Goal: Information Seeking & Learning: Learn about a topic

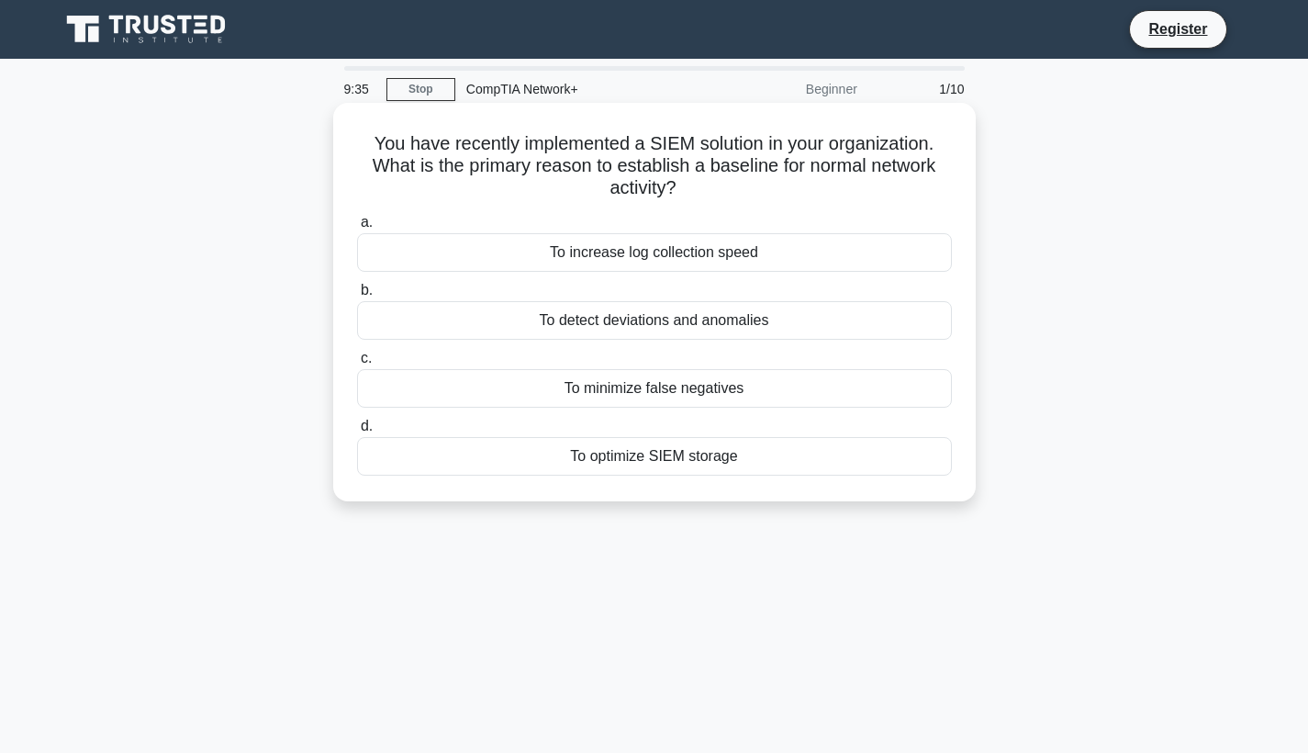
click at [710, 320] on div "To detect deviations and anomalies" at bounding box center [654, 320] width 595 height 39
click at [357, 297] on input "b. To detect deviations and anomalies" at bounding box center [357, 291] width 0 height 12
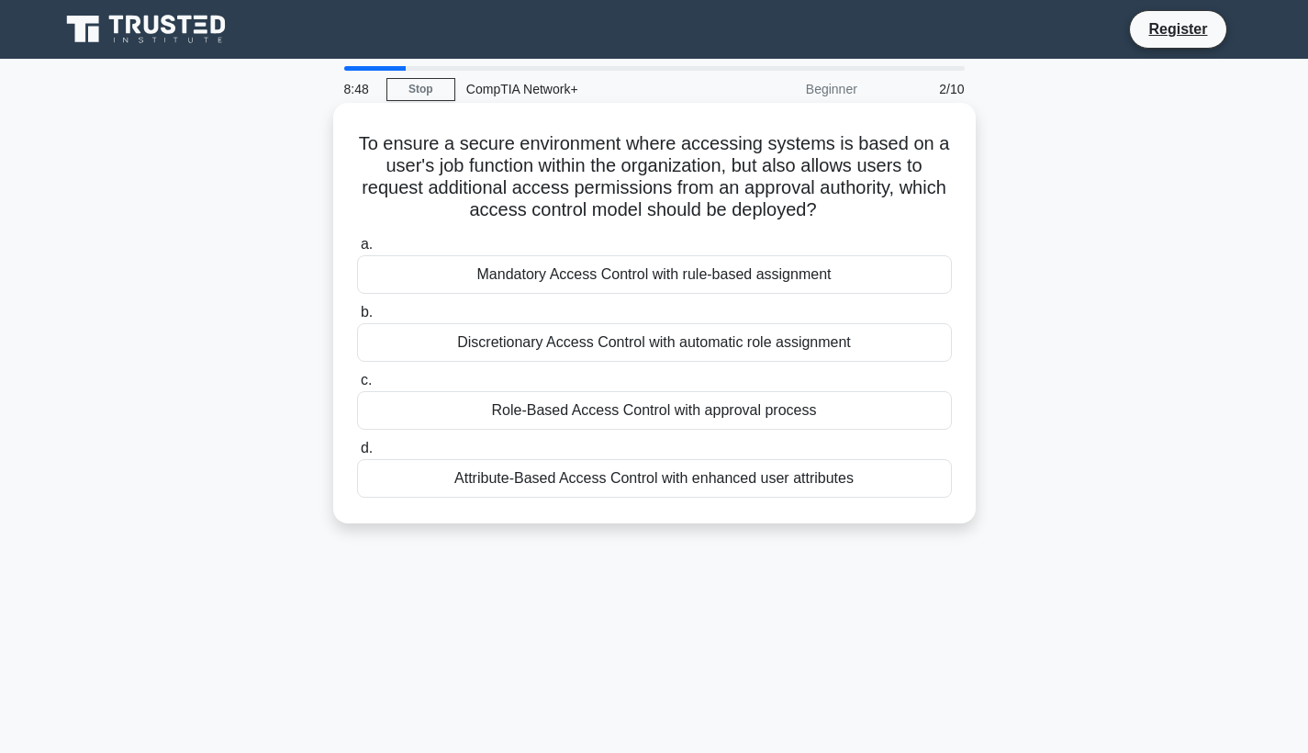
click at [742, 414] on div "Role-Based Access Control with approval process" at bounding box center [654, 410] width 595 height 39
click at [357, 387] on input "c. Role-Based Access Control with approval process" at bounding box center [357, 381] width 0 height 12
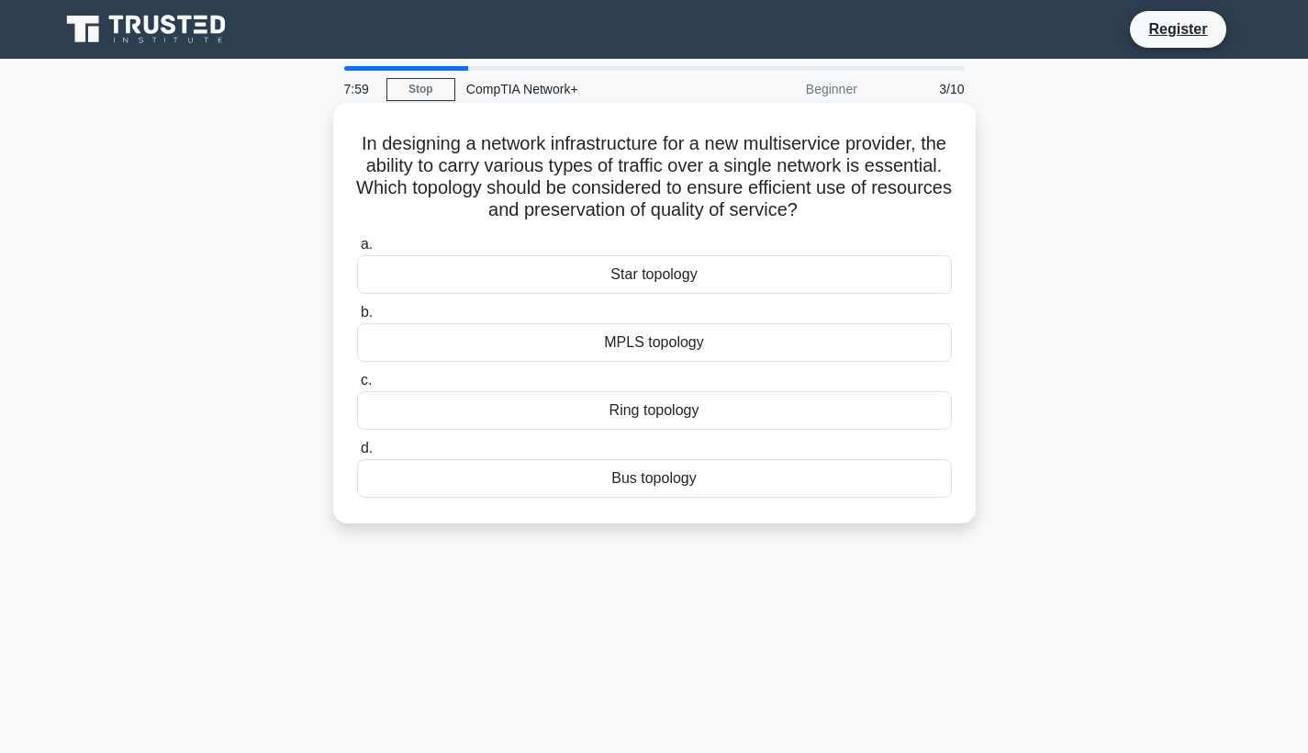
click at [615, 342] on div "MPLS topology" at bounding box center [654, 342] width 595 height 39
click at [357, 319] on input "b. MPLS topology" at bounding box center [357, 313] width 0 height 12
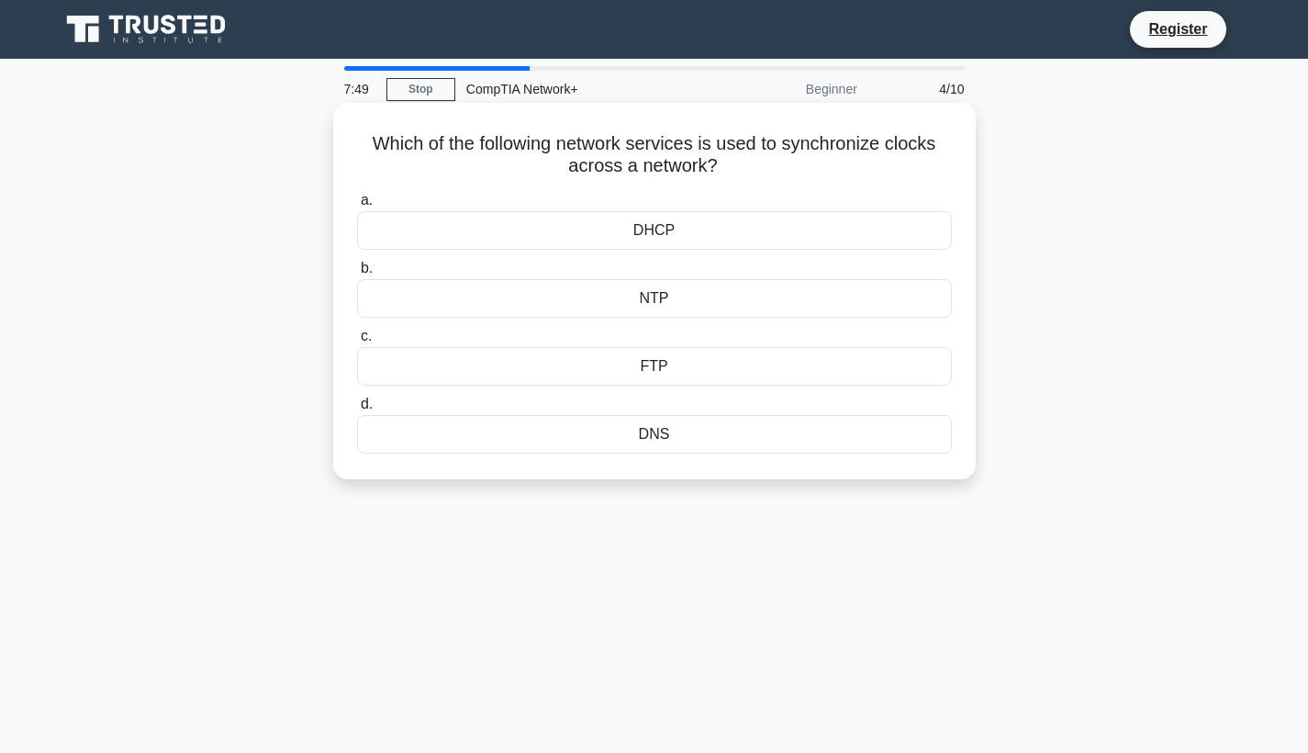
click at [657, 294] on div "NTP" at bounding box center [654, 298] width 595 height 39
click at [357, 275] on input "b. NTP" at bounding box center [357, 269] width 0 height 12
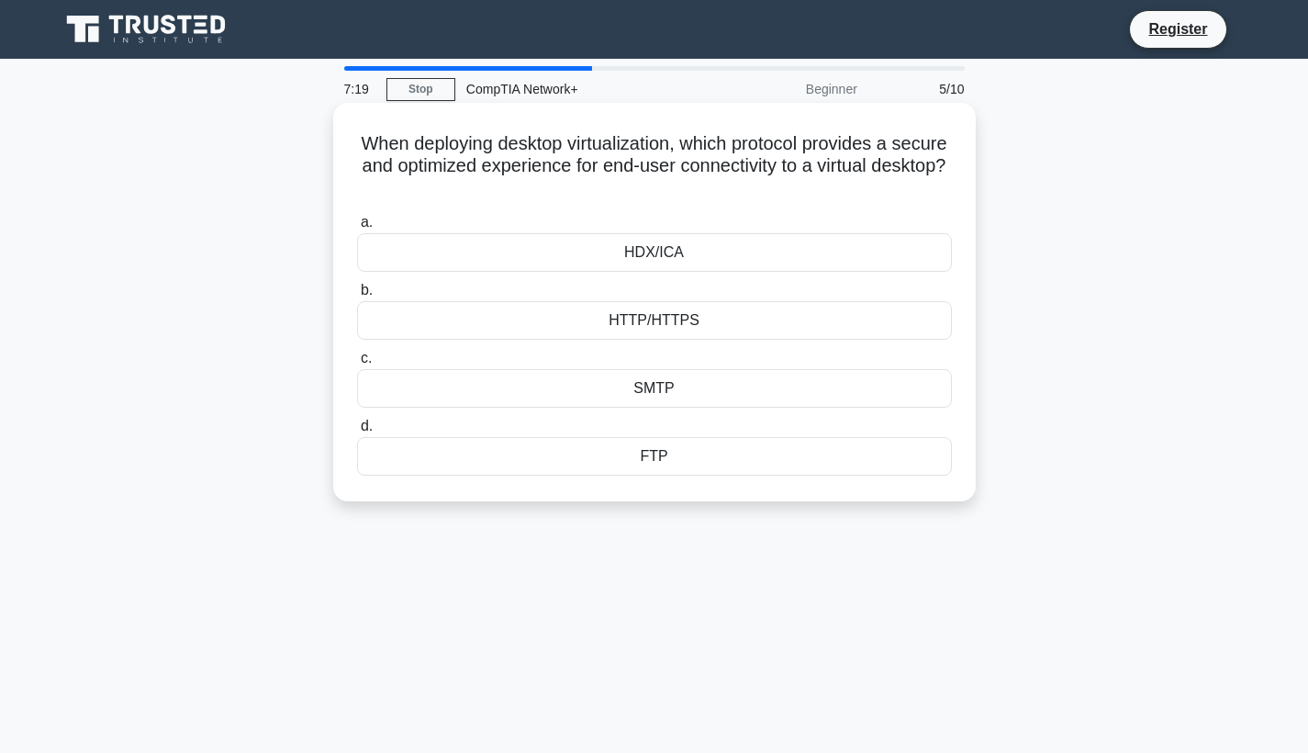
click at [648, 391] on div "SMTP" at bounding box center [654, 388] width 595 height 39
click at [357, 365] on input "c. SMTP" at bounding box center [357, 359] width 0 height 12
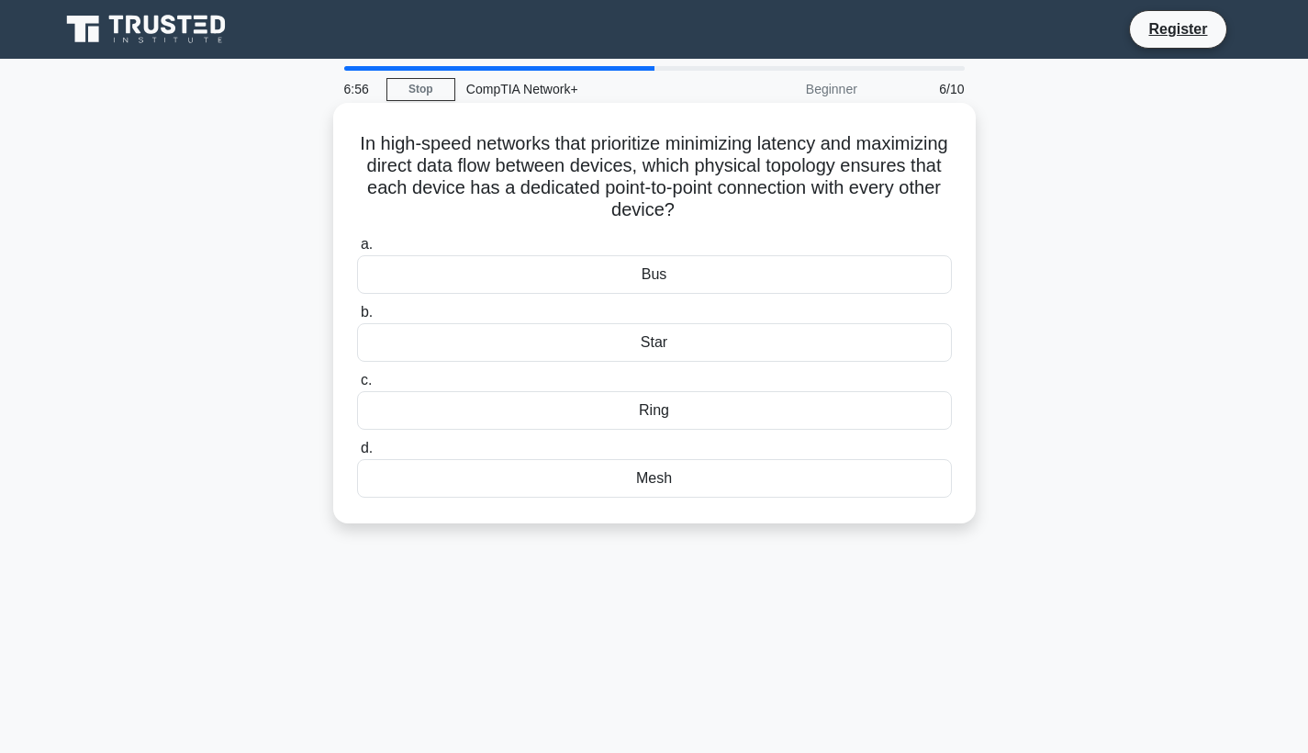
click at [654, 478] on div "Mesh" at bounding box center [654, 478] width 595 height 39
click at [357, 455] on input "d. Mesh" at bounding box center [357, 449] width 0 height 12
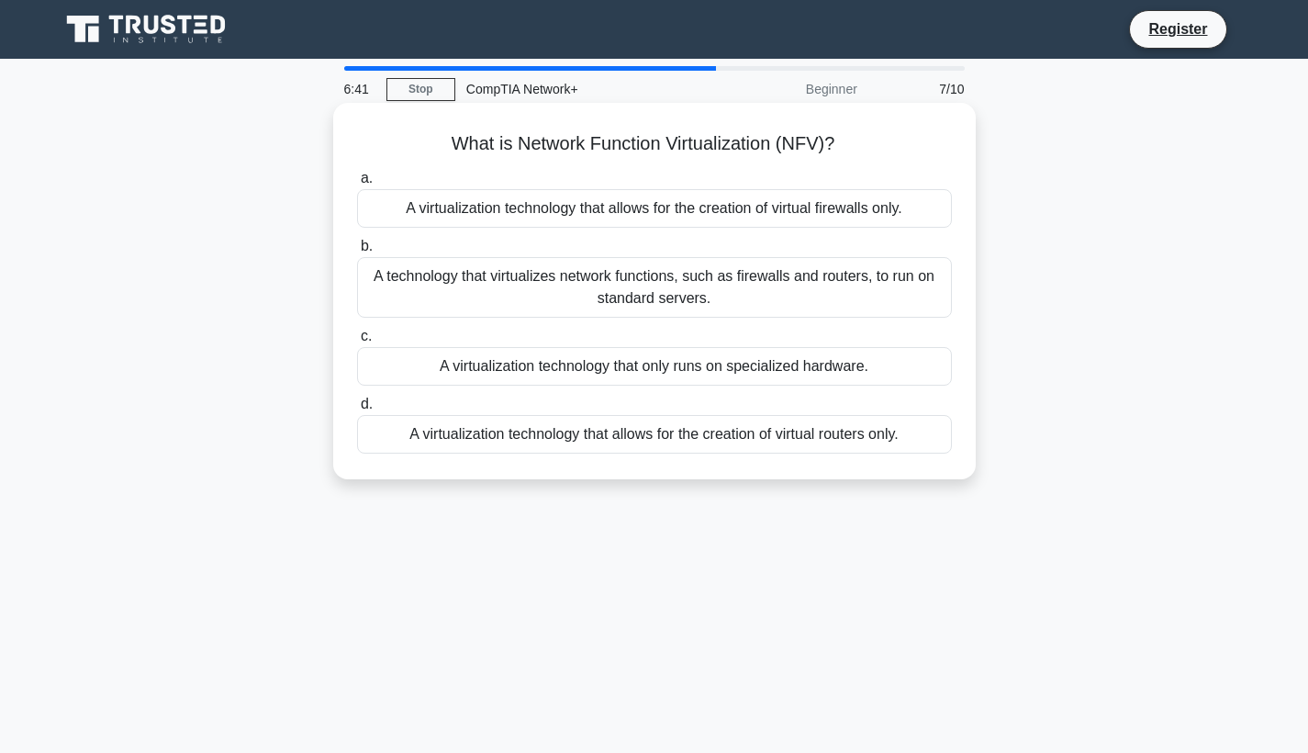
click at [668, 291] on div "A technology that virtualizes network functions, such as firewalls and routers,…" at bounding box center [654, 287] width 595 height 61
click at [357, 253] on input "b. A technology that virtualizes network functions, such as firewalls and route…" at bounding box center [357, 247] width 0 height 12
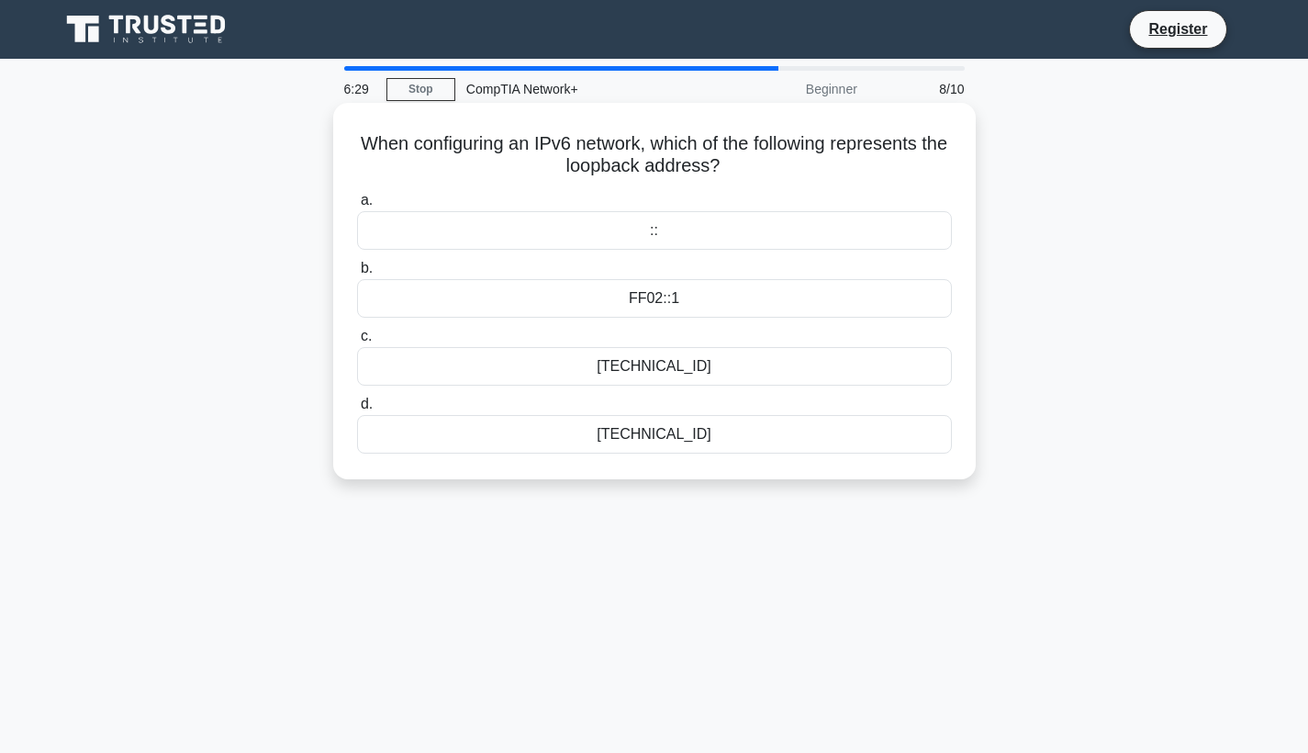
click at [652, 436] on div "::1" at bounding box center [654, 434] width 595 height 39
click at [357, 410] on input "d. ::1" at bounding box center [357, 405] width 0 height 12
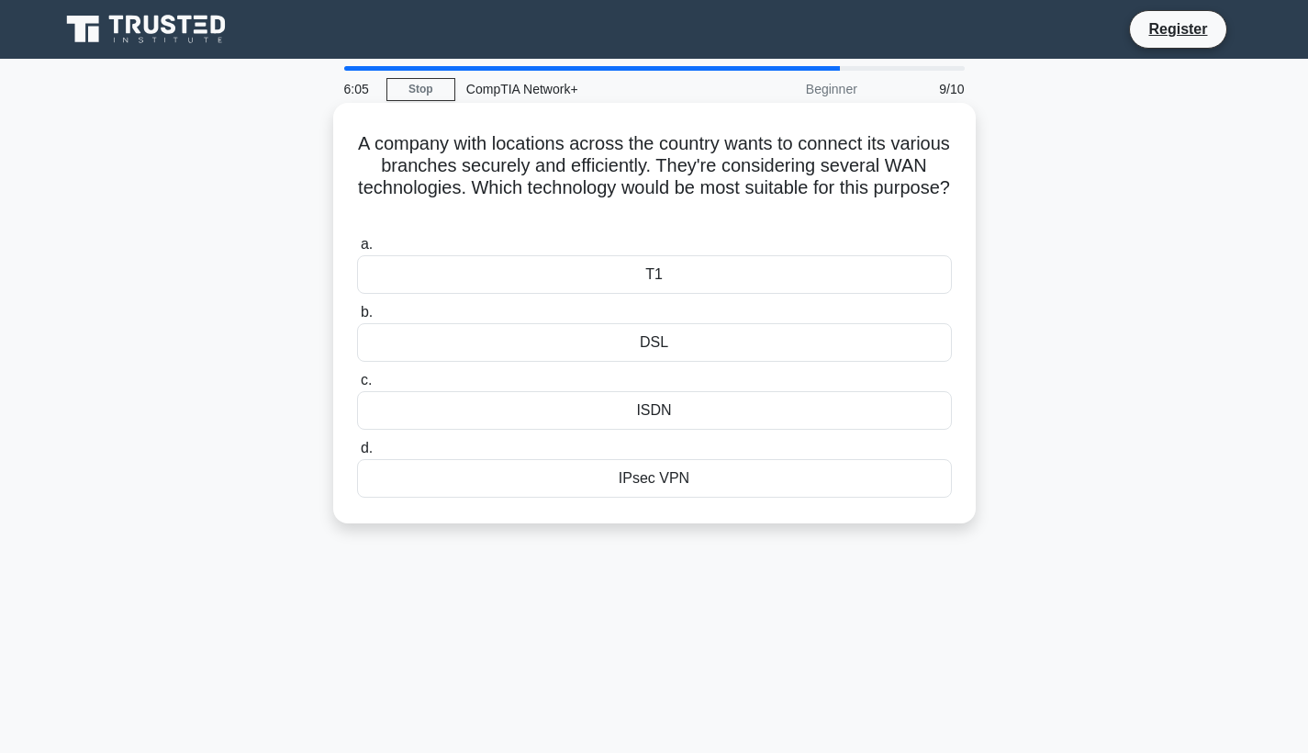
click at [646, 482] on div "IPsec VPN" at bounding box center [654, 478] width 595 height 39
click at [357, 455] on input "d. IPsec VPN" at bounding box center [357, 449] width 0 height 12
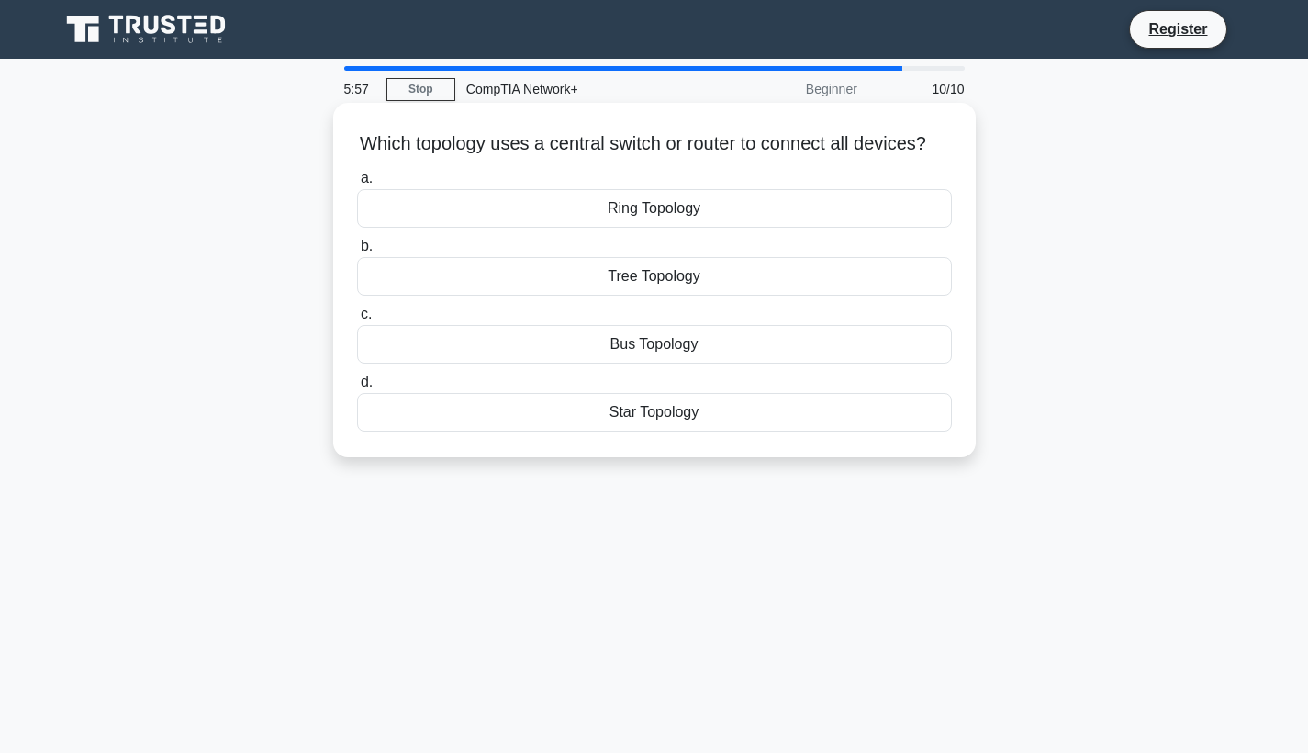
click at [634, 408] on div "Star Topology" at bounding box center [654, 412] width 595 height 39
click at [357, 388] on input "d. Star Topology" at bounding box center [357, 382] width 0 height 12
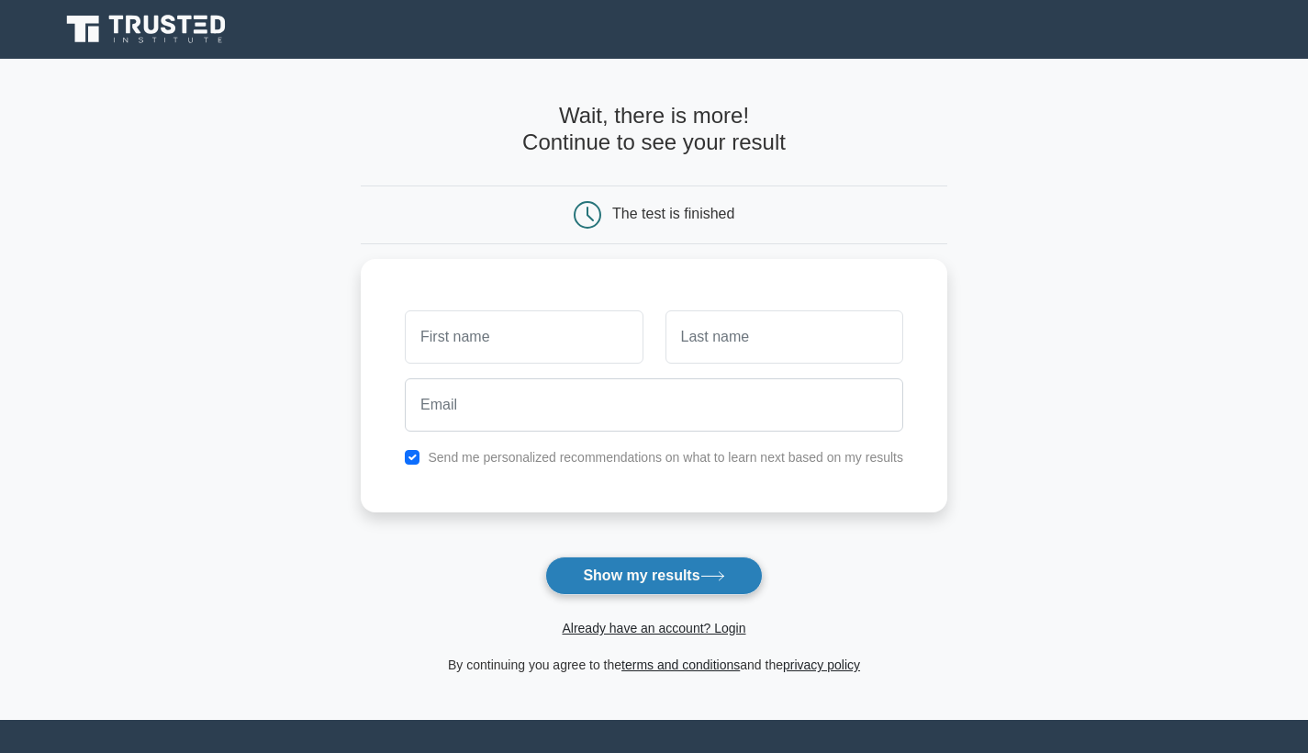
click at [634, 578] on button "Show my results" at bounding box center [653, 575] width 217 height 39
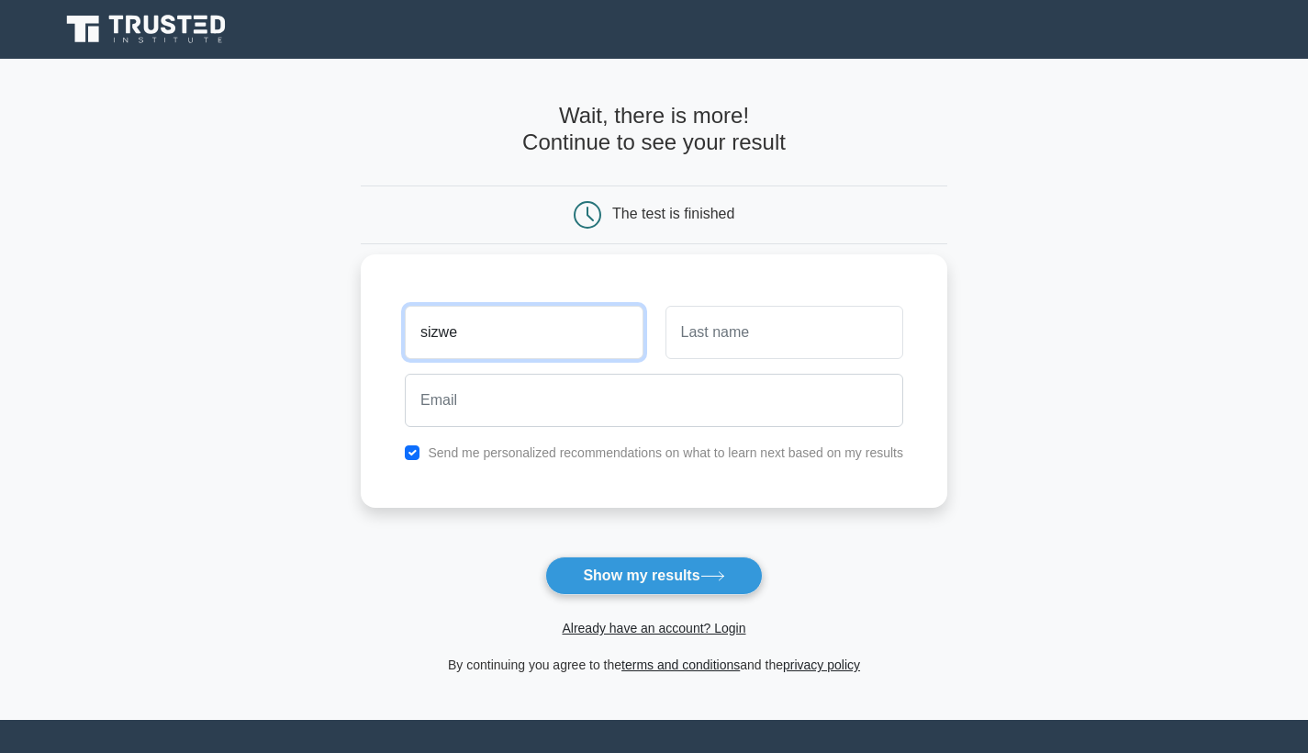
type input "sizwe"
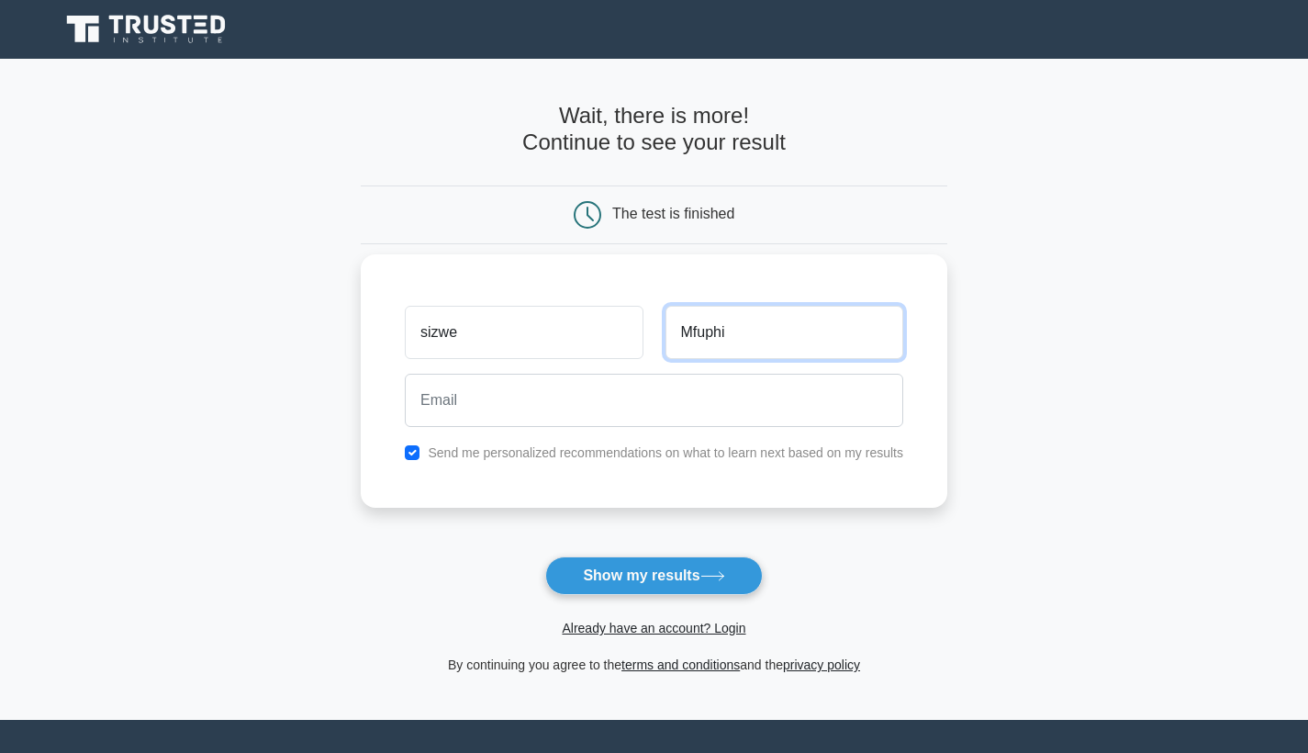
type input "Mfuphi"
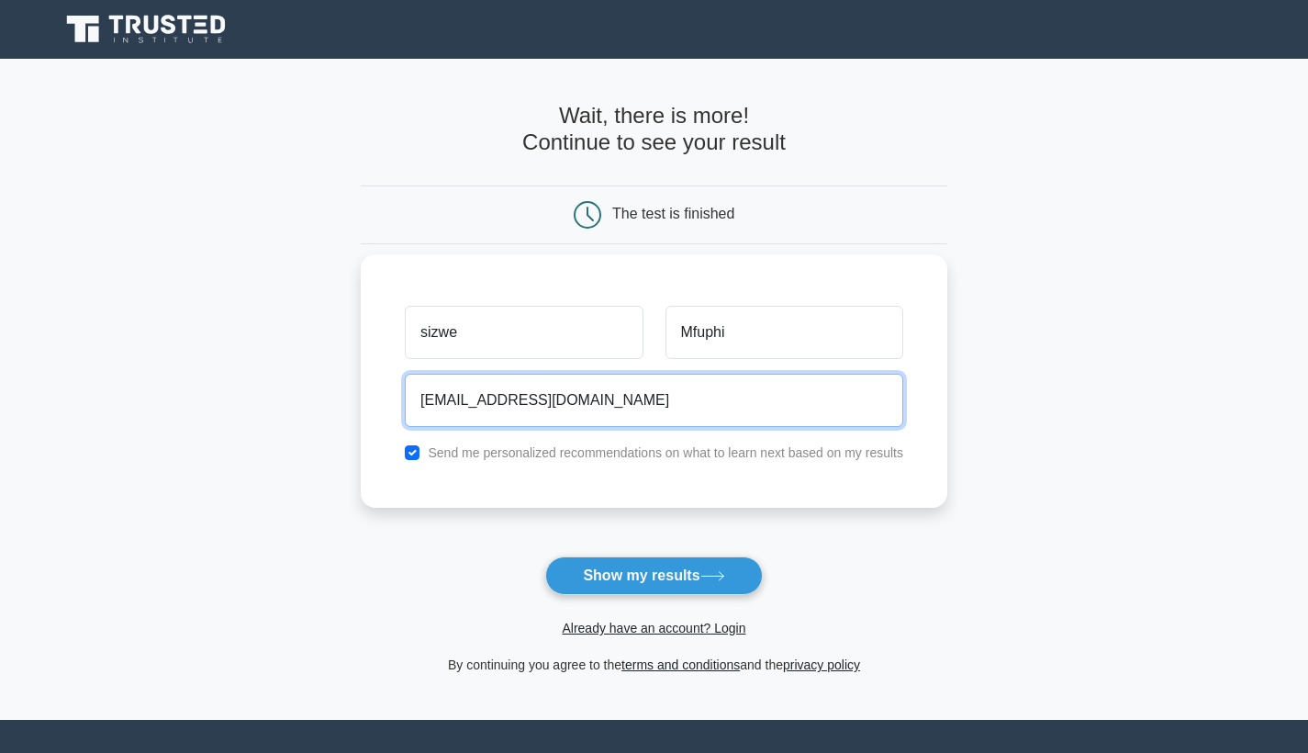
type input "ntacz45@gmail.com"
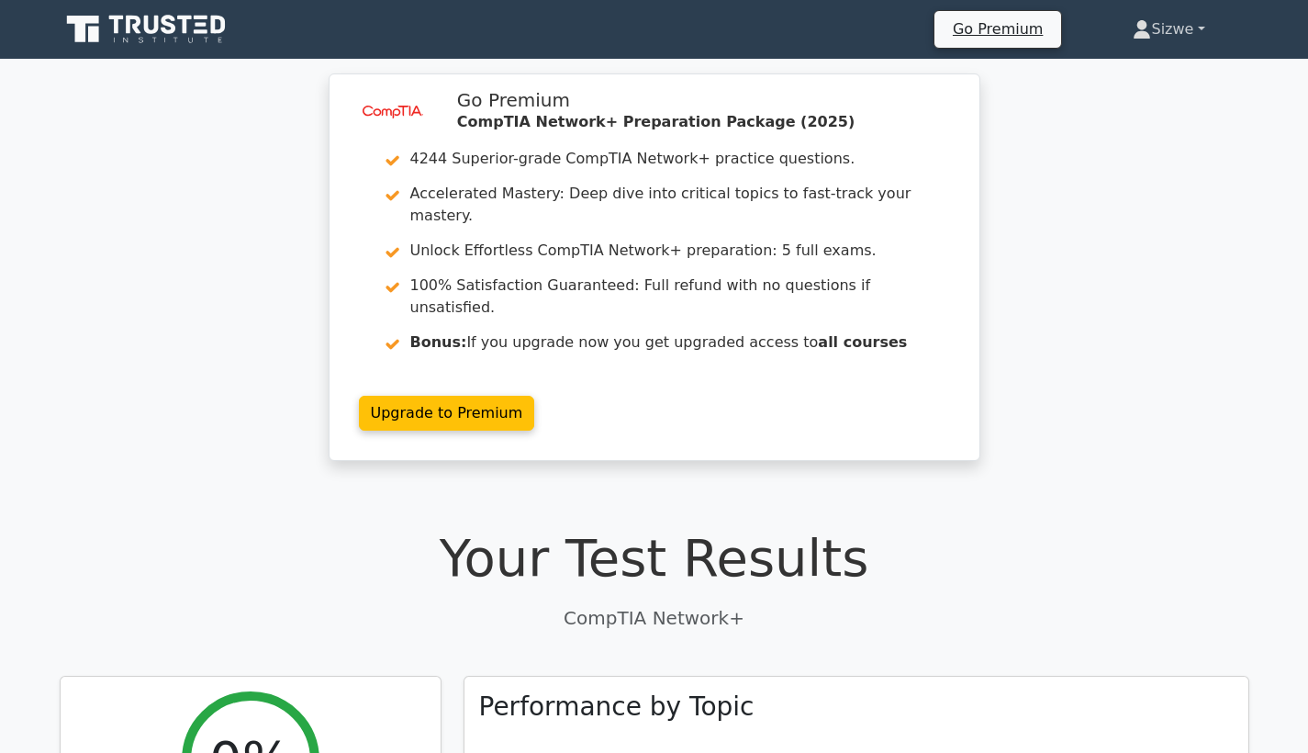
click at [1139, 28] on icon at bounding box center [1142, 29] width 18 height 18
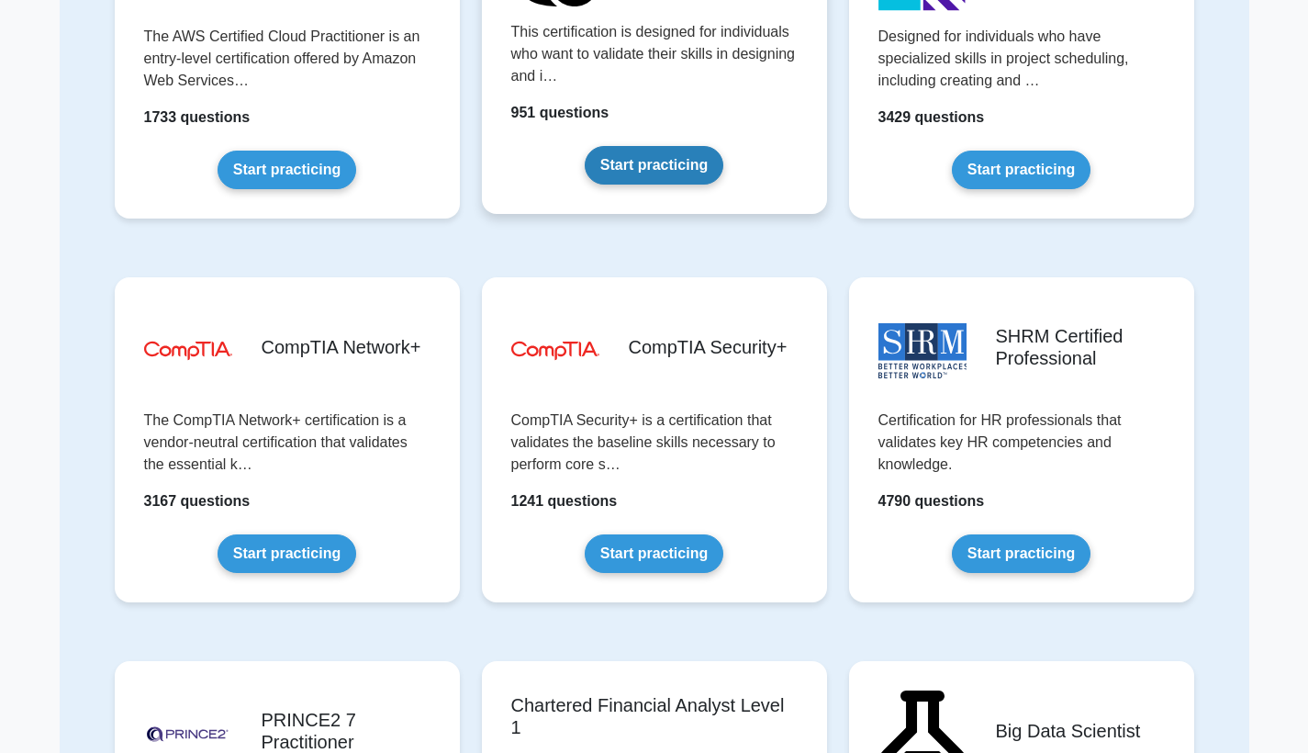
scroll to position [3020, 0]
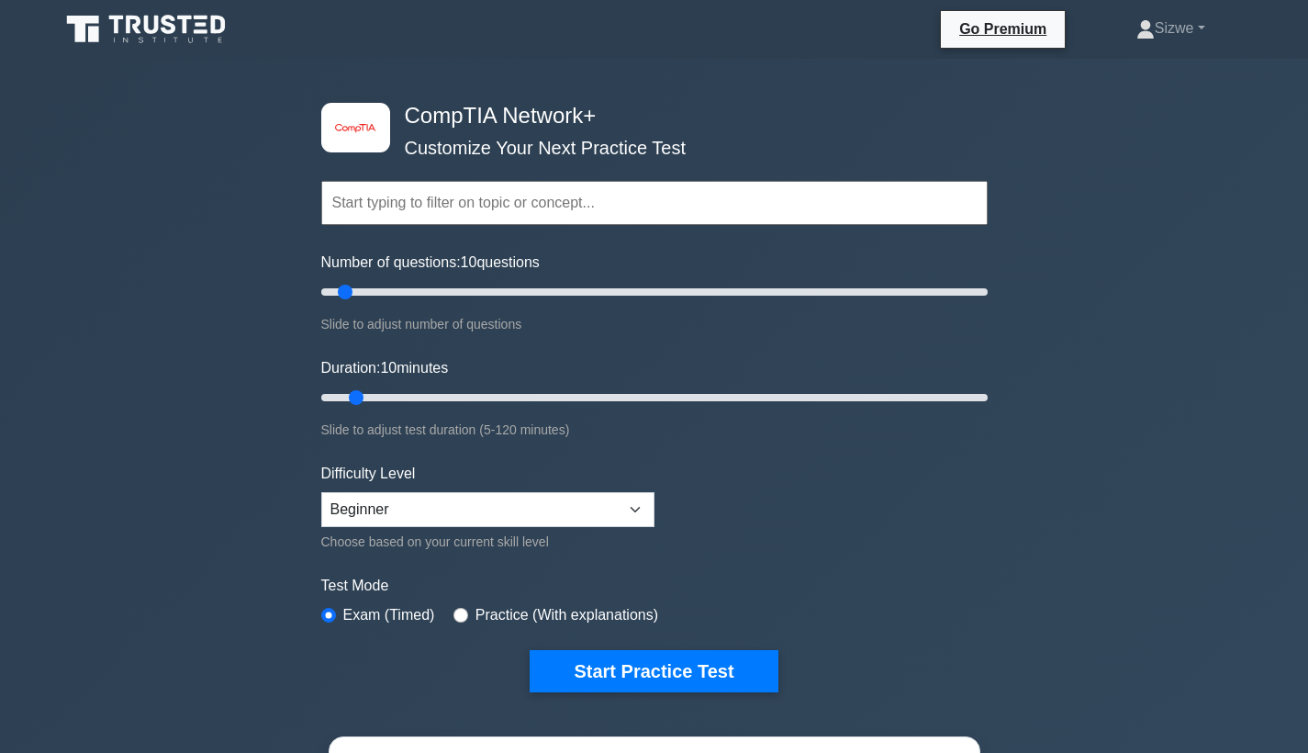
type input "90"
click at [612, 286] on input "Number of questions: 10 questions" at bounding box center [654, 292] width 667 height 22
click at [608, 393] on input "Duration: 10 minutes" at bounding box center [654, 398] width 667 height 22
click at [636, 396] on input "Duration: 55 minutes" at bounding box center [654, 398] width 667 height 22
click at [688, 398] on input "Duration: 60 minutes" at bounding box center [654, 398] width 667 height 22
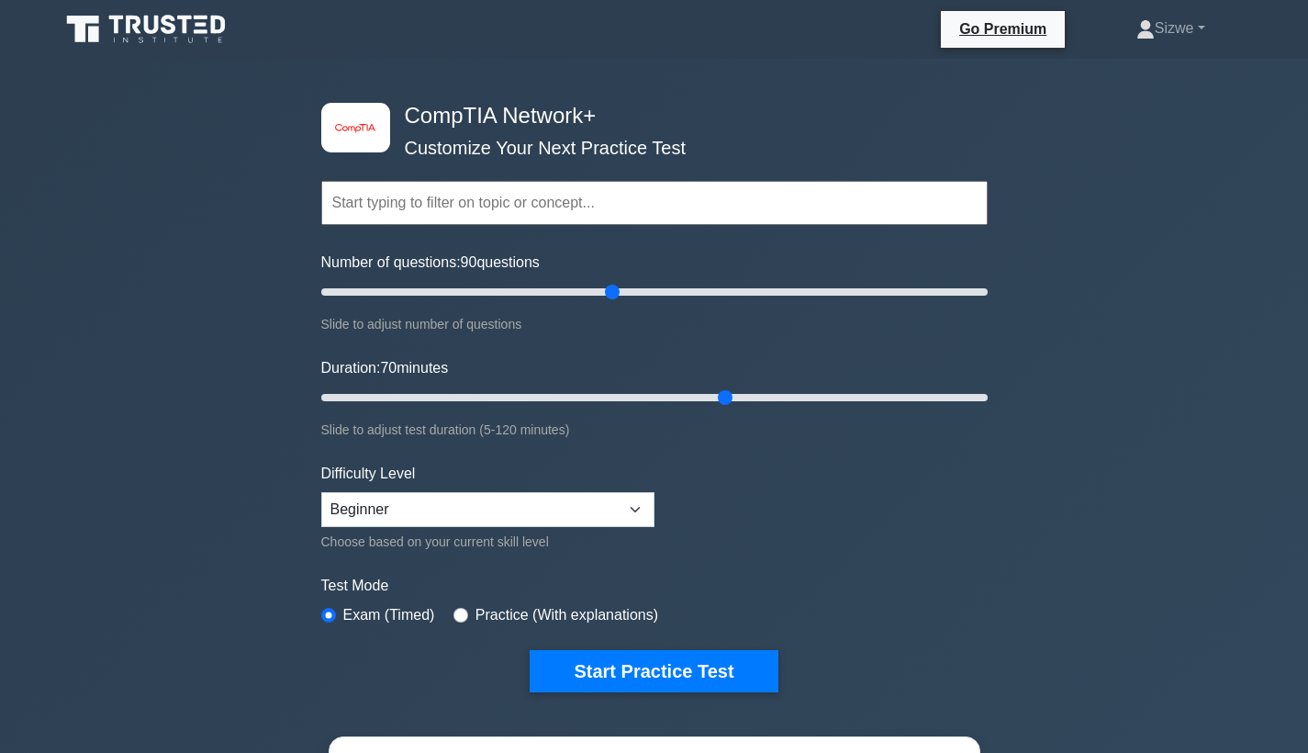
click at [729, 398] on input "Duration: 70 minutes" at bounding box center [654, 398] width 667 height 22
click at [758, 395] on input "Duration: 75 minutes" at bounding box center [654, 398] width 667 height 22
click at [773, 396] on input "Duration: 80 minutes" at bounding box center [654, 398] width 667 height 22
type input "90"
click at [817, 397] on input "Duration: 85 minutes" at bounding box center [654, 398] width 667 height 22
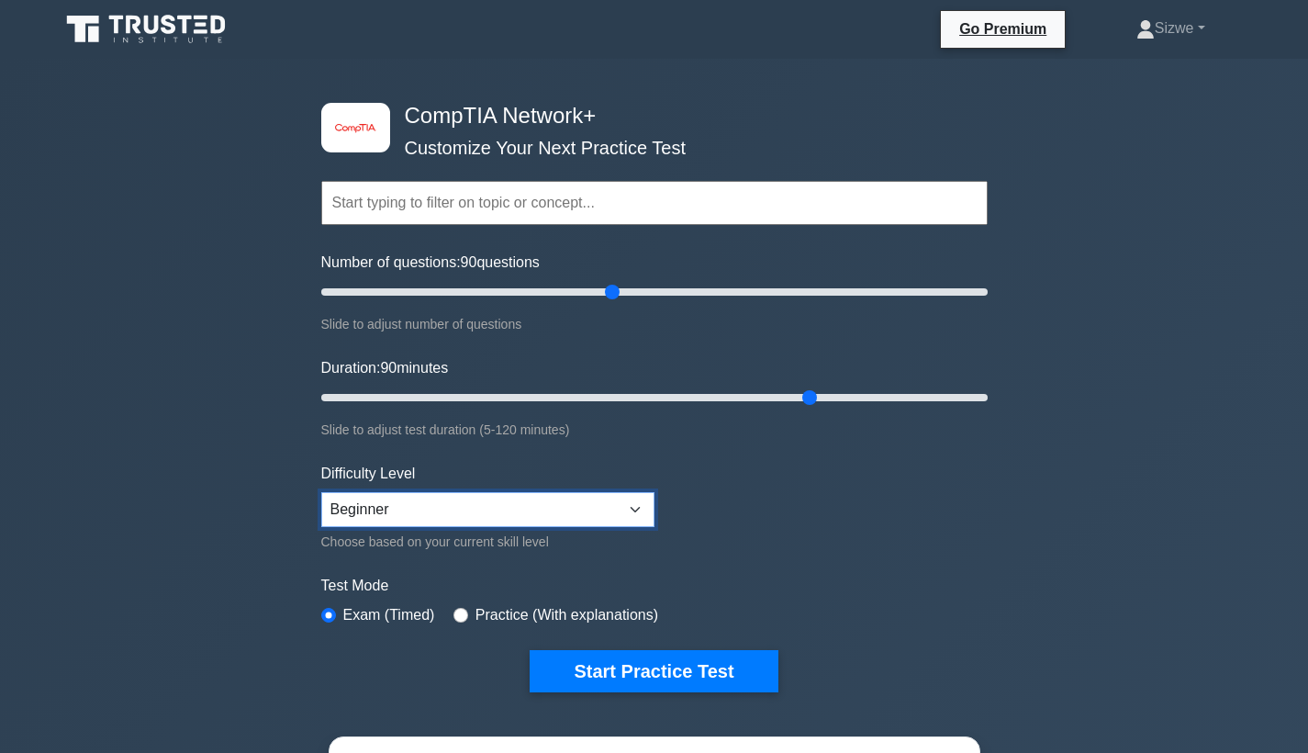
click at [637, 513] on select "Beginner Intermediate Expert" at bounding box center [487, 509] width 333 height 35
select select "intermediate"
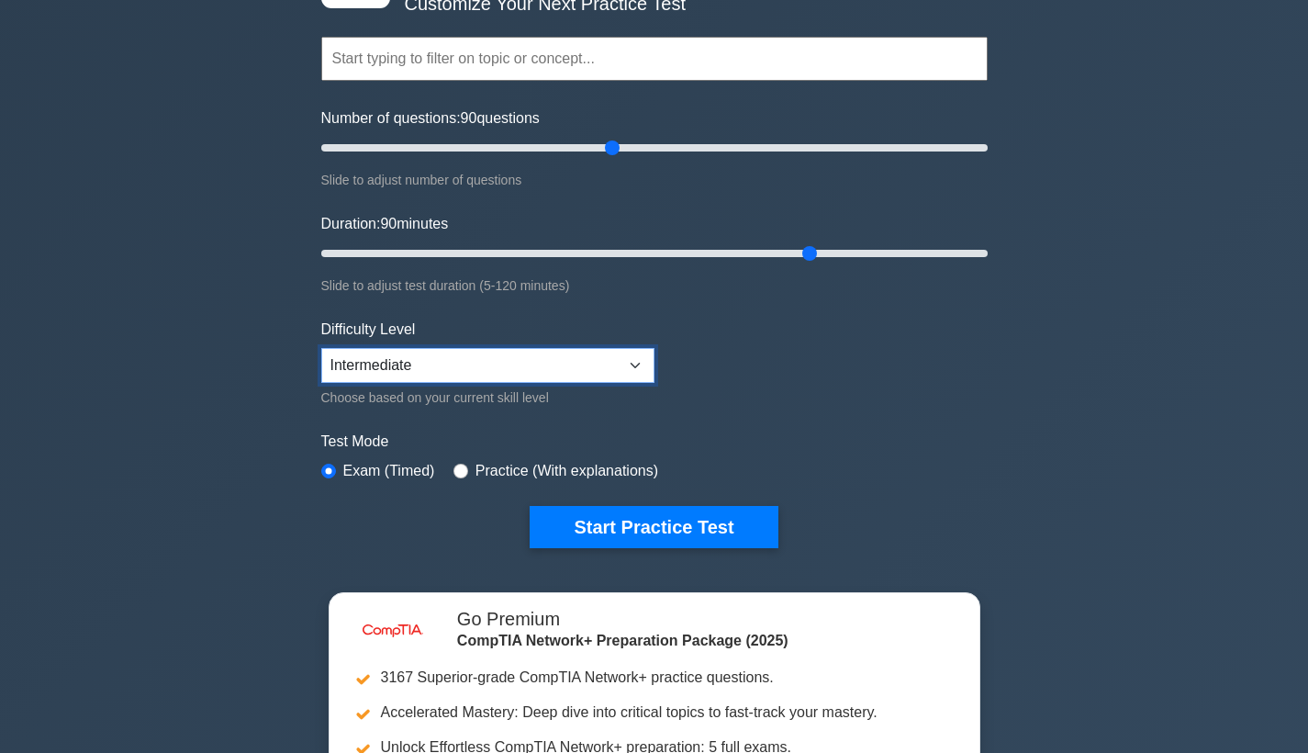
scroll to position [103, 0]
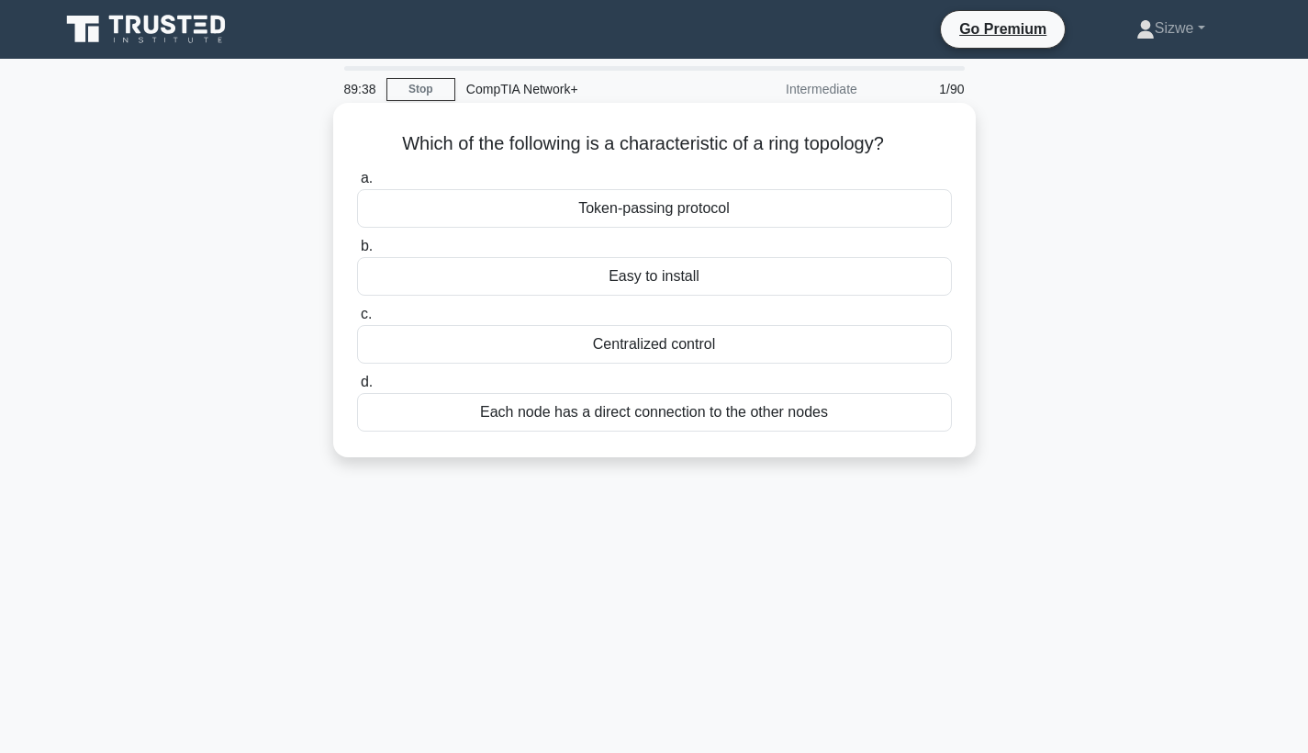
click at [718, 410] on div "Each node has a direct connection to the other nodes" at bounding box center [654, 412] width 595 height 39
click at [357, 388] on input "d. Each node has a direct connection to the other nodes" at bounding box center [357, 382] width 0 height 12
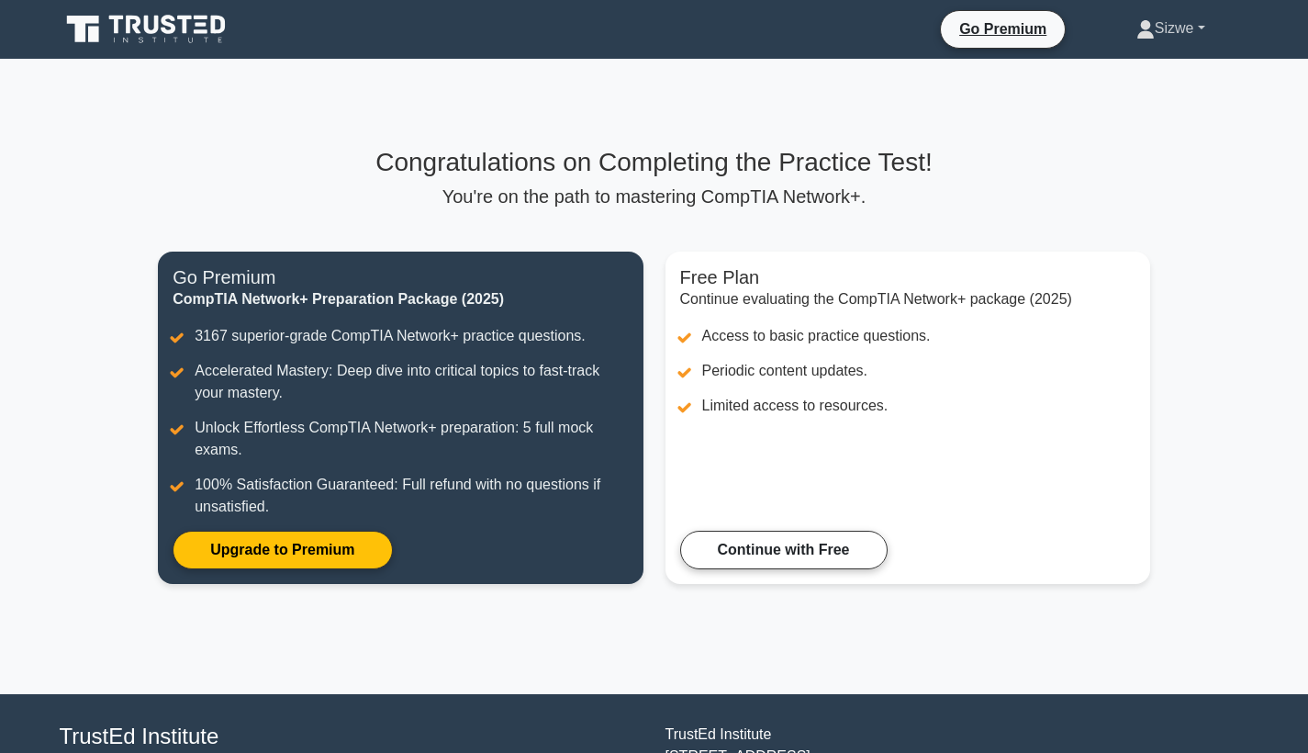
click at [1185, 30] on link "Sizwe" at bounding box center [1171, 28] width 157 height 37
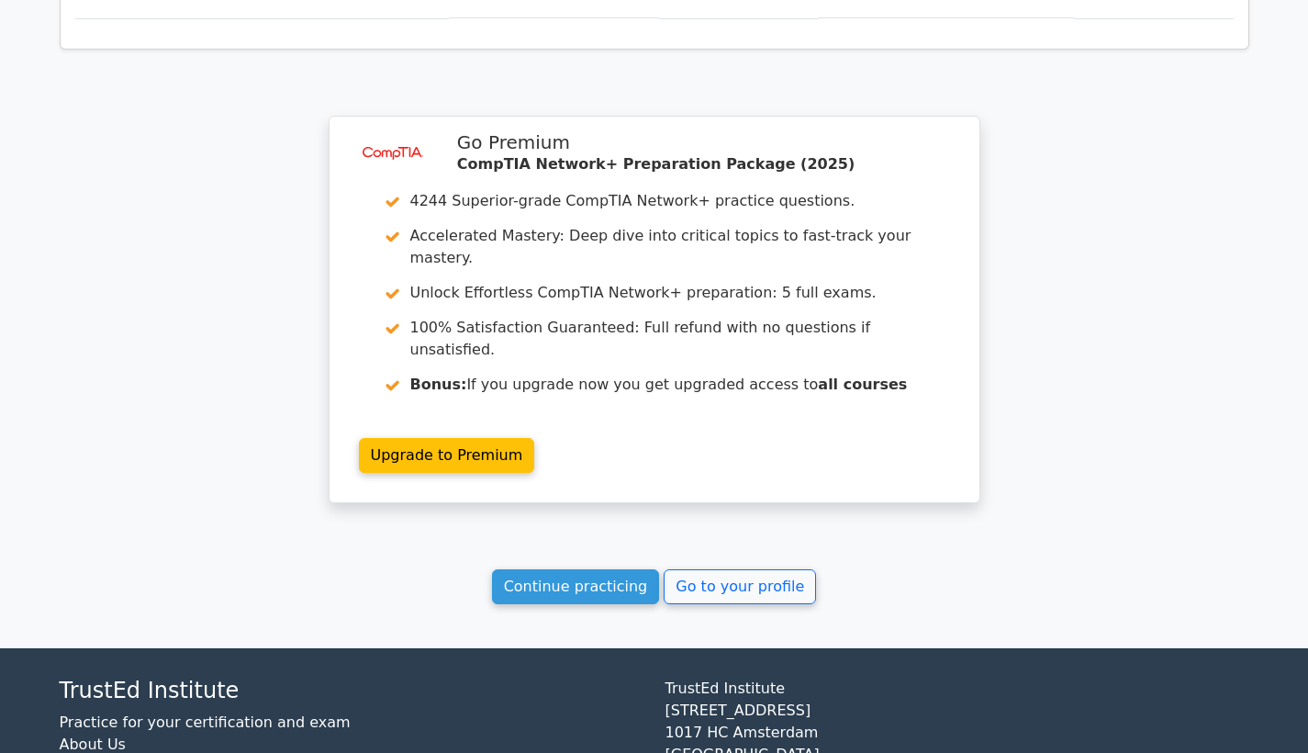
scroll to position [1354, 0]
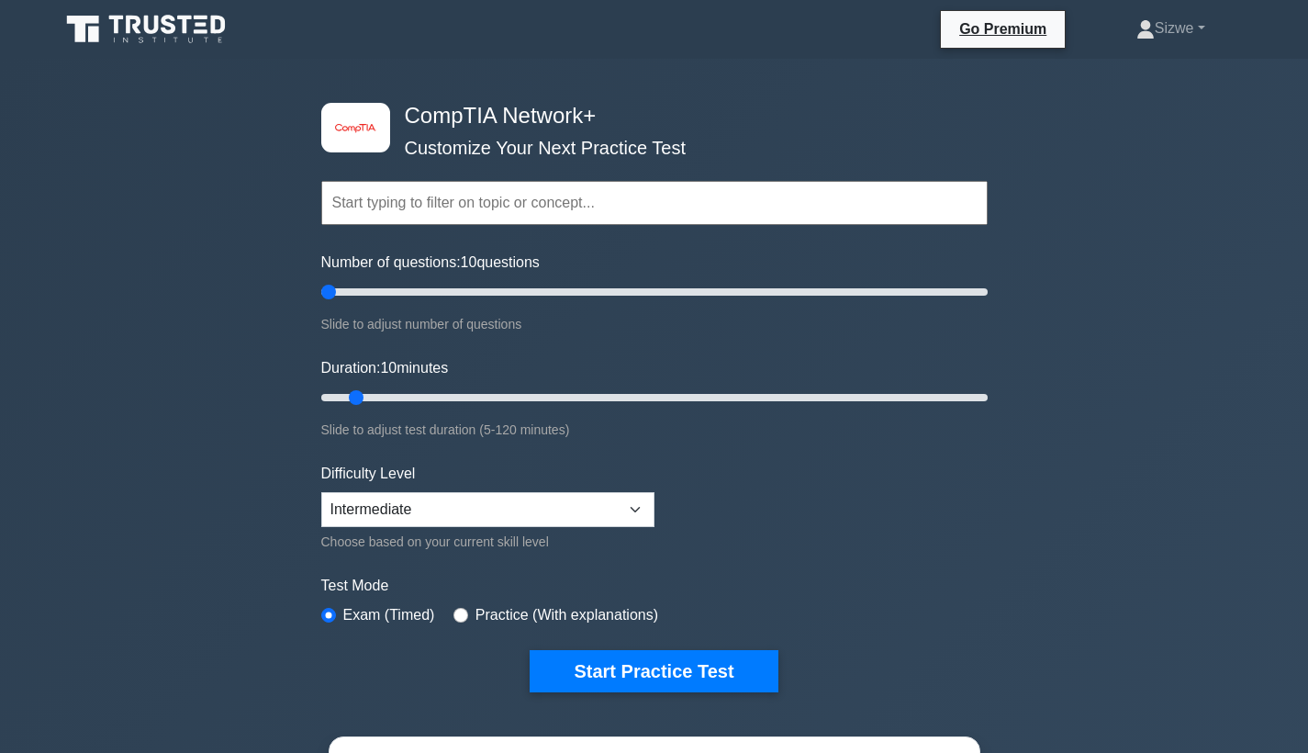
type input "5"
click at [330, 295] on input "Number of questions: 10 questions" at bounding box center [654, 292] width 667 height 22
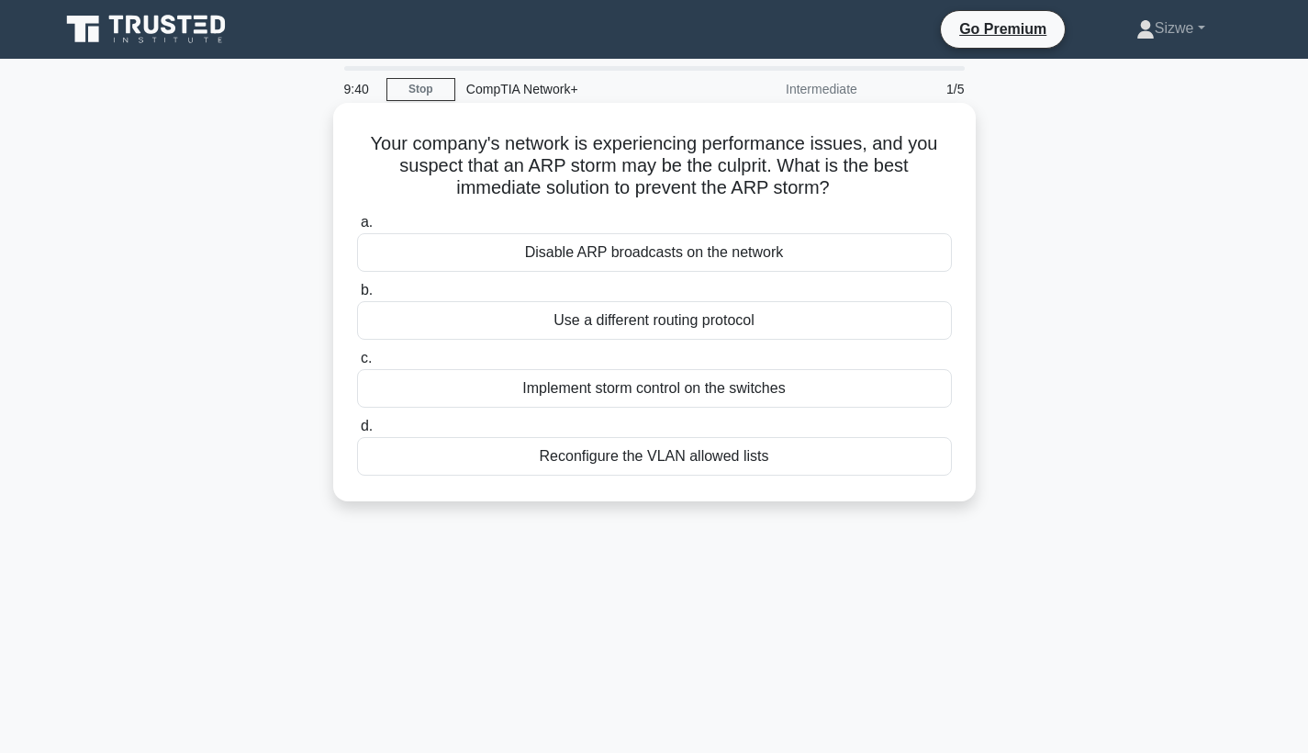
click at [660, 253] on div "Disable ARP broadcasts on the network" at bounding box center [654, 252] width 595 height 39
click at [357, 229] on input "a. Disable ARP broadcasts on the network" at bounding box center [357, 223] width 0 height 12
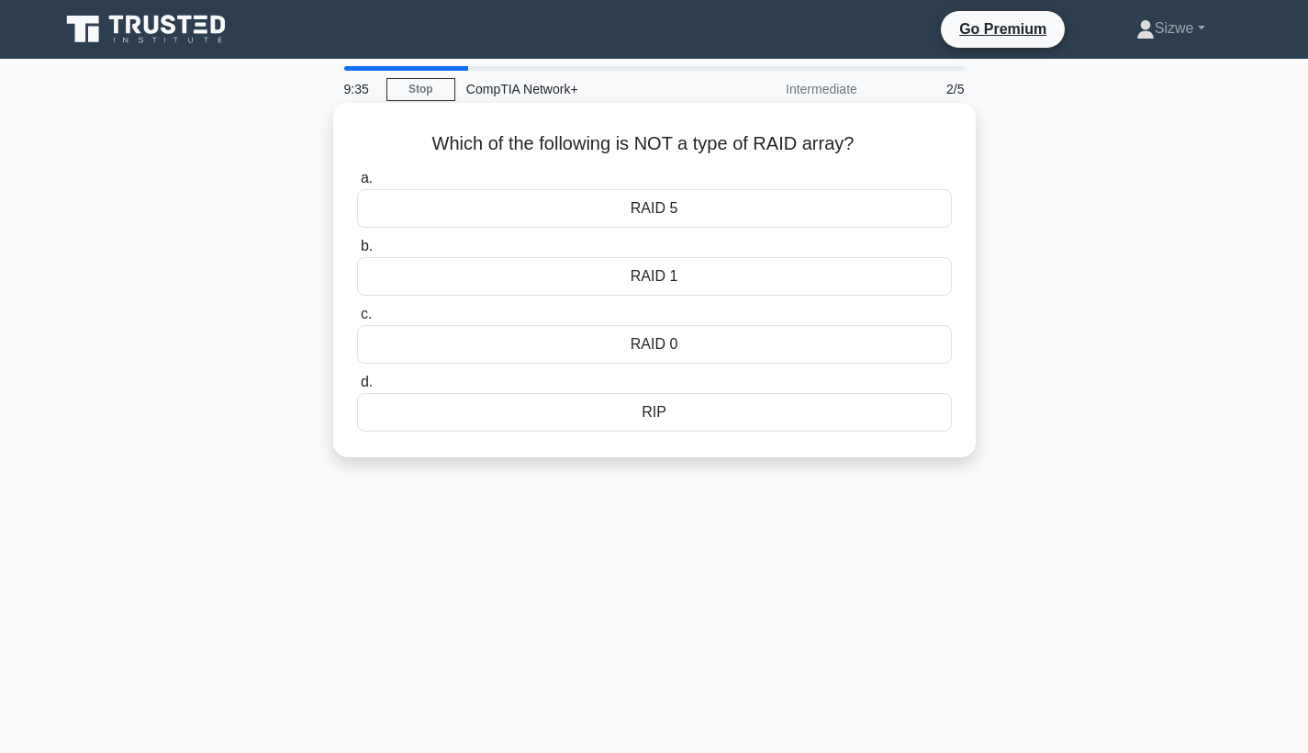
click at [648, 410] on div "RIP" at bounding box center [654, 412] width 595 height 39
click at [357, 388] on input "d. RIP" at bounding box center [357, 382] width 0 height 12
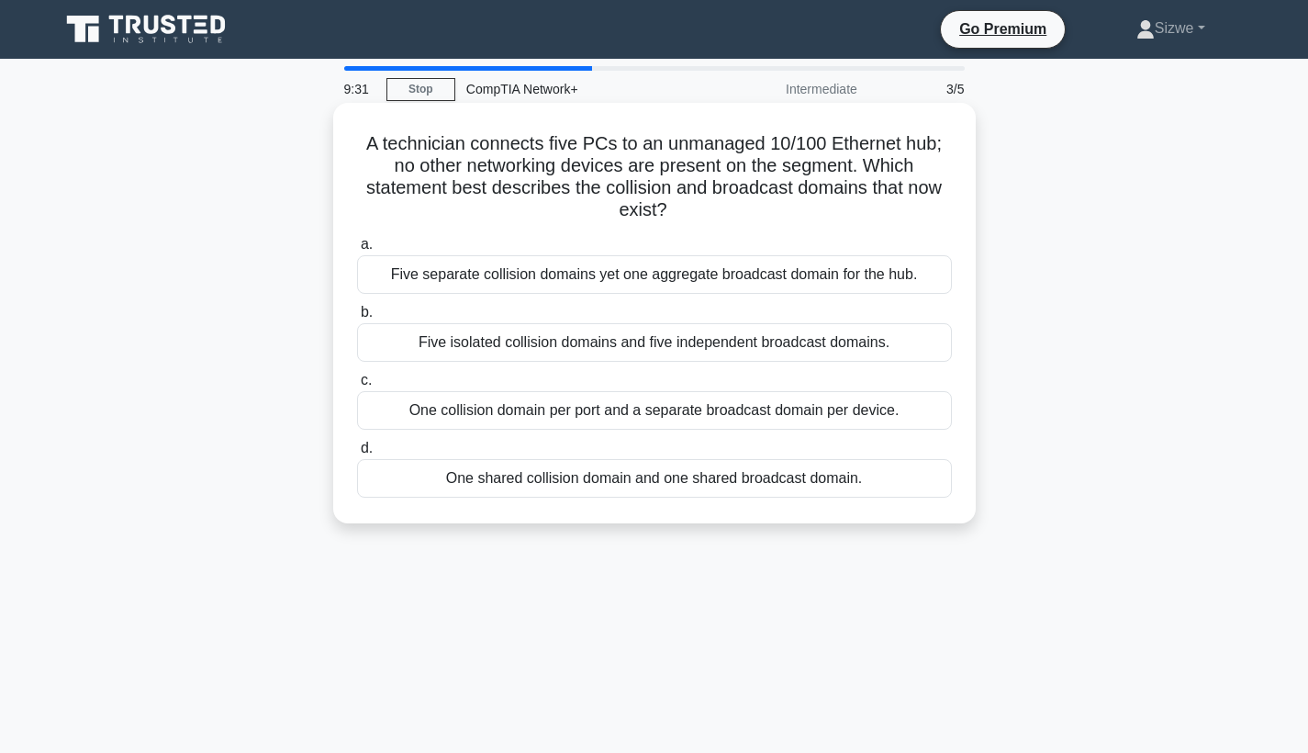
click at [650, 342] on div "Five isolated collision domains and five independent broadcast domains." at bounding box center [654, 342] width 595 height 39
click at [357, 319] on input "b. Five isolated collision domains and five independent broadcast domains." at bounding box center [357, 313] width 0 height 12
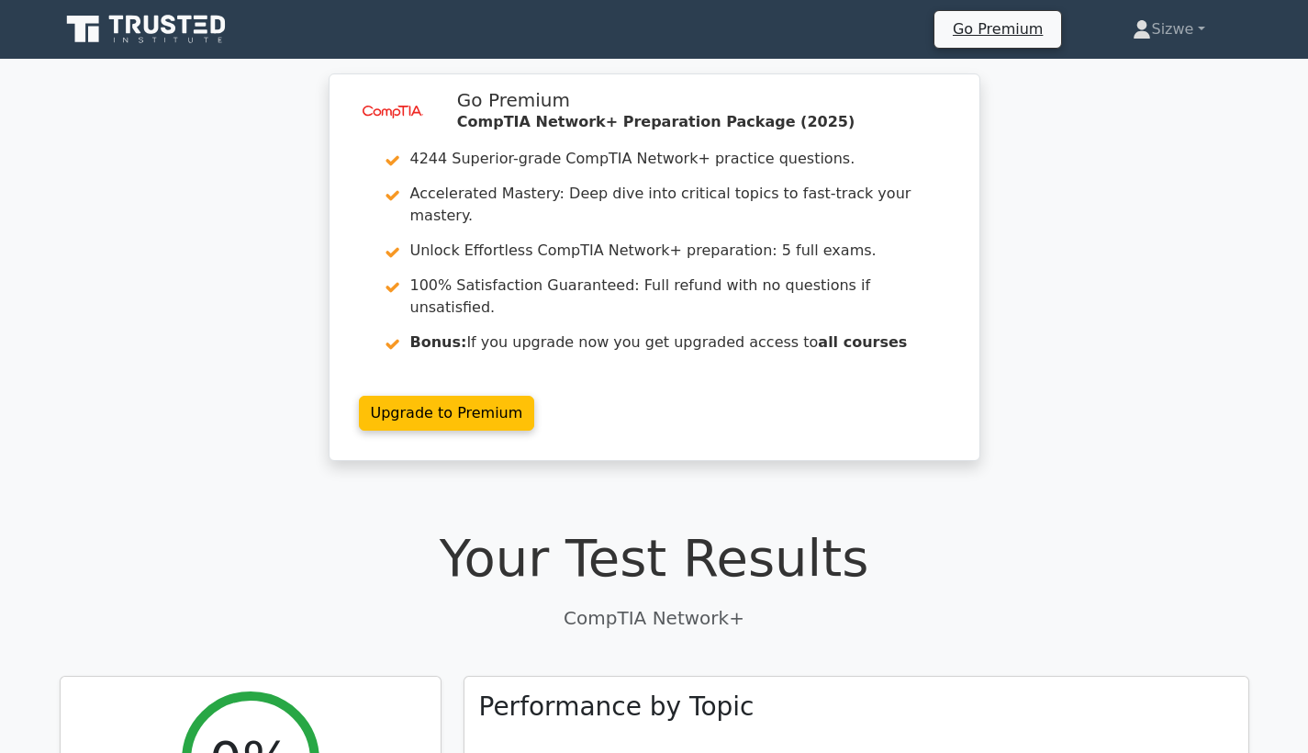
click at [712, 527] on h1 "Your Test Results" at bounding box center [655, 558] width 1190 height 62
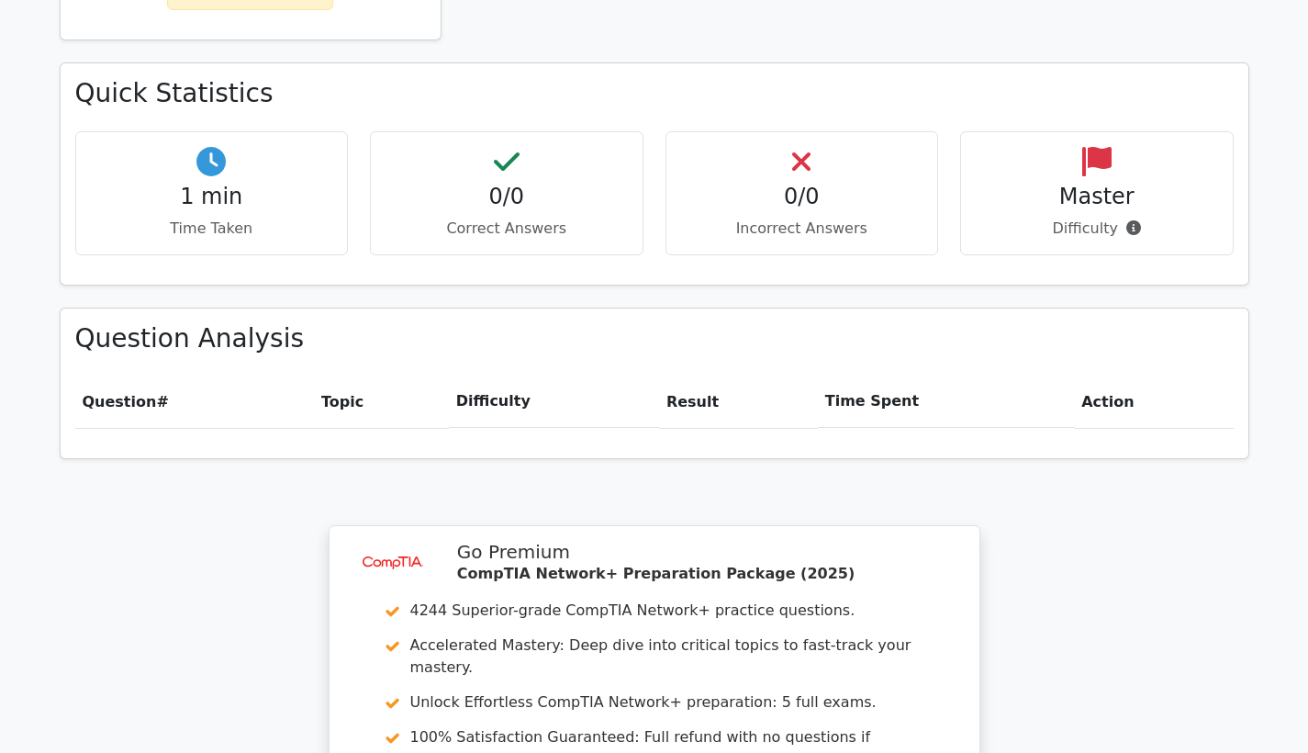
scroll to position [904, 0]
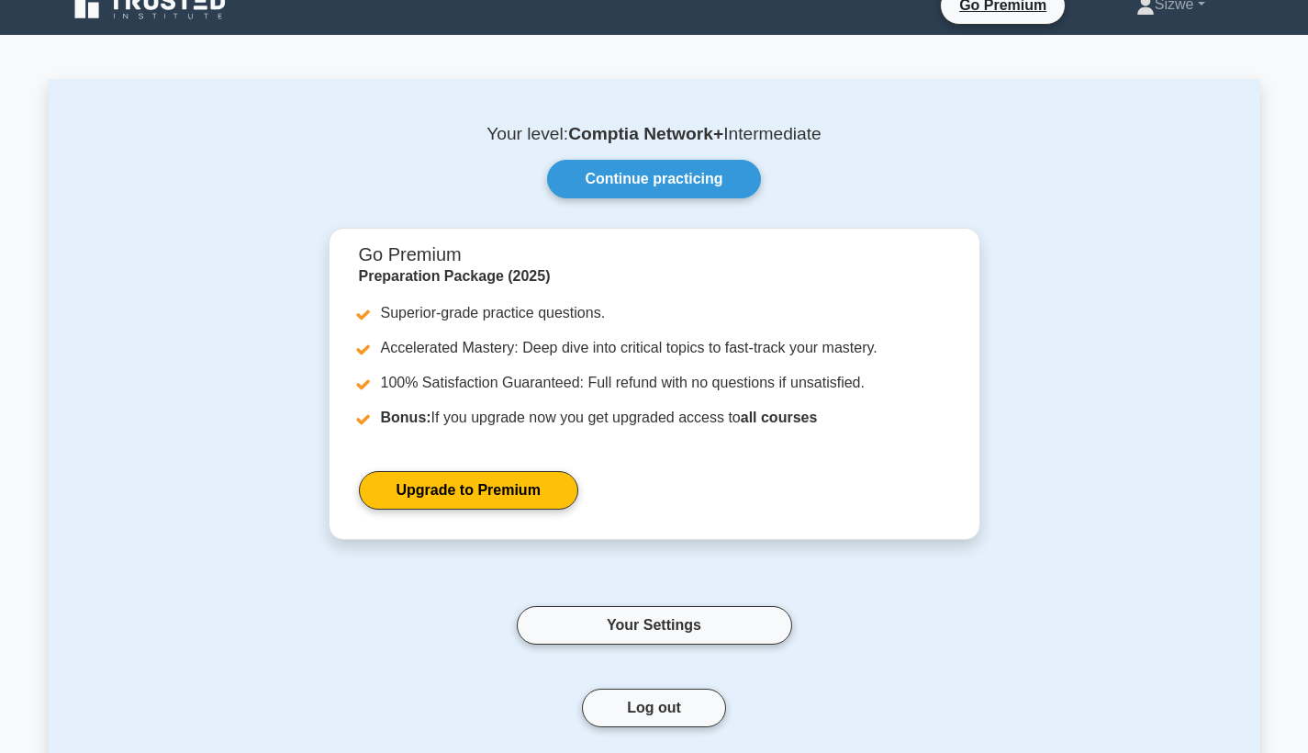
scroll to position [-3, 0]
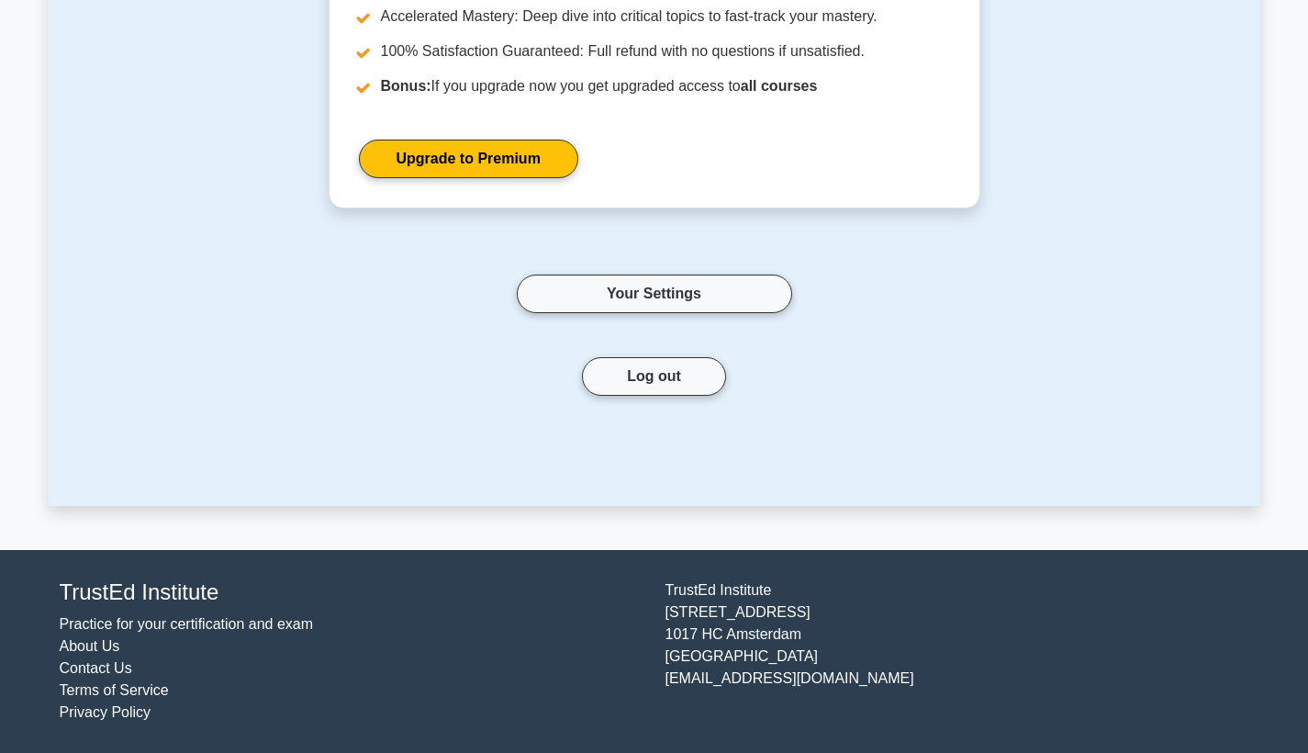
scroll to position [380, 0]
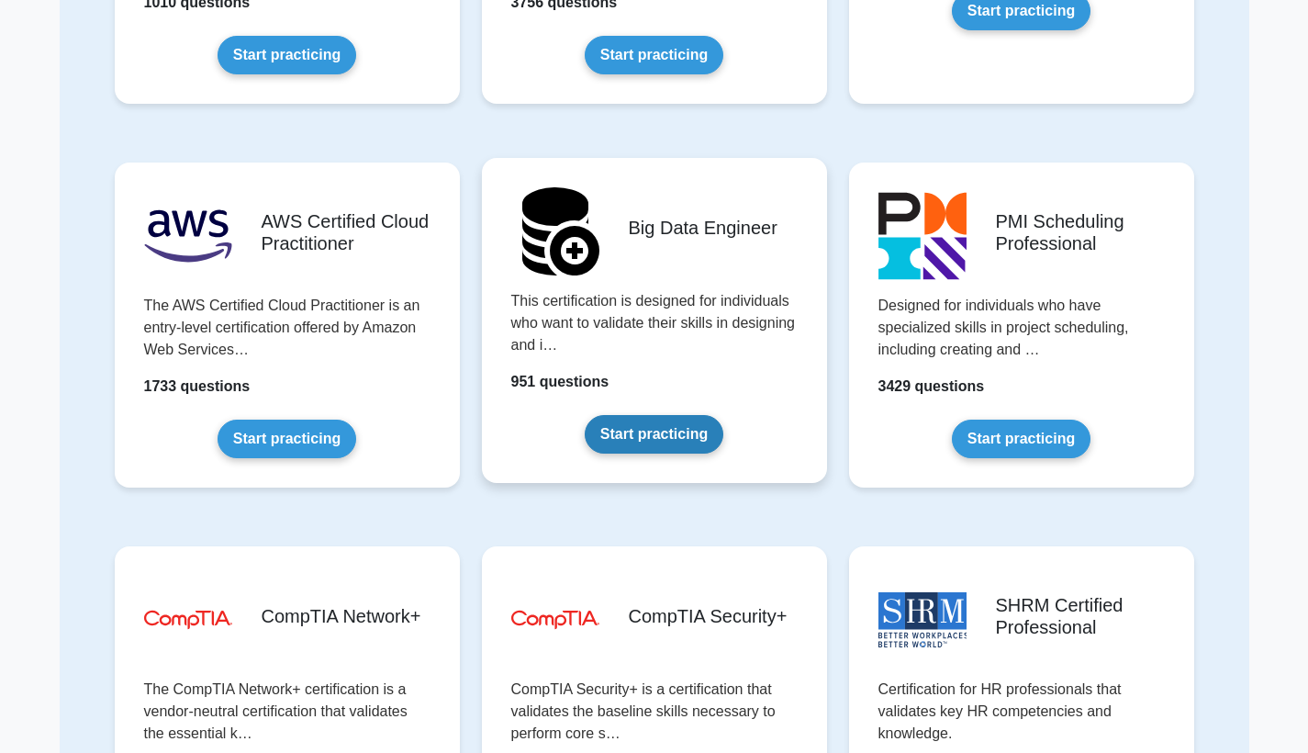
scroll to position [2965, 0]
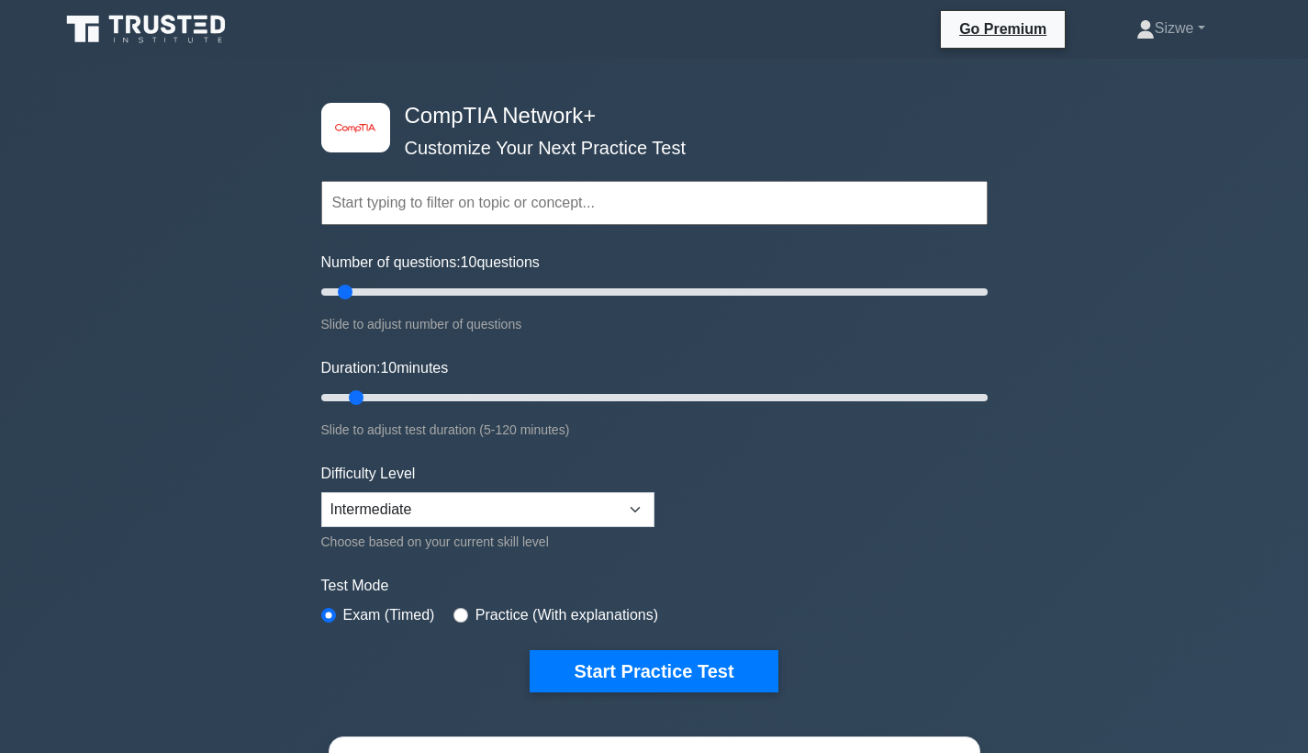
click at [462, 620] on div "Practice (With explanations)" at bounding box center [556, 615] width 205 height 22
click at [462, 615] on input "radio" at bounding box center [461, 615] width 15 height 15
radio input "true"
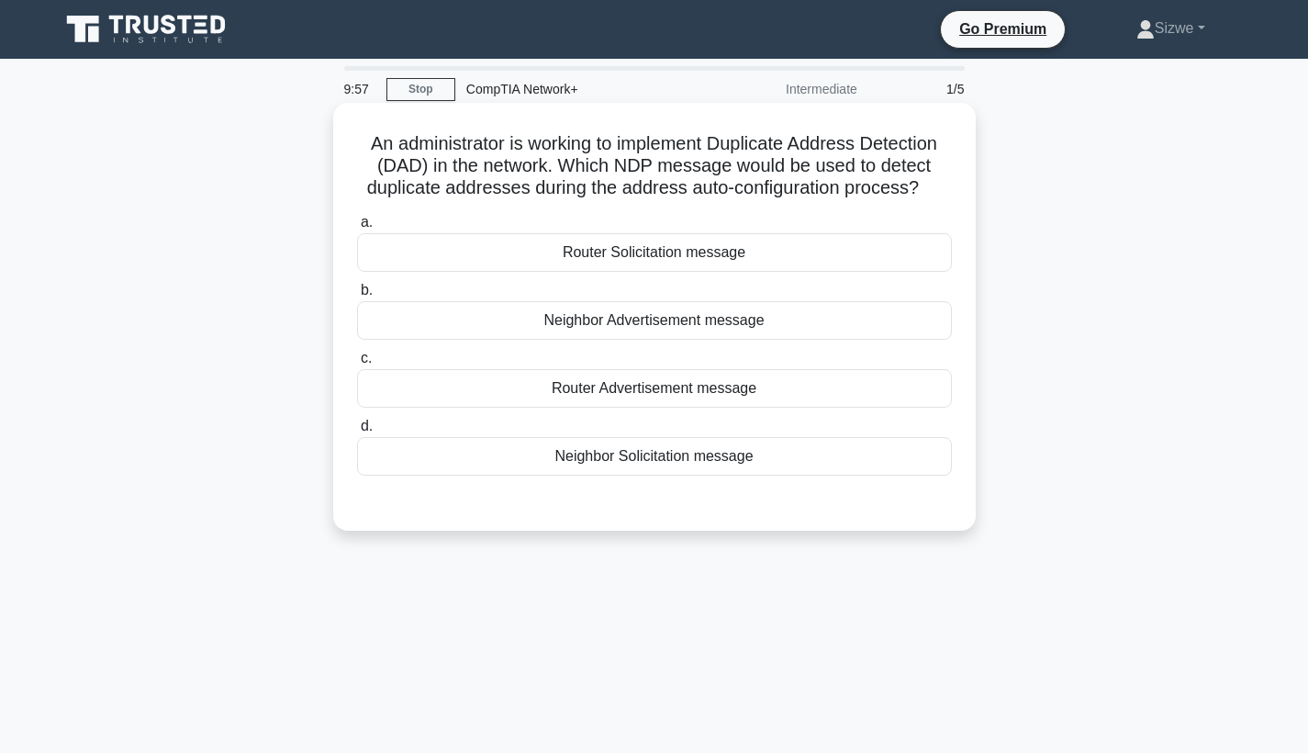
click at [609, 329] on div "Neighbor Advertisement message" at bounding box center [654, 320] width 595 height 39
click at [357, 297] on input "b. Neighbor Advertisement message" at bounding box center [357, 291] width 0 height 12
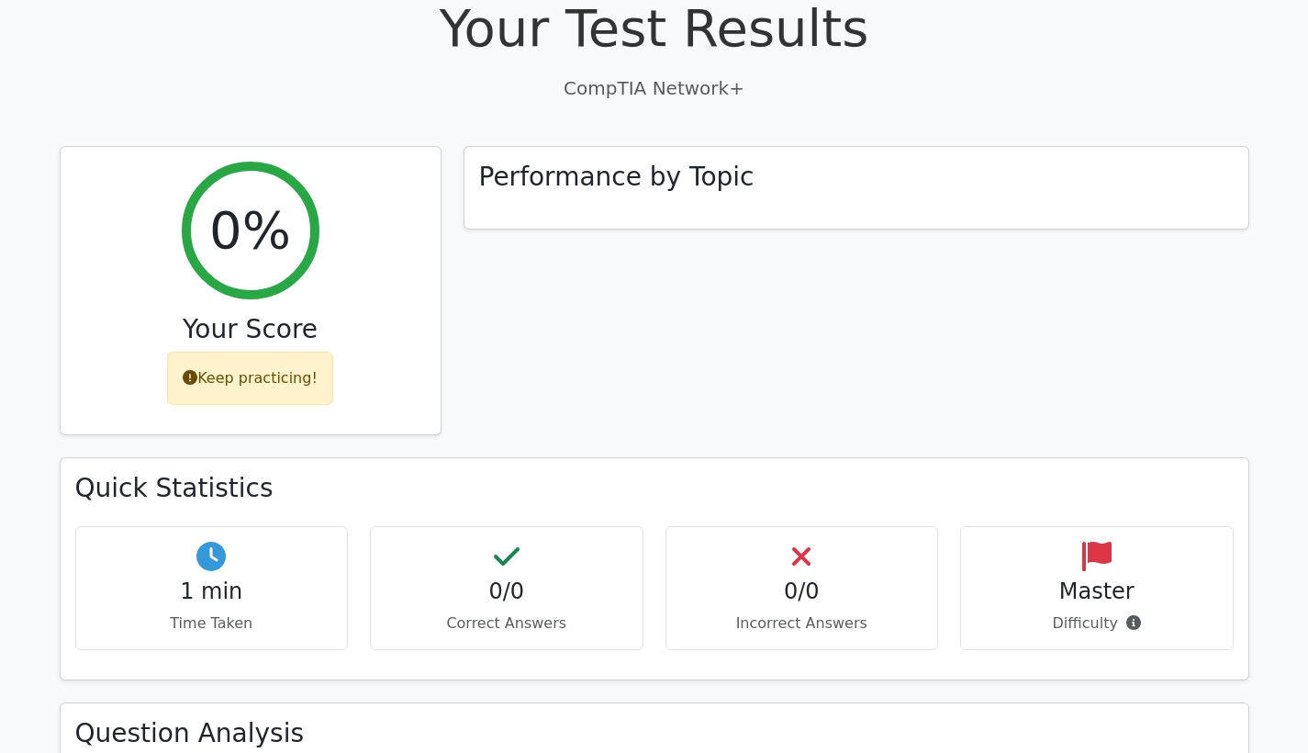
scroll to position [633, 0]
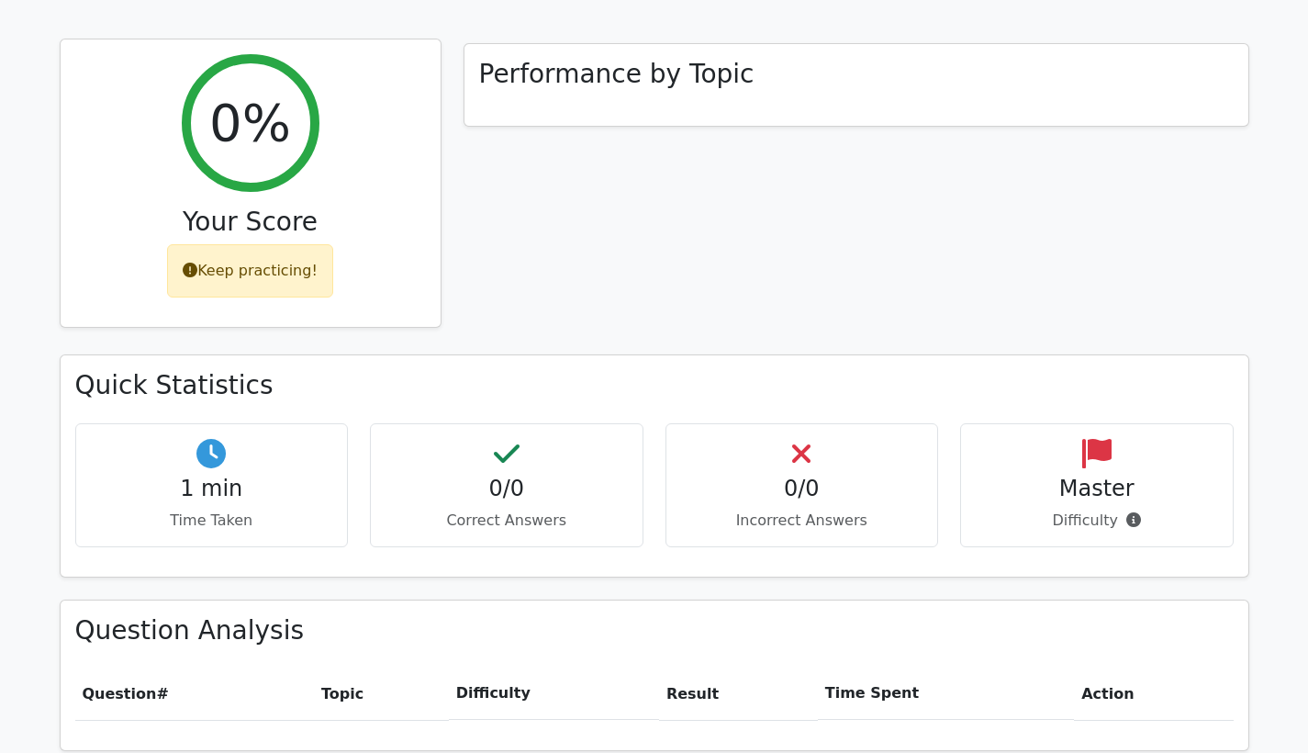
click at [259, 244] on div "Keep practicing!" at bounding box center [250, 270] width 166 height 53
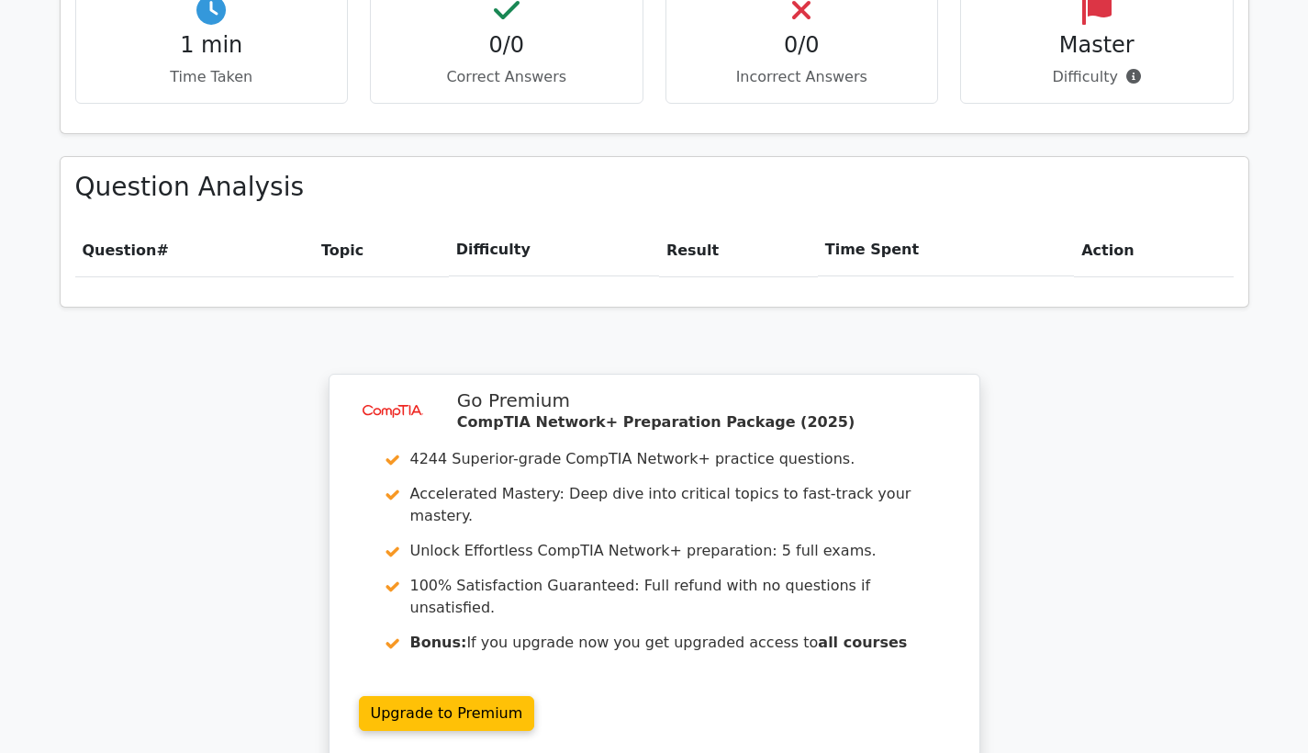
scroll to position [1143, 0]
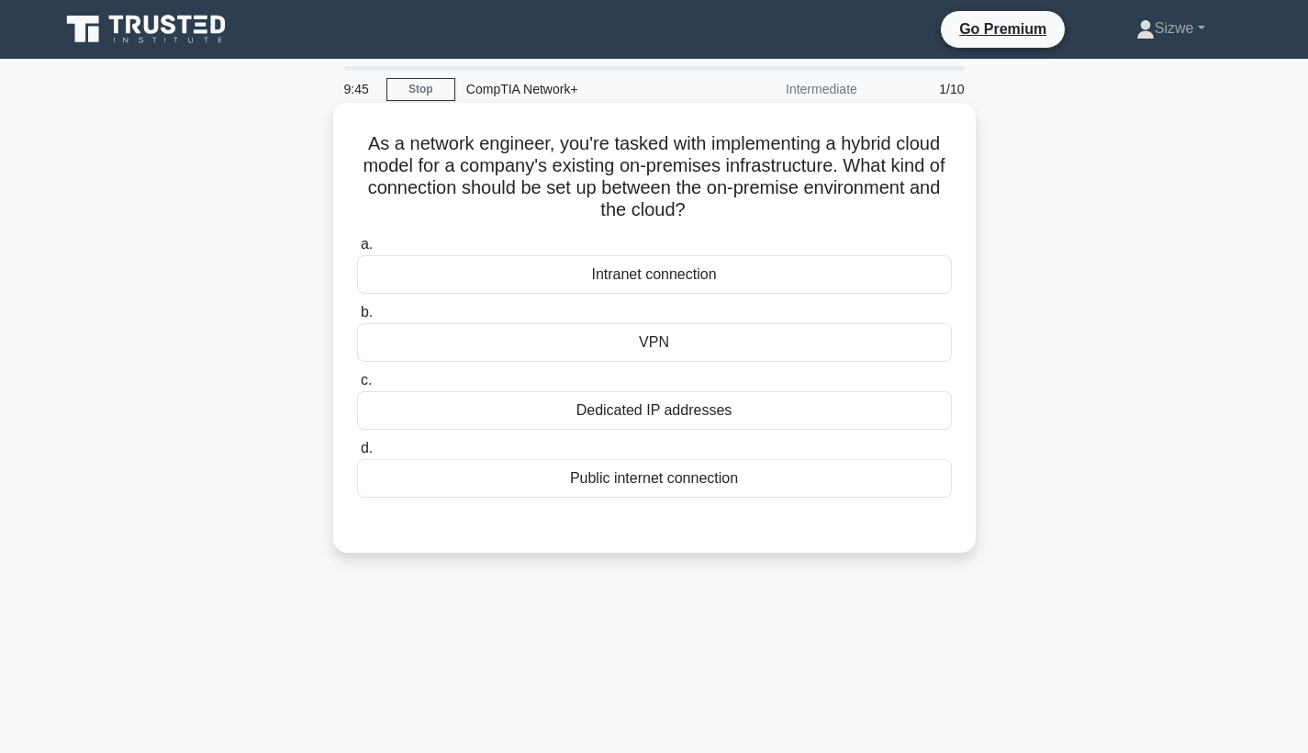
click at [731, 470] on div "Public internet connection" at bounding box center [654, 478] width 595 height 39
click at [357, 455] on input "d. Public internet connection" at bounding box center [357, 449] width 0 height 12
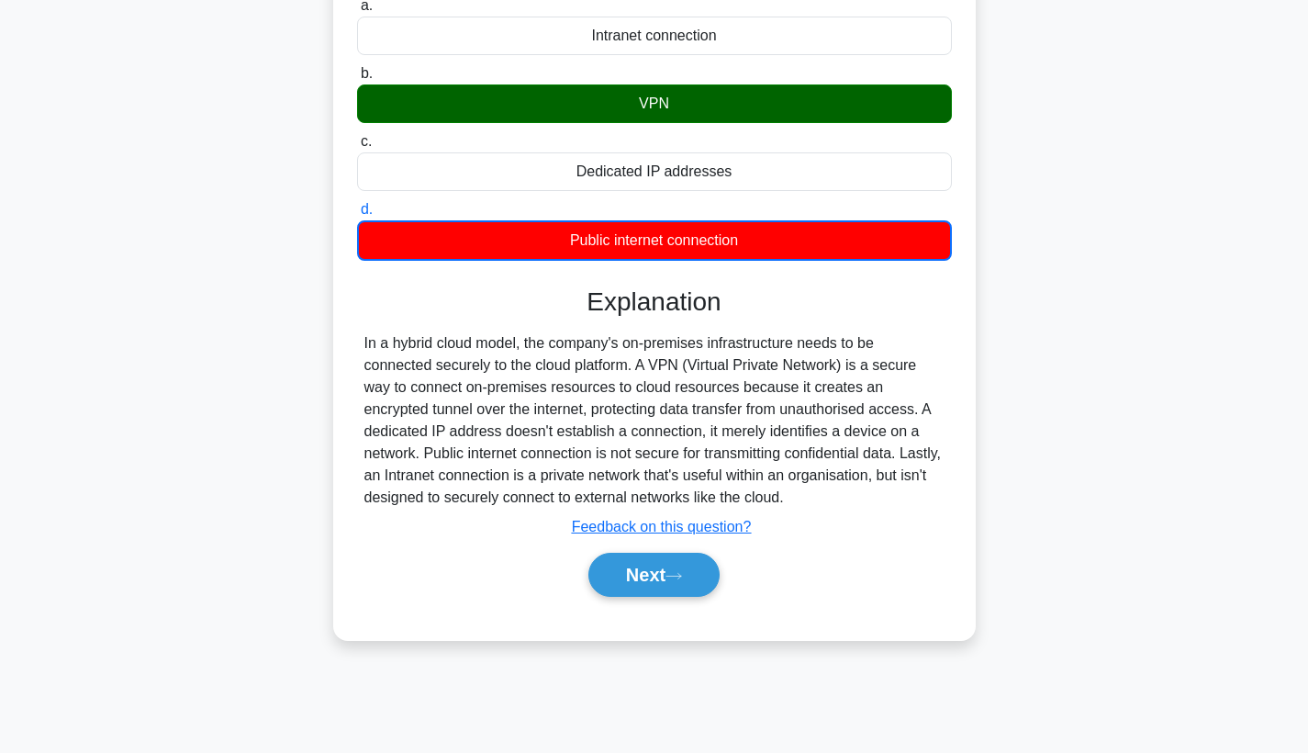
scroll to position [239, 0]
click at [671, 571] on button "Next" at bounding box center [654, 575] width 131 height 44
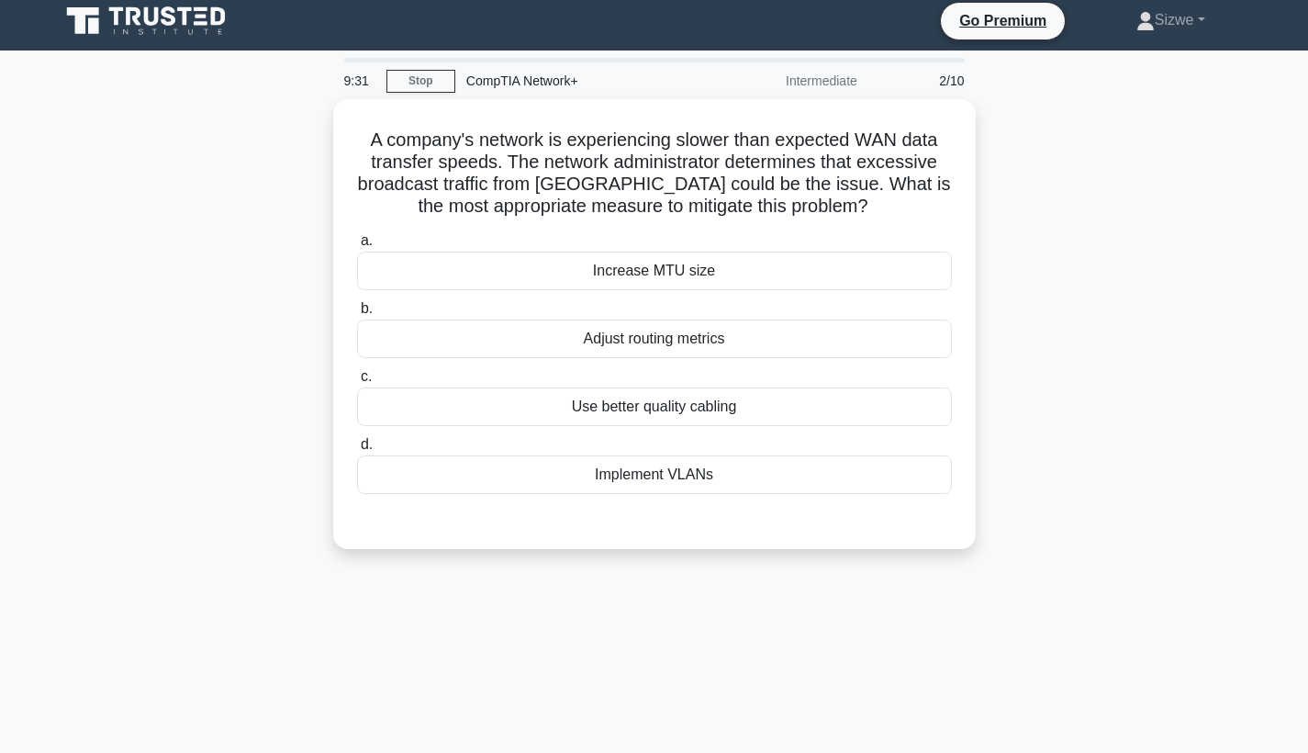
scroll to position [0, 0]
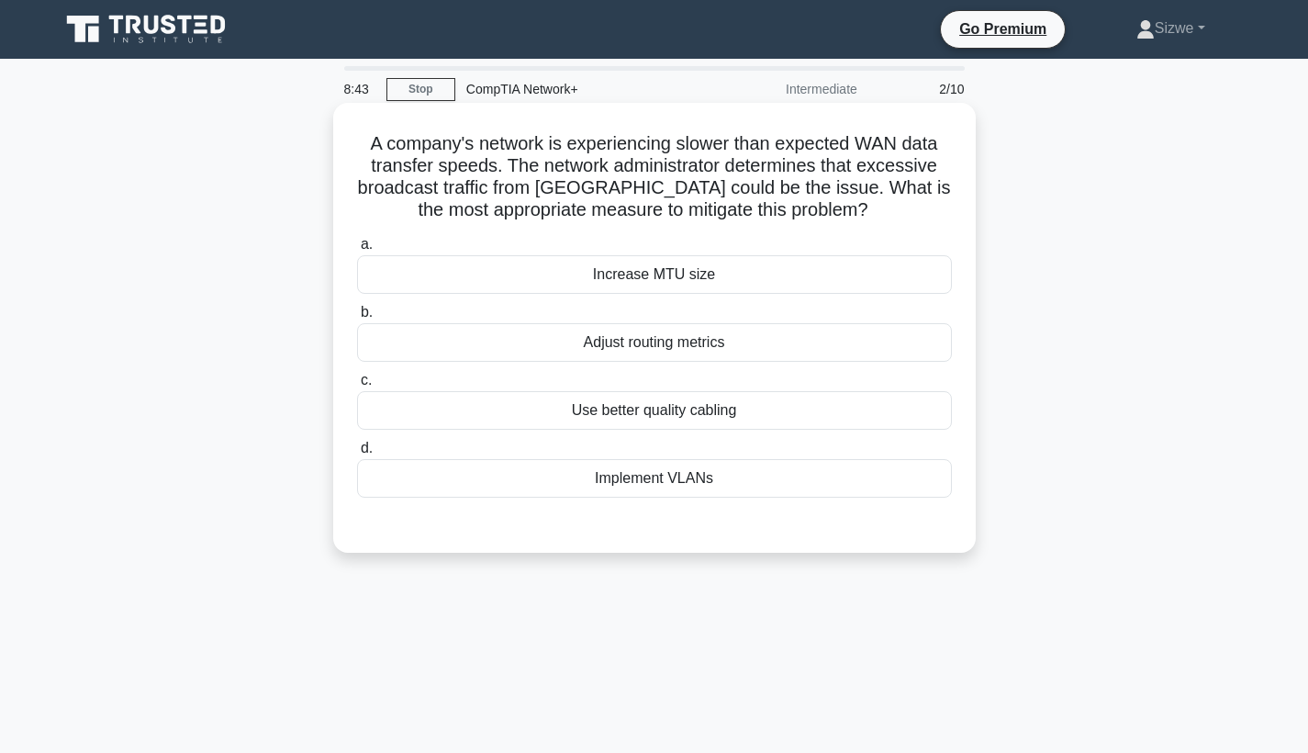
click at [658, 409] on div "Use better quality cabling" at bounding box center [654, 410] width 595 height 39
click at [357, 387] on input "c. Use better quality cabling" at bounding box center [357, 381] width 0 height 12
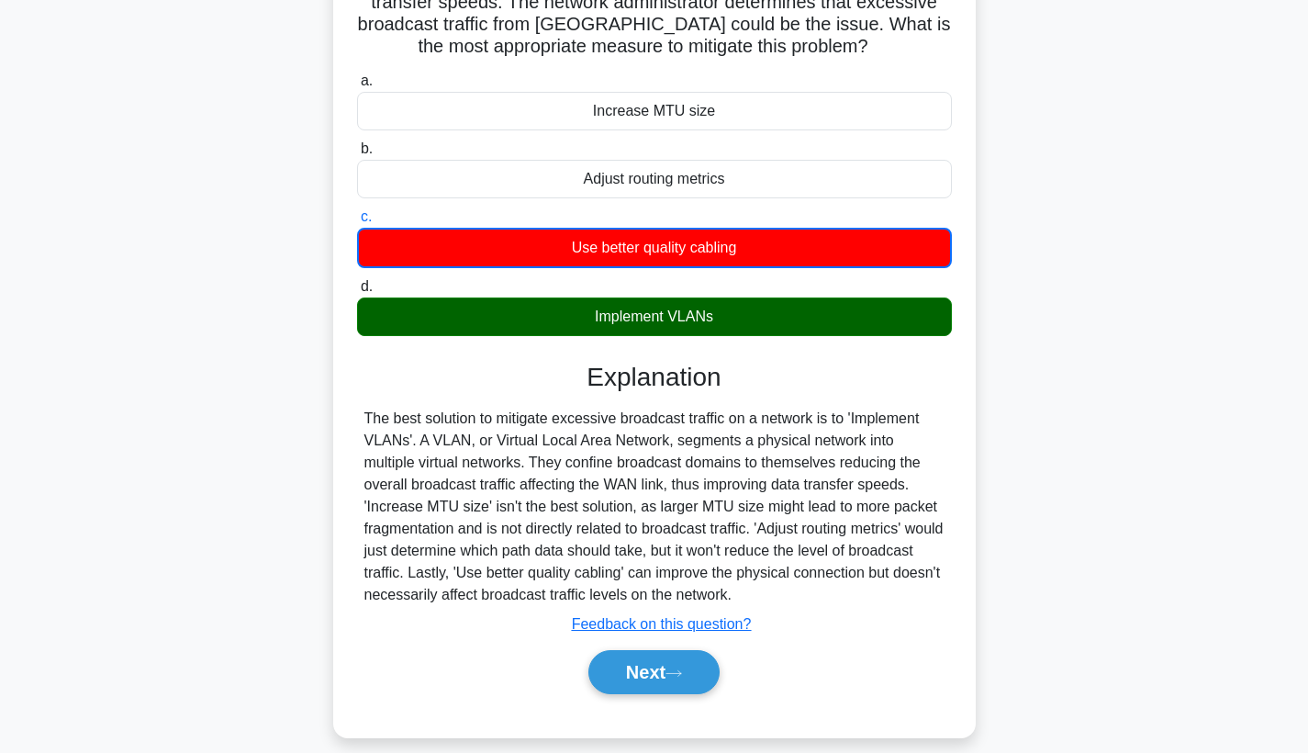
scroll to position [200, 0]
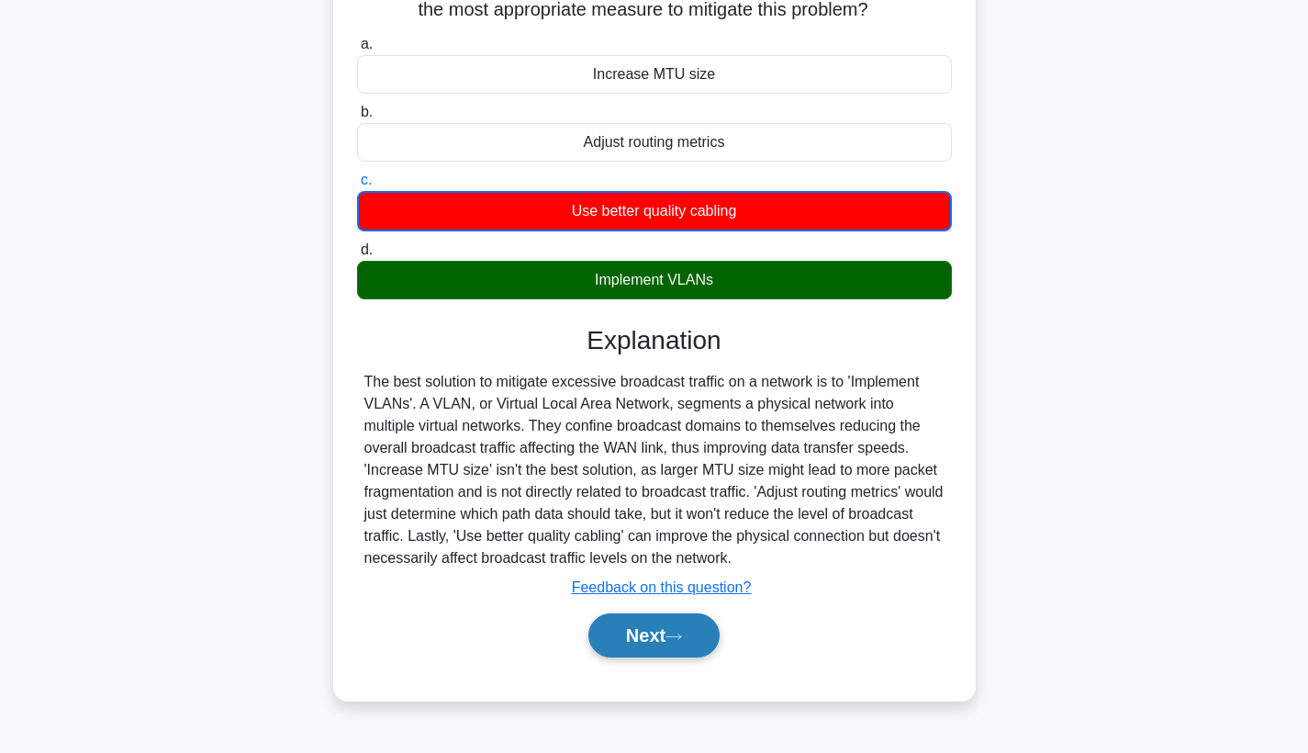
click at [655, 634] on button "Next" at bounding box center [654, 635] width 131 height 44
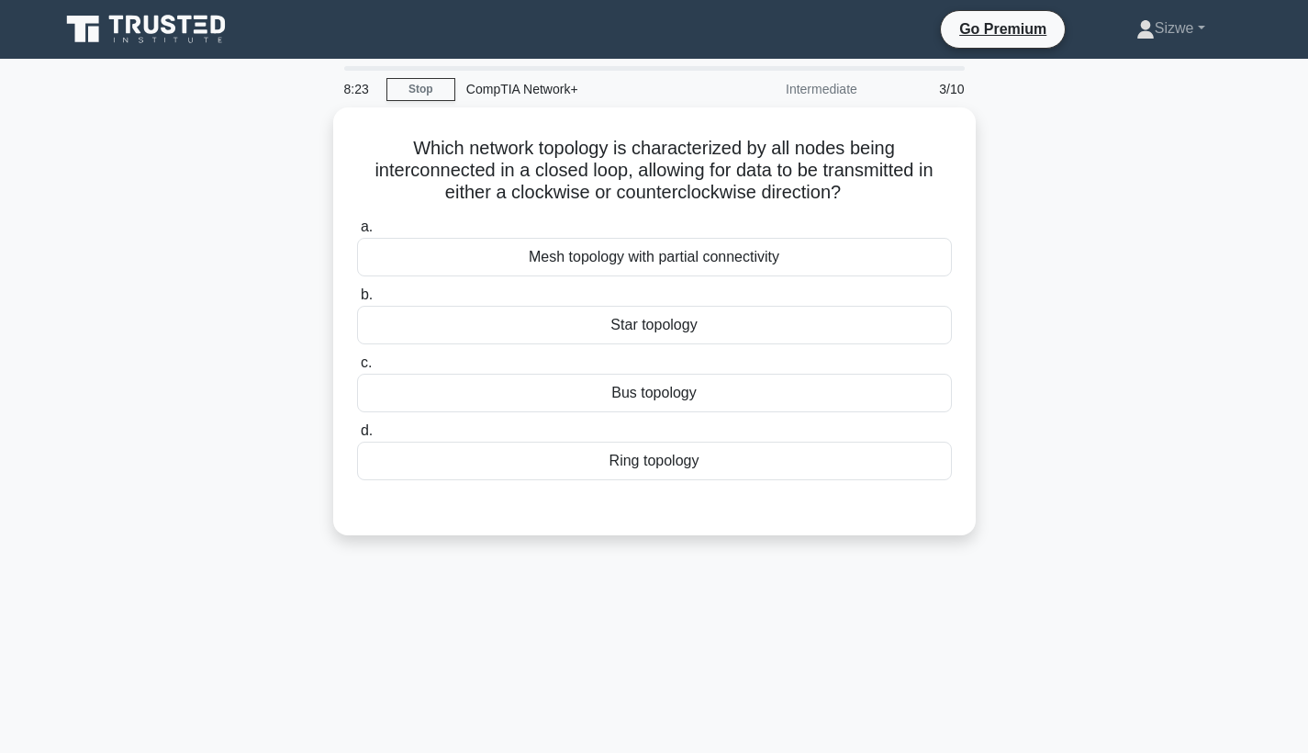
scroll to position [0, 0]
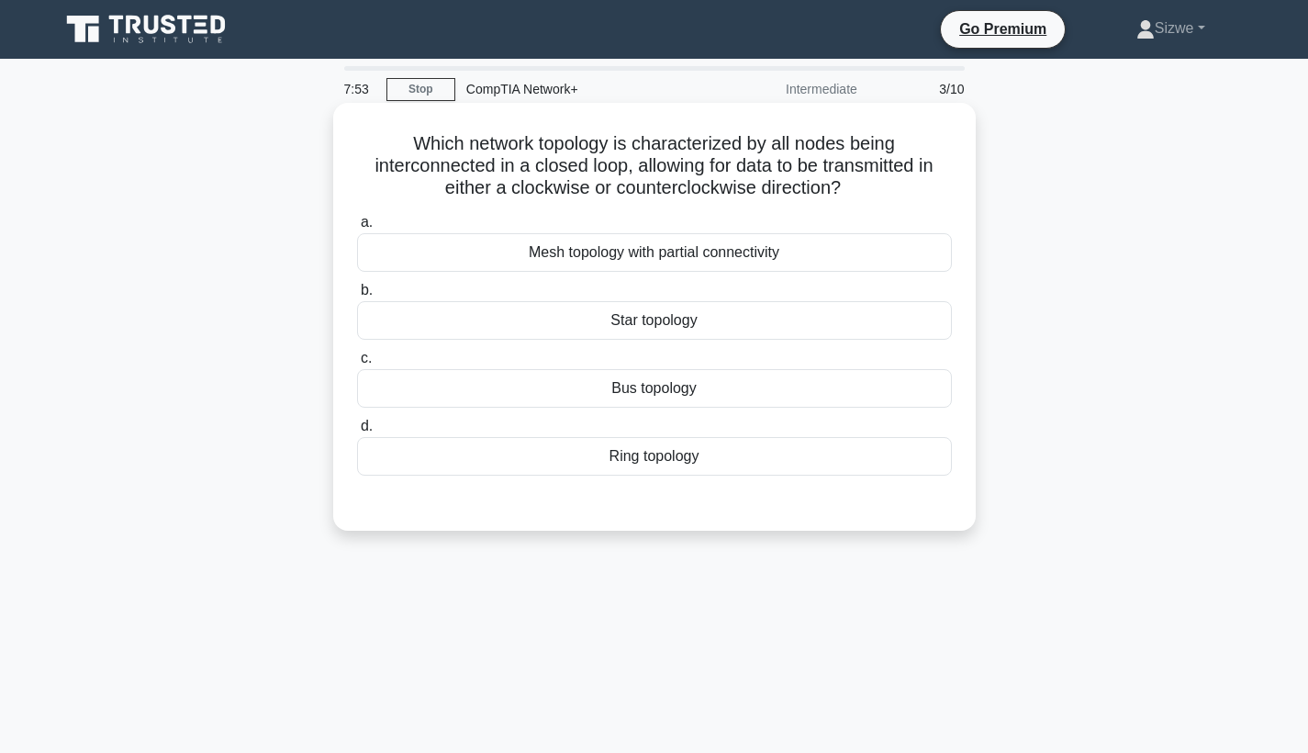
click at [679, 254] on div "Mesh topology with partial connectivity" at bounding box center [654, 252] width 595 height 39
click at [357, 229] on input "a. Mesh topology with partial connectivity" at bounding box center [357, 223] width 0 height 12
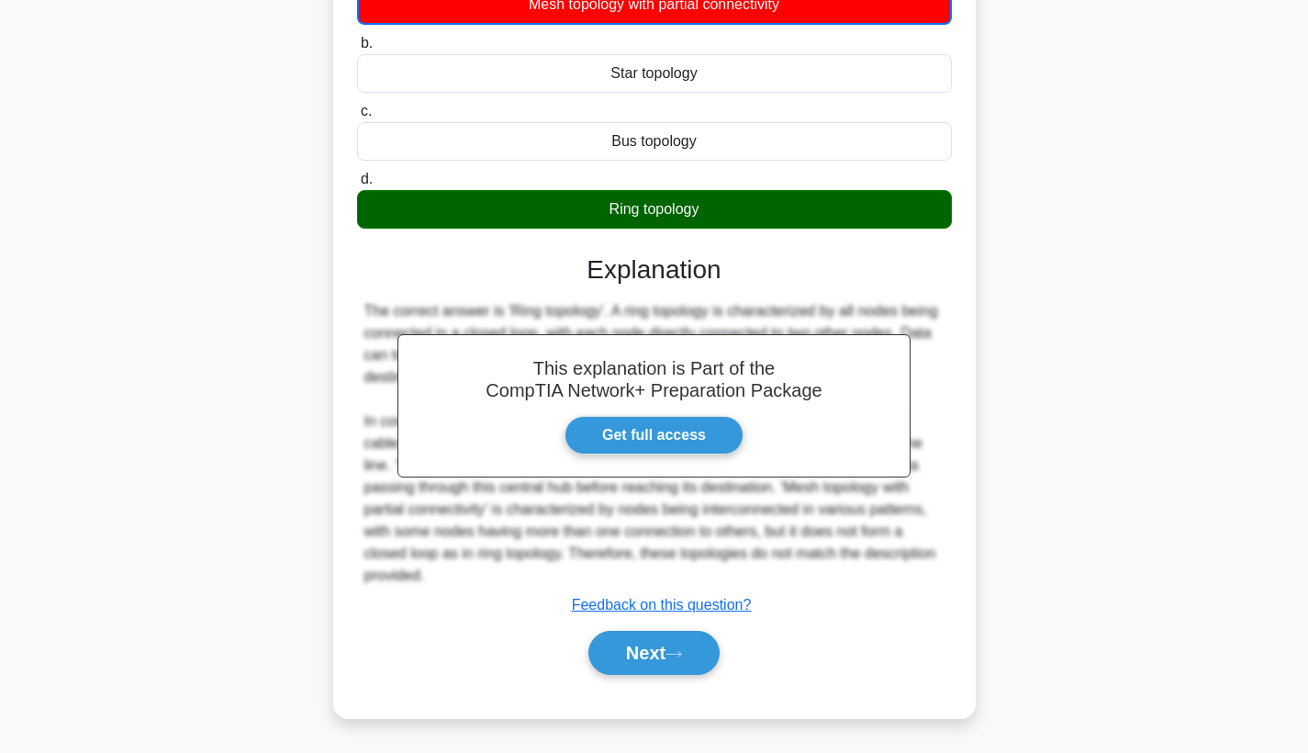
scroll to position [249, 0]
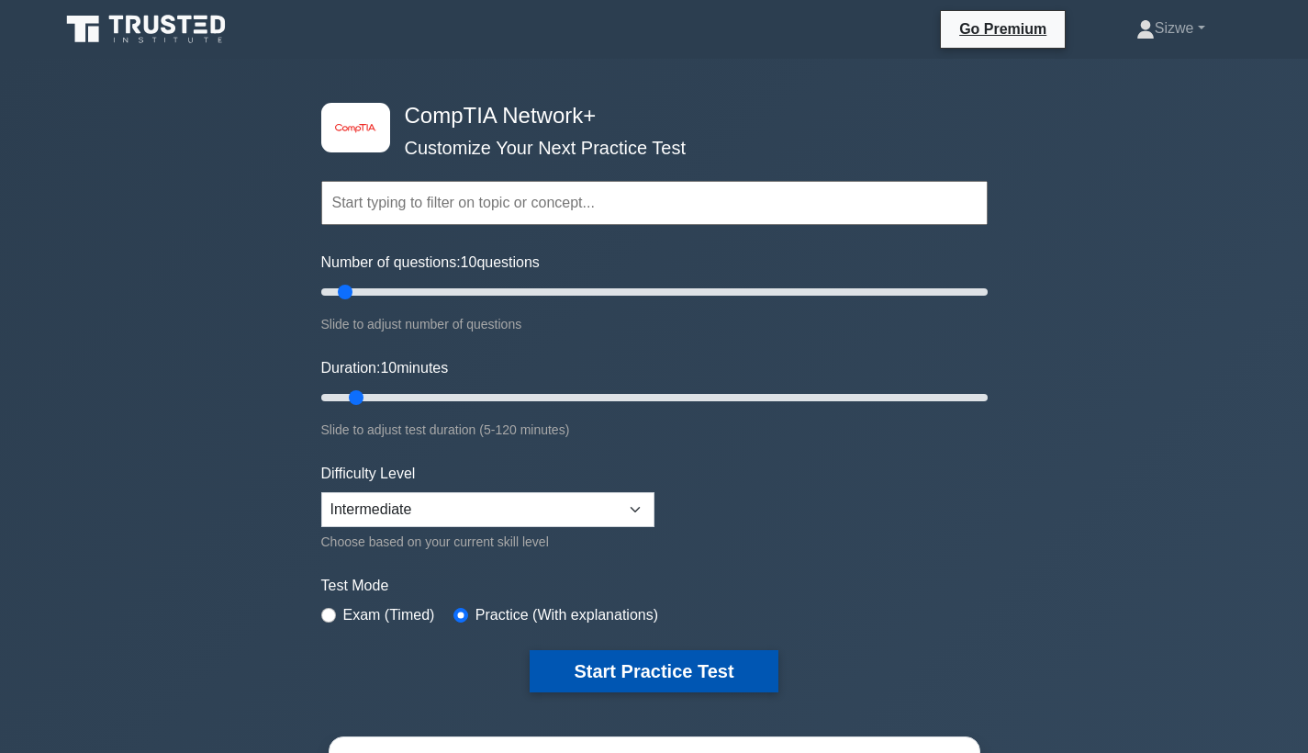
click at [612, 665] on button "Start Practice Test" at bounding box center [654, 671] width 248 height 42
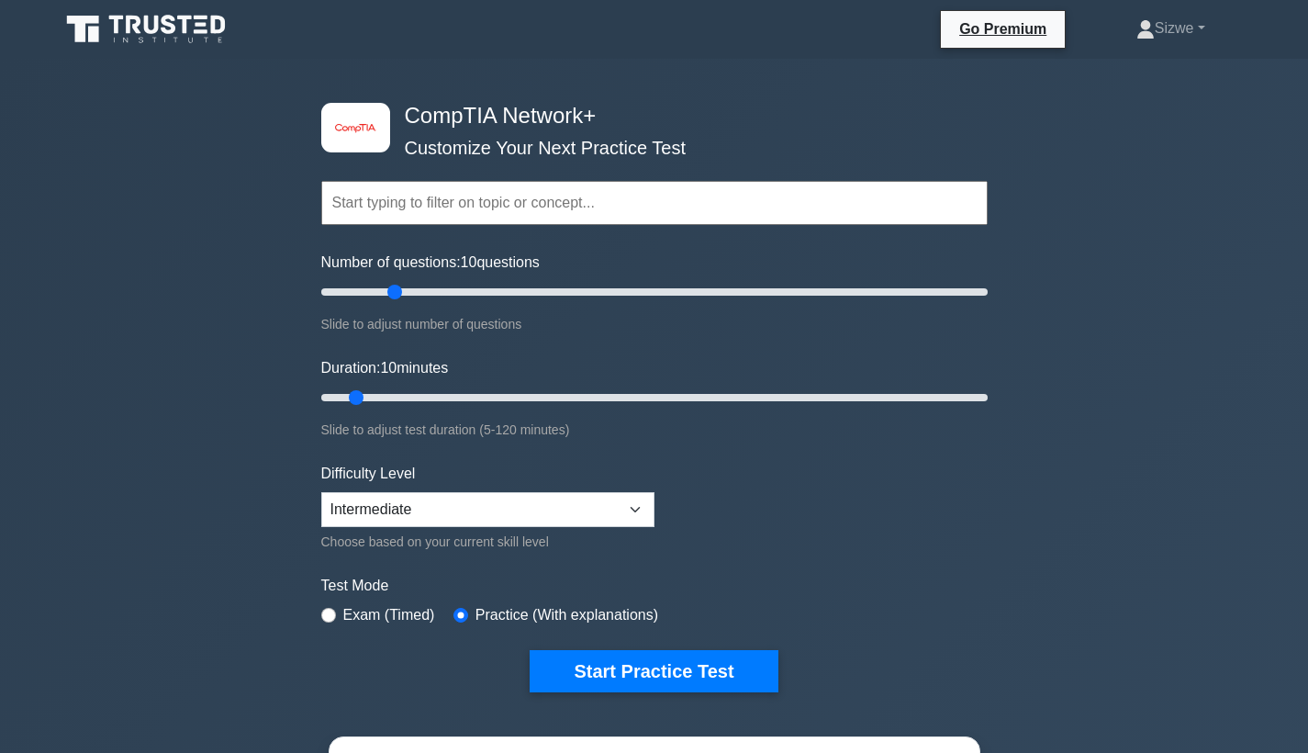
click at [395, 295] on input "Number of questions: 10 questions" at bounding box center [654, 292] width 667 height 22
click at [408, 292] on input "Number of questions: 25 questions" at bounding box center [654, 292] width 667 height 22
type input "10"
click at [337, 290] on input "Number of questions: 30 questions" at bounding box center [654, 292] width 667 height 22
click at [634, 503] on select "Beginner Intermediate Expert" at bounding box center [487, 509] width 333 height 35
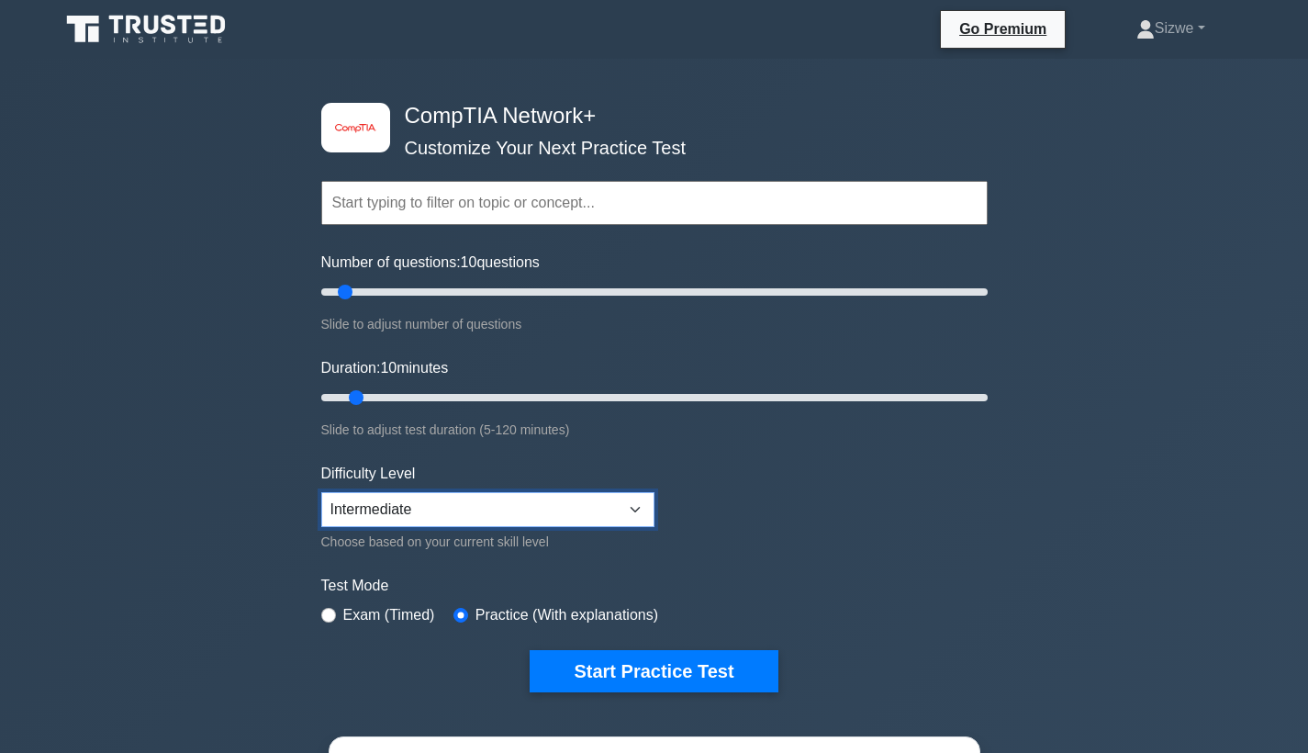
select select "expert"
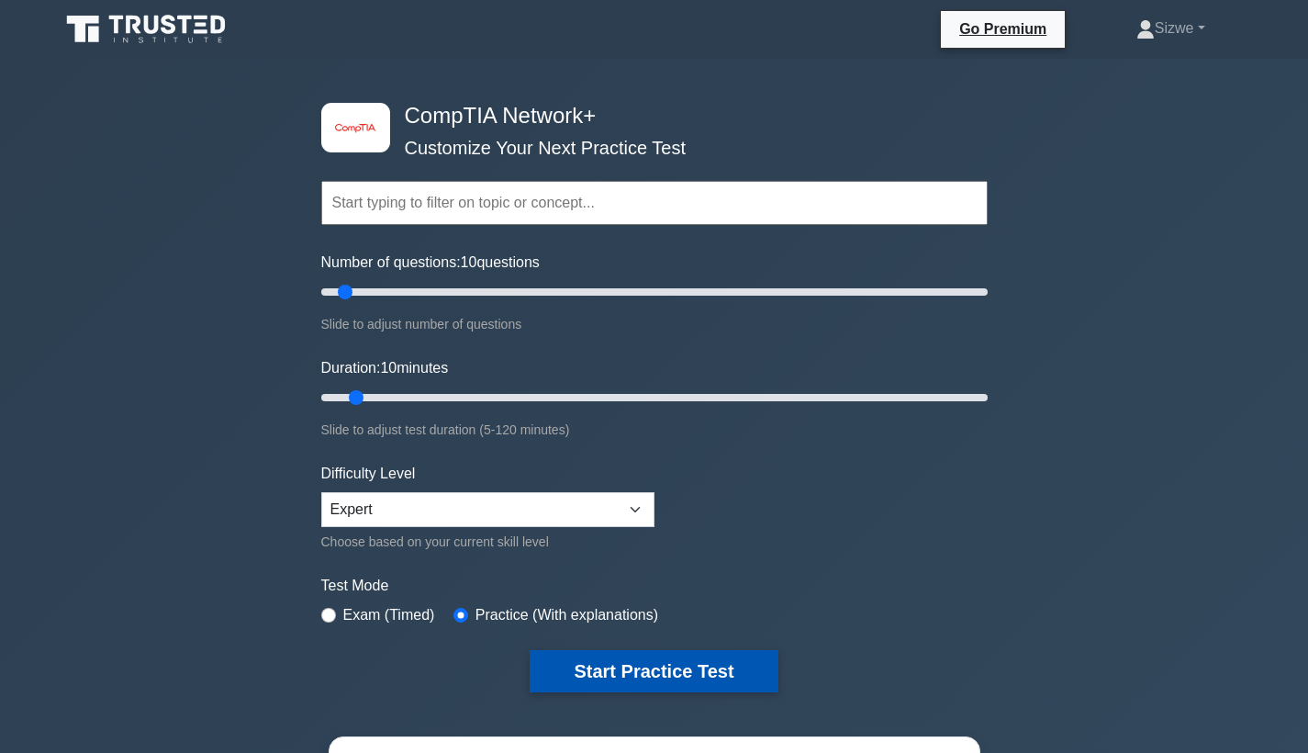
click at [641, 666] on button "Start Practice Test" at bounding box center [654, 671] width 248 height 42
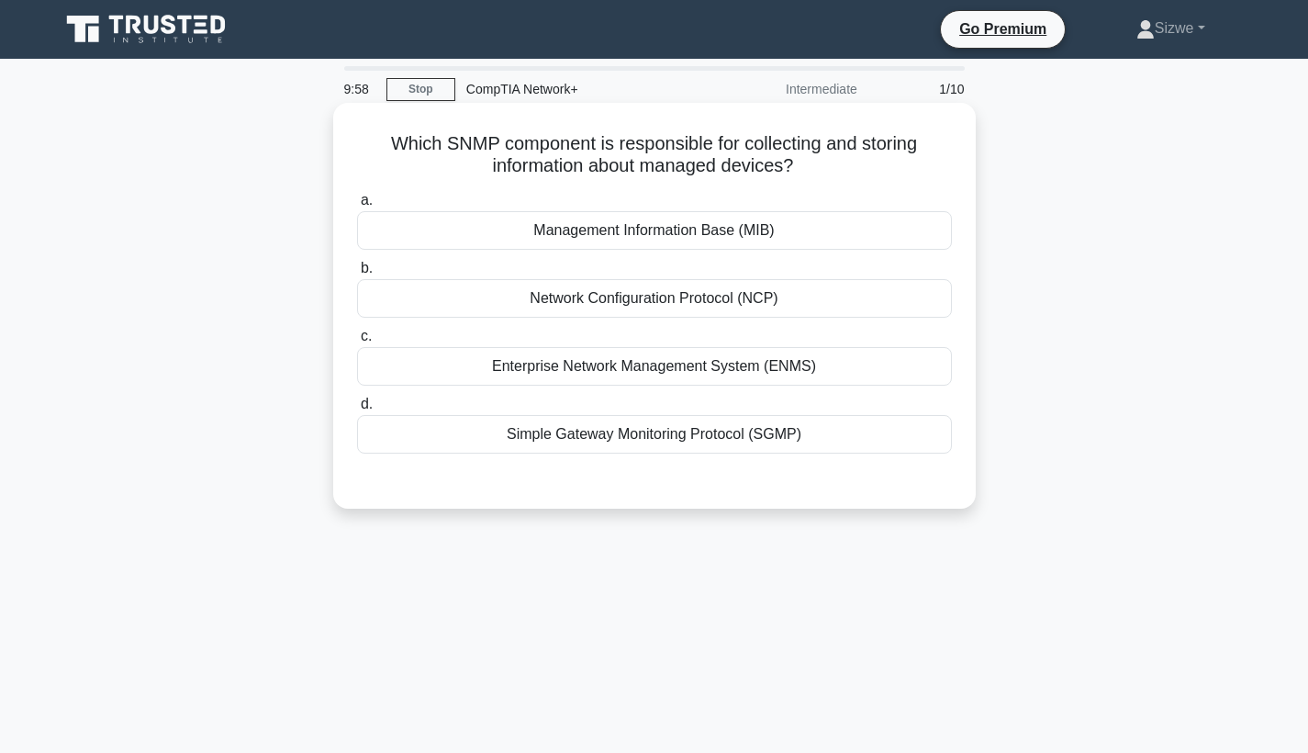
click at [623, 298] on div "Network Configuration Protocol (NCP)" at bounding box center [654, 298] width 595 height 39
click at [357, 275] on input "b. Network Configuration Protocol (NCP)" at bounding box center [357, 269] width 0 height 12
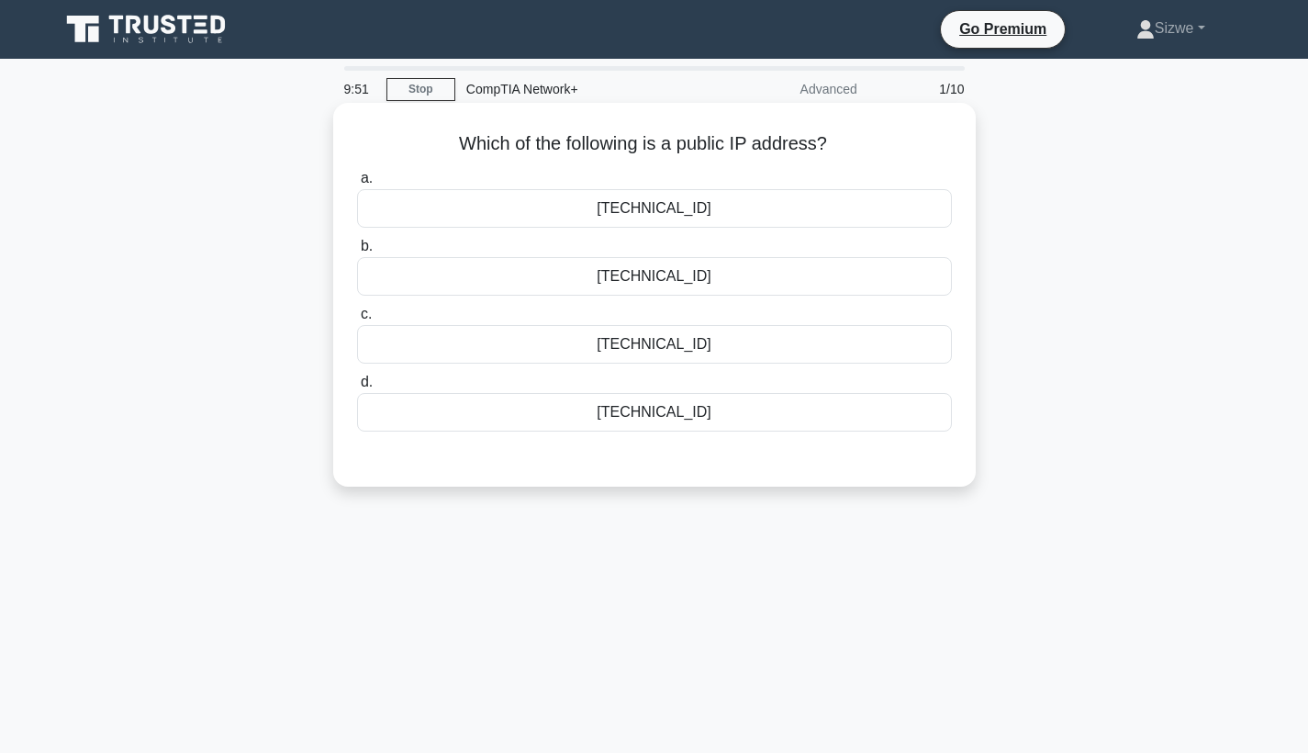
click at [663, 213] on div "192.168.1.100" at bounding box center [654, 208] width 595 height 39
click at [357, 185] on input "a. 192.168.1.100" at bounding box center [357, 179] width 0 height 12
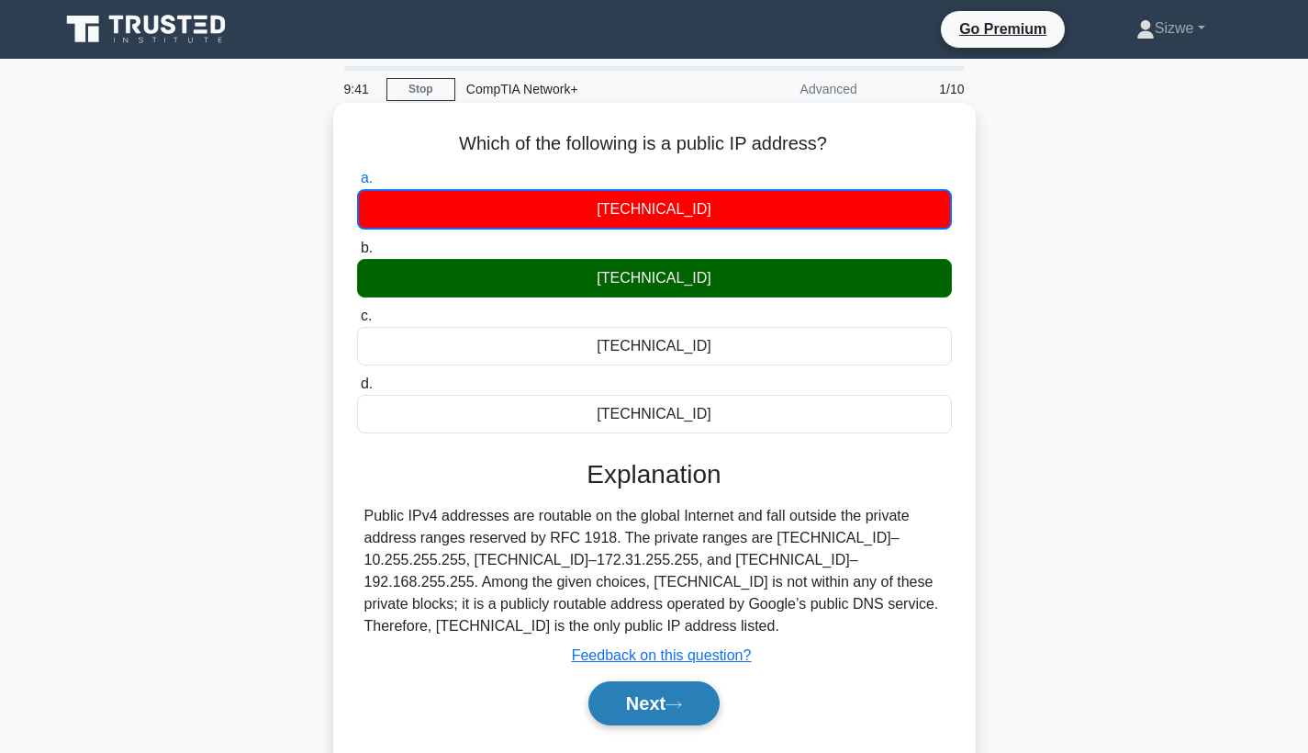
click at [648, 702] on button "Next" at bounding box center [654, 703] width 131 height 44
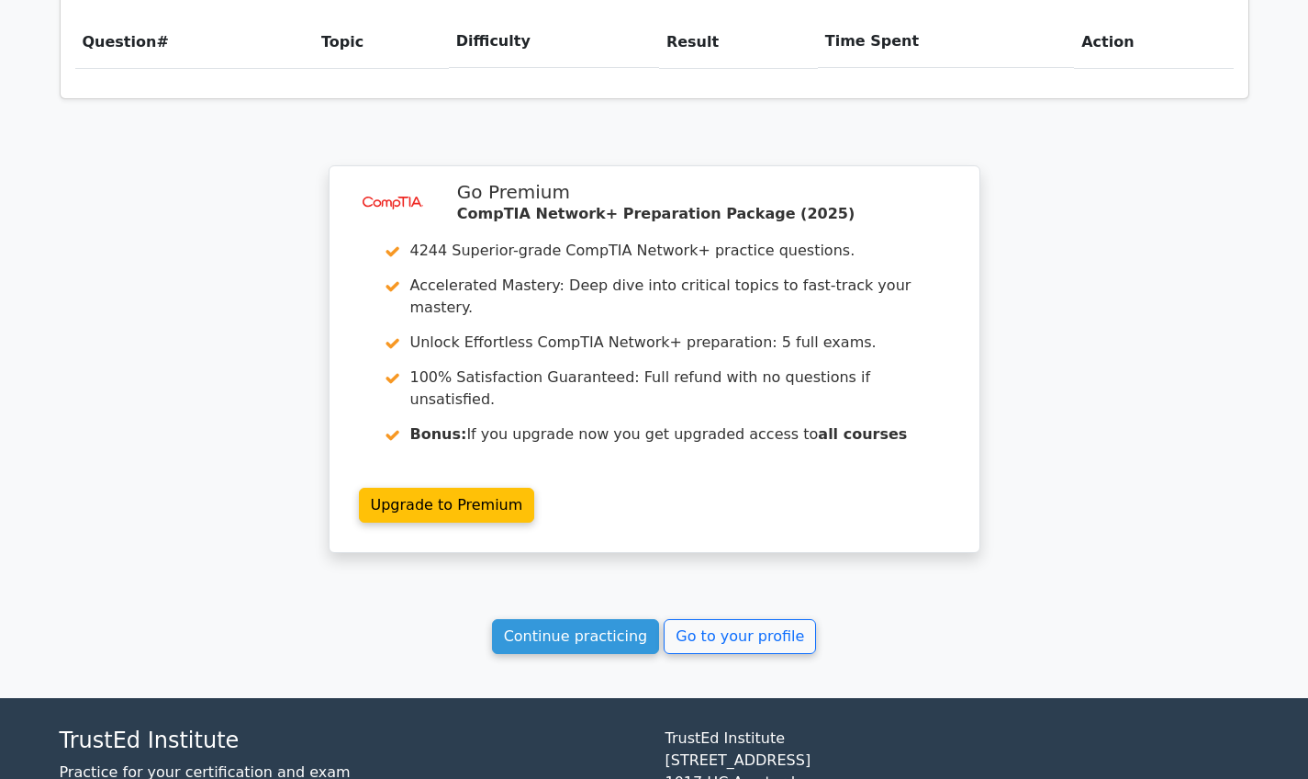
scroll to position [1286, 0]
click at [539, 618] on link "Continue practicing" at bounding box center [576, 635] width 168 height 35
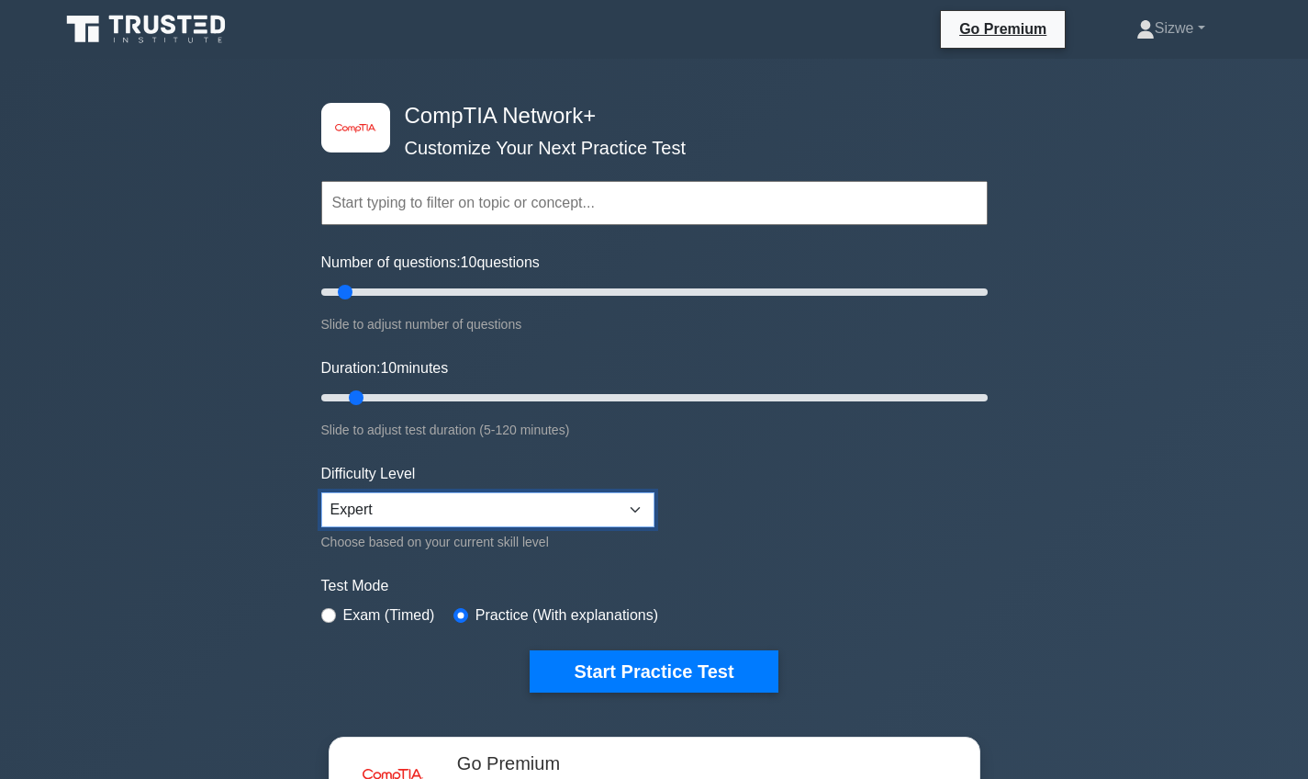
select select "intermediate"
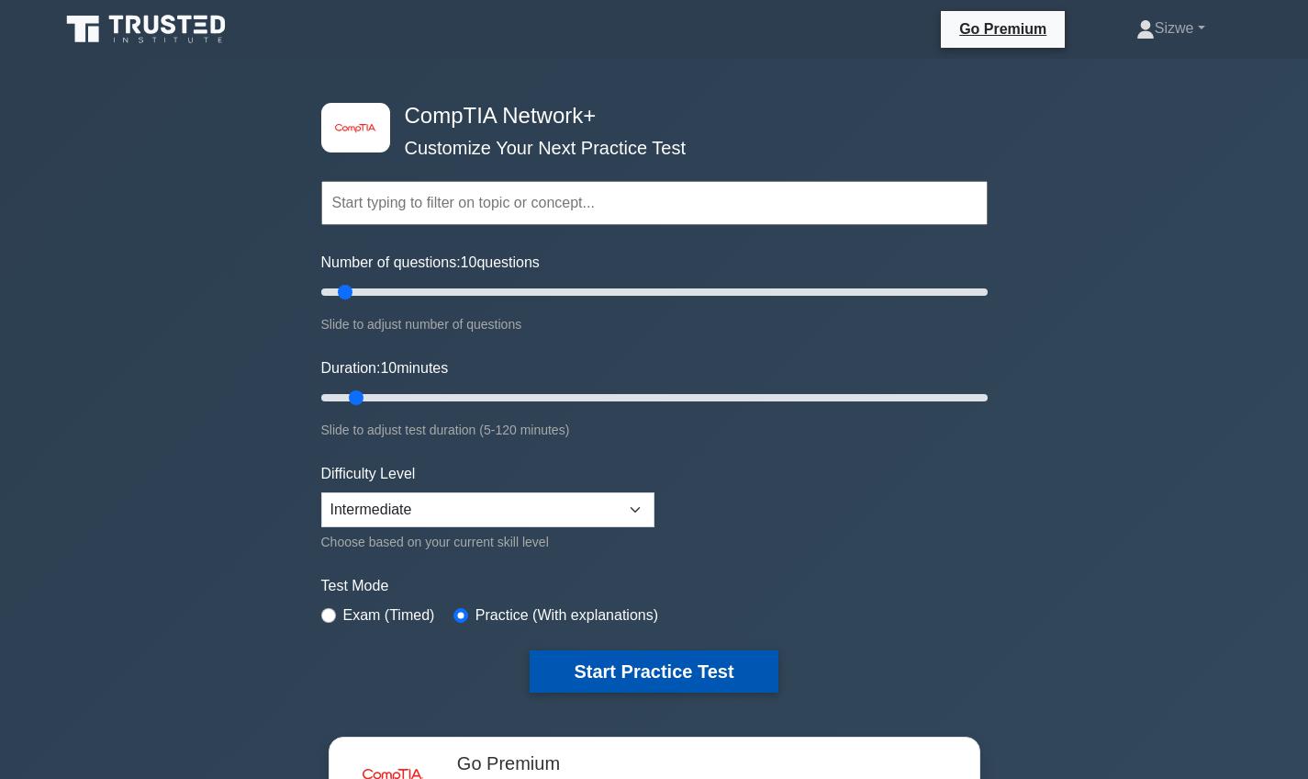
click at [601, 661] on button "Start Practice Test" at bounding box center [654, 671] width 248 height 42
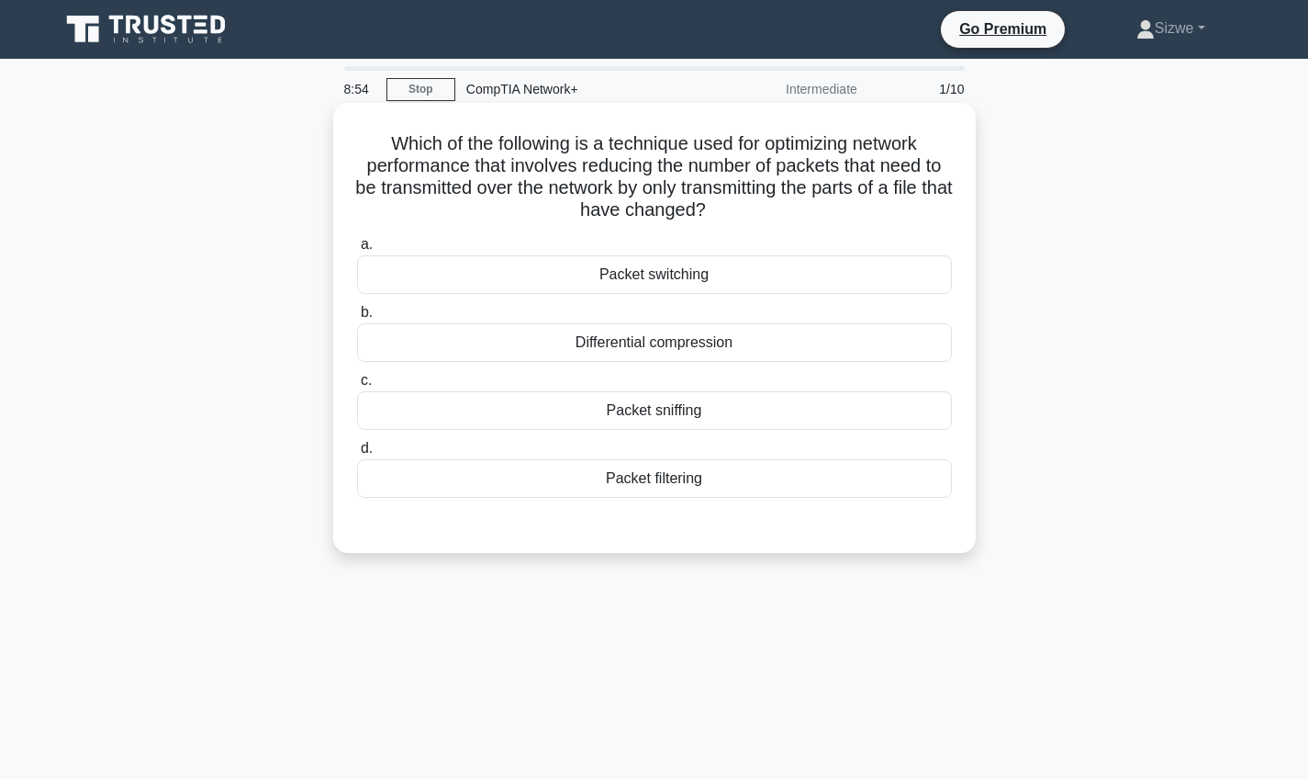
click at [637, 472] on div "Packet filtering" at bounding box center [654, 478] width 595 height 39
click at [357, 455] on input "d. Packet filtering" at bounding box center [357, 449] width 0 height 12
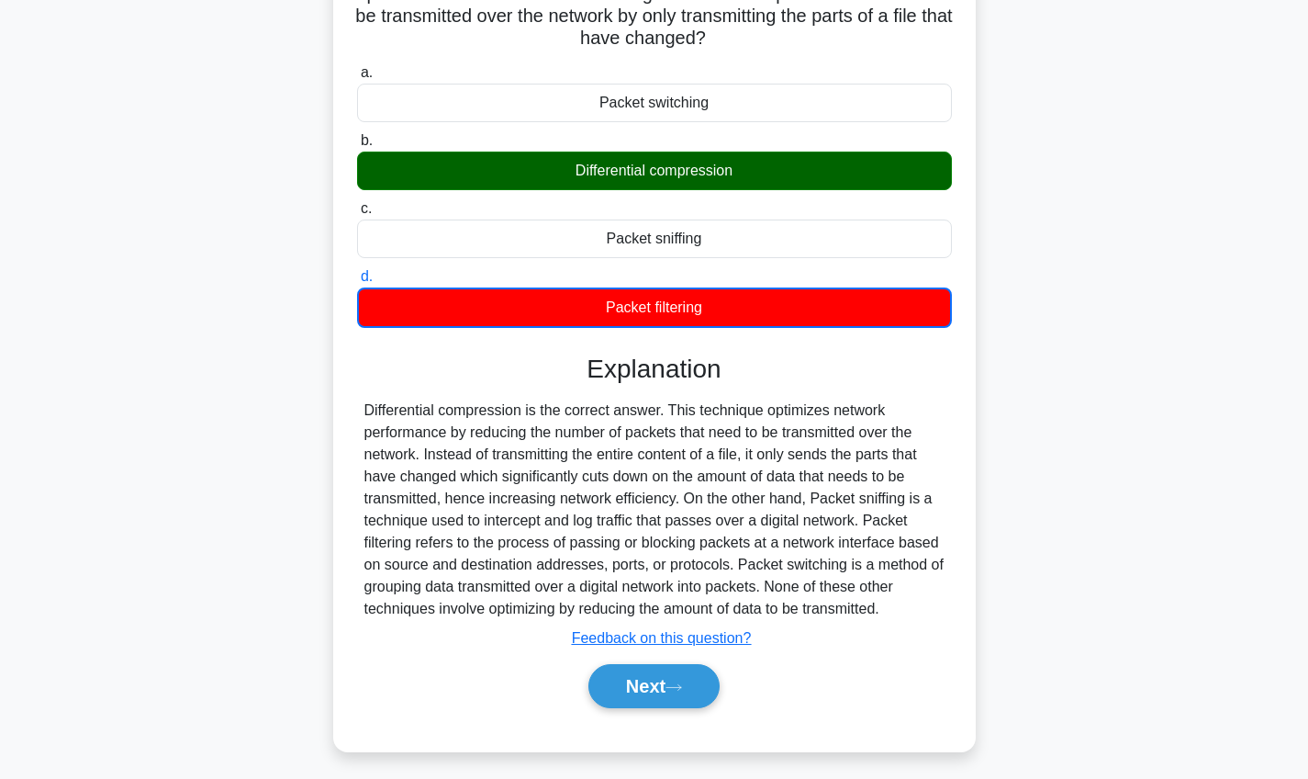
scroll to position [175, 0]
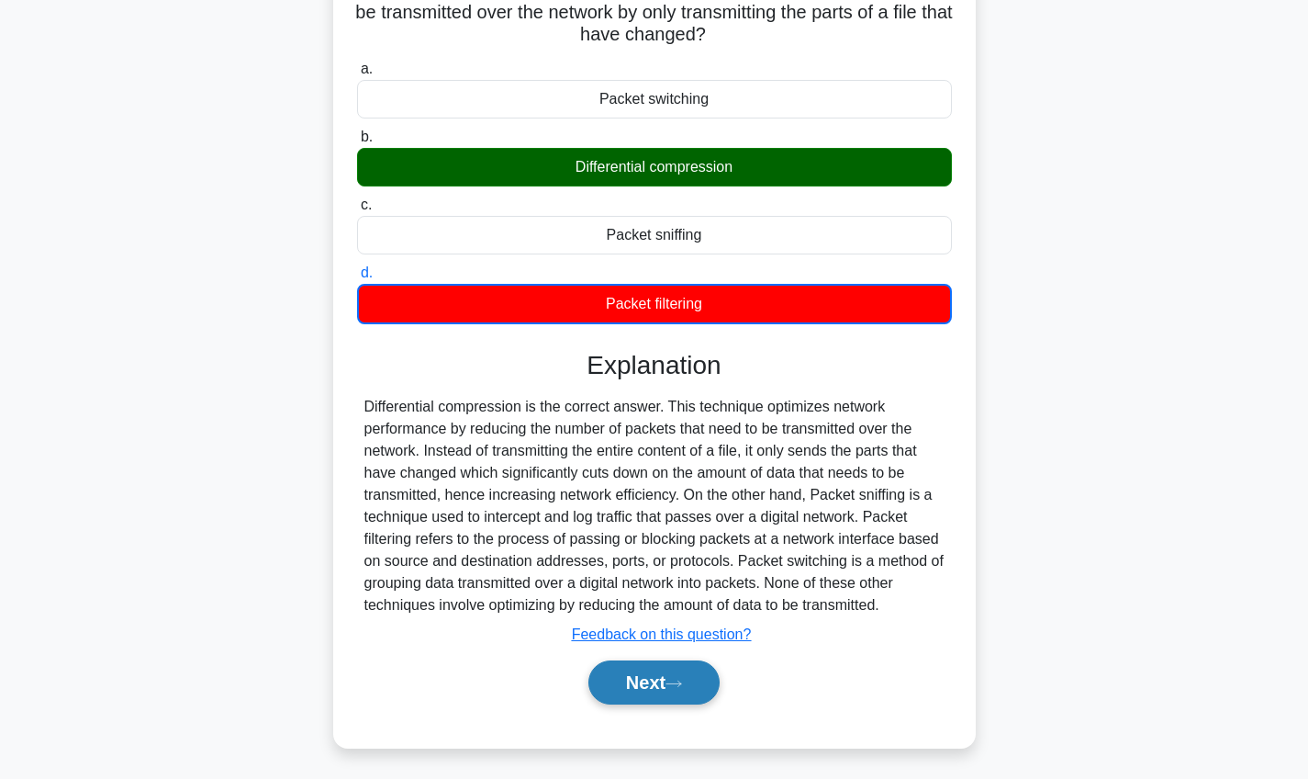
click at [637, 683] on button "Next" at bounding box center [654, 682] width 131 height 44
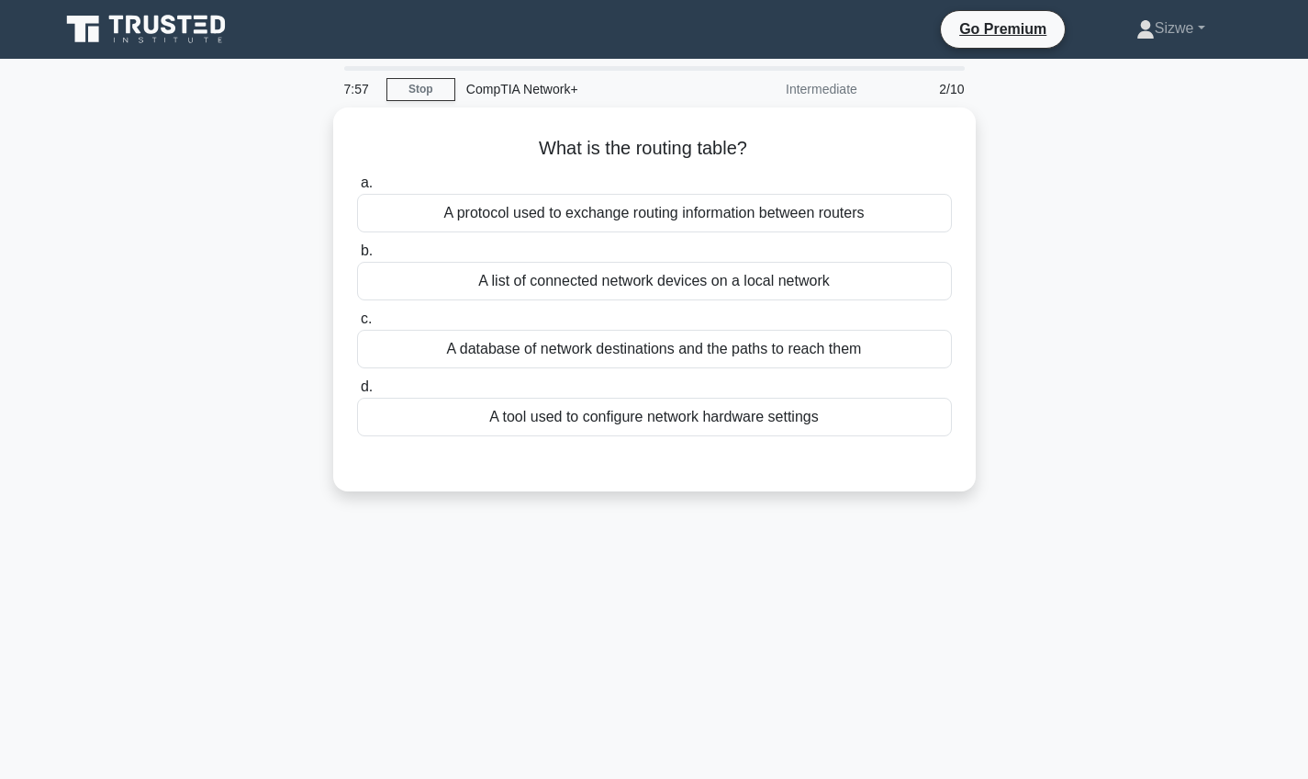
scroll to position [0, 0]
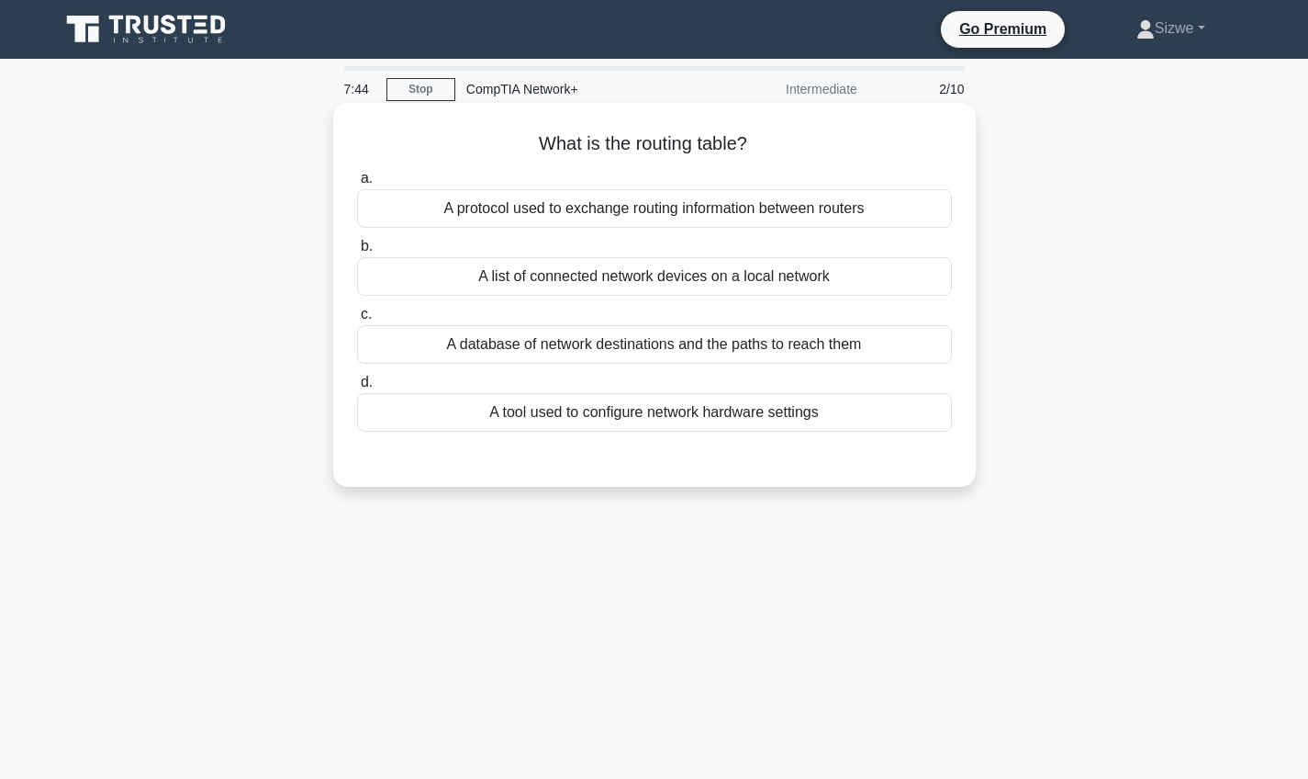
click at [667, 211] on div "A protocol used to exchange routing information between routers" at bounding box center [654, 208] width 595 height 39
click at [357, 185] on input "a. A protocol used to exchange routing information between routers" at bounding box center [357, 179] width 0 height 12
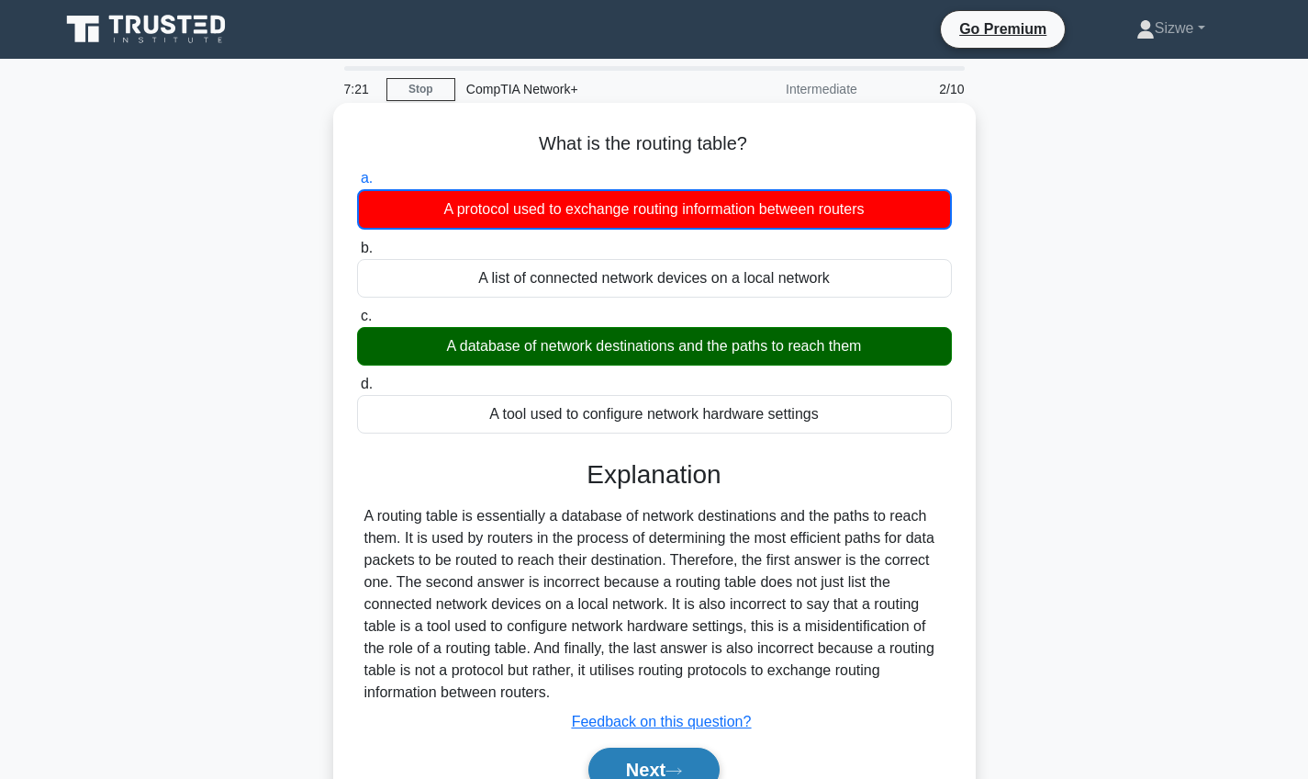
click at [671, 769] on button "Next" at bounding box center [654, 769] width 131 height 44
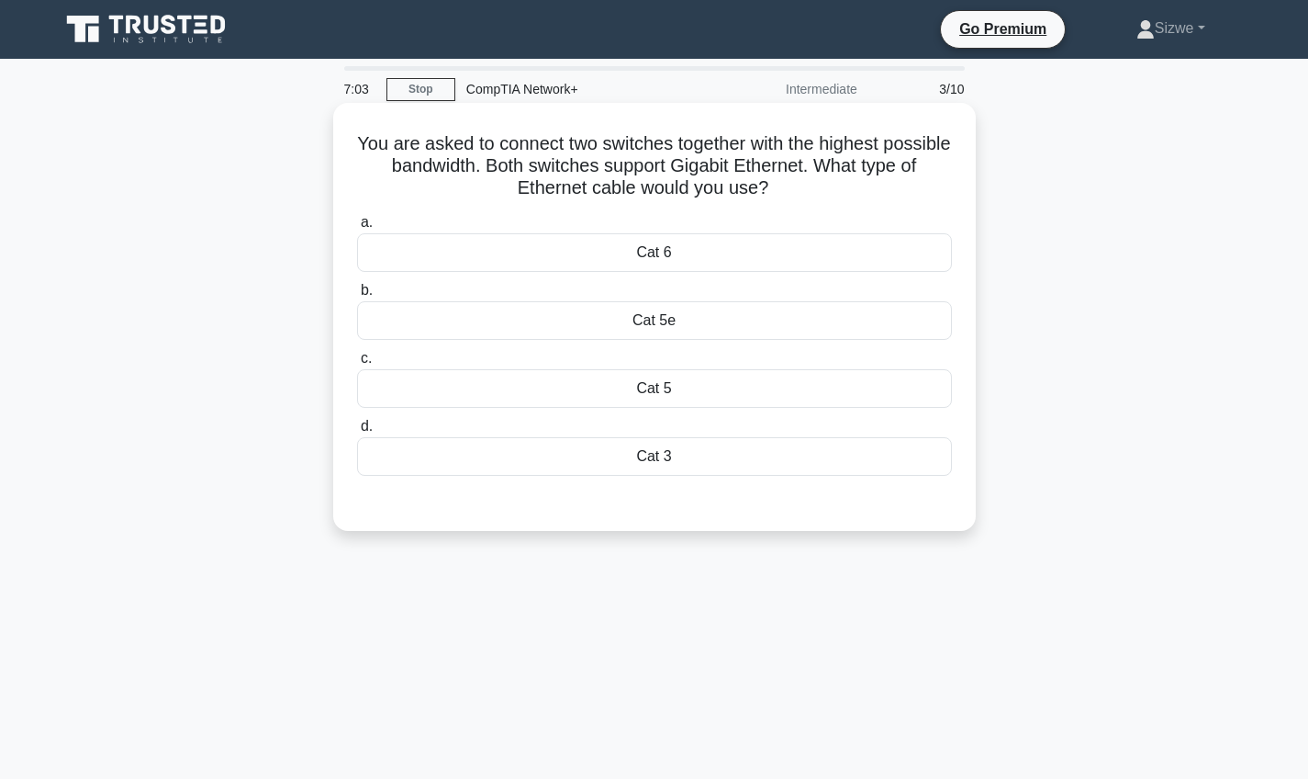
click at [685, 251] on div "Cat 6" at bounding box center [654, 252] width 595 height 39
click at [357, 229] on input "a. Cat 6" at bounding box center [357, 223] width 0 height 12
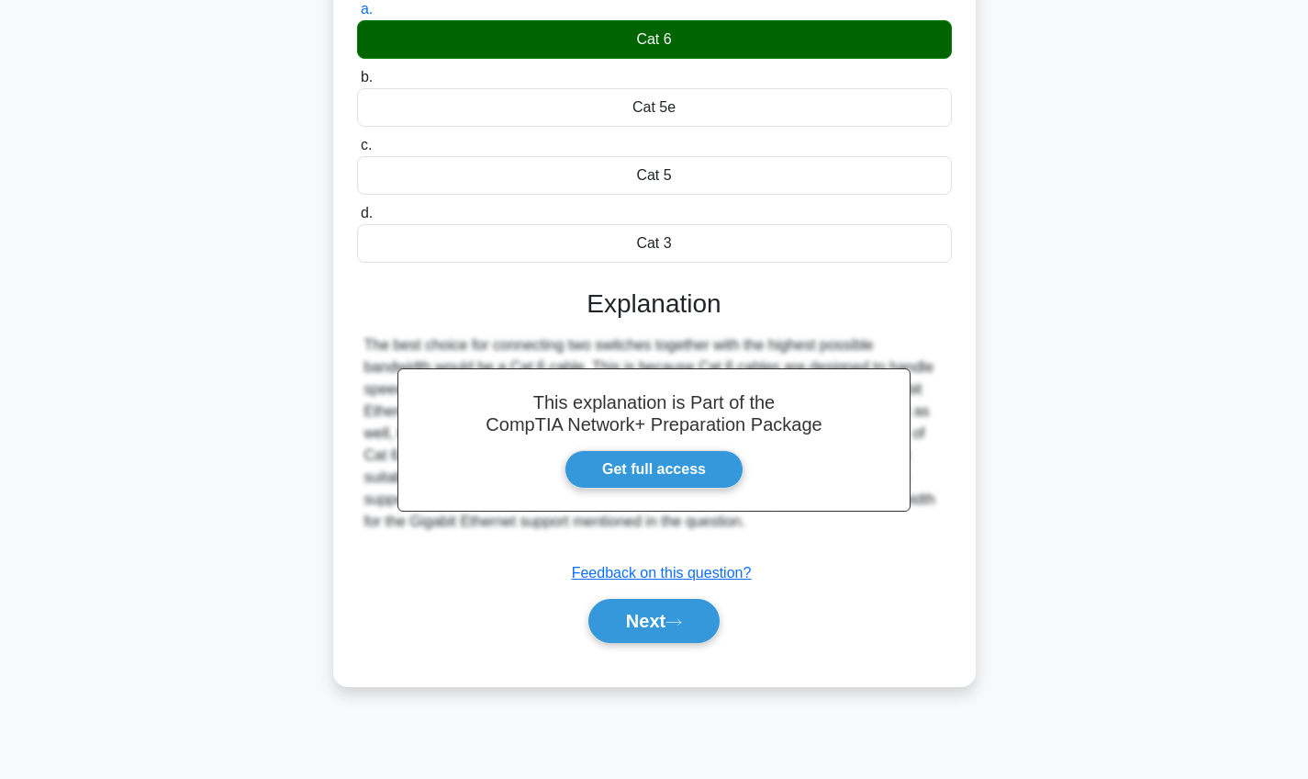
scroll to position [213, 0]
click at [665, 612] on button "Next" at bounding box center [654, 621] width 131 height 44
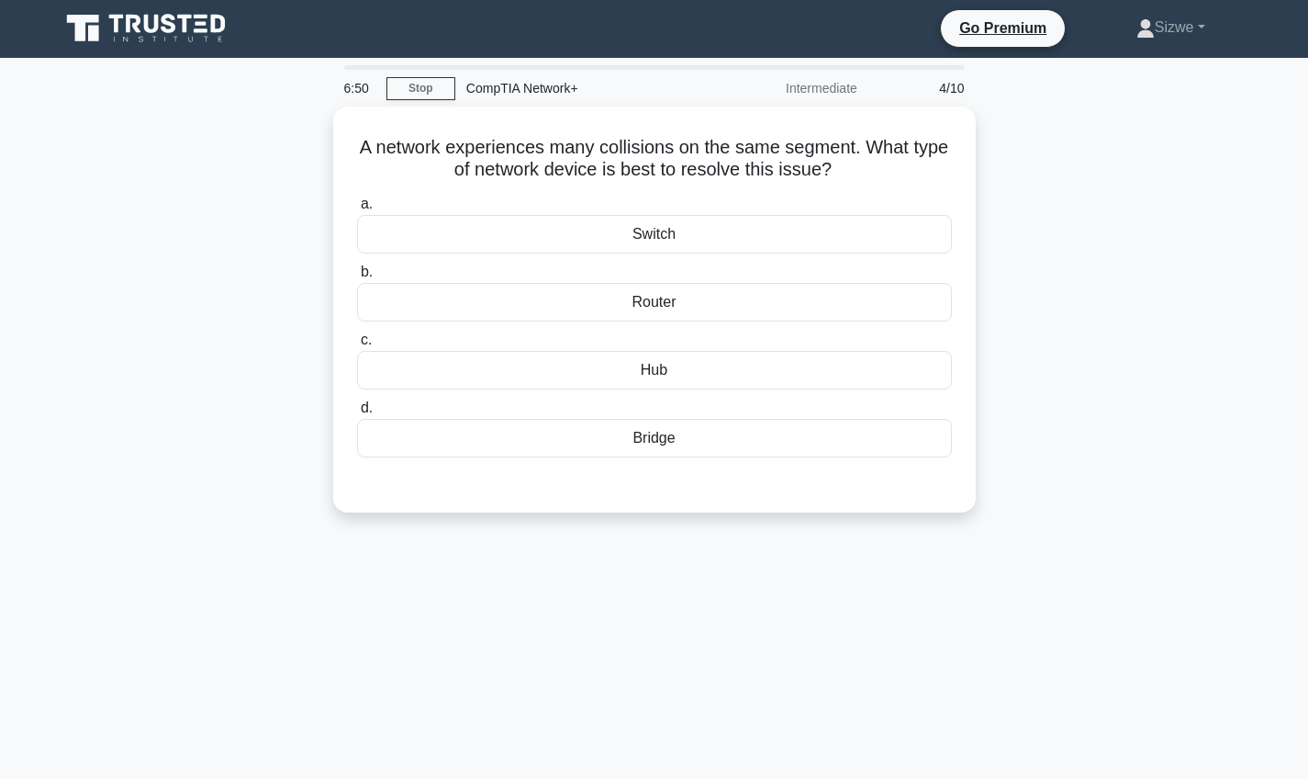
scroll to position [0, 0]
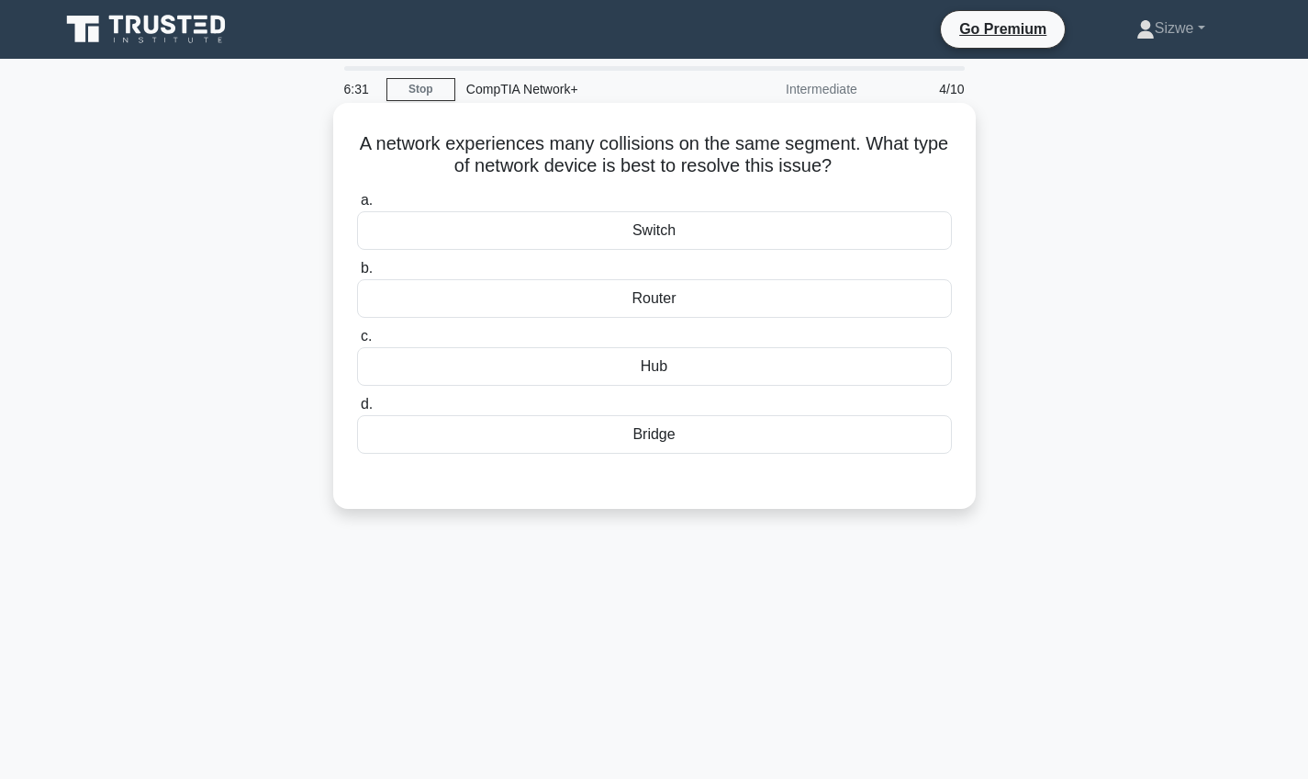
click at [646, 226] on div "Switch" at bounding box center [654, 230] width 595 height 39
click at [357, 207] on input "a. Switch" at bounding box center [357, 201] width 0 height 12
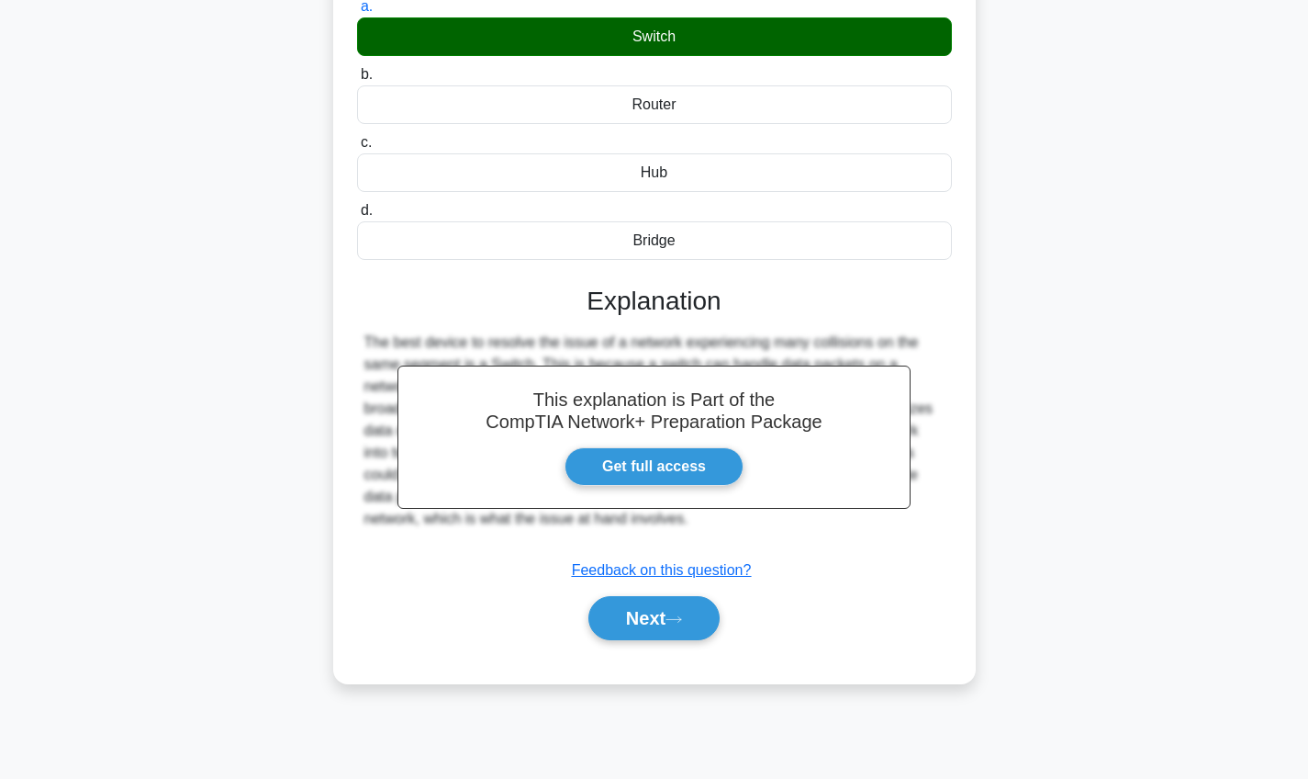
scroll to position [199, 0]
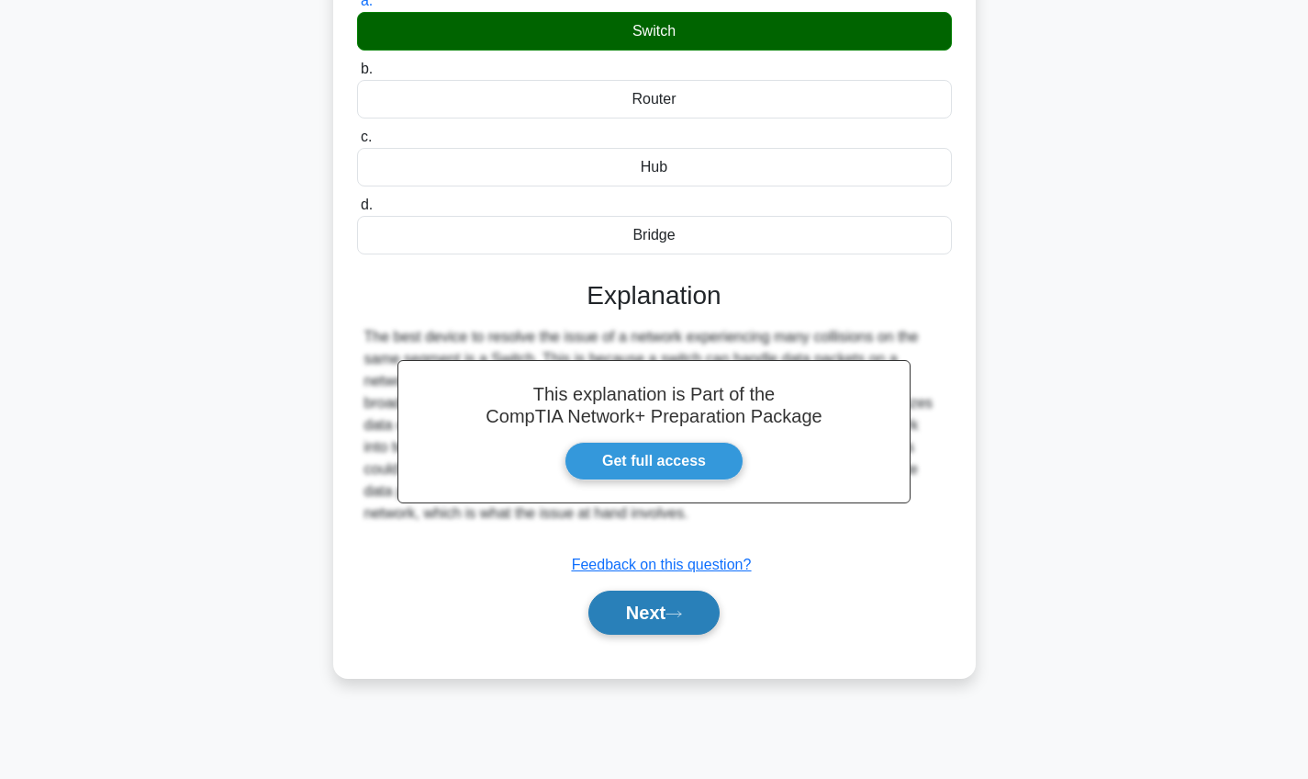
click at [651, 611] on button "Next" at bounding box center [654, 612] width 131 height 44
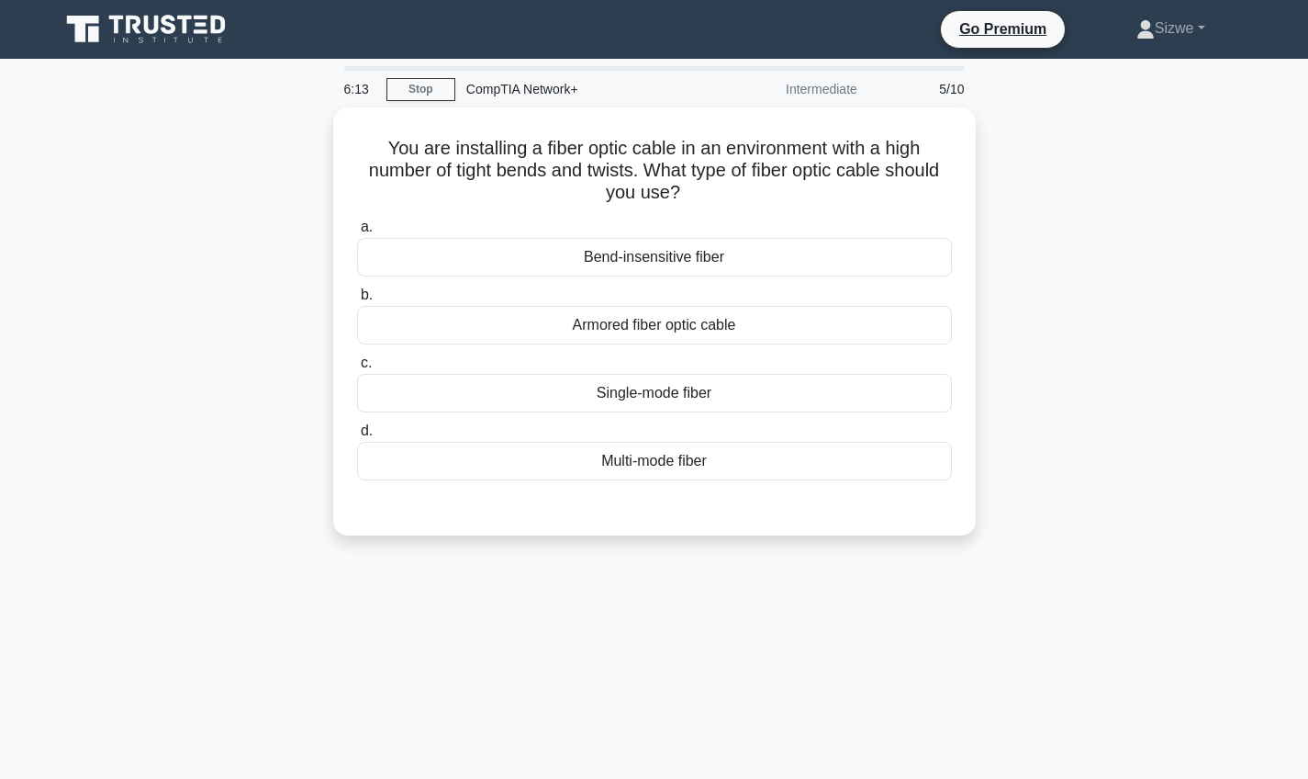
scroll to position [0, 0]
click at [622, 241] on div "Bend-insensitive fiber" at bounding box center [654, 252] width 595 height 39
click at [357, 229] on input "a. Bend-insensitive fiber" at bounding box center [357, 223] width 0 height 12
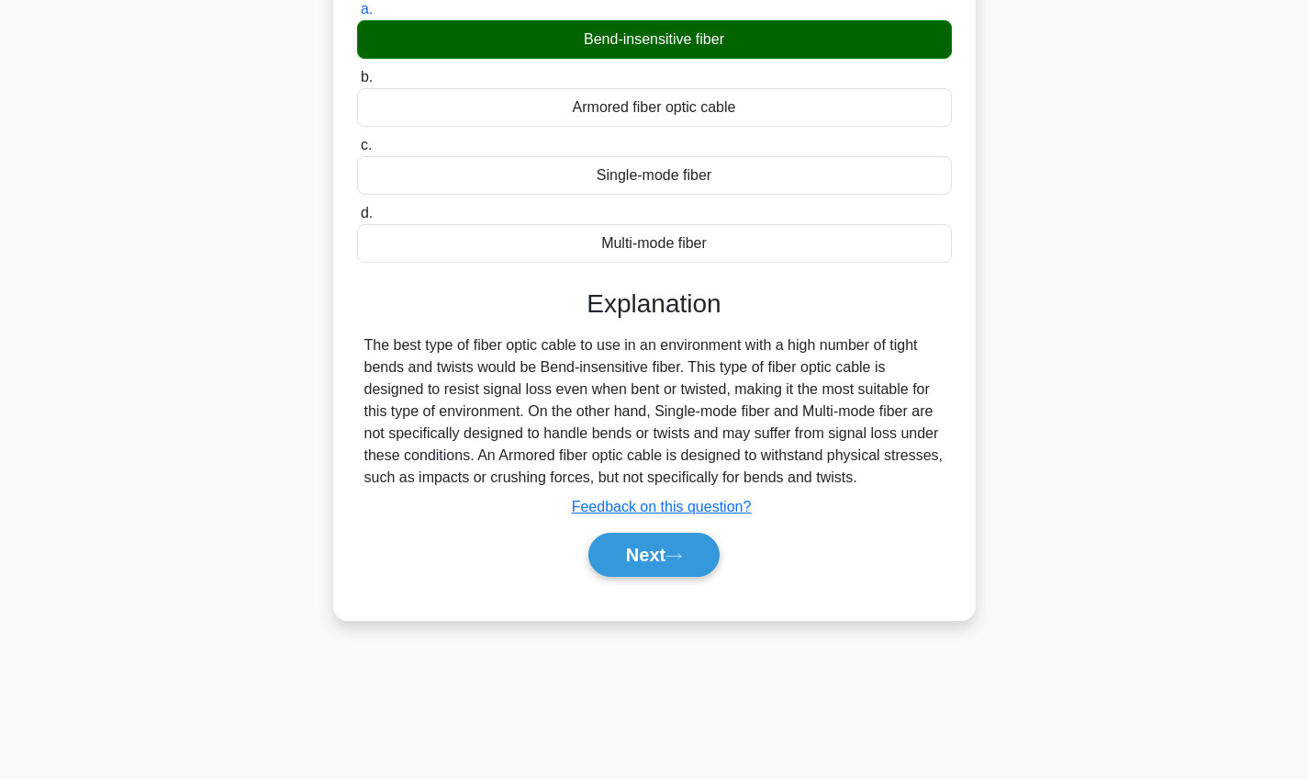
scroll to position [213, 0]
click at [628, 544] on button "Next" at bounding box center [654, 555] width 131 height 44
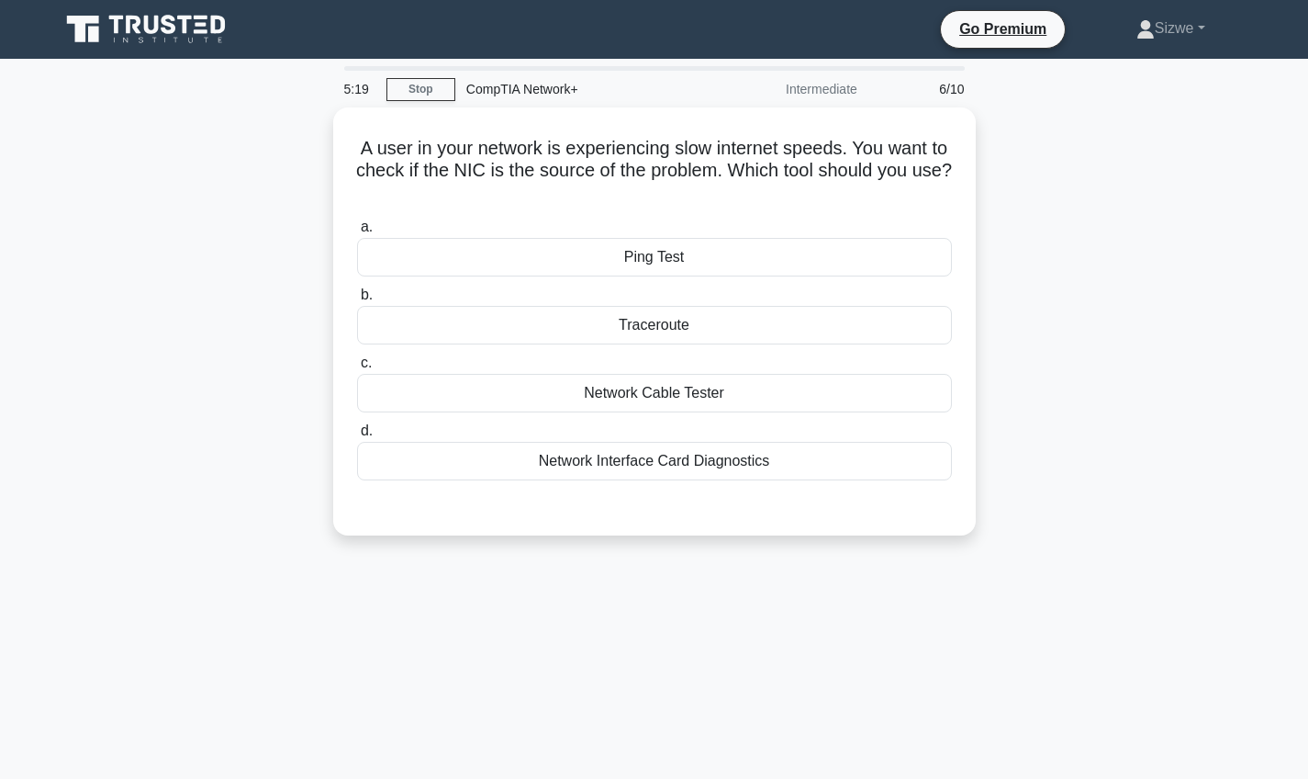
scroll to position [0, 0]
click at [612, 458] on div "Network Interface Card Diagnostics" at bounding box center [654, 456] width 595 height 39
click at [357, 432] on input "d. Network Interface Card Diagnostics" at bounding box center [357, 427] width 0 height 12
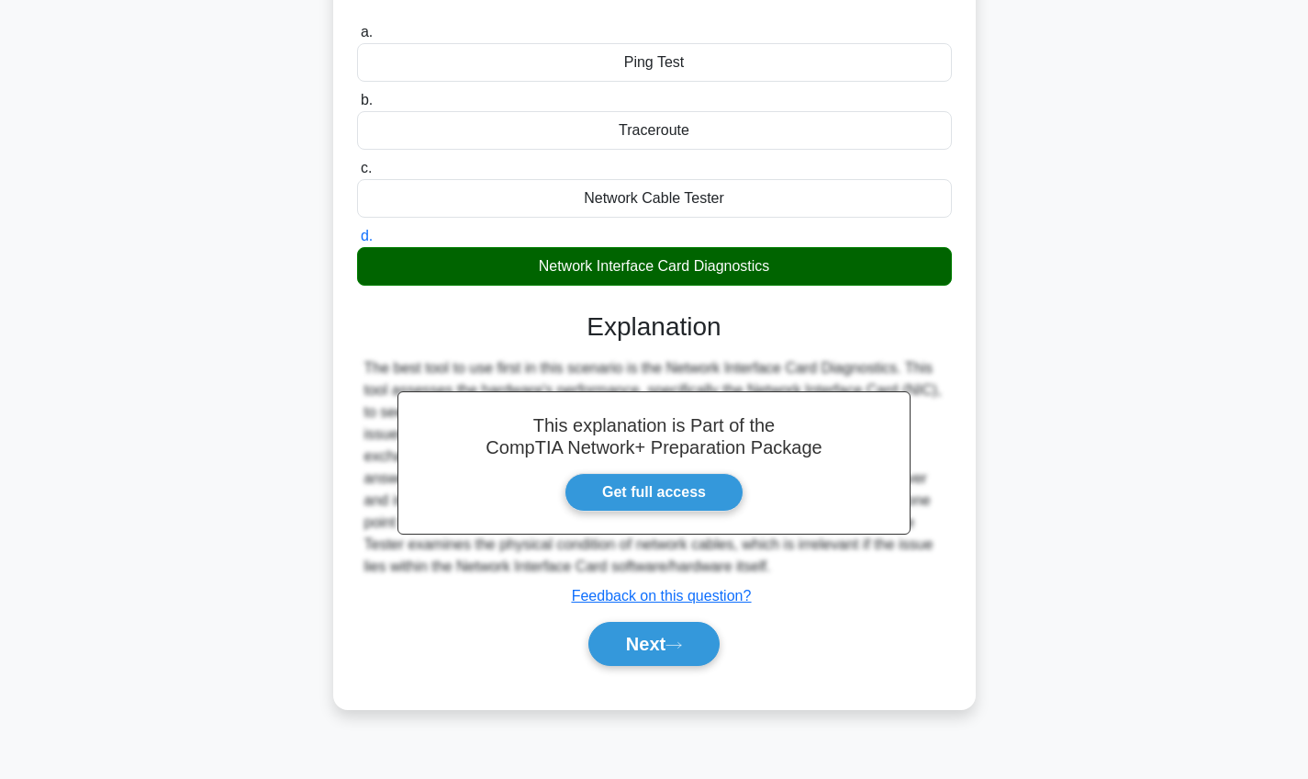
scroll to position [213, 0]
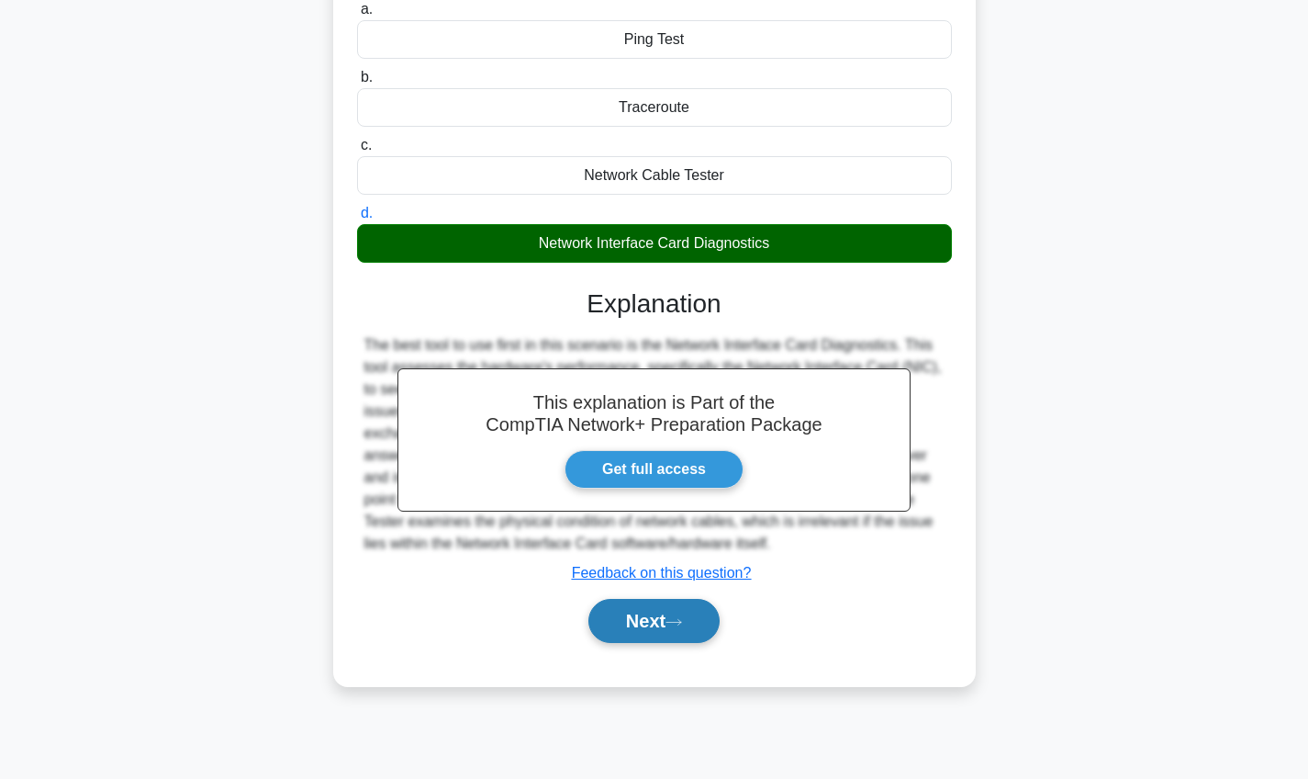
click at [641, 623] on button "Next" at bounding box center [654, 621] width 131 height 44
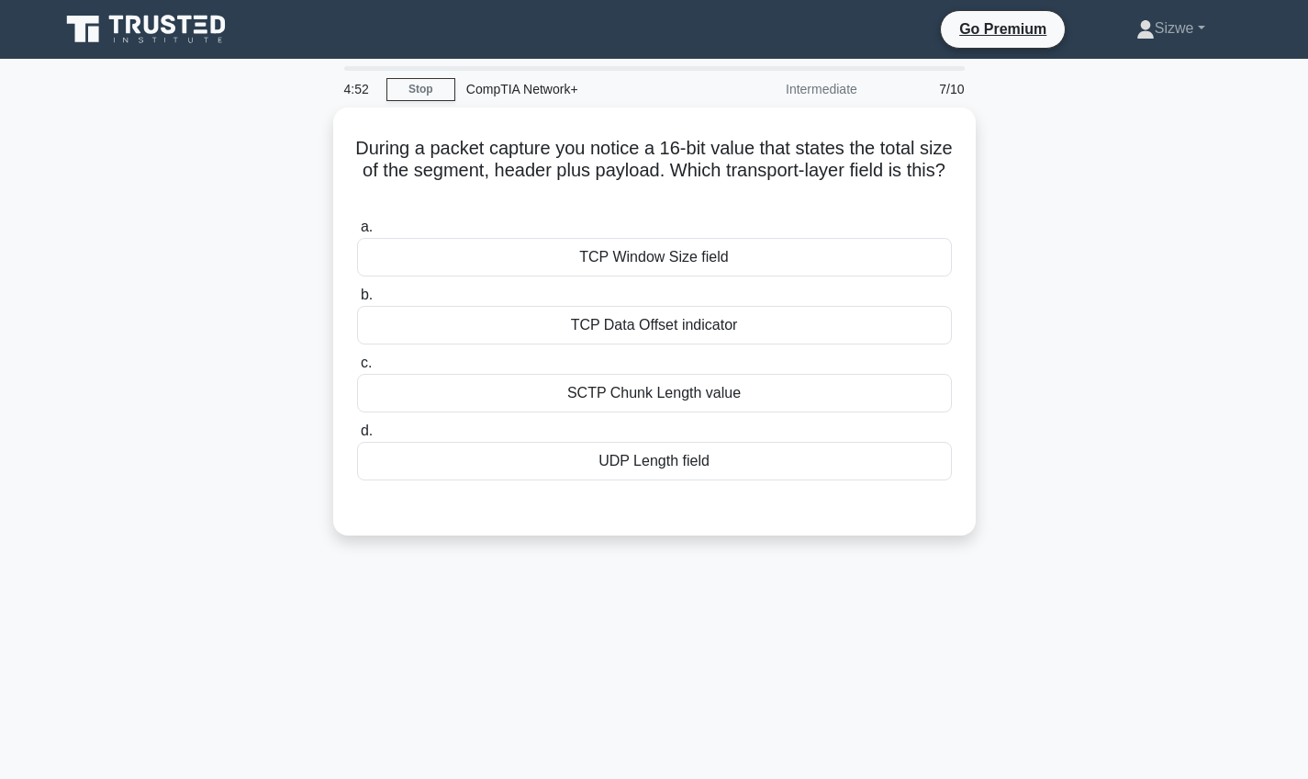
scroll to position [0, 0]
click at [648, 254] on div "TCP Window Size field" at bounding box center [654, 252] width 595 height 39
click at [357, 229] on input "a. TCP Window Size field" at bounding box center [357, 223] width 0 height 12
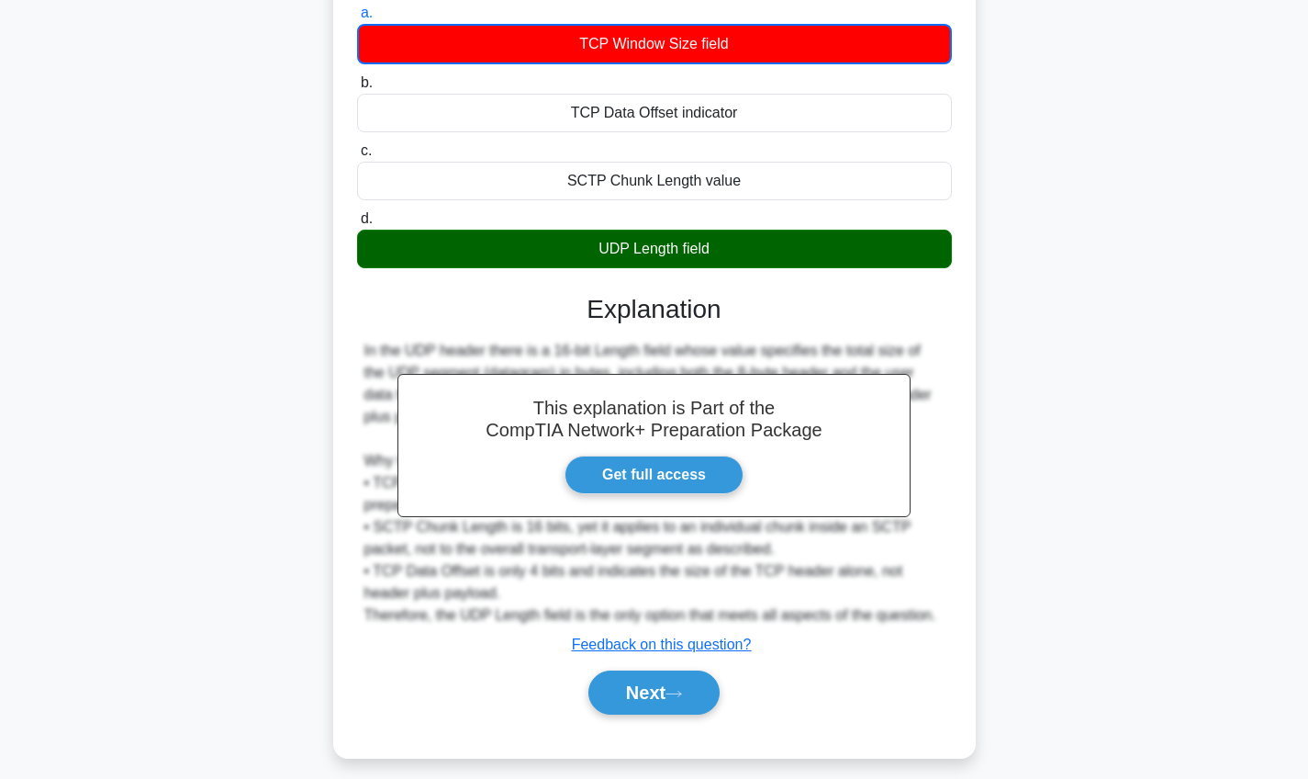
scroll to position [223, 0]
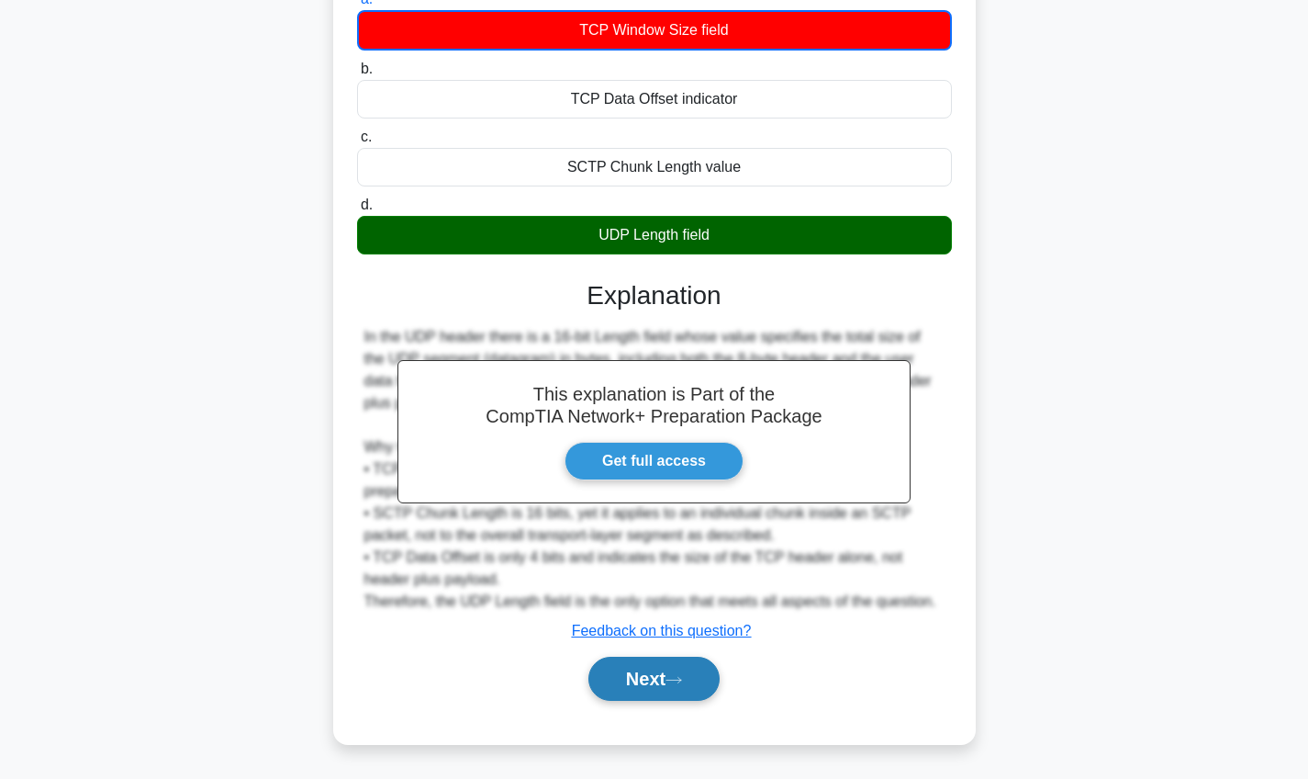
click at [645, 671] on button "Next" at bounding box center [654, 679] width 131 height 44
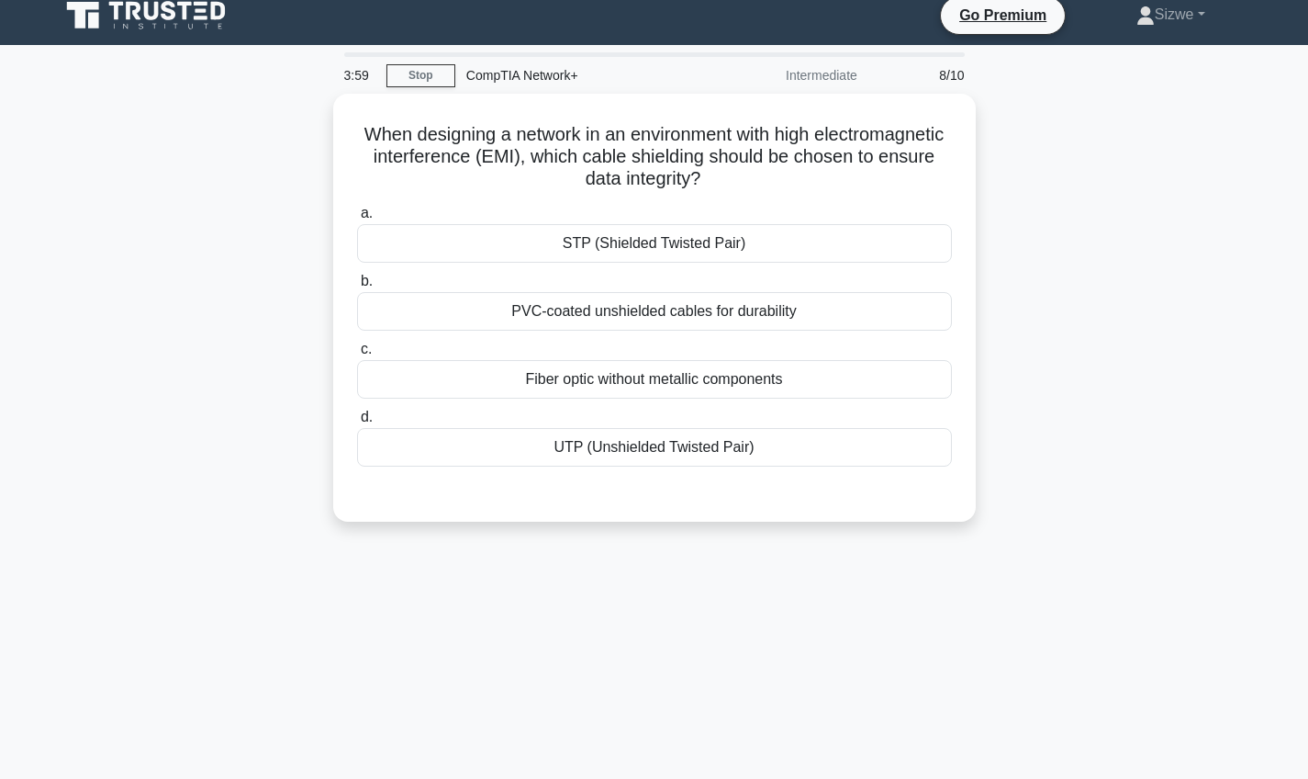
scroll to position [10, 0]
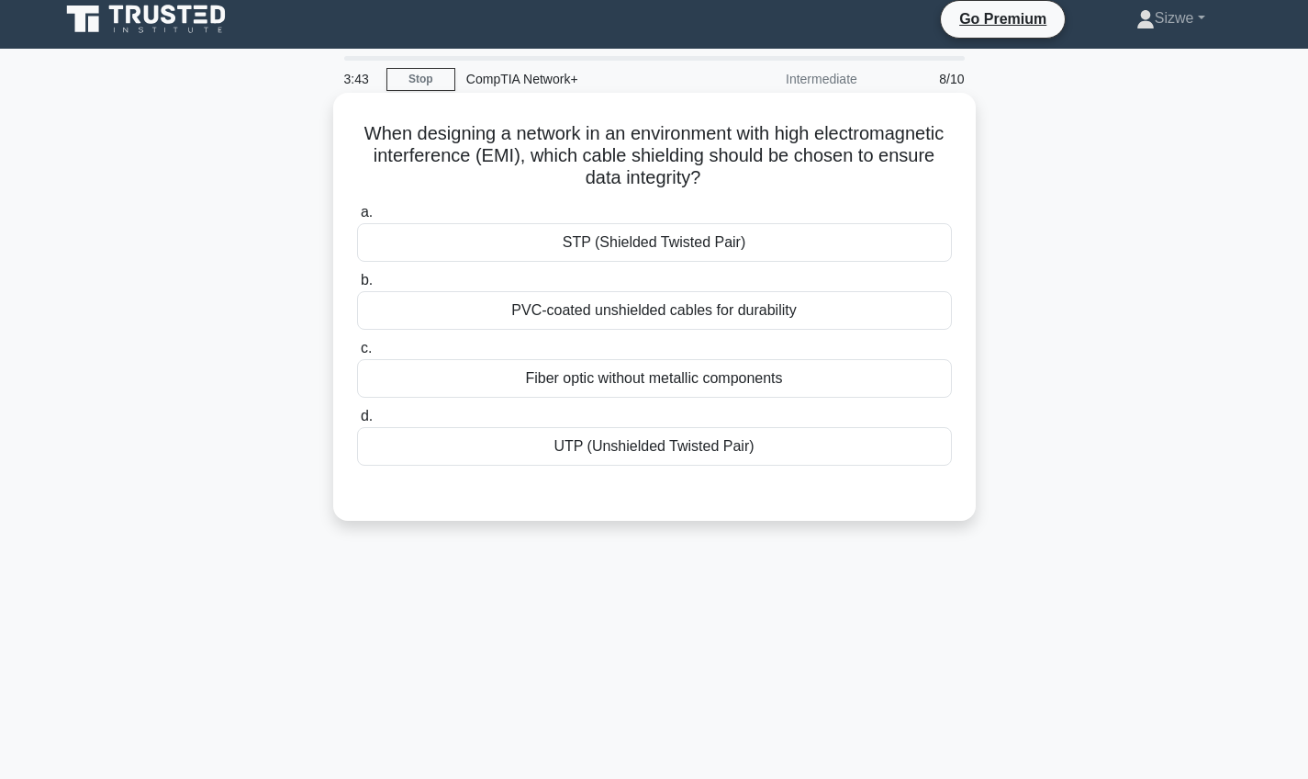
click at [672, 250] on div "STP (Shielded Twisted Pair)" at bounding box center [654, 242] width 595 height 39
click at [357, 219] on input "a. STP (Shielded Twisted Pair)" at bounding box center [357, 213] width 0 height 12
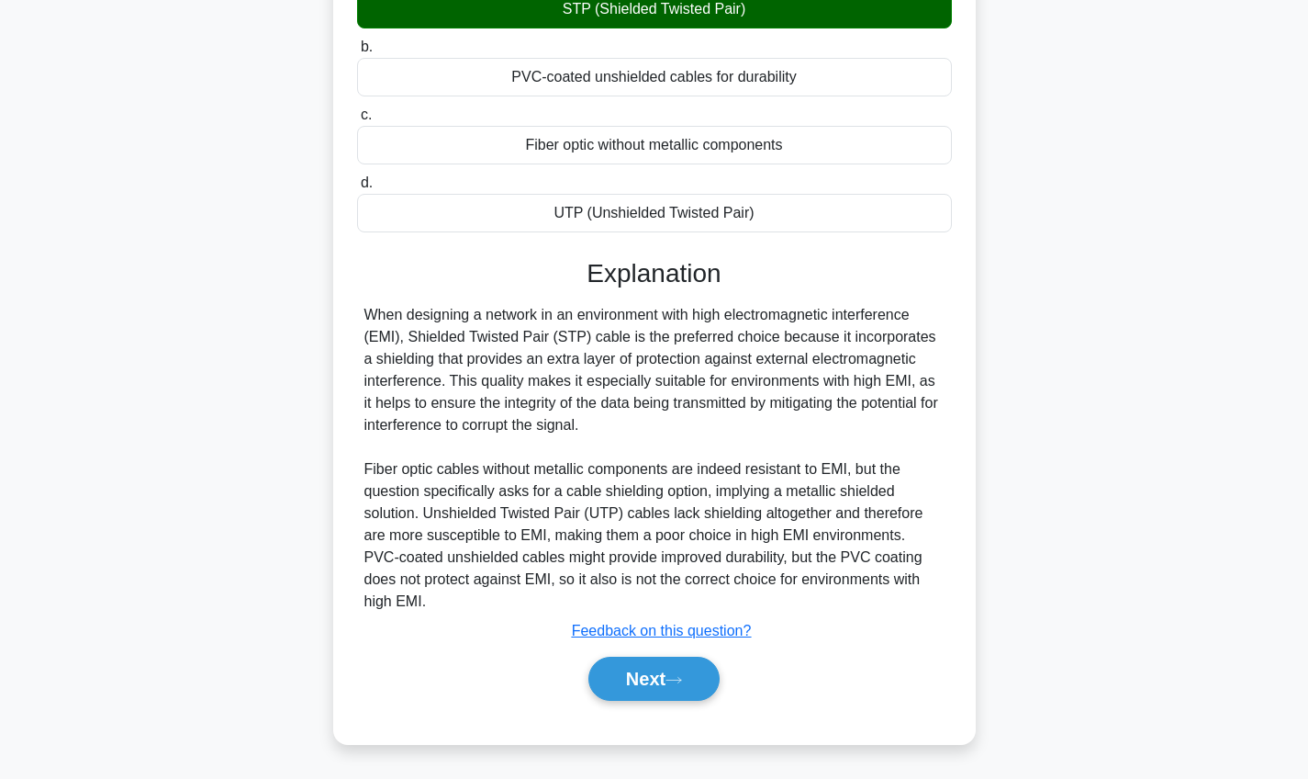
scroll to position [243, 0]
click at [614, 675] on button "Next" at bounding box center [654, 679] width 131 height 44
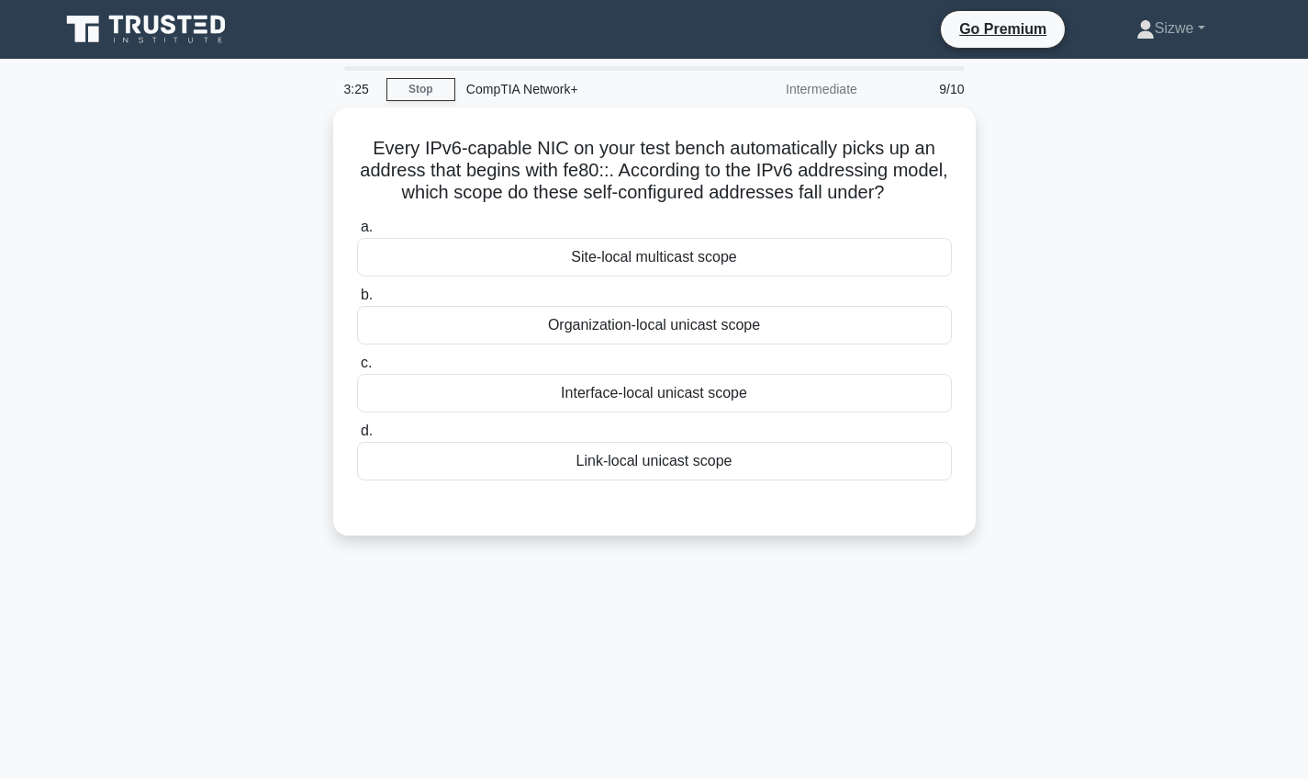
scroll to position [0, 0]
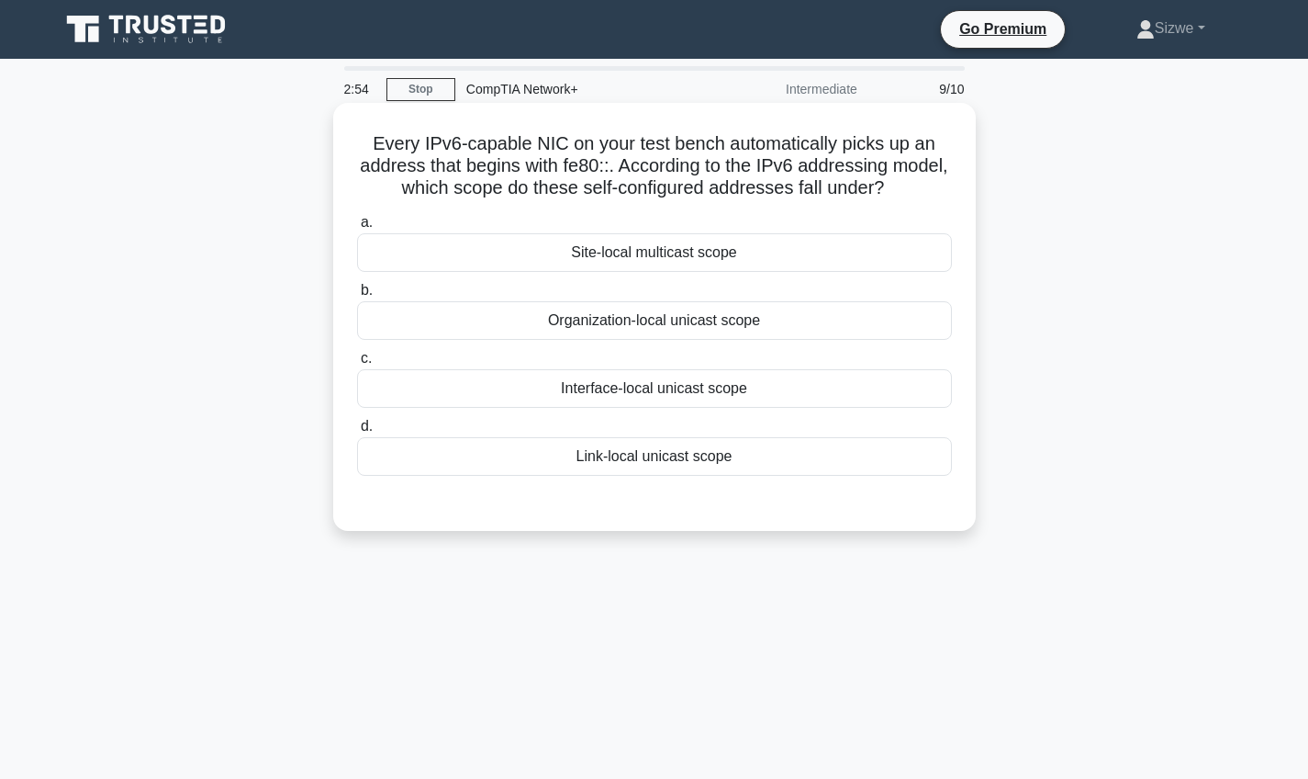
click at [673, 320] on div "Organization-local unicast scope" at bounding box center [654, 320] width 595 height 39
click at [357, 297] on input "b. Organization-local unicast scope" at bounding box center [357, 291] width 0 height 12
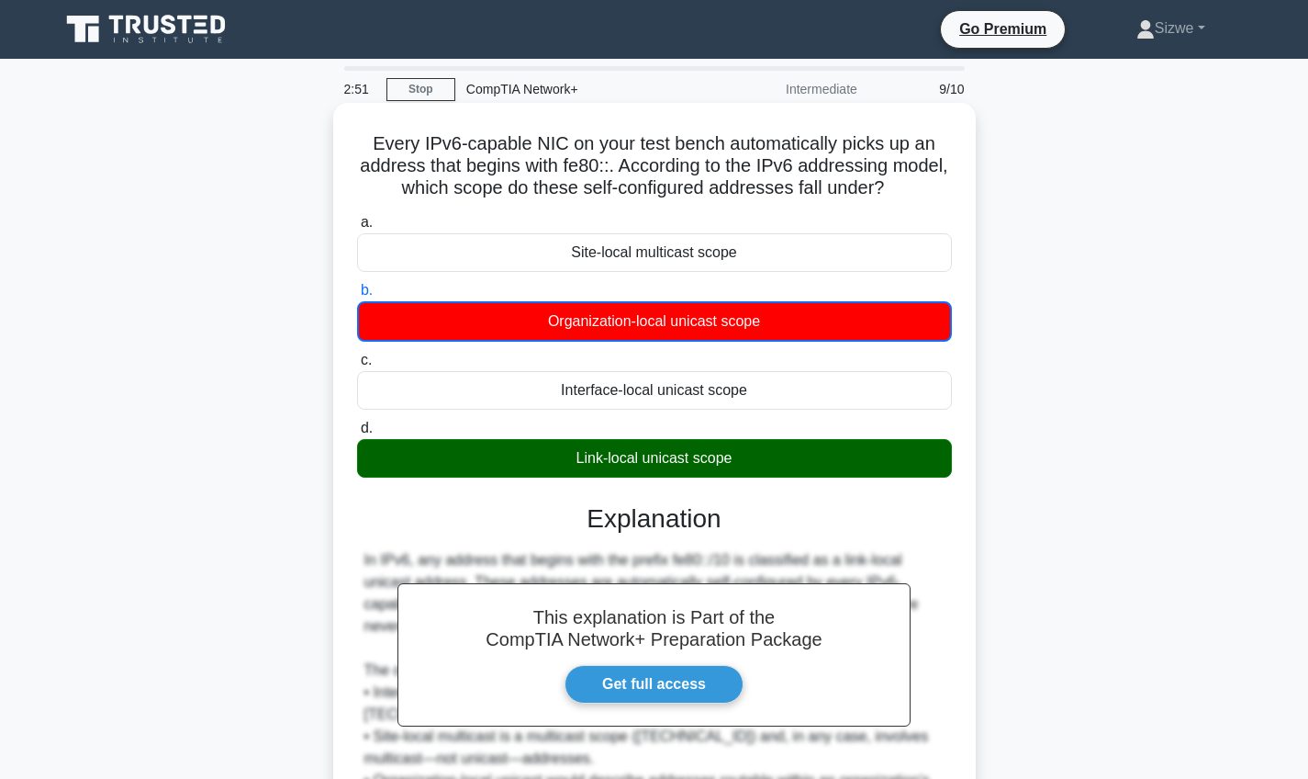
click at [808, 549] on div "In IPv6, any address that begins with the prefix fe80::/10 is classified as a l…" at bounding box center [655, 681] width 580 height 264
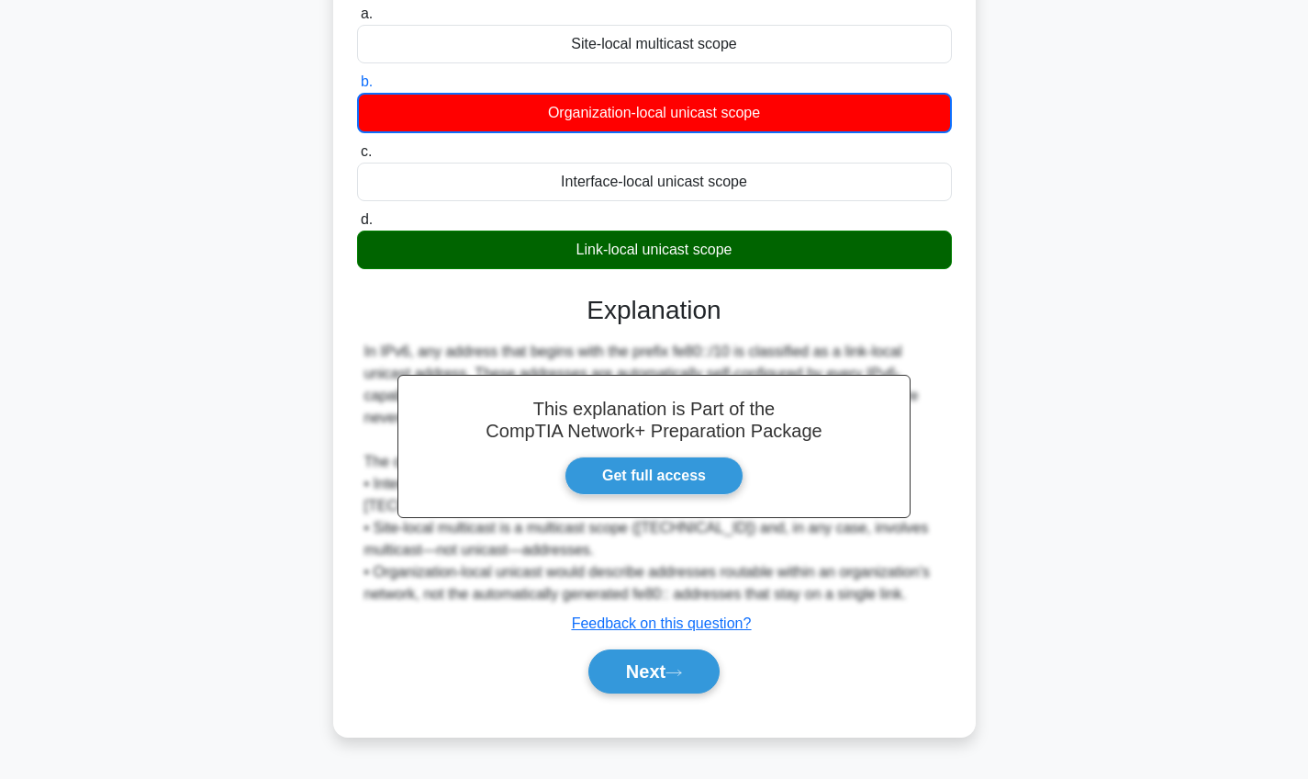
scroll to position [213, 0]
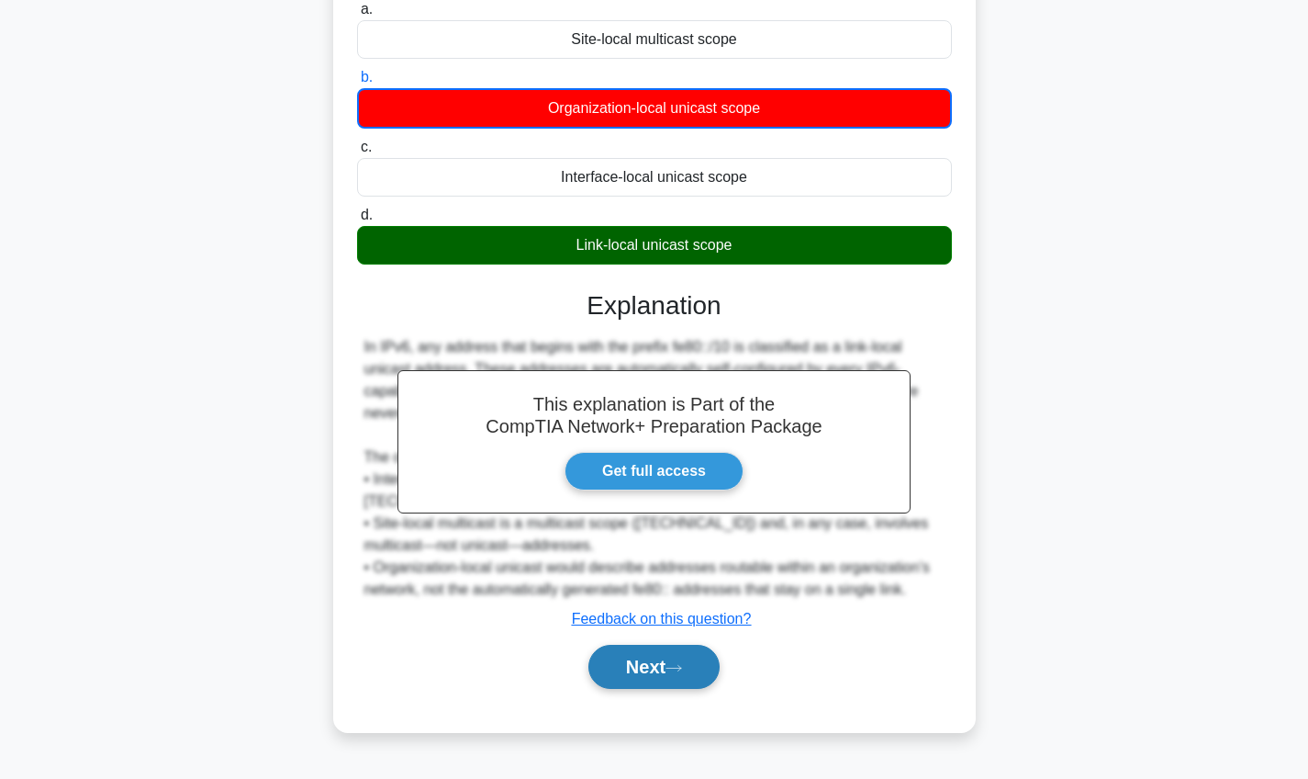
click at [629, 656] on button "Next" at bounding box center [654, 667] width 131 height 44
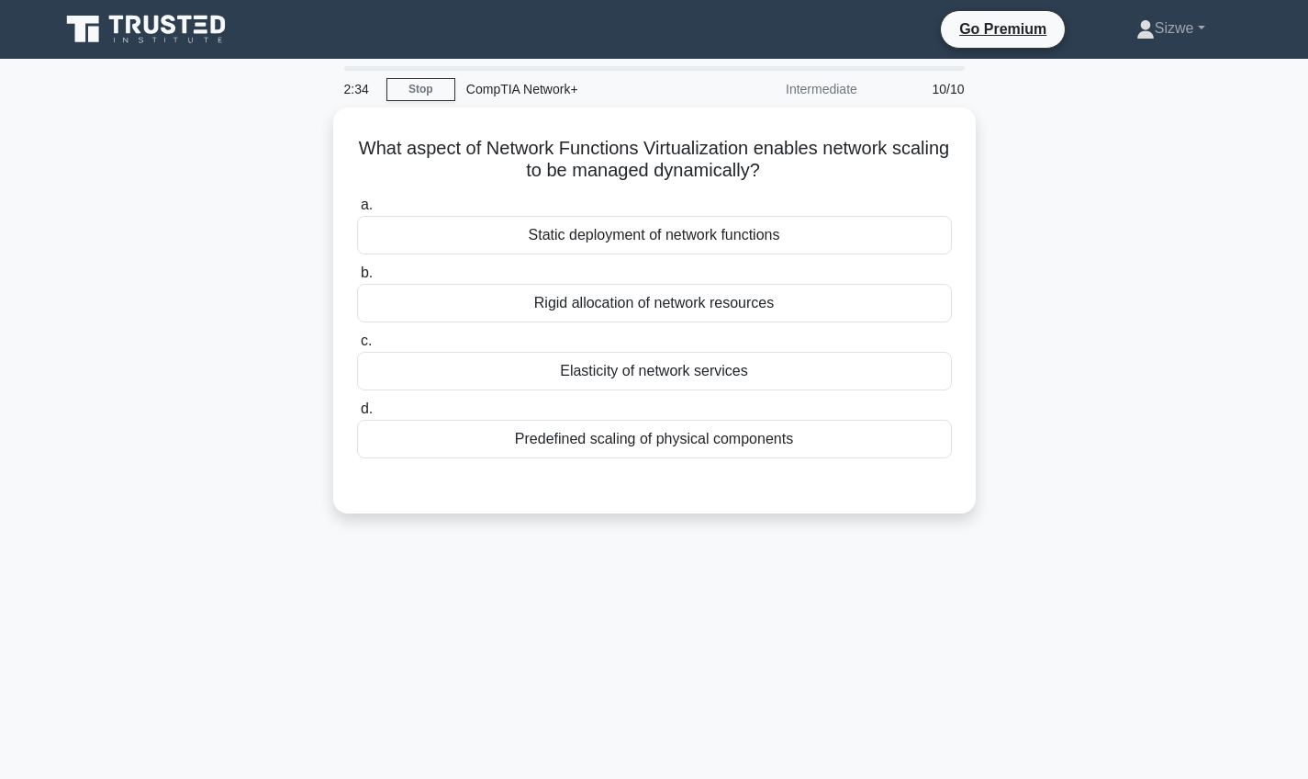
scroll to position [0, 0]
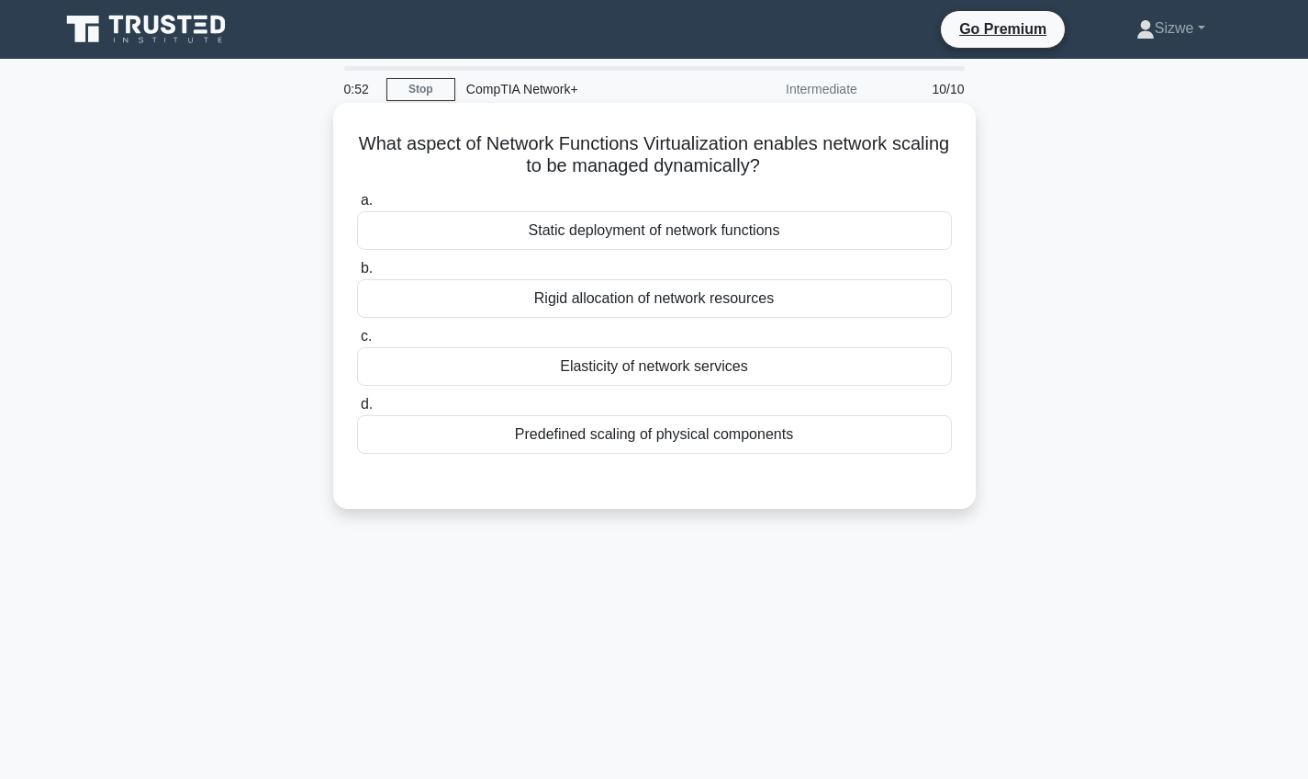
click at [622, 365] on div "Elasticity of network services" at bounding box center [654, 366] width 595 height 39
click at [357, 342] on input "c. Elasticity of network services" at bounding box center [357, 337] width 0 height 12
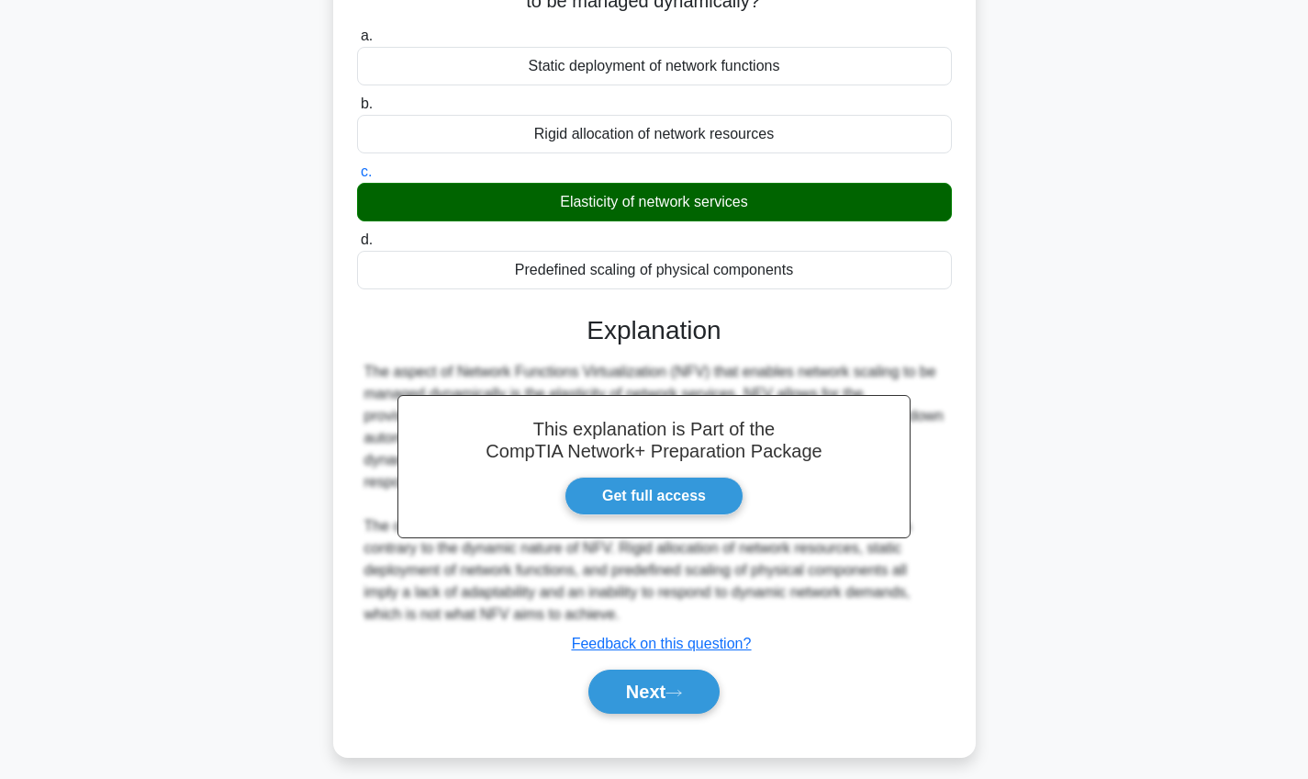
scroll to position [196, 0]
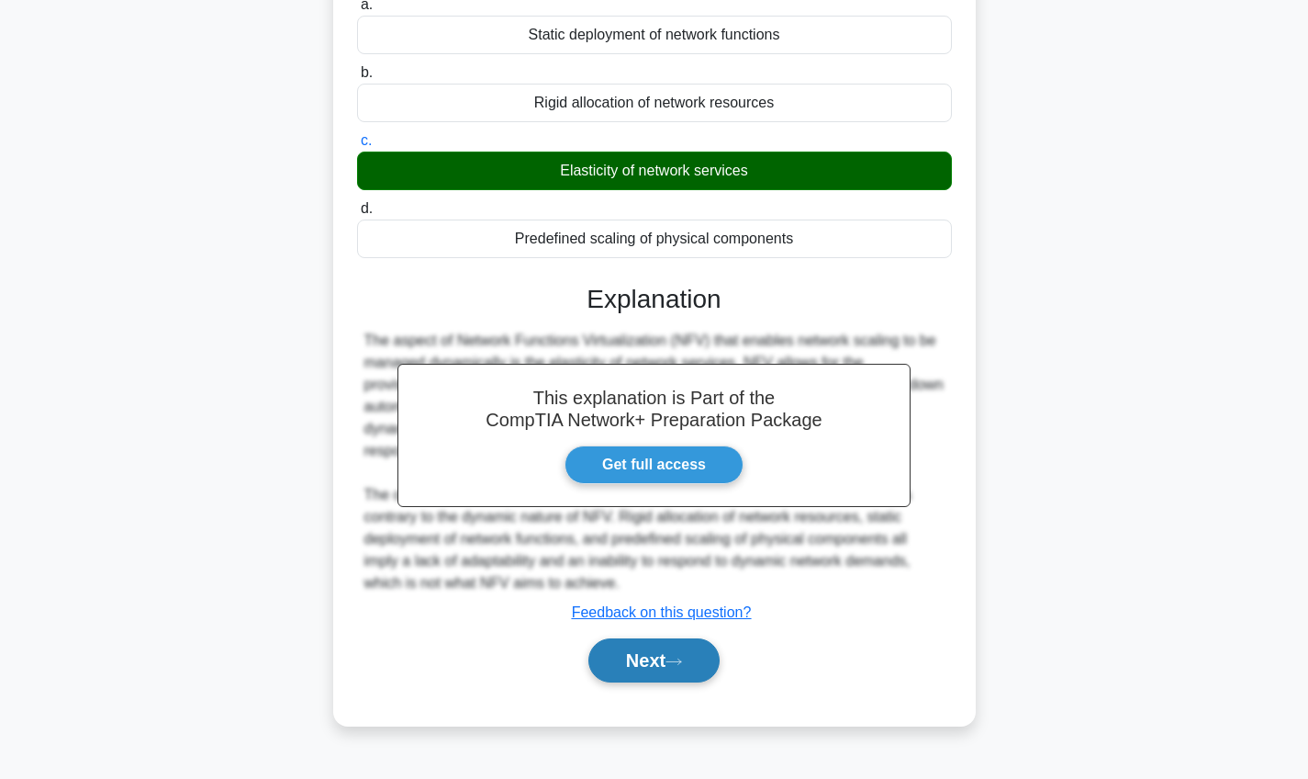
click at [665, 652] on button "Next" at bounding box center [654, 660] width 131 height 44
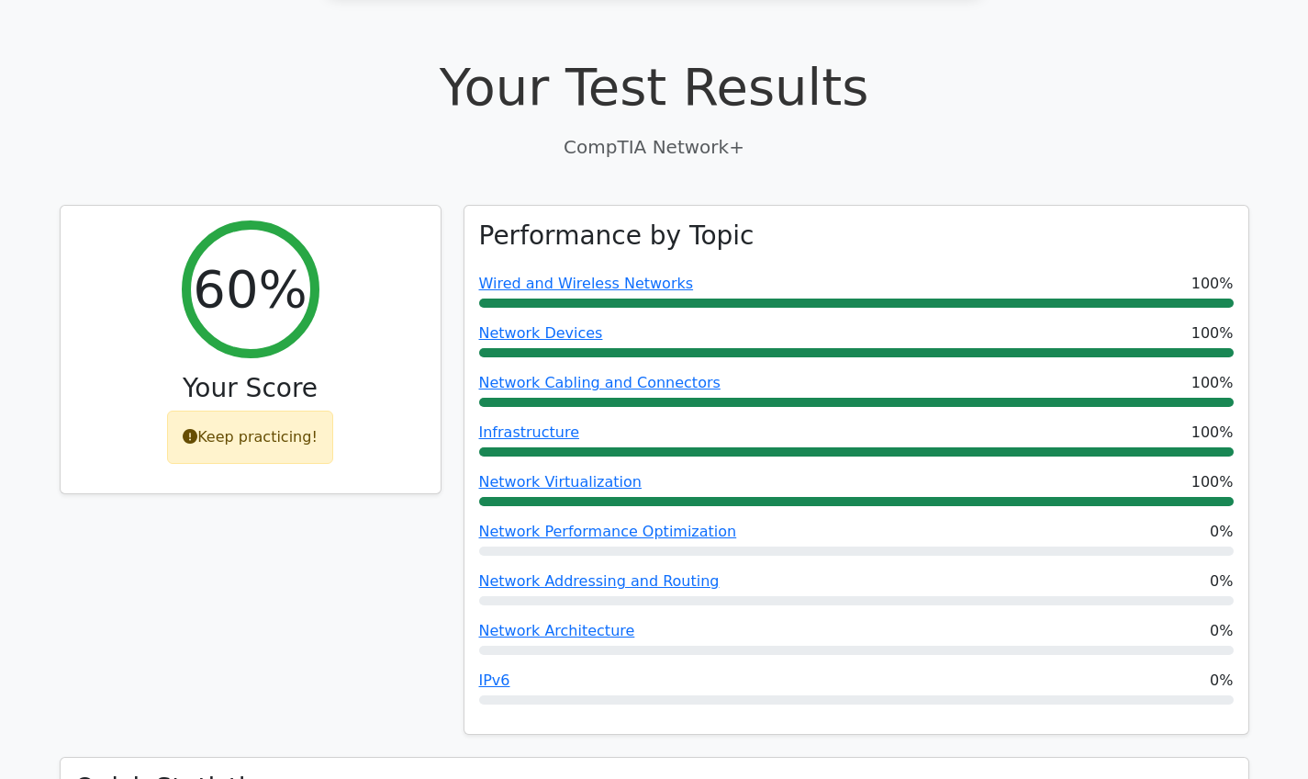
scroll to position [474, 0]
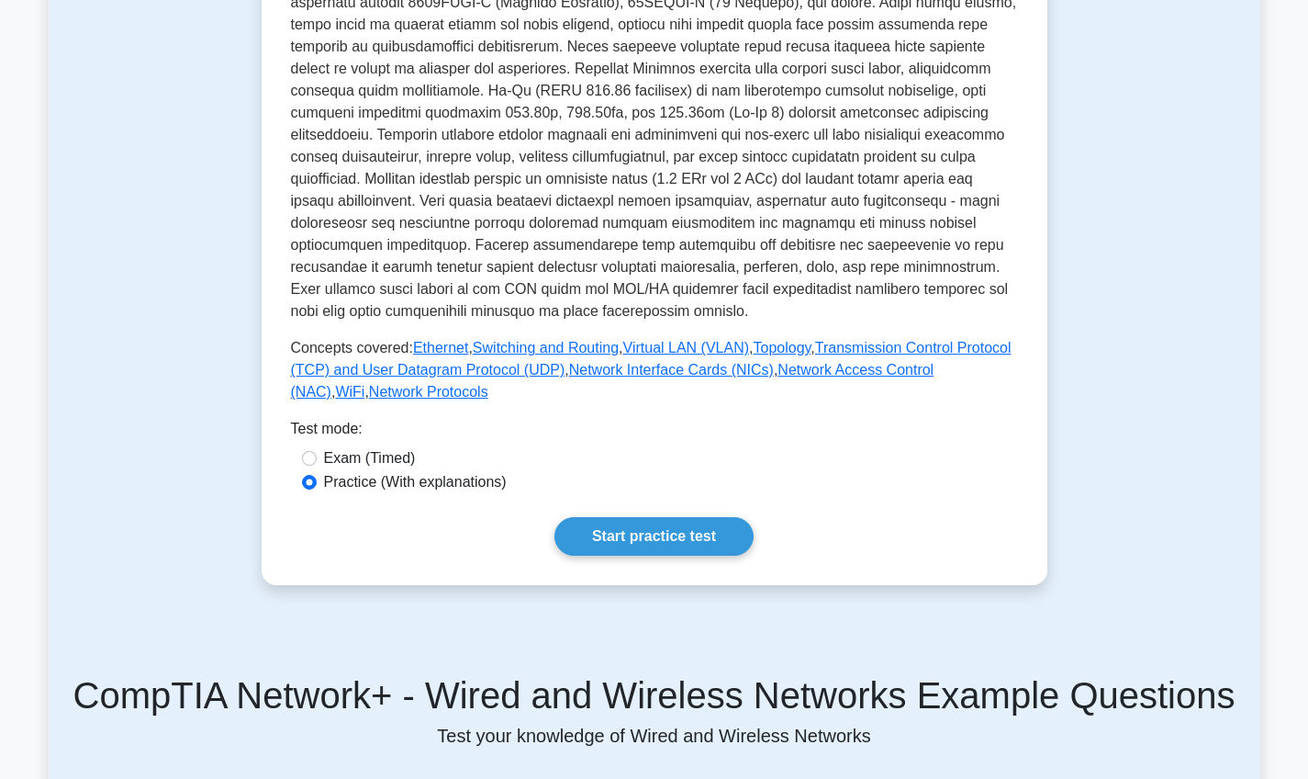
scroll to position [665, 0]
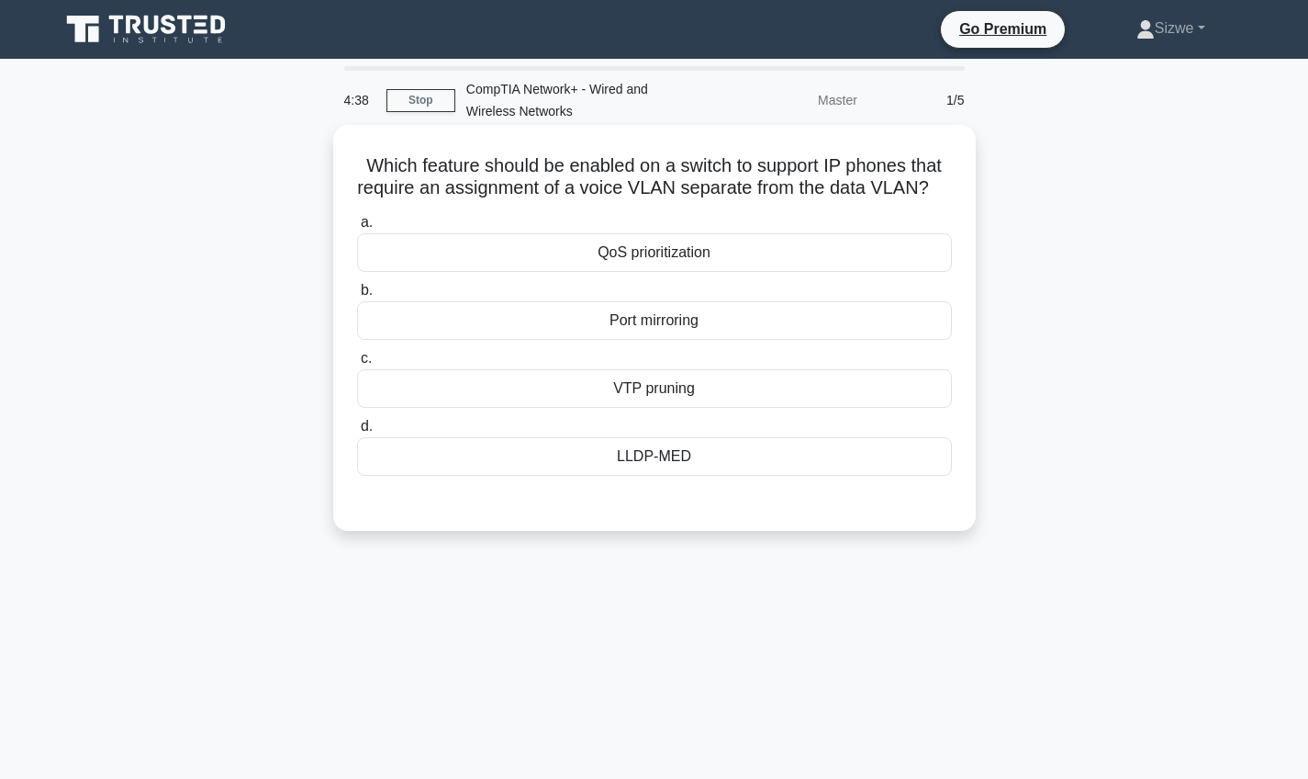
click at [674, 258] on div "QoS prioritization" at bounding box center [654, 252] width 595 height 39
click at [357, 229] on input "a. QoS prioritization" at bounding box center [357, 223] width 0 height 12
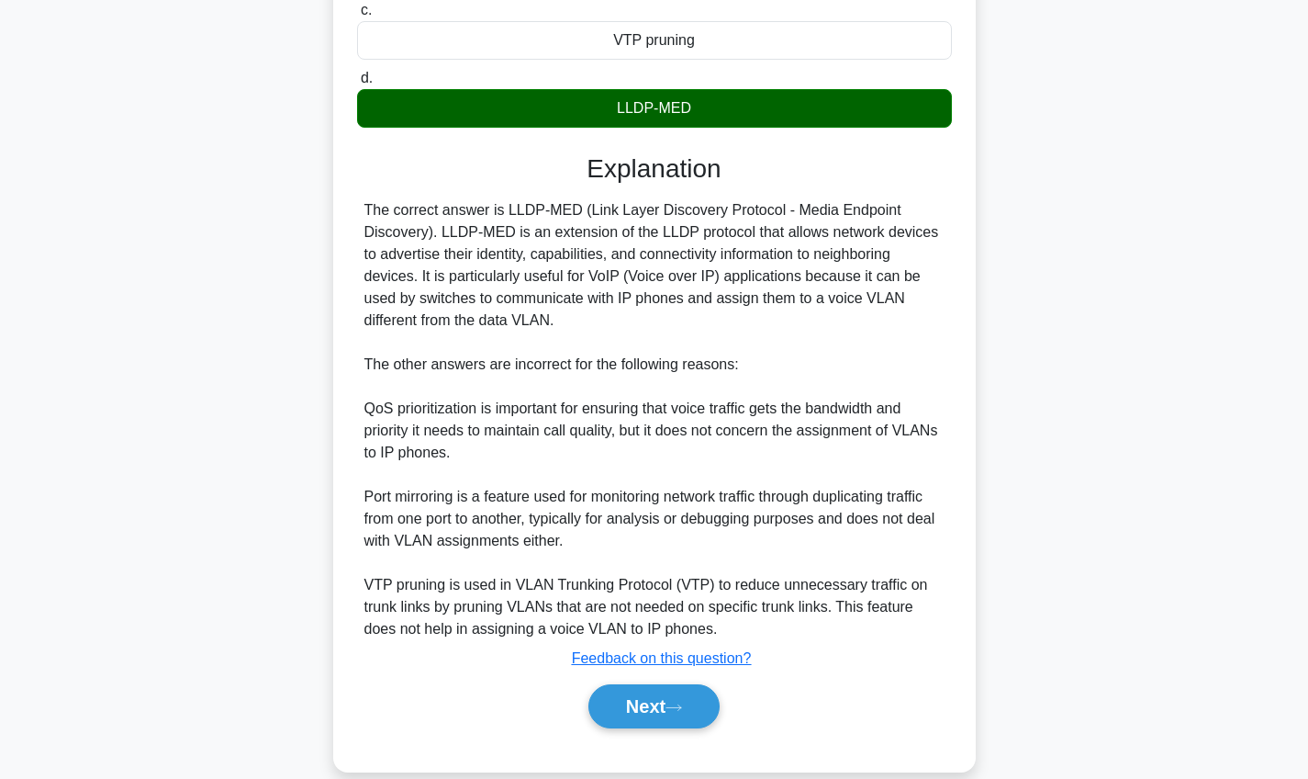
scroll to position [356, 0]
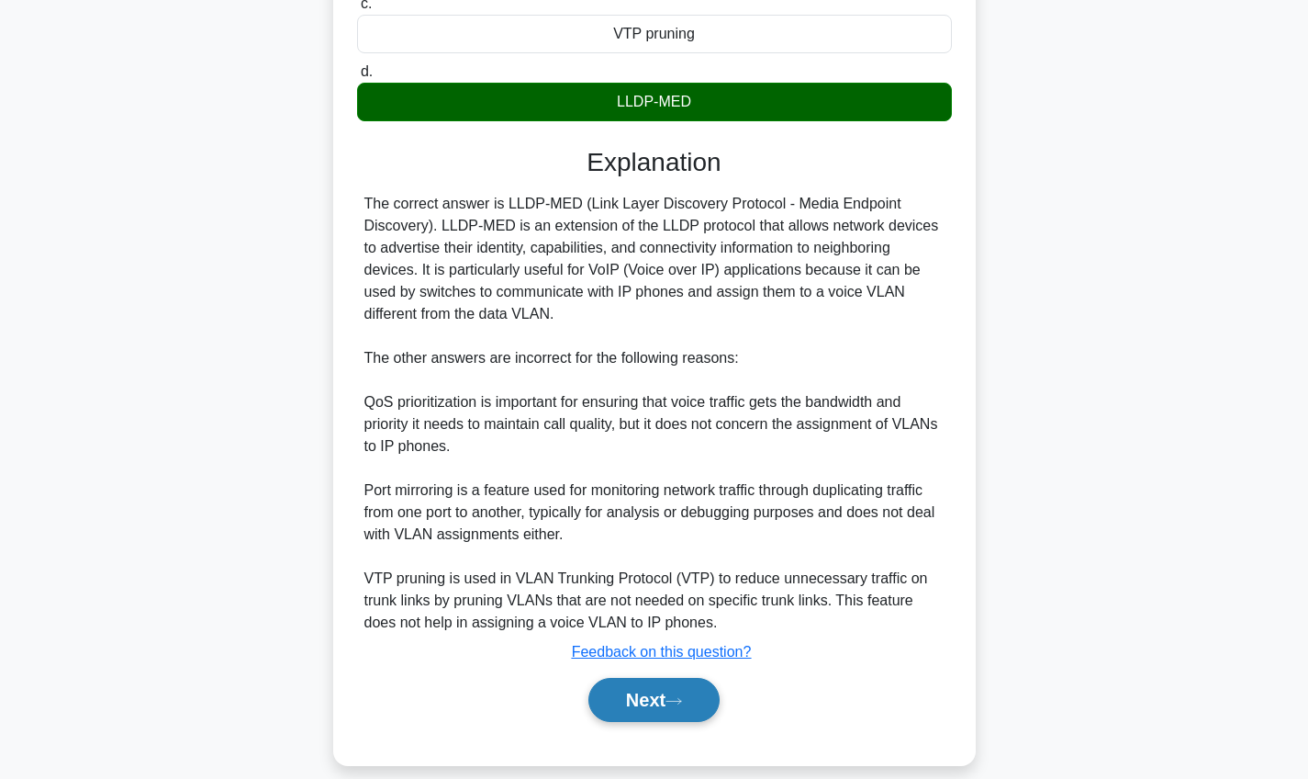
click at [626, 697] on button "Next" at bounding box center [654, 700] width 131 height 44
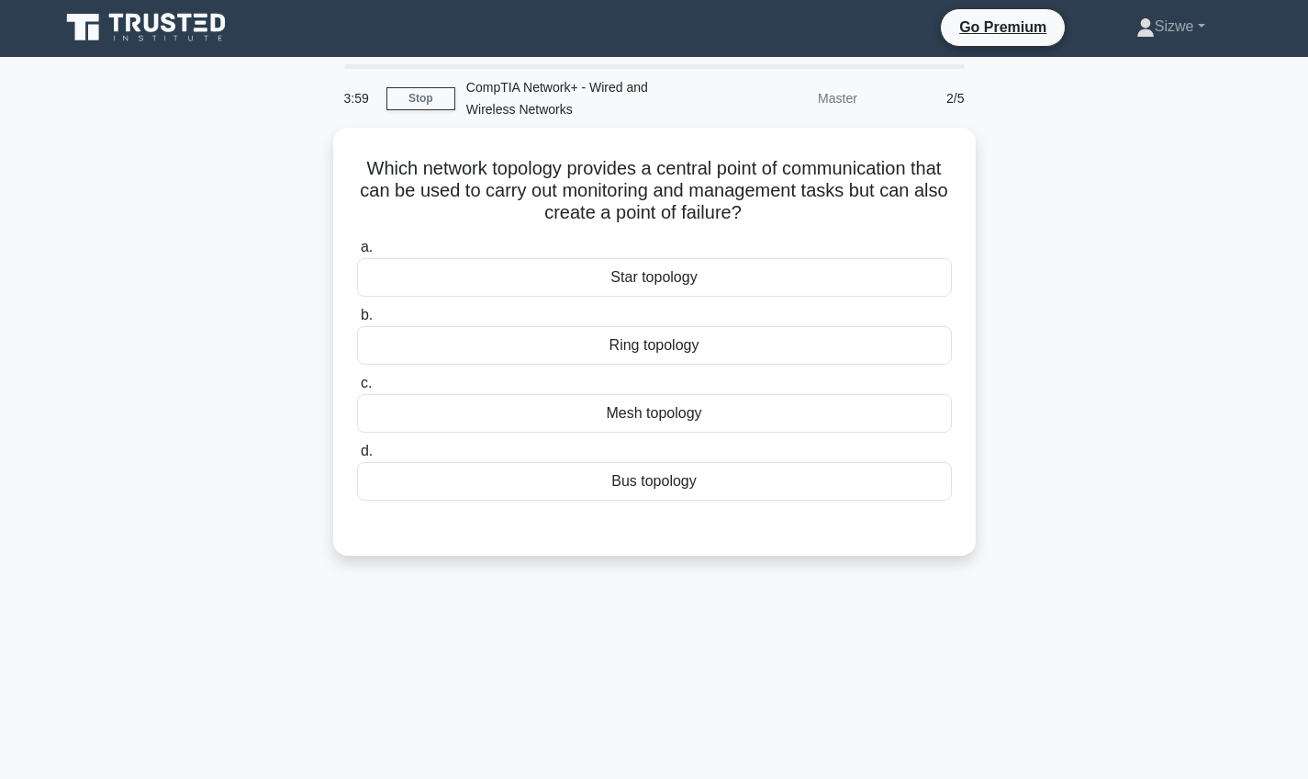
scroll to position [-5, 0]
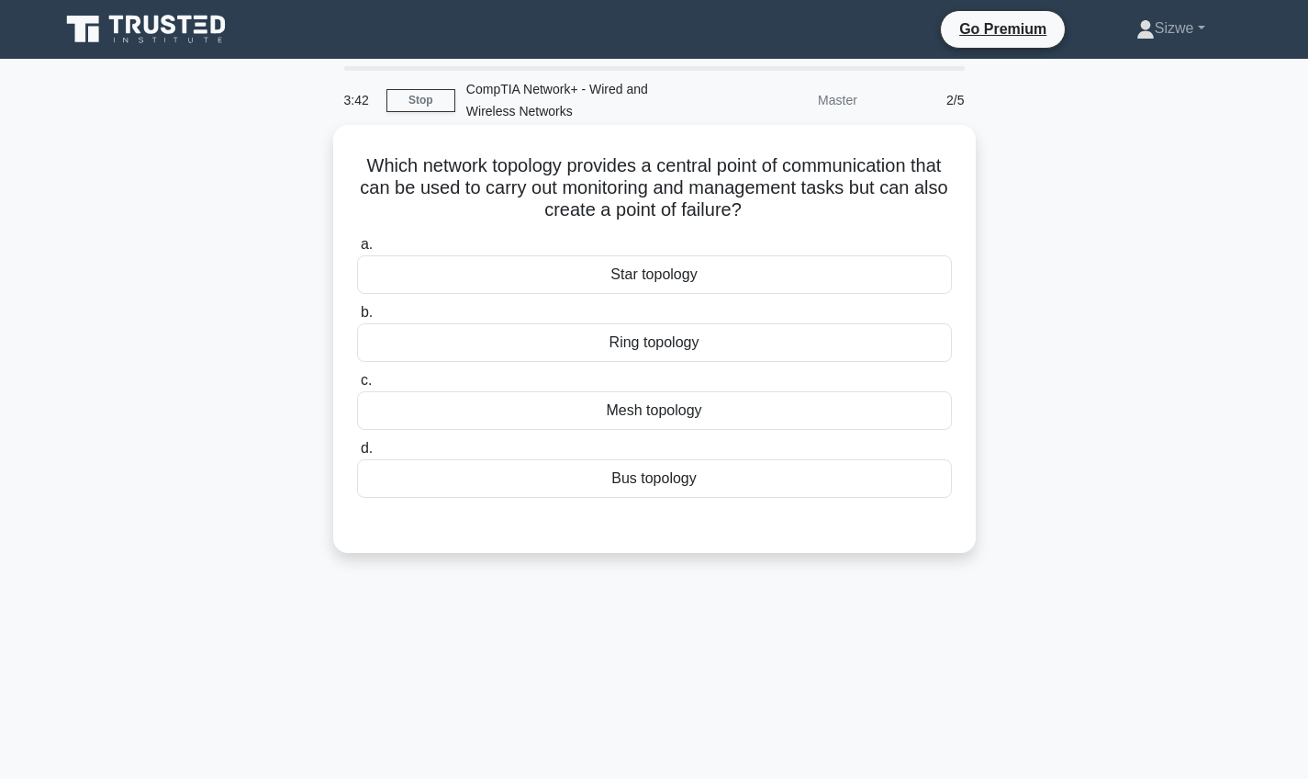
click at [667, 279] on div "Star topology" at bounding box center [654, 274] width 595 height 39
click at [357, 251] on input "a. Star topology" at bounding box center [357, 245] width 0 height 12
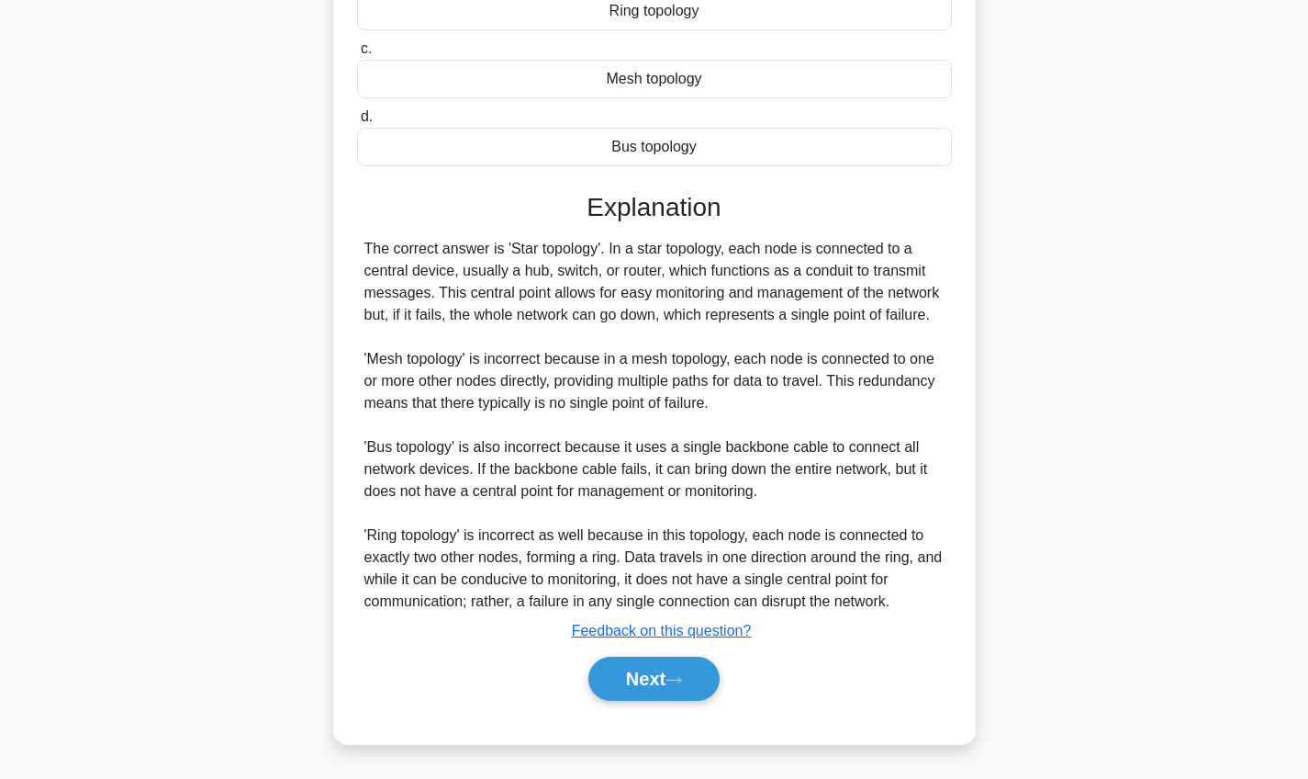
scroll to position [331, 0]
click at [624, 666] on button "Next" at bounding box center [654, 679] width 131 height 44
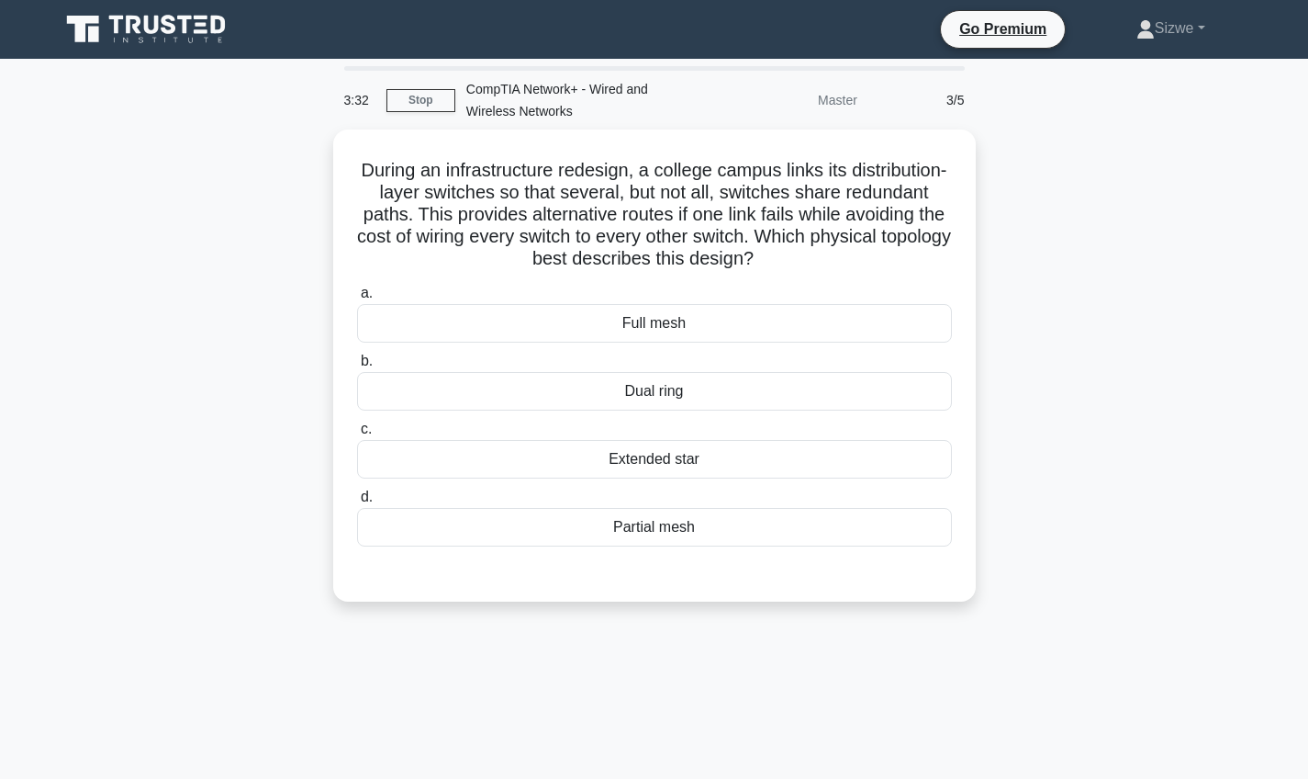
scroll to position [0, 0]
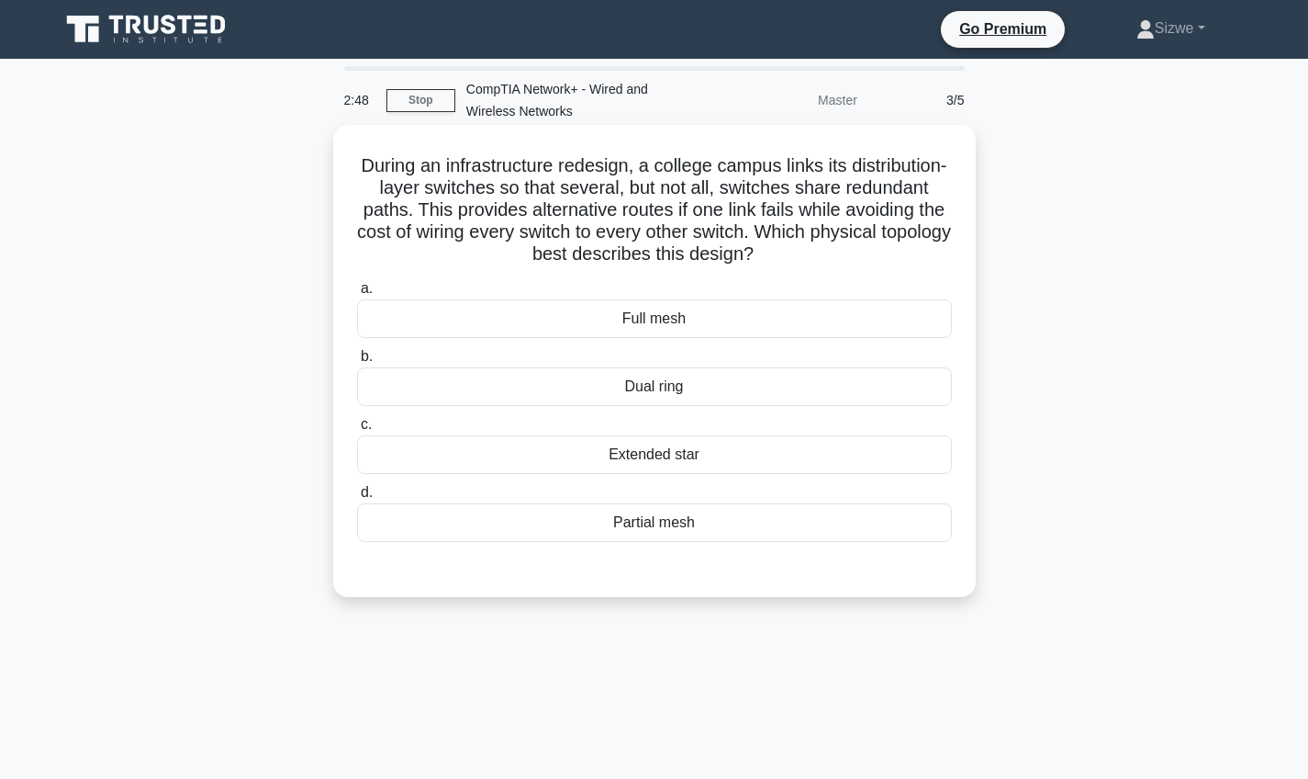
click at [631, 522] on div "Partial mesh" at bounding box center [654, 522] width 595 height 39
click at [357, 499] on input "d. Partial mesh" at bounding box center [357, 493] width 0 height 12
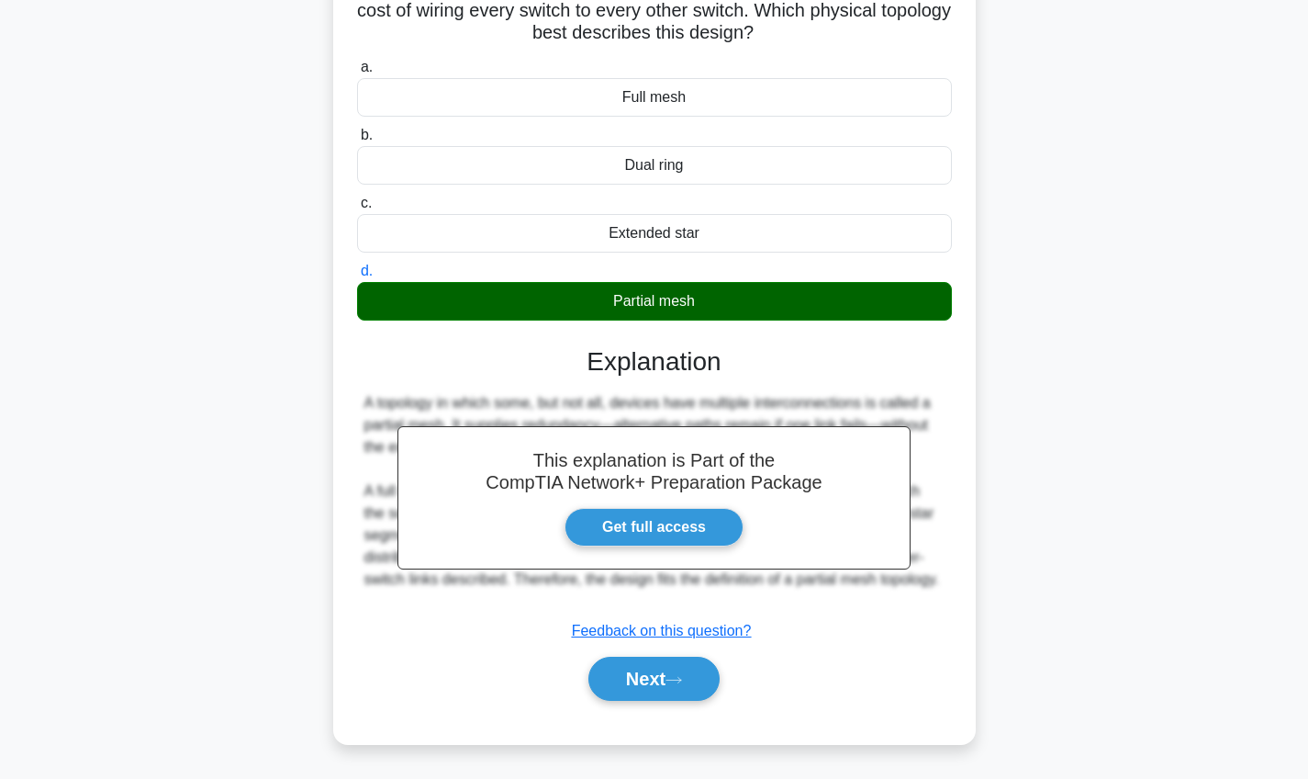
scroll to position [221, 0]
click at [661, 688] on button "Next" at bounding box center [654, 679] width 131 height 44
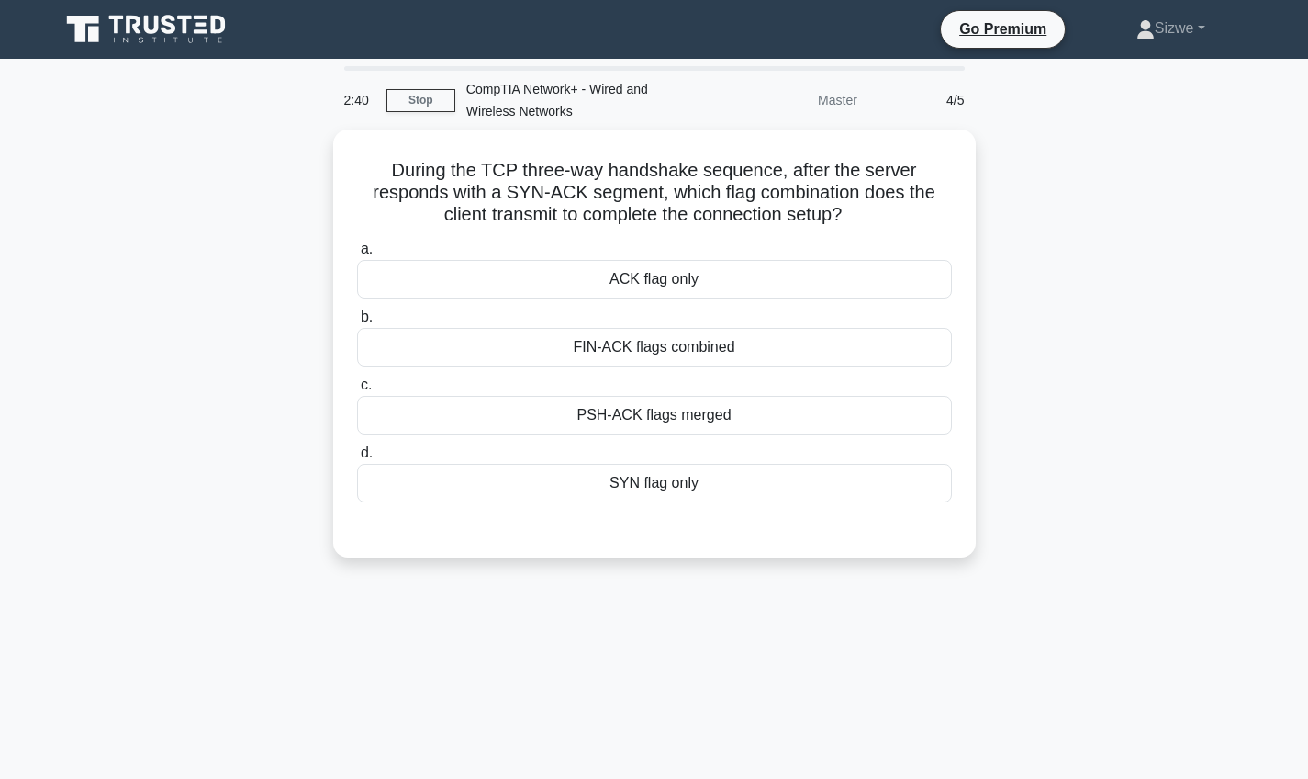
scroll to position [0, 0]
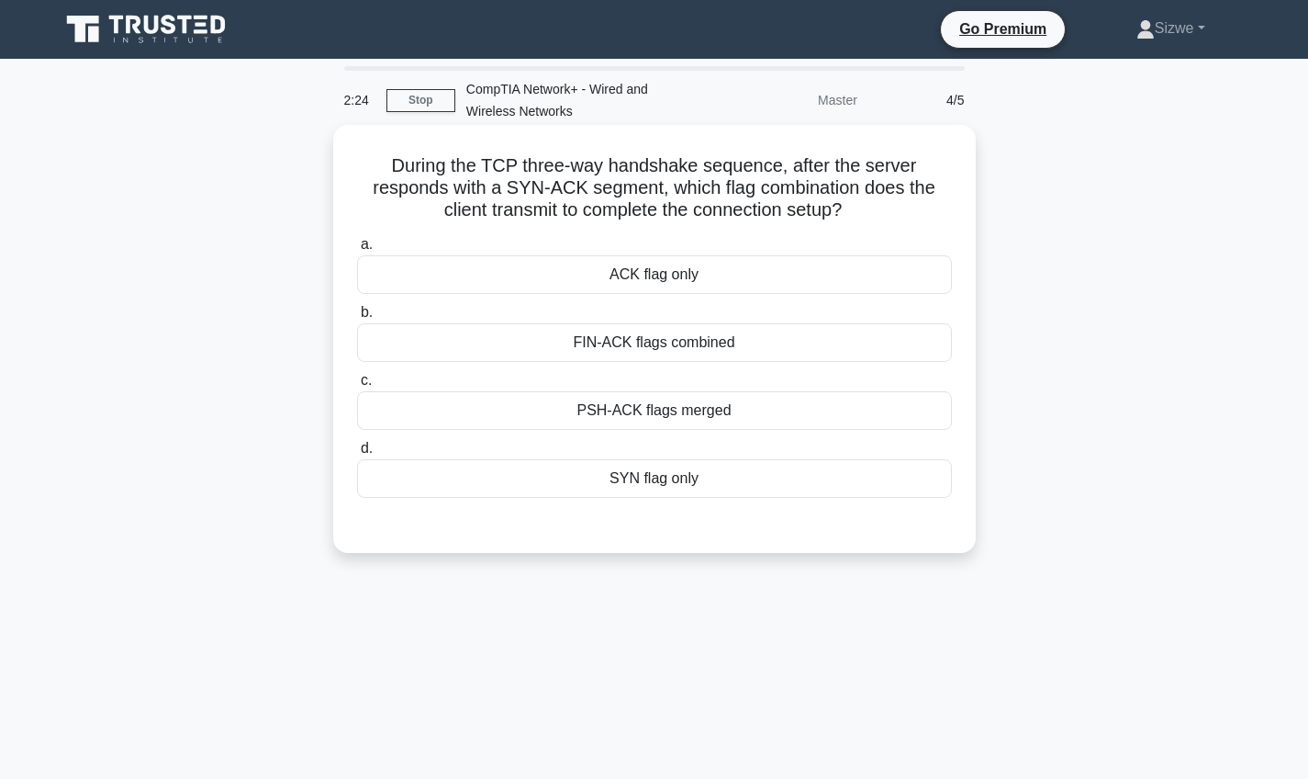
click at [682, 275] on div "ACK flag only" at bounding box center [654, 274] width 595 height 39
click at [357, 251] on input "a. ACK flag only" at bounding box center [357, 245] width 0 height 12
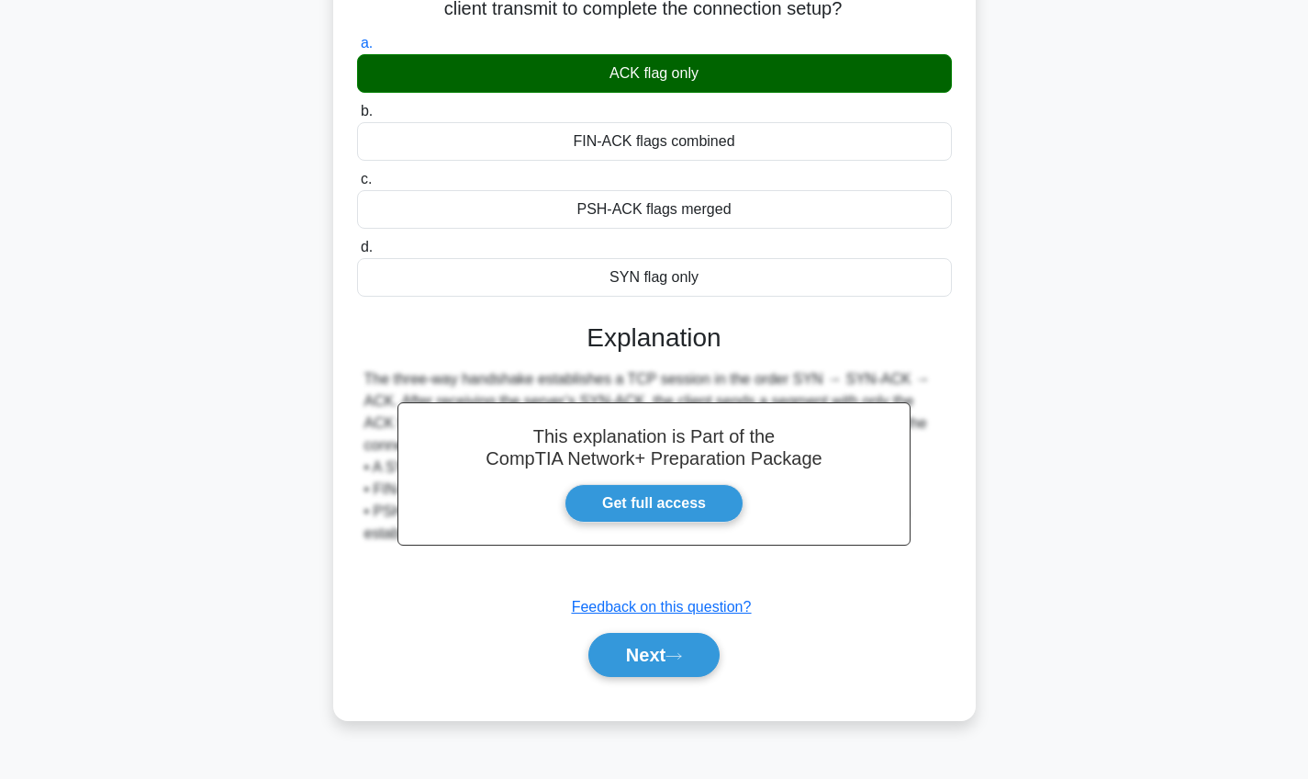
scroll to position [213, 0]
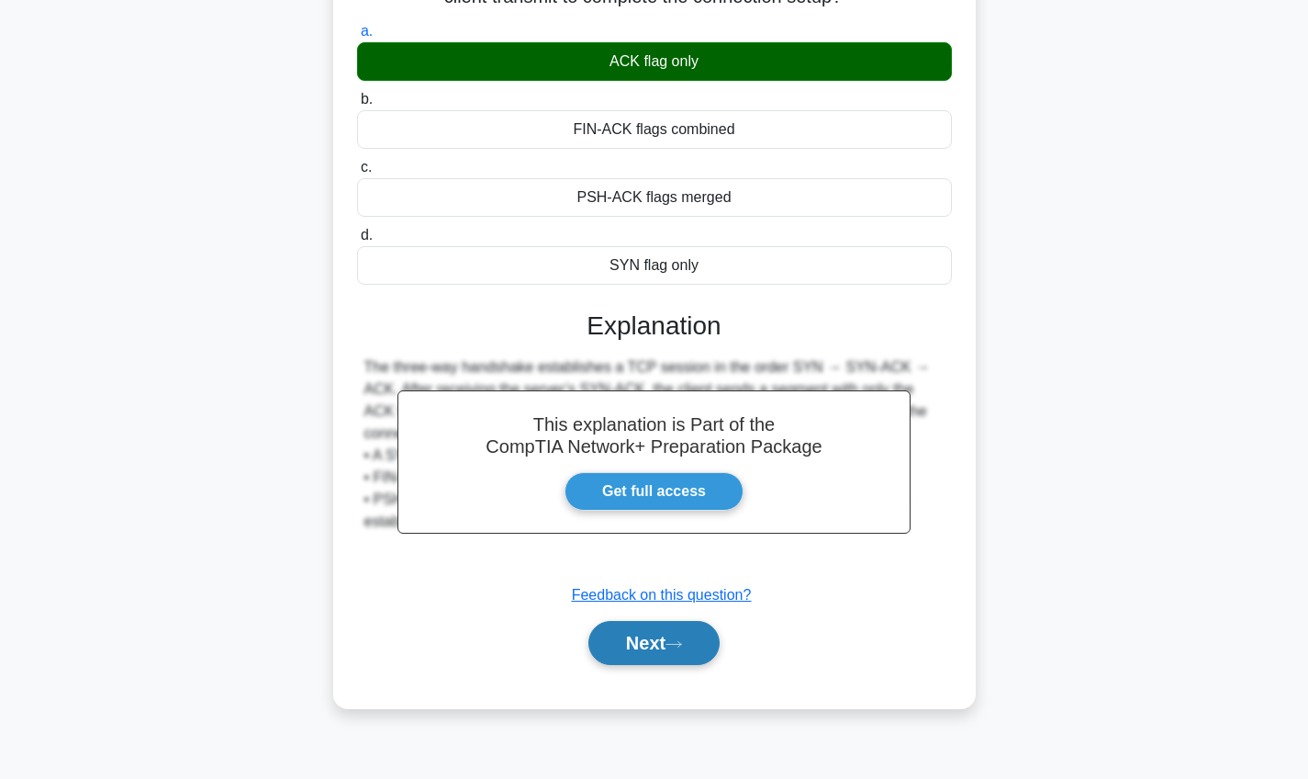
click at [680, 641] on icon at bounding box center [674, 644] width 17 height 10
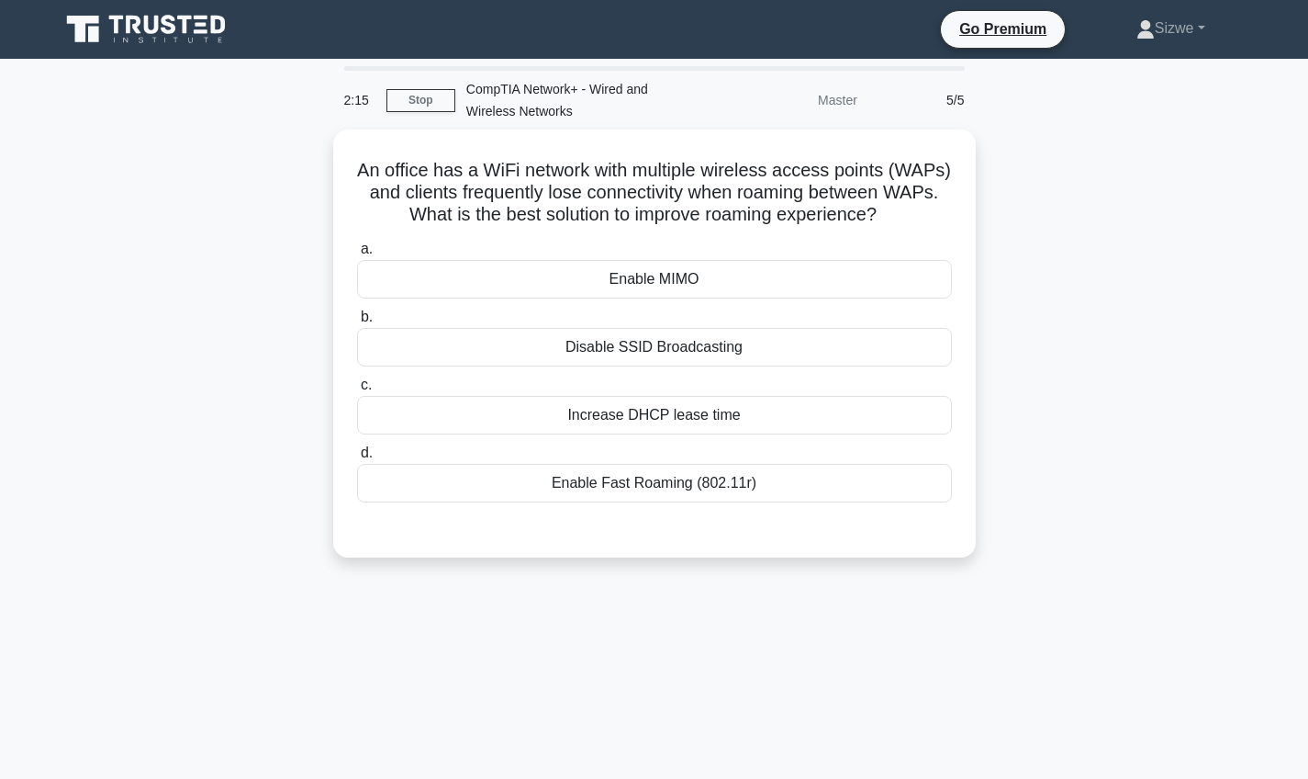
scroll to position [0, 0]
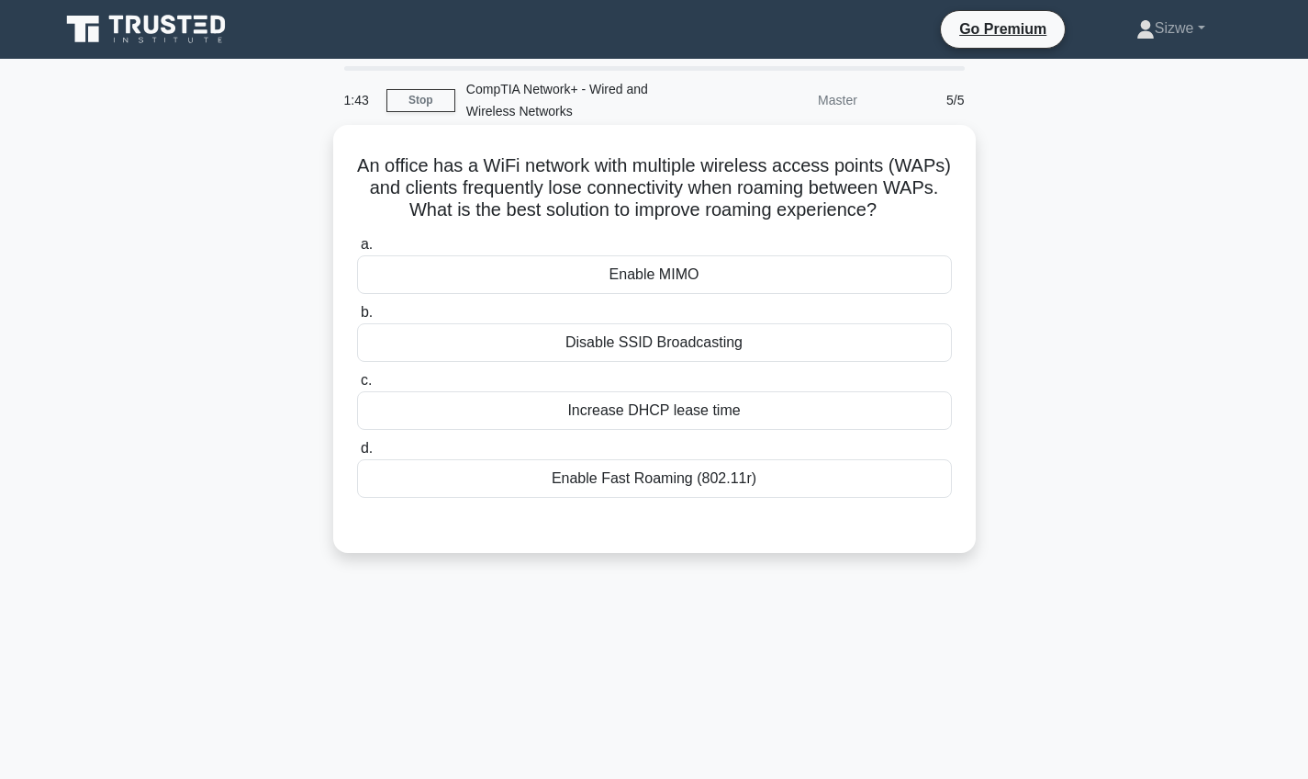
click at [686, 333] on div "Disable SSID Broadcasting" at bounding box center [654, 342] width 595 height 39
click at [357, 319] on input "b. Disable SSID Broadcasting" at bounding box center [357, 313] width 0 height 12
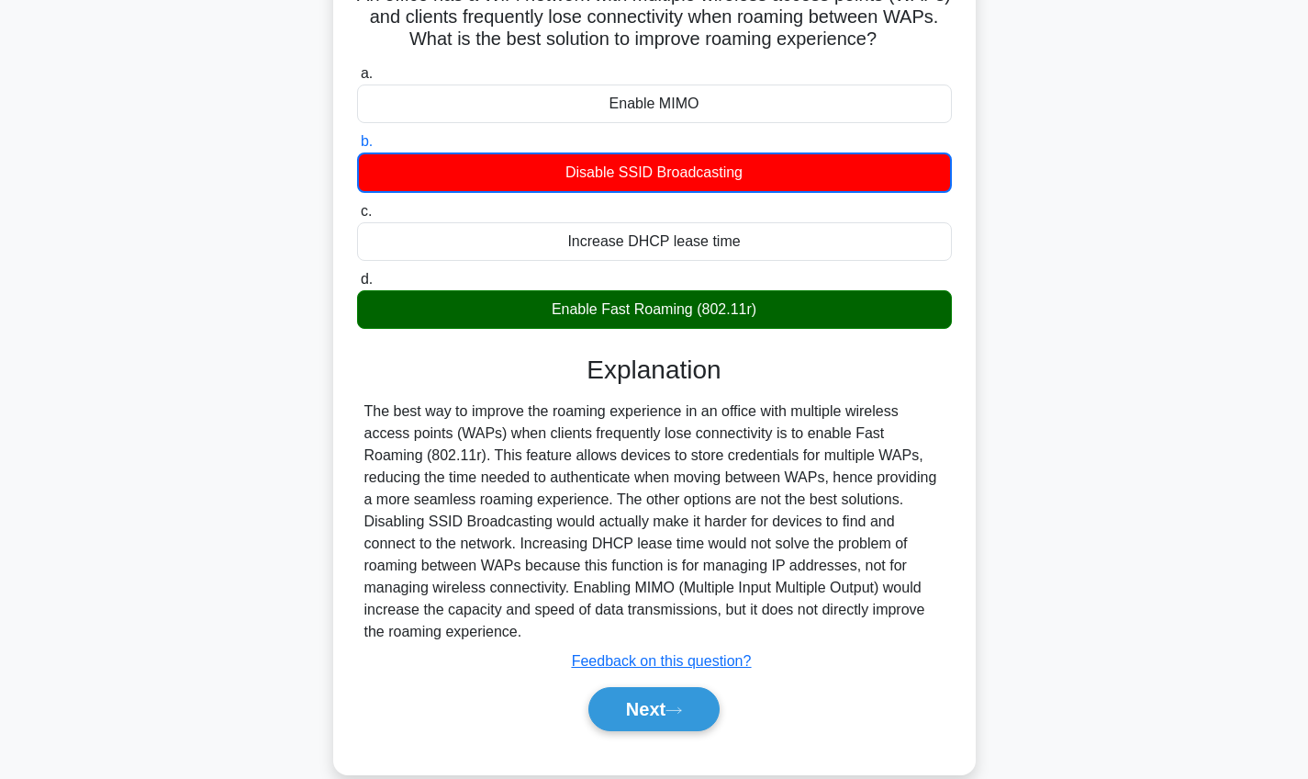
scroll to position [172, 0]
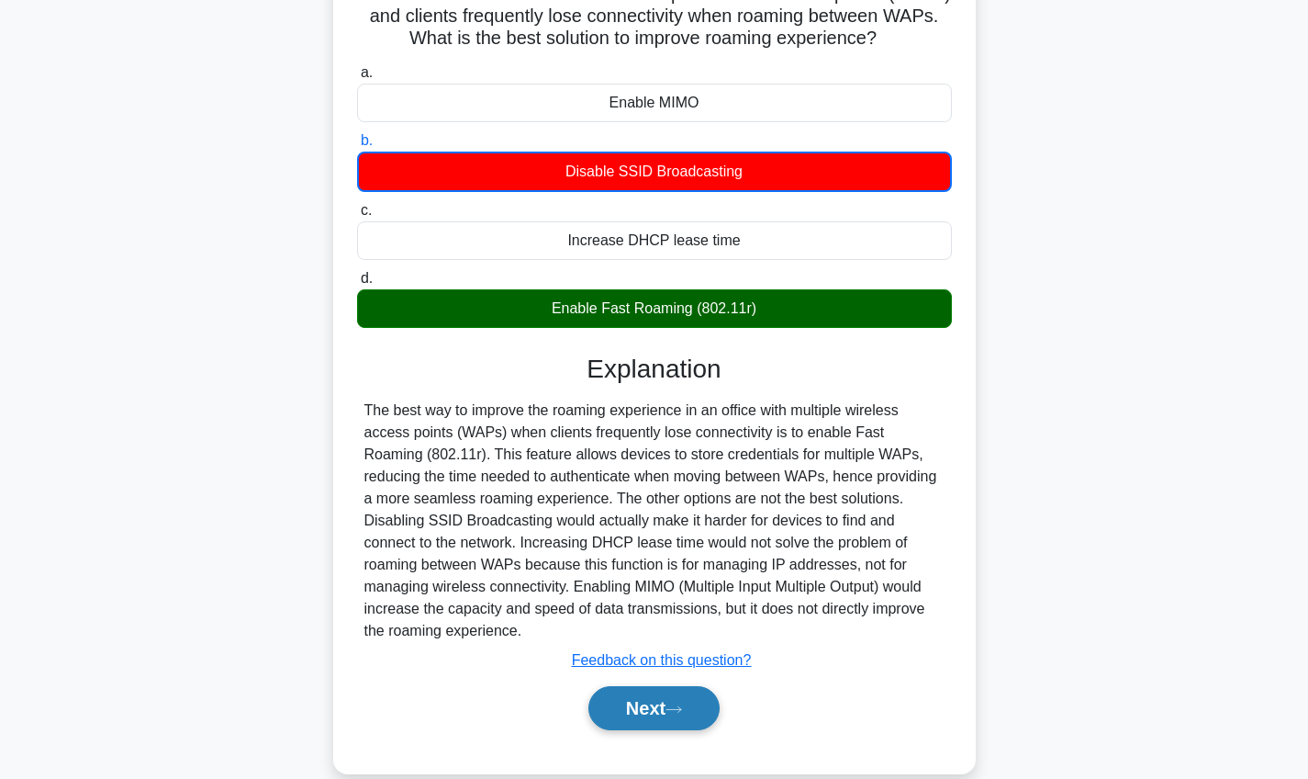
click at [652, 714] on button "Next" at bounding box center [654, 708] width 131 height 44
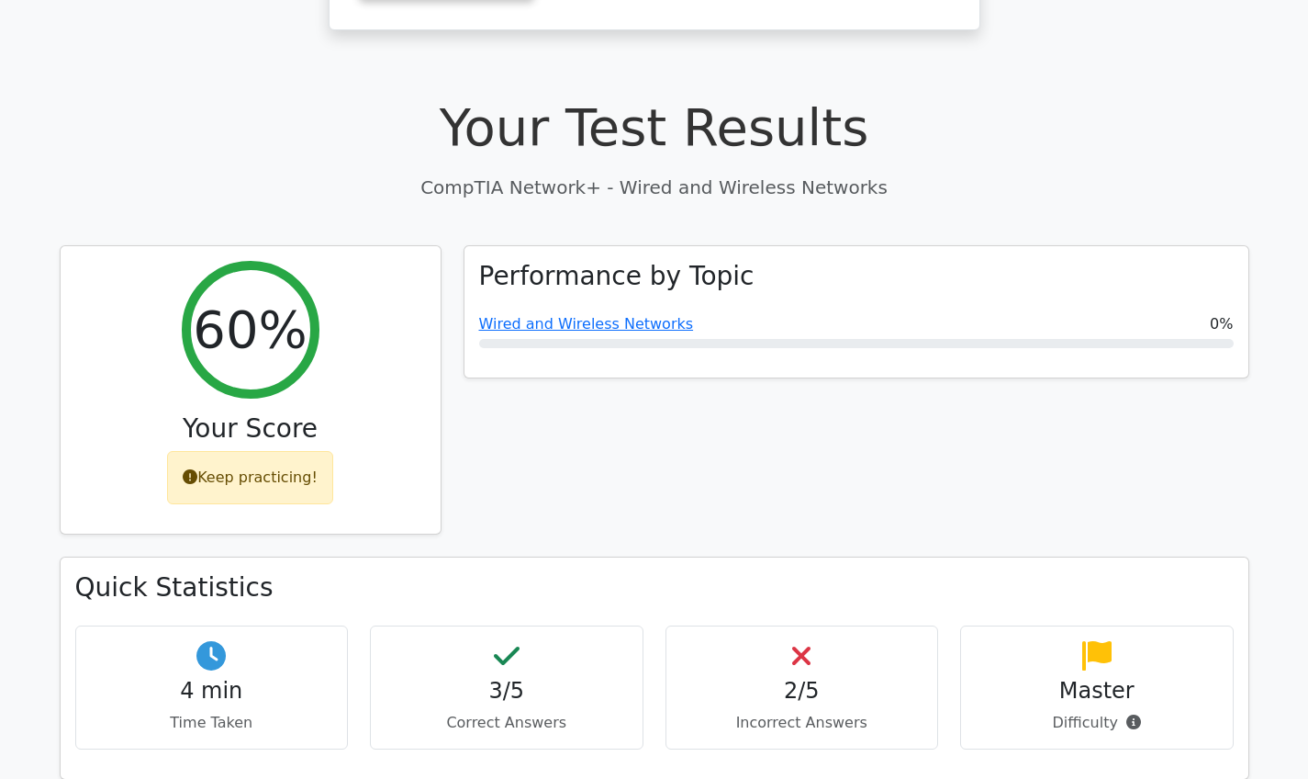
scroll to position [420, 0]
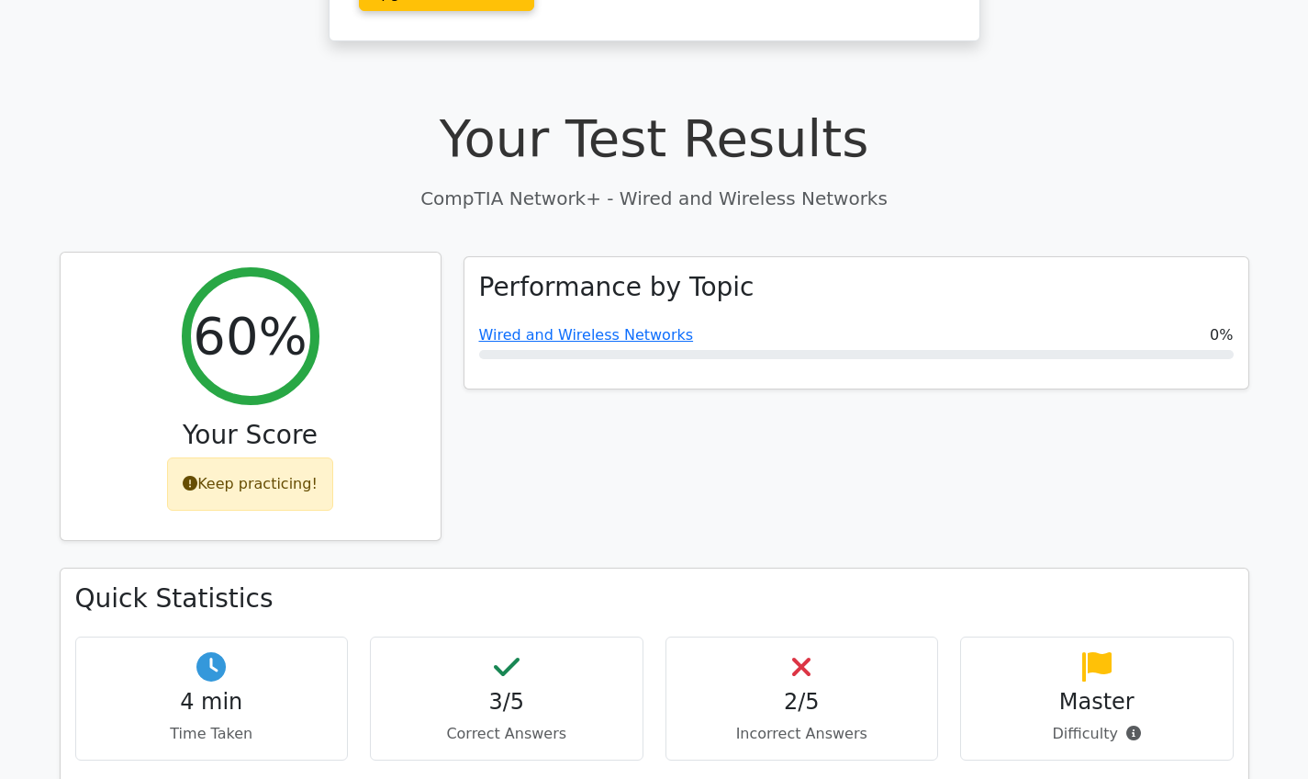
click at [241, 457] on div "Keep practicing!" at bounding box center [250, 483] width 166 height 53
click at [263, 457] on div "Keep practicing!" at bounding box center [250, 483] width 166 height 53
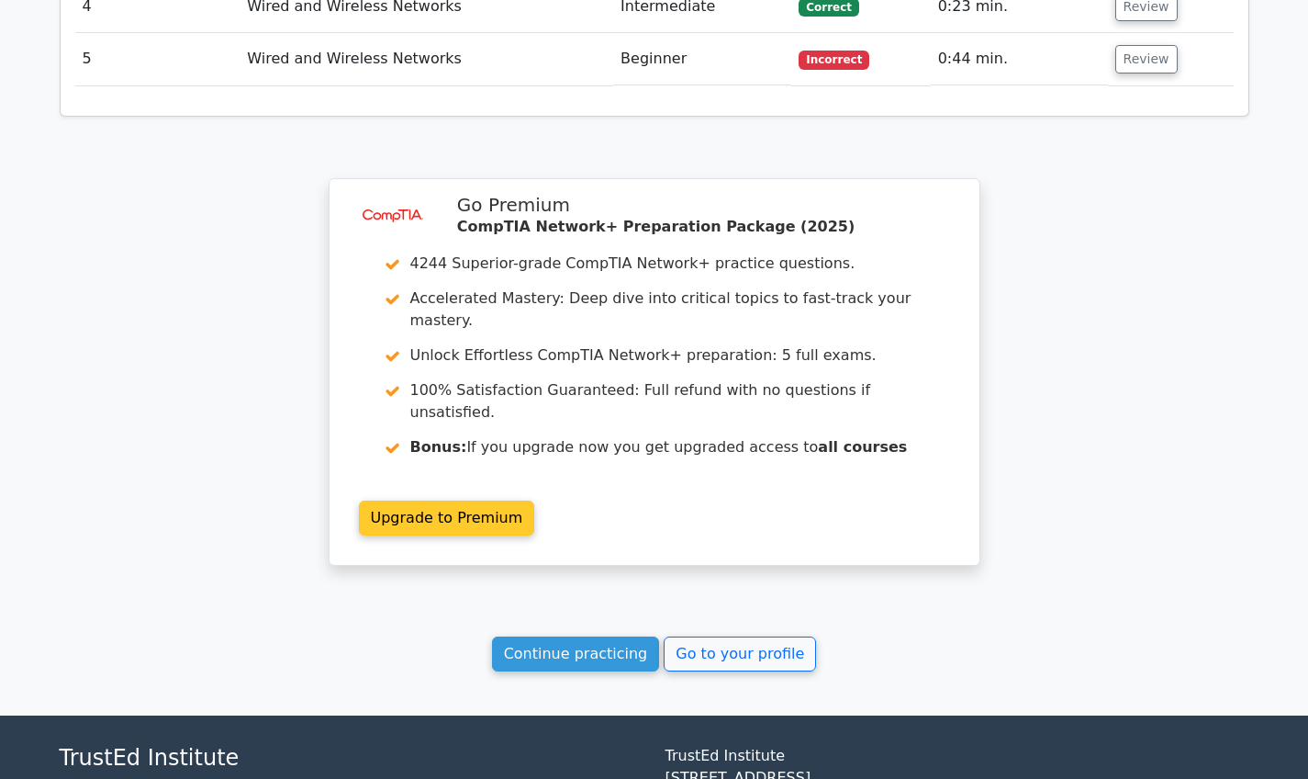
scroll to position [2488, 0]
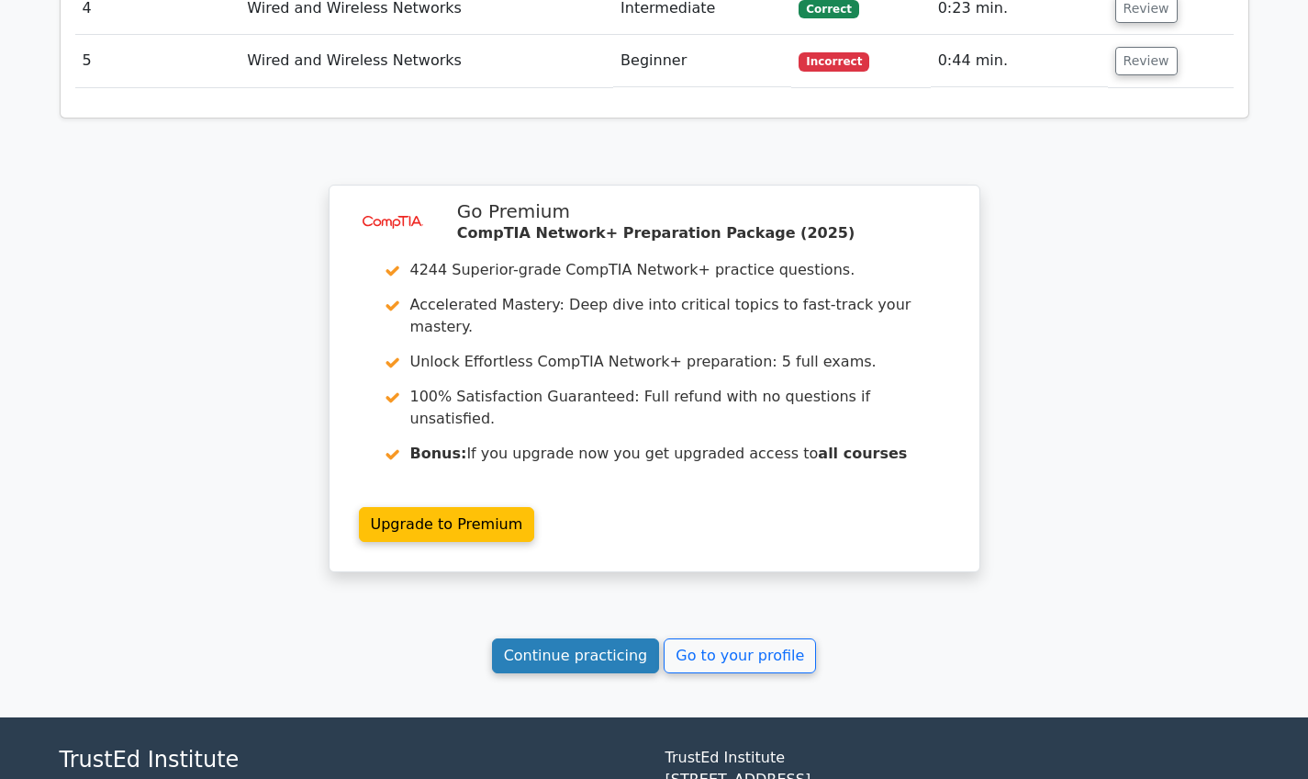
click at [556, 638] on link "Continue practicing" at bounding box center [576, 655] width 168 height 35
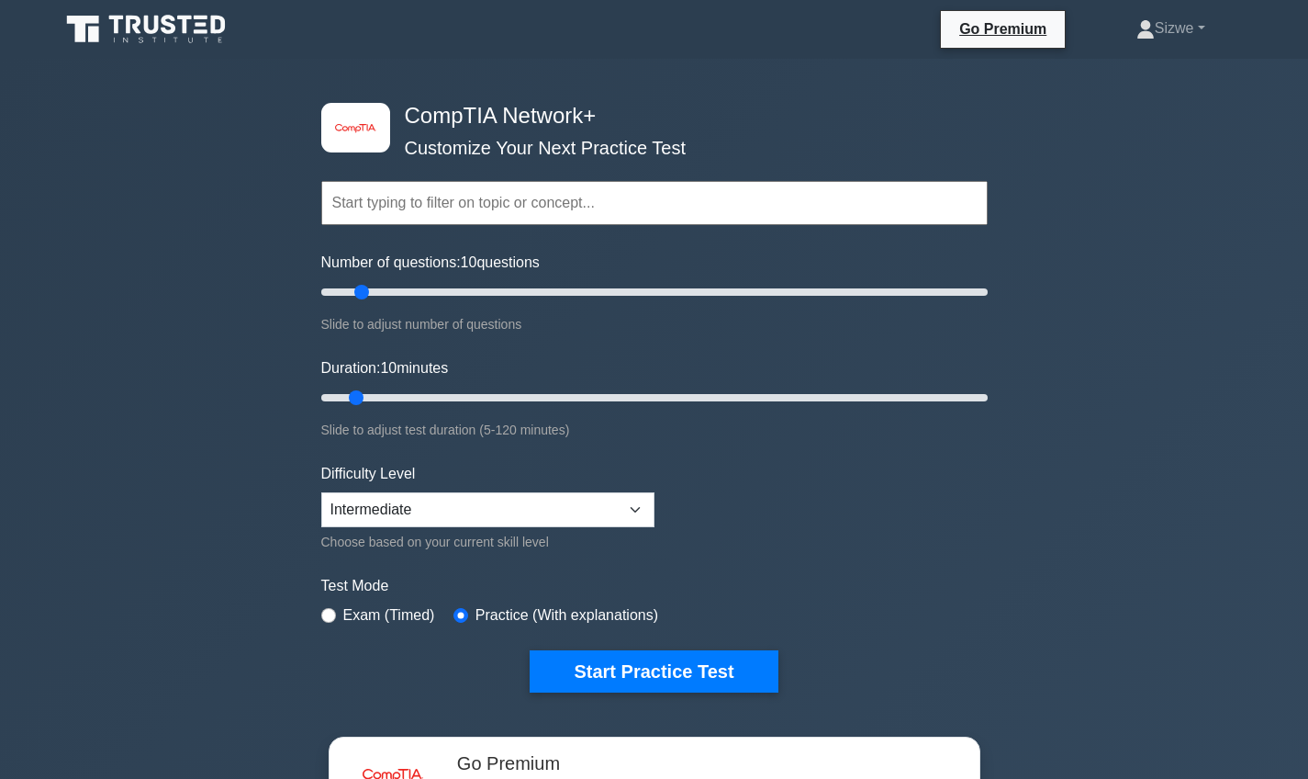
type input "15"
click at [369, 297] on input "Number of questions: 10 questions" at bounding box center [654, 292] width 667 height 22
click at [488, 394] on input "Duration: 10 minutes" at bounding box center [654, 398] width 667 height 22
click at [481, 395] on input "Duration: 35 minutes" at bounding box center [654, 398] width 667 height 22
click at [463, 395] on input "Duration: 30 minutes" at bounding box center [654, 398] width 667 height 22
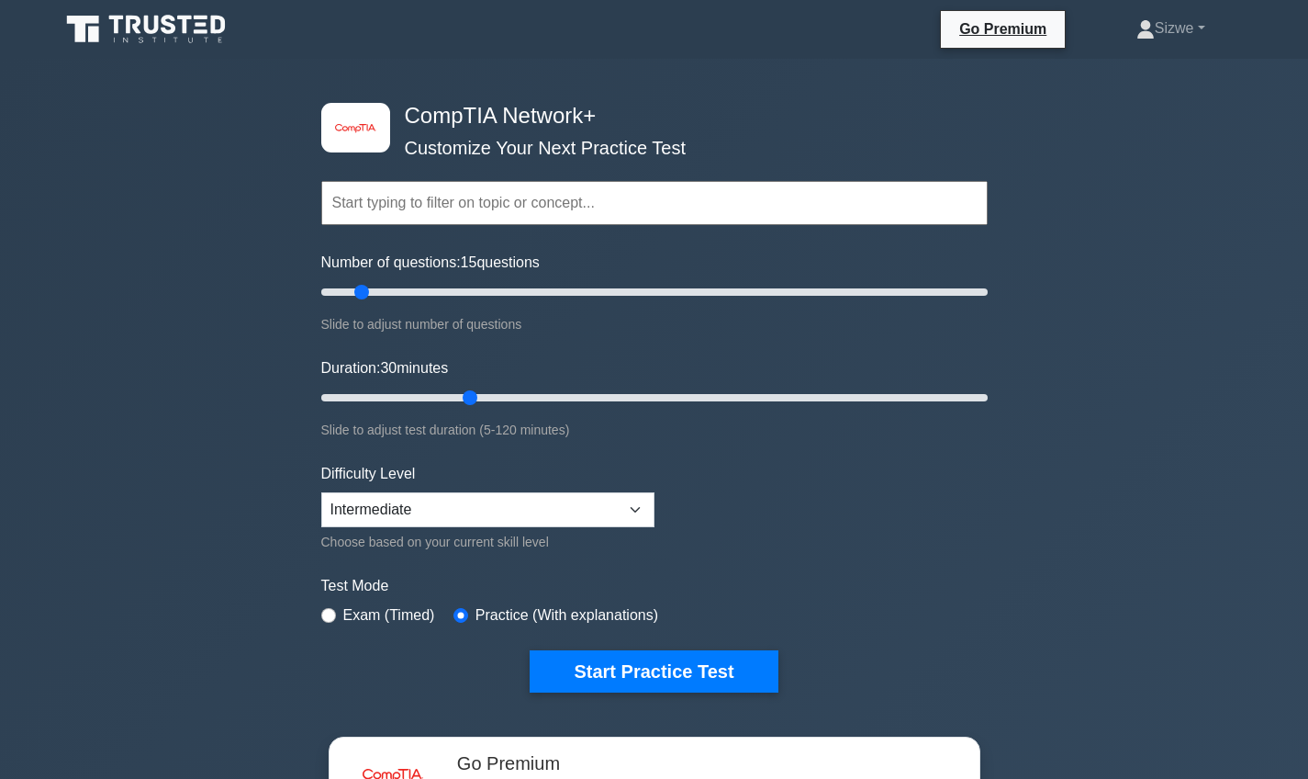
click at [477, 396] on input "Duration: 30 minutes" at bounding box center [654, 398] width 667 height 22
click at [485, 396] on input "Duration: 30 minutes" at bounding box center [654, 398] width 667 height 22
click at [510, 398] on input "Duration: 35 minutes" at bounding box center [654, 398] width 667 height 22
type input "40"
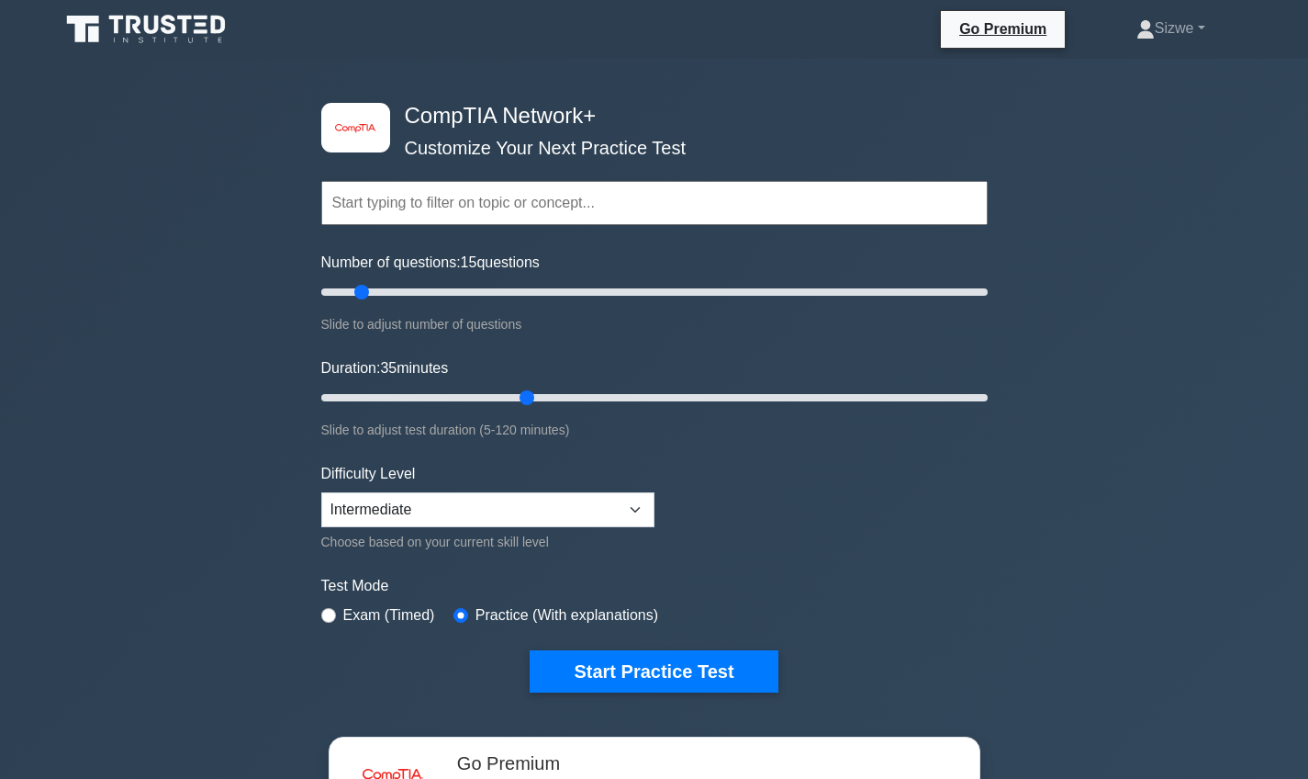
click at [515, 398] on input "Duration: 35 minutes" at bounding box center [654, 398] width 667 height 22
click at [605, 663] on button "Start Practice Test" at bounding box center [654, 671] width 248 height 42
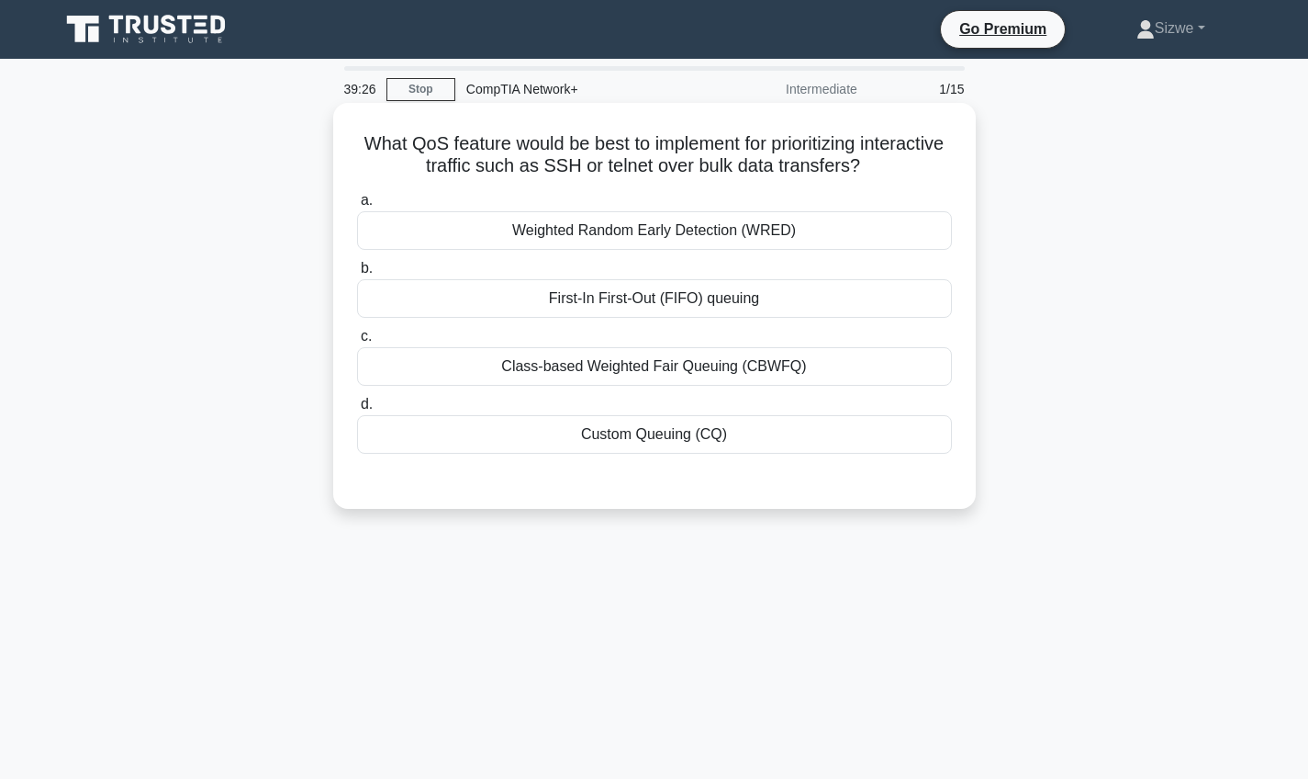
click at [621, 429] on div "Custom Queuing (CQ)" at bounding box center [654, 434] width 595 height 39
click at [357, 410] on input "d. Custom Queuing (CQ)" at bounding box center [357, 405] width 0 height 12
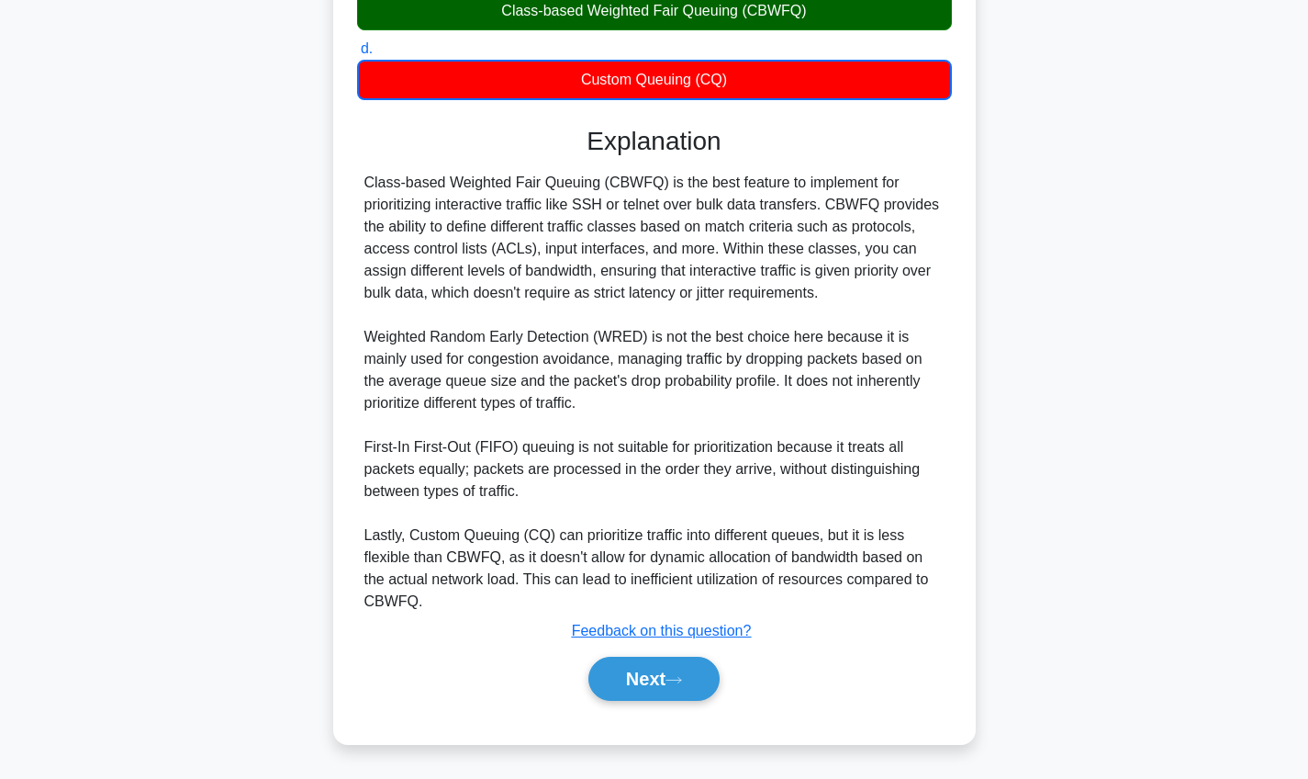
scroll to position [355, 0]
click at [622, 675] on button "Next" at bounding box center [654, 679] width 131 height 44
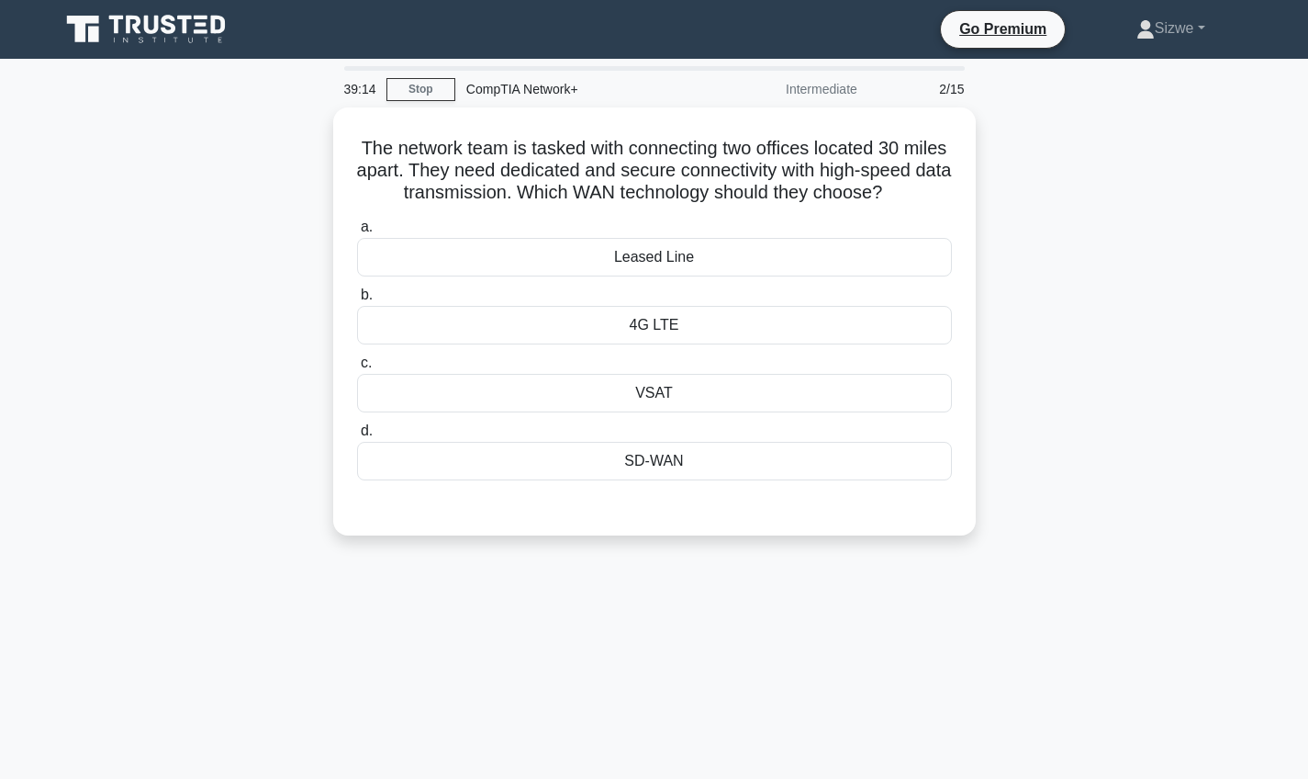
scroll to position [-11, 0]
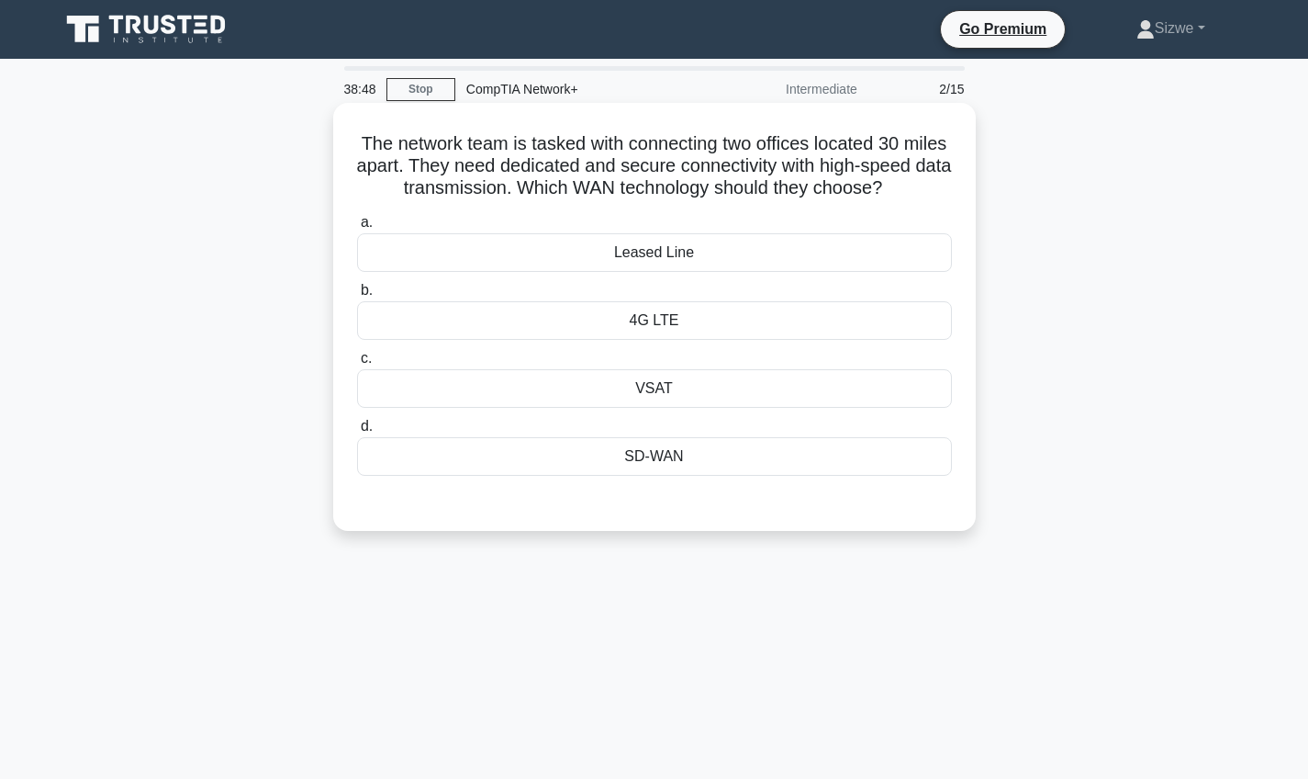
click at [671, 463] on div "SD-WAN" at bounding box center [654, 456] width 595 height 39
click at [357, 432] on input "d. SD-WAN" at bounding box center [357, 427] width 0 height 12
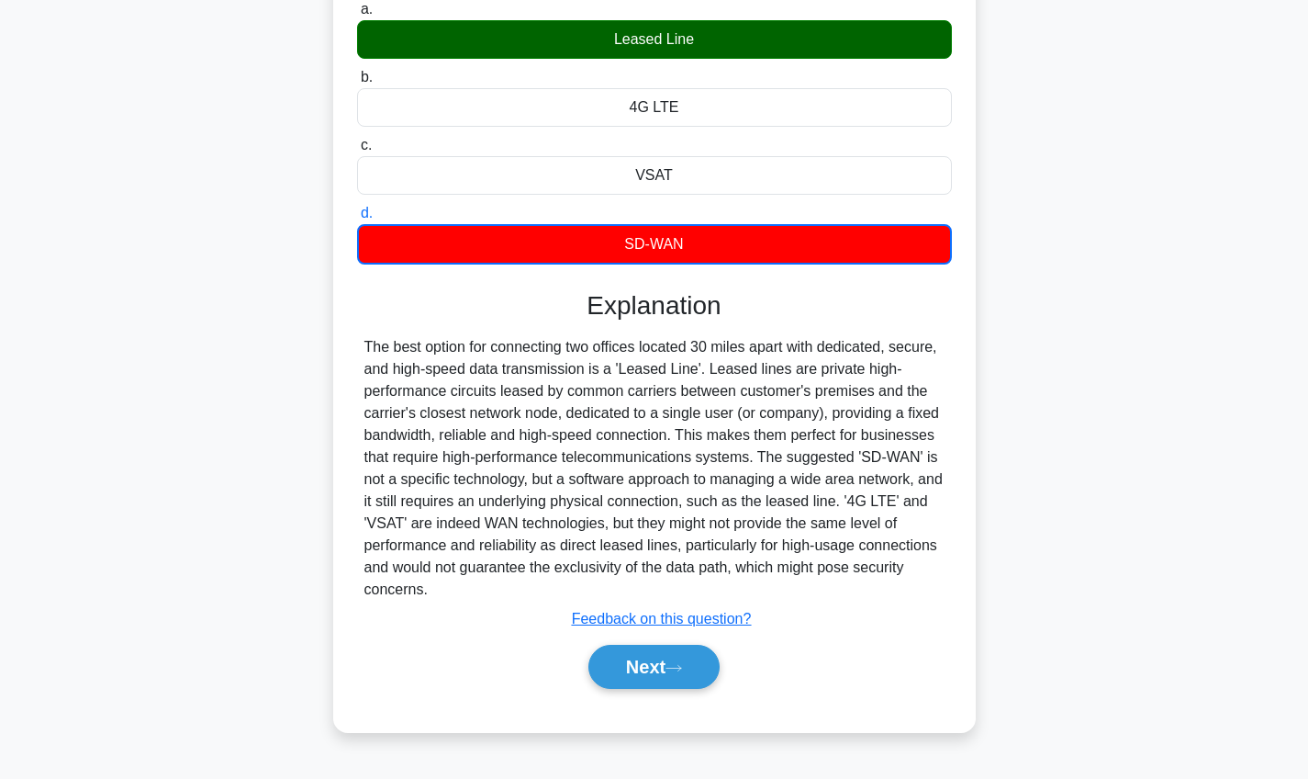
scroll to position [213, 0]
click at [629, 664] on button "Next" at bounding box center [654, 667] width 131 height 44
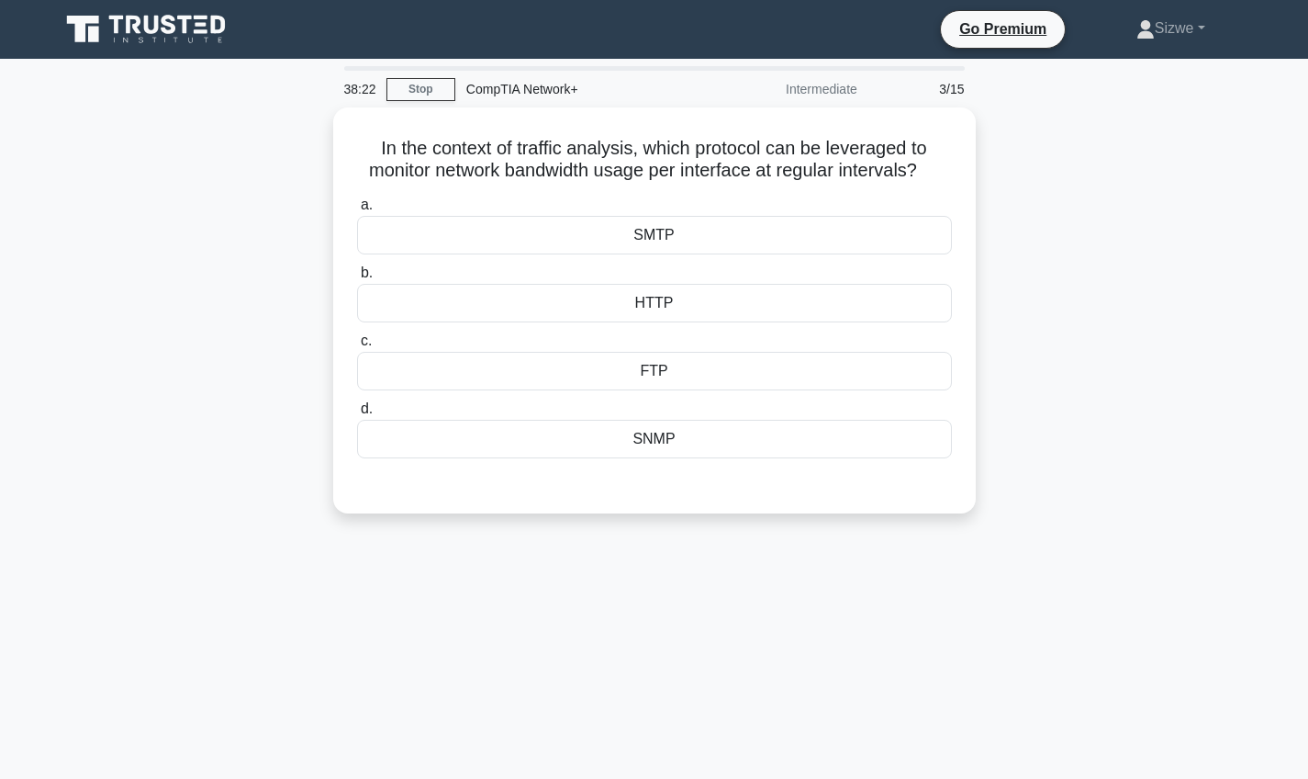
scroll to position [0, 0]
click at [664, 444] on div "SNMP" at bounding box center [654, 434] width 595 height 39
click at [357, 410] on input "d. SNMP" at bounding box center [357, 405] width 0 height 12
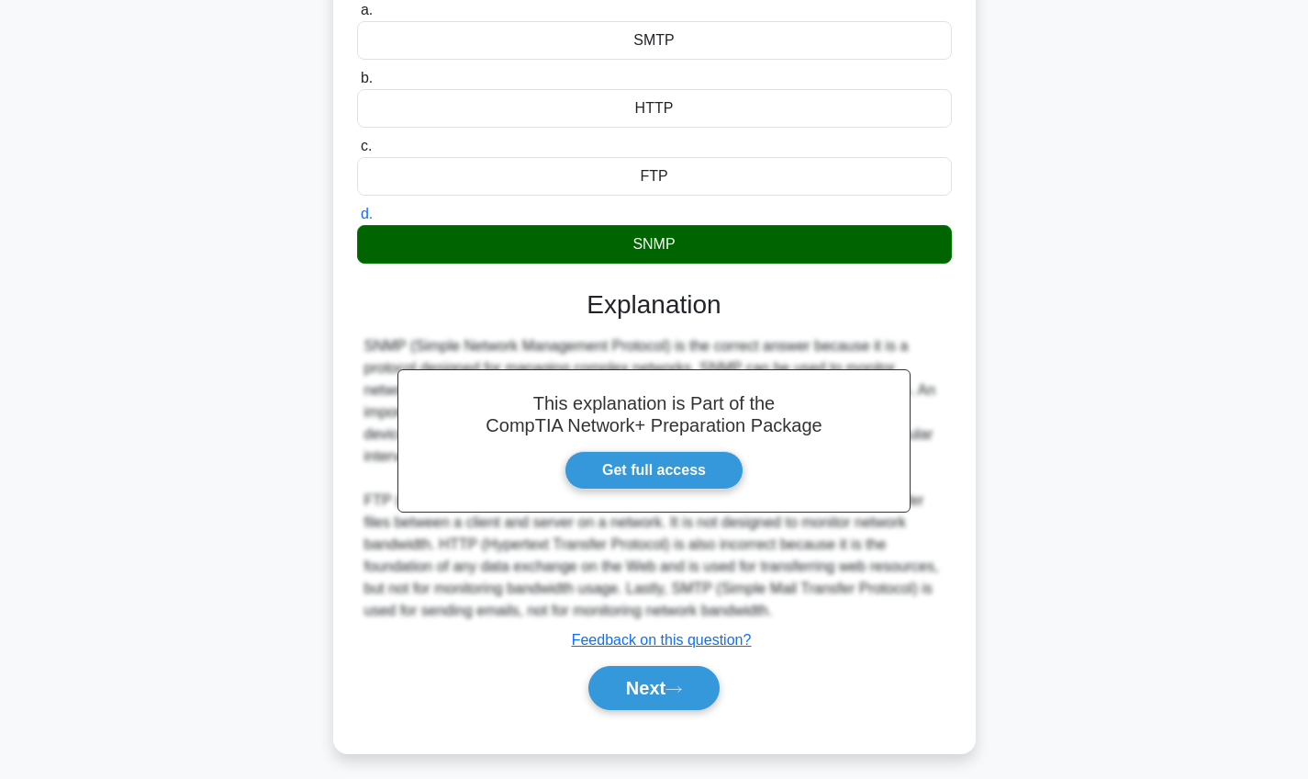
scroll to position [220, 0]
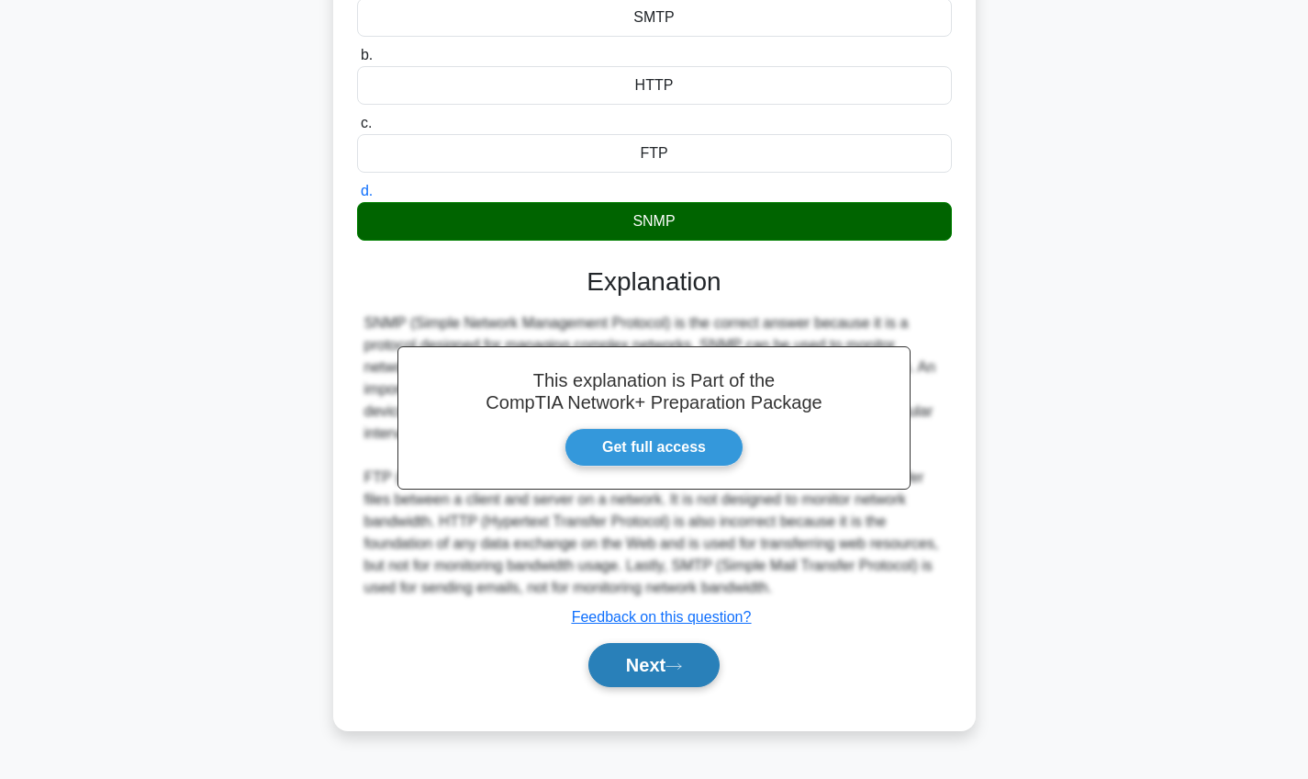
click at [701, 668] on button "Next" at bounding box center [654, 665] width 131 height 44
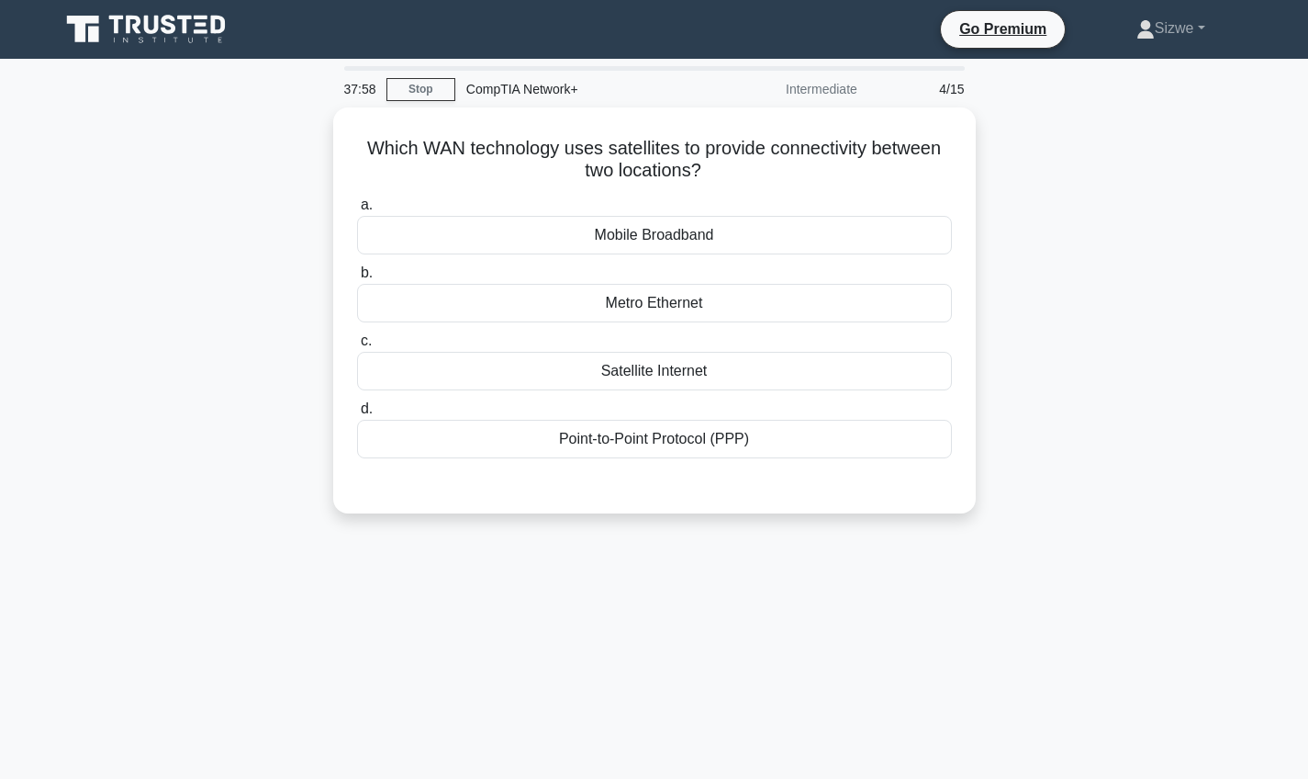
scroll to position [0, 0]
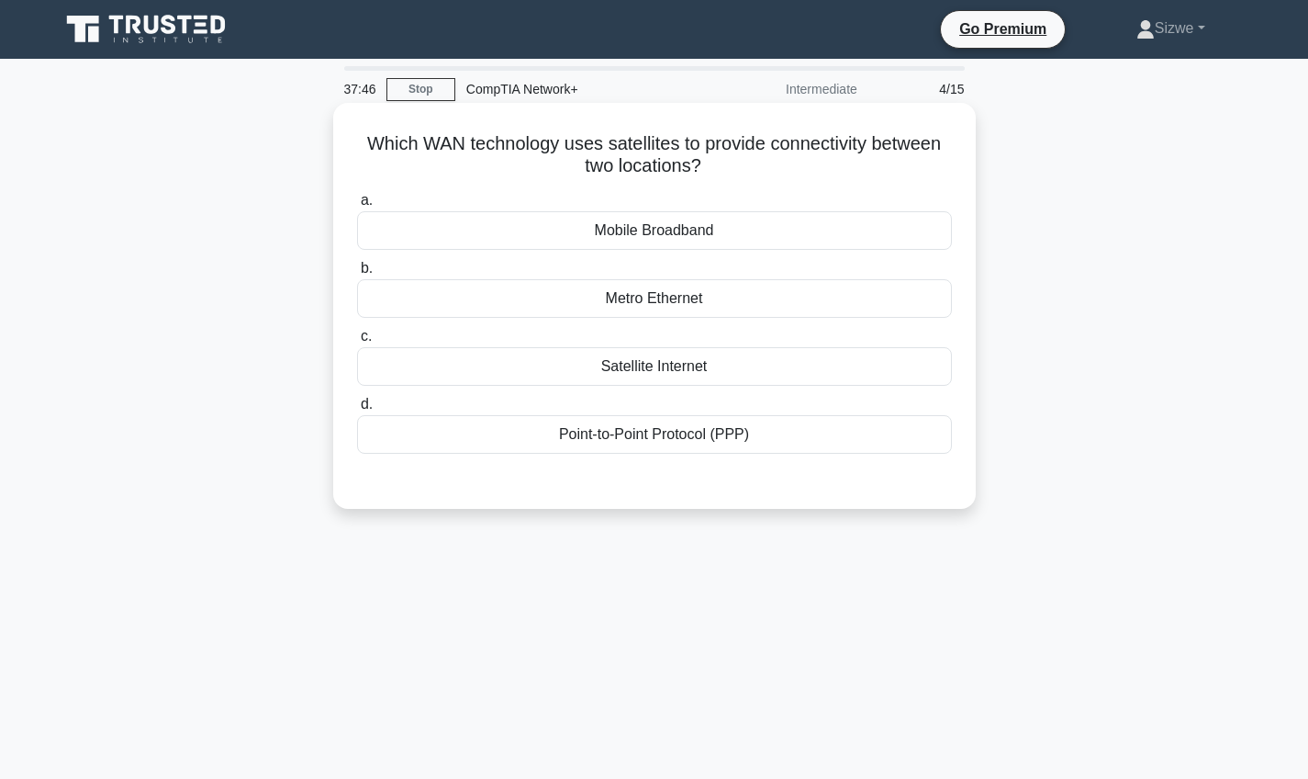
click at [677, 354] on div "Satellite Internet" at bounding box center [654, 366] width 595 height 39
click at [357, 342] on input "c. Satellite Internet" at bounding box center [357, 337] width 0 height 12
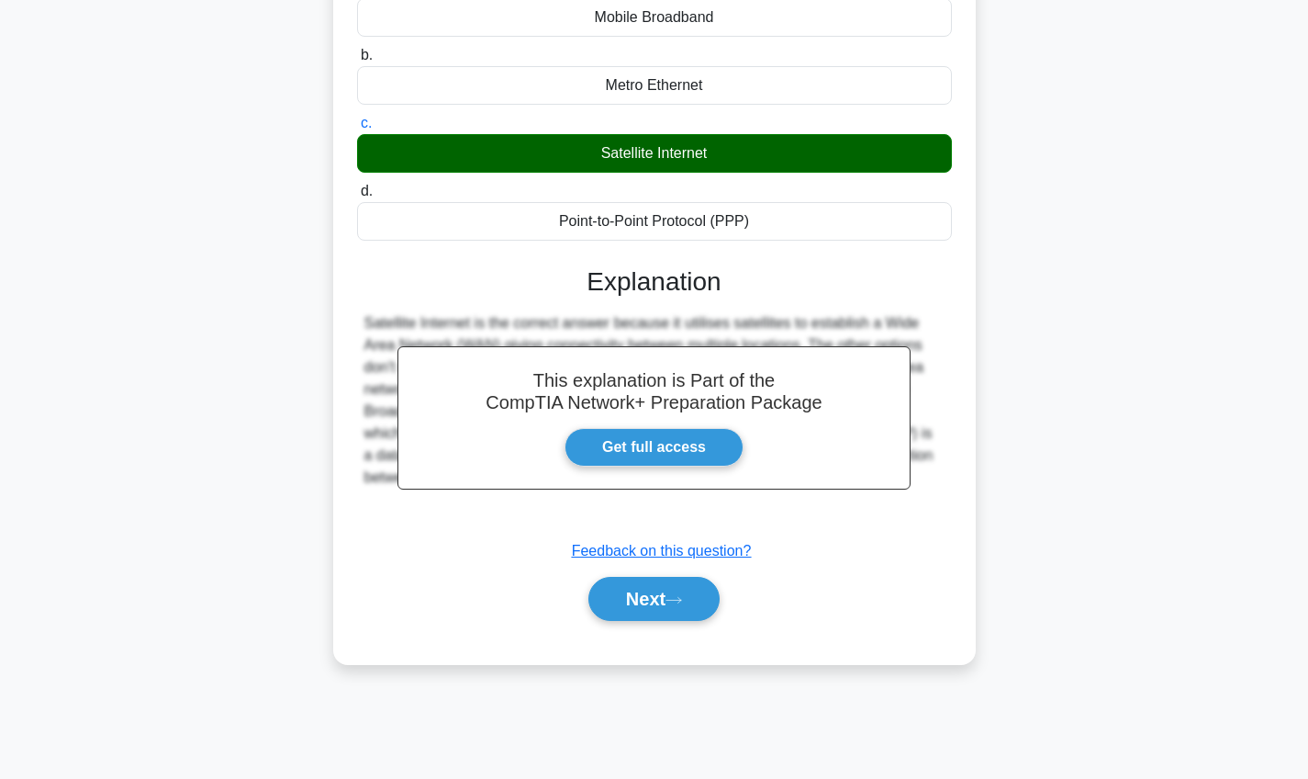
scroll to position [213, 0]
click at [638, 592] on button "Next" at bounding box center [654, 599] width 131 height 44
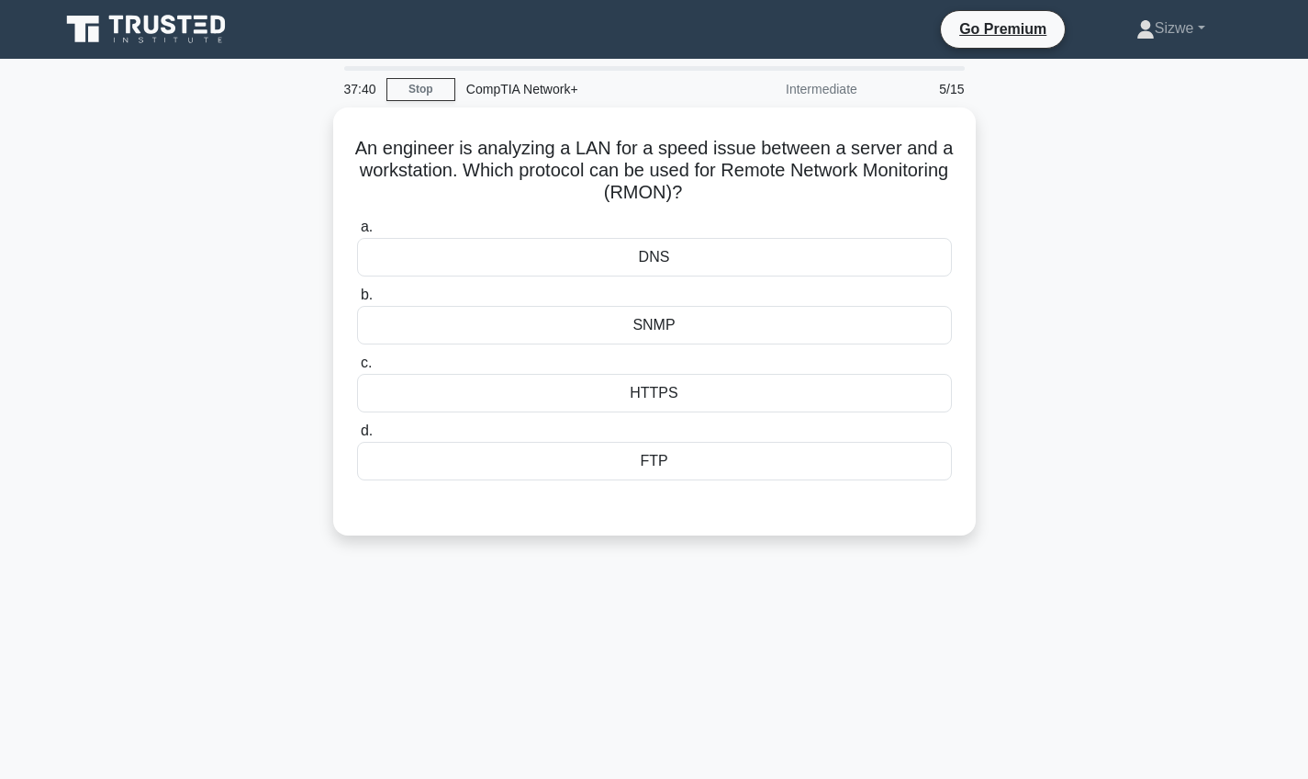
scroll to position [0, 0]
click at [663, 376] on div "HTTPS" at bounding box center [654, 388] width 595 height 39
click at [357, 365] on input "c. HTTPS" at bounding box center [357, 359] width 0 height 12
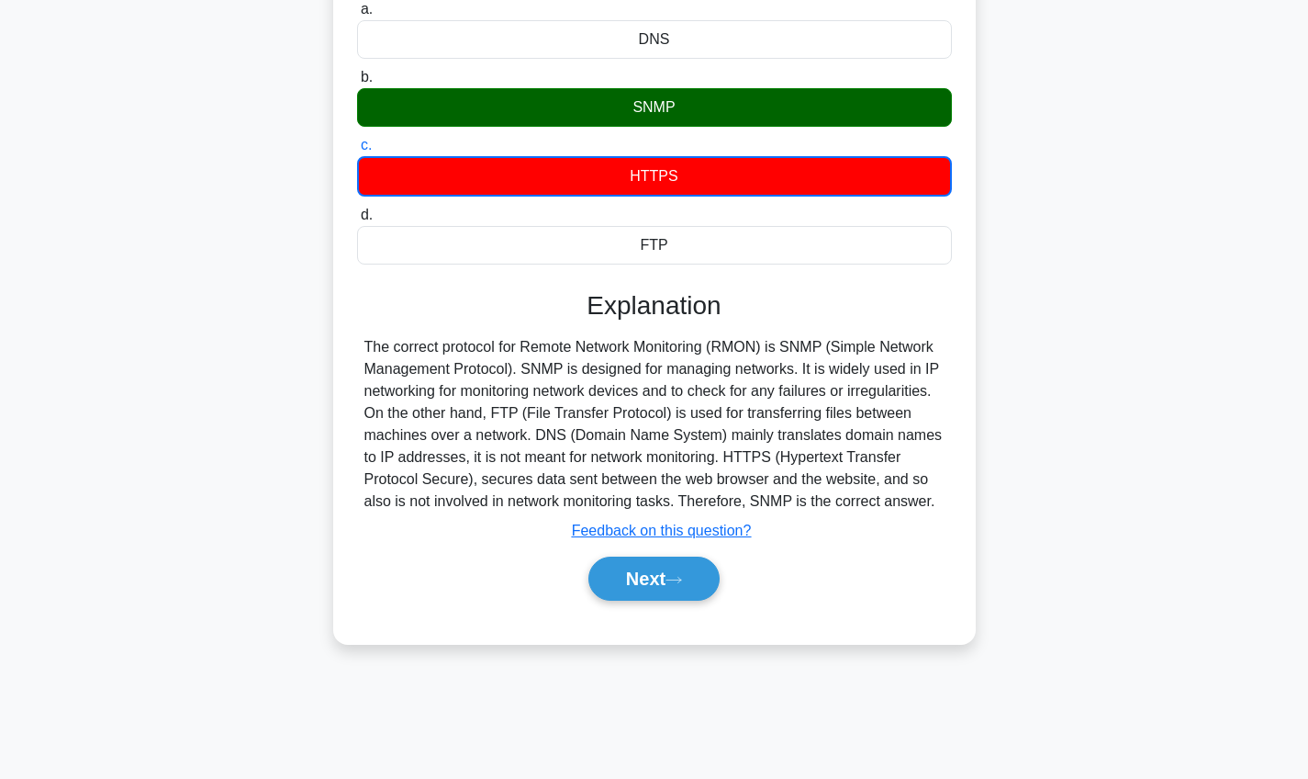
scroll to position [213, 0]
click at [642, 588] on button "Next" at bounding box center [654, 578] width 131 height 44
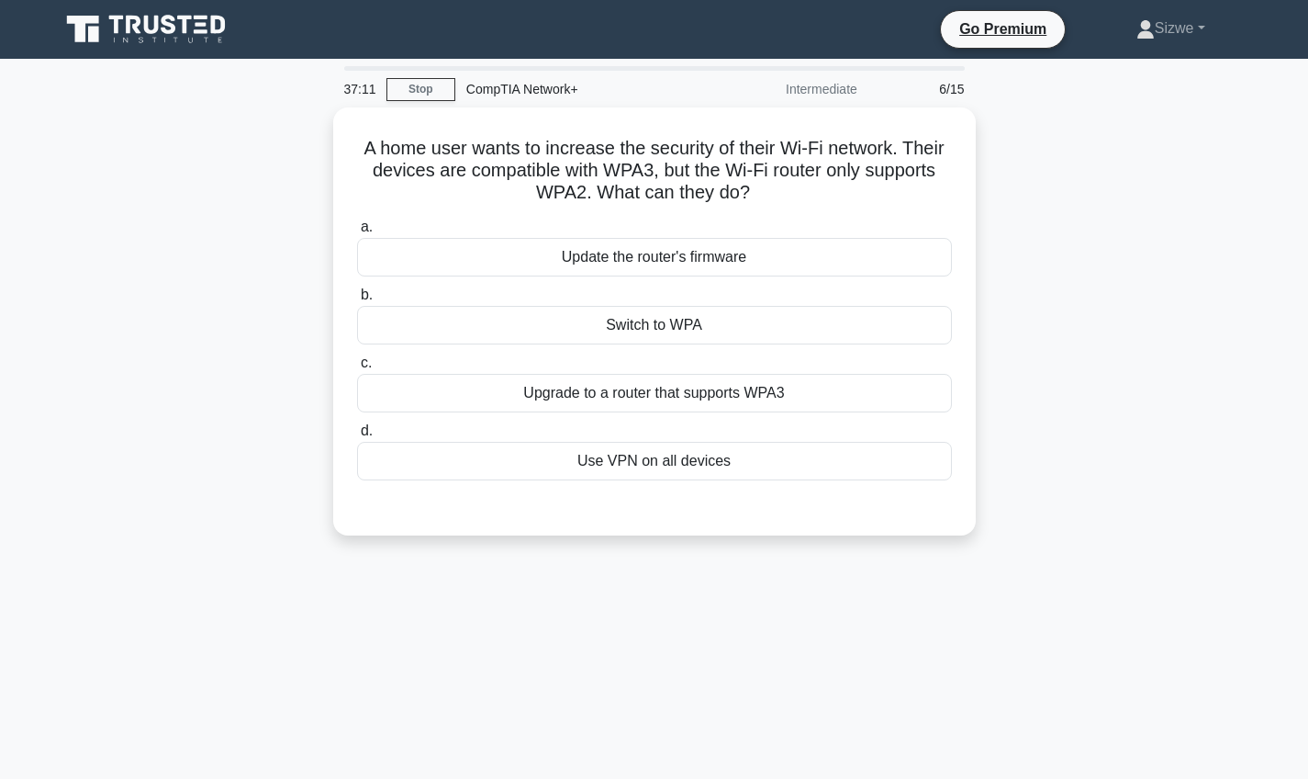
scroll to position [0, 0]
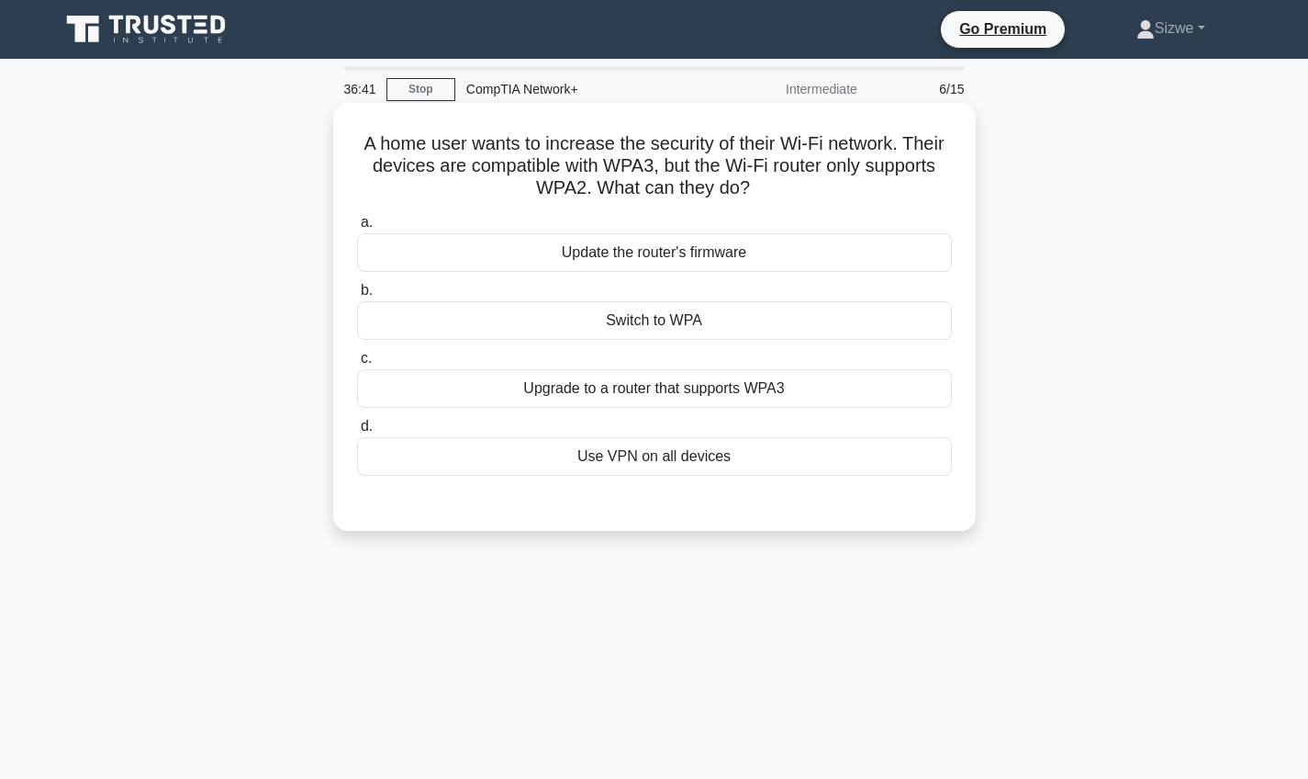
click at [647, 250] on div "Update the router's firmware" at bounding box center [654, 252] width 595 height 39
click at [357, 229] on input "a. Update the router's firmware" at bounding box center [357, 223] width 0 height 12
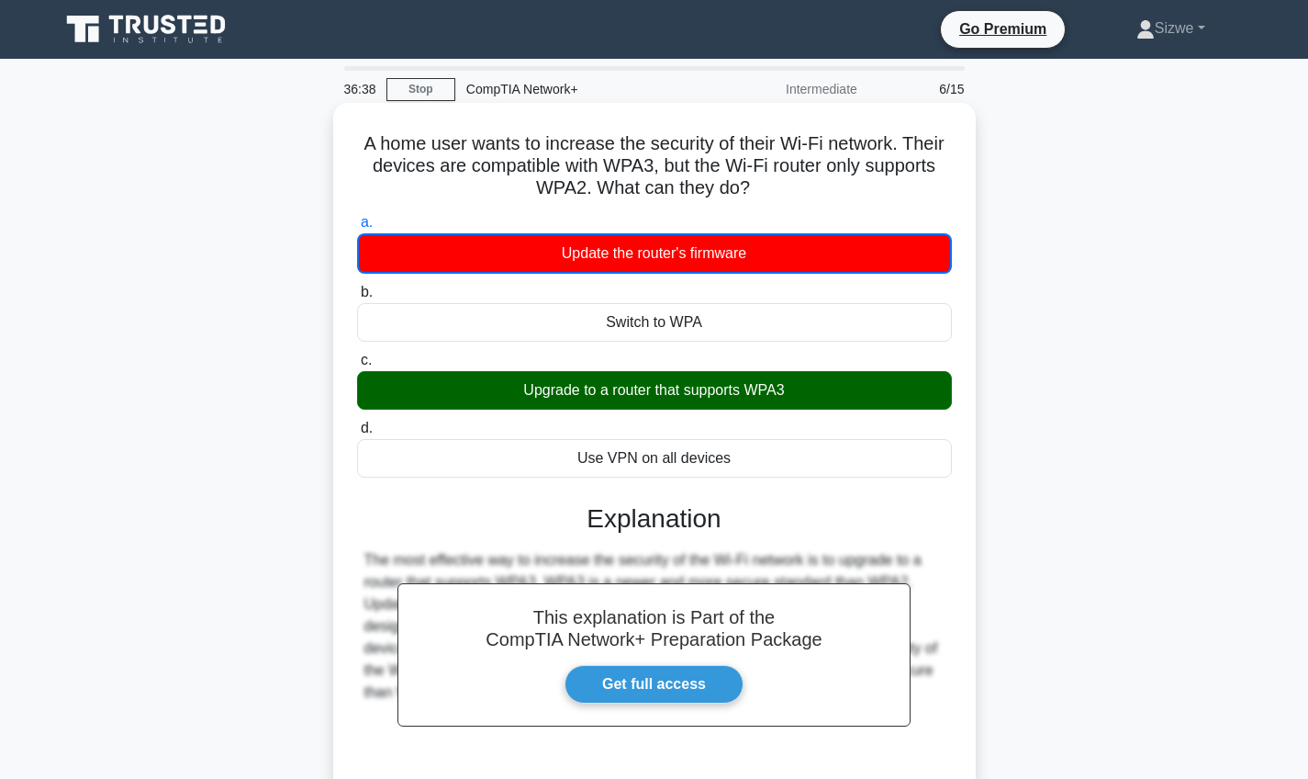
click at [625, 455] on div "Use VPN on all devices" at bounding box center [654, 458] width 595 height 39
click at [357, 434] on input "d. Use VPN on all devices" at bounding box center [357, 428] width 0 height 12
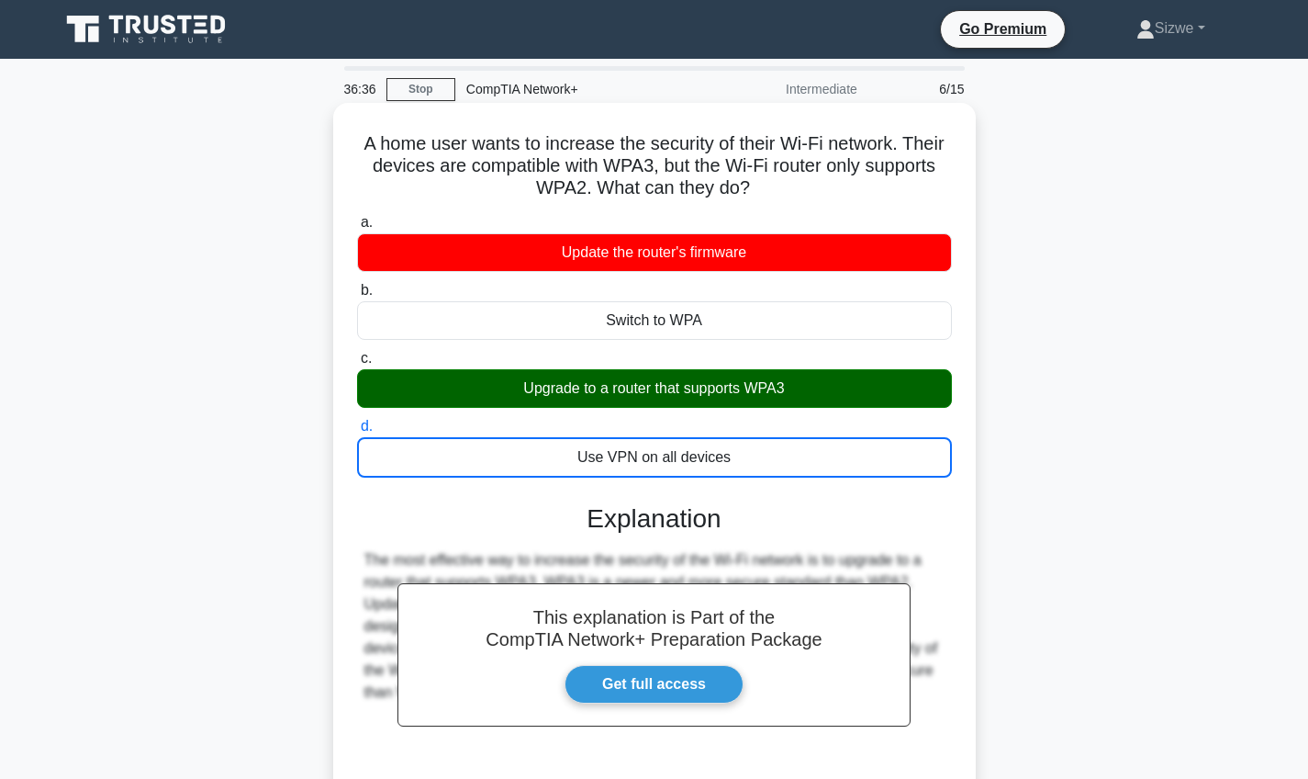
click at [625, 455] on div "Use VPN on all devices" at bounding box center [654, 457] width 595 height 40
click at [357, 432] on input "d. Use VPN on all devices" at bounding box center [357, 427] width 0 height 12
click at [625, 455] on div "Use VPN on all devices" at bounding box center [654, 457] width 595 height 40
click at [357, 432] on input "d. Use VPN on all devices" at bounding box center [357, 427] width 0 height 12
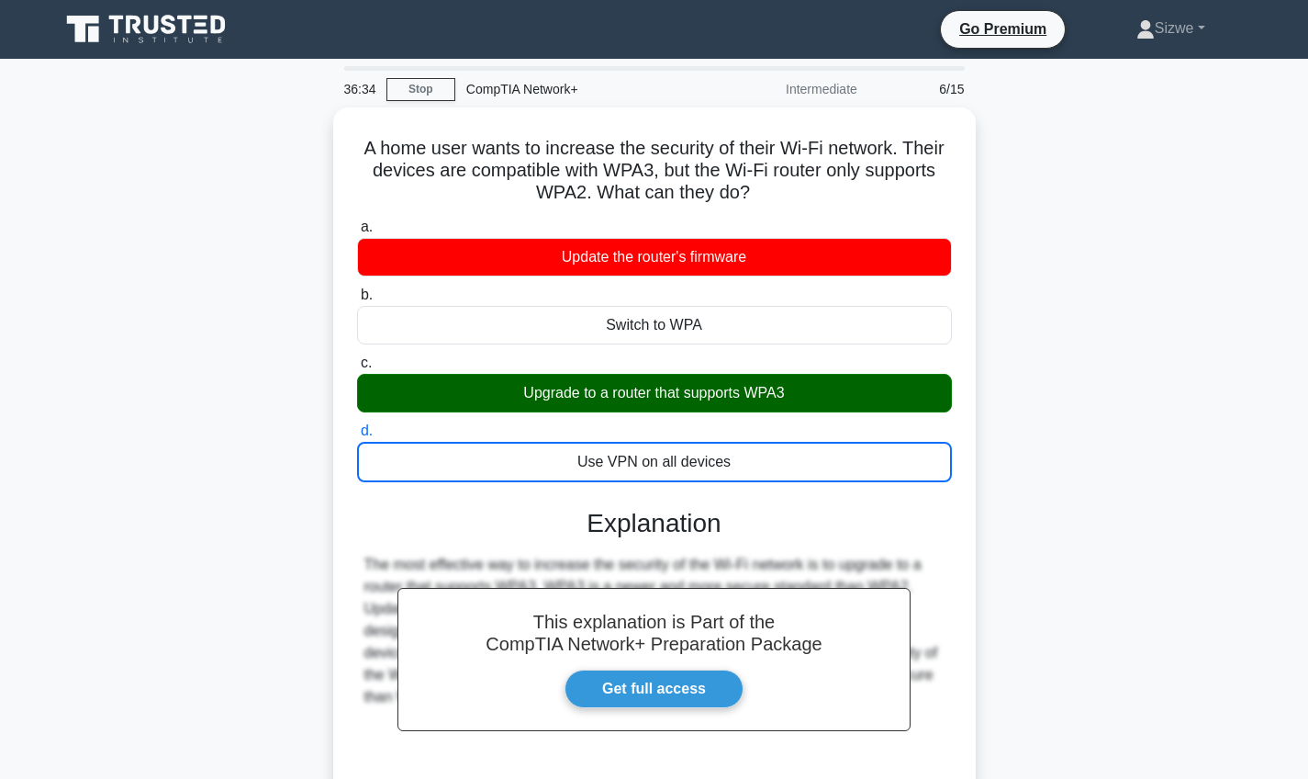
click at [1067, 407] on div "A home user wants to increase the security of their Wi-Fi network. Their device…" at bounding box center [655, 517] width 1212 height 820
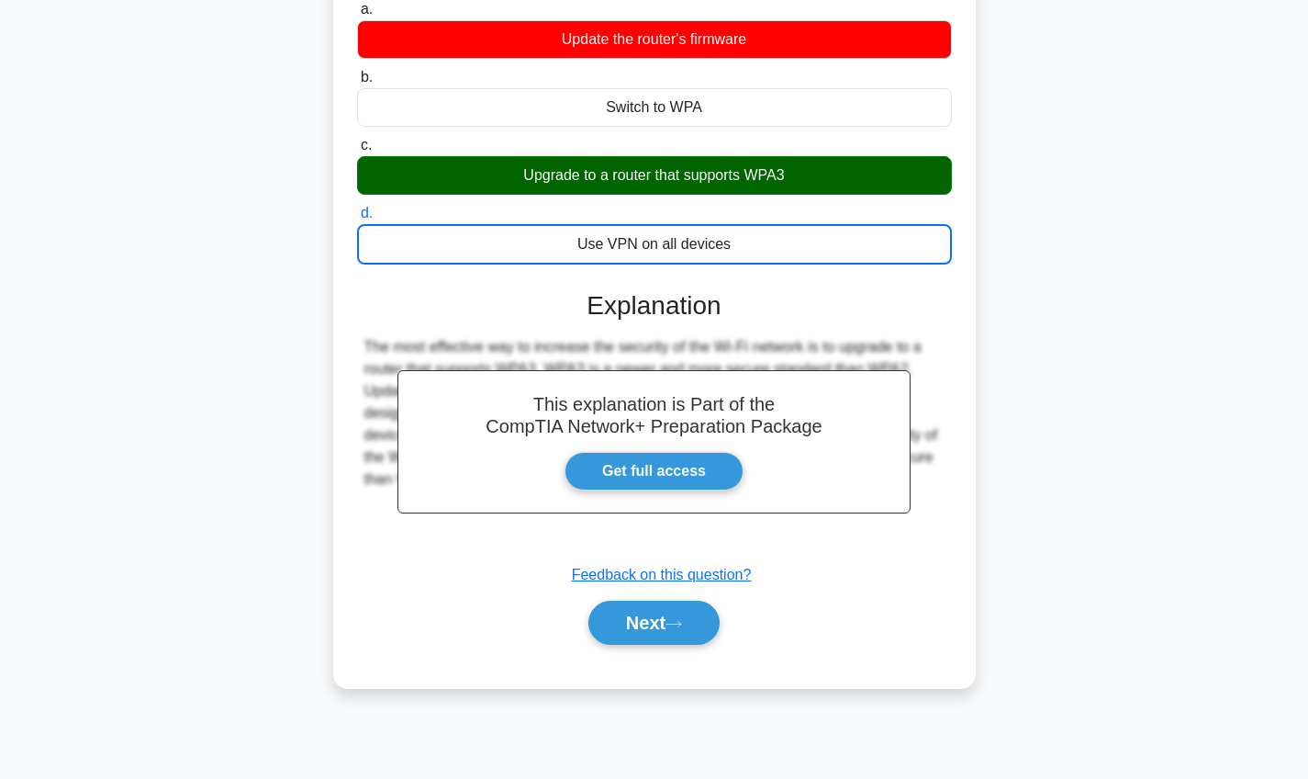
scroll to position [213, 0]
click at [646, 612] on button "Next" at bounding box center [654, 623] width 131 height 44
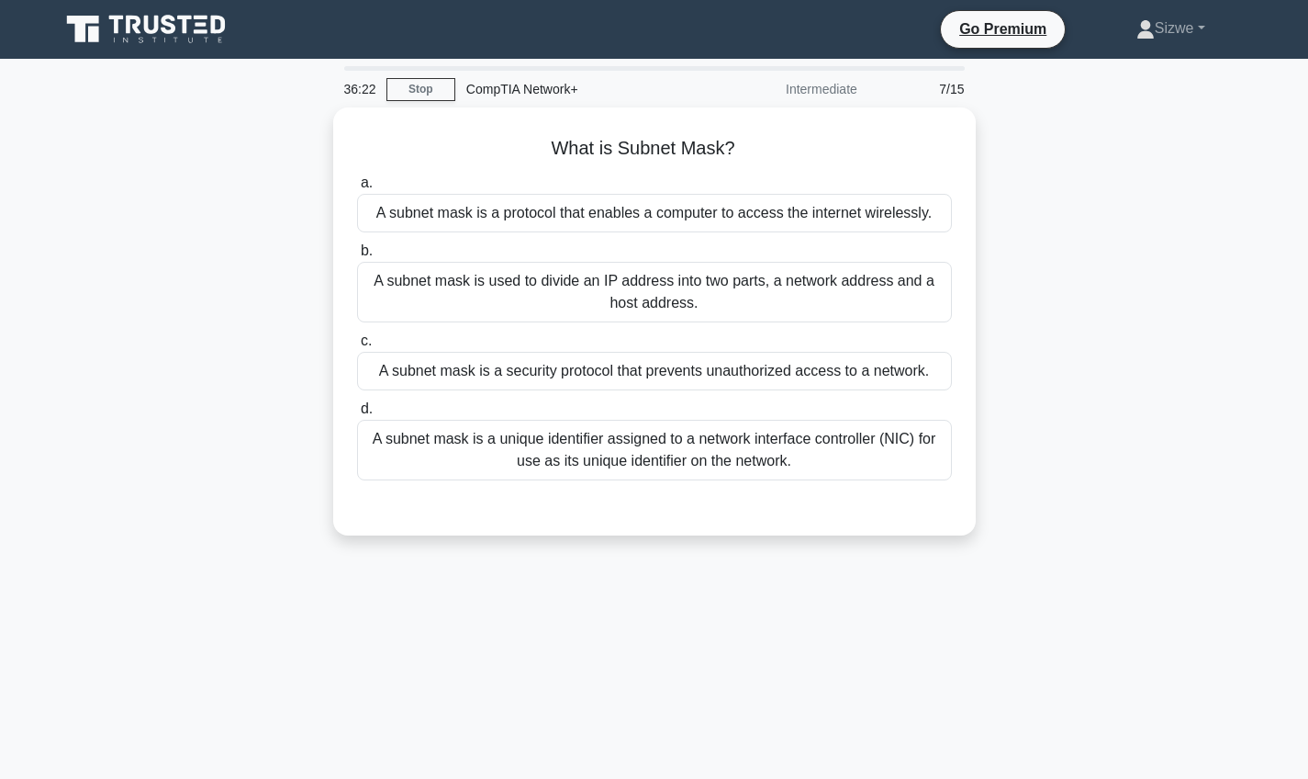
scroll to position [0, 0]
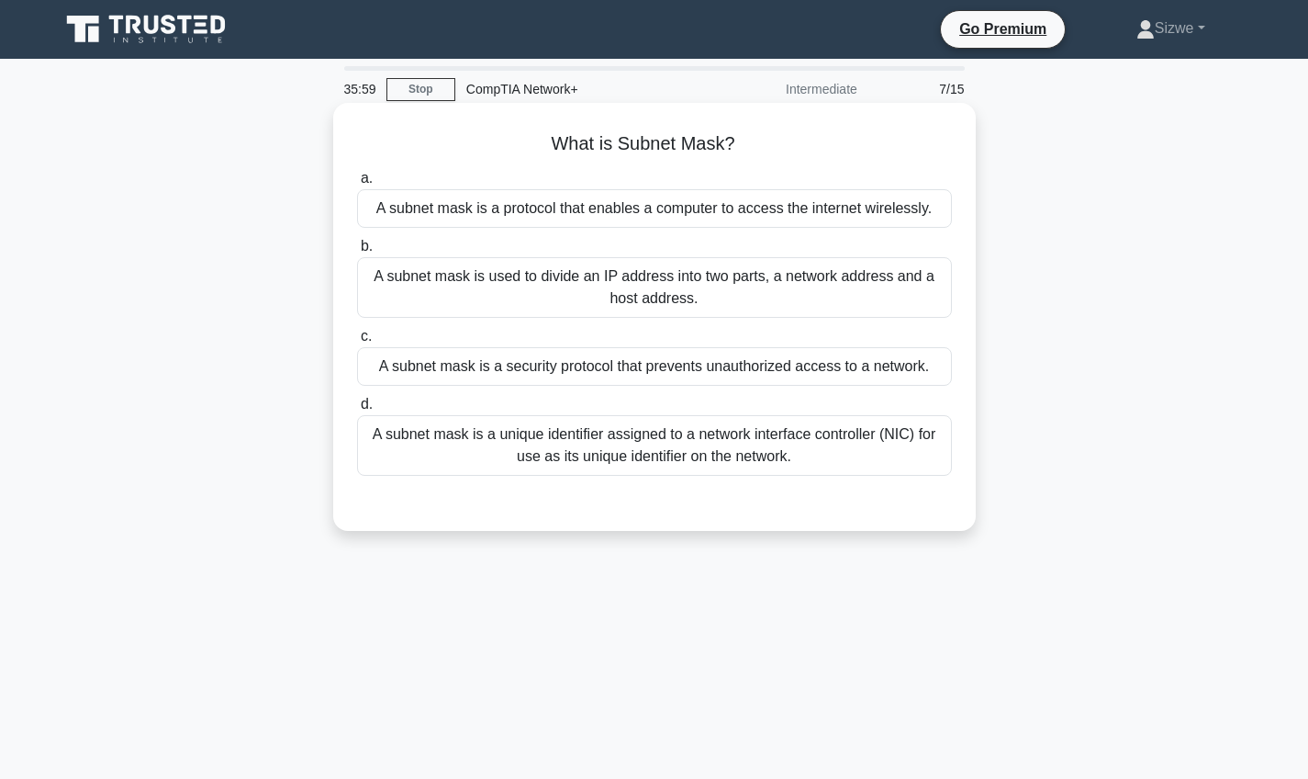
click at [657, 271] on div "A subnet mask is used to divide an IP address into two parts, a network address…" at bounding box center [654, 287] width 595 height 61
click at [357, 253] on input "b. A subnet mask is used to divide an IP address into two parts, a network addr…" at bounding box center [357, 247] width 0 height 12
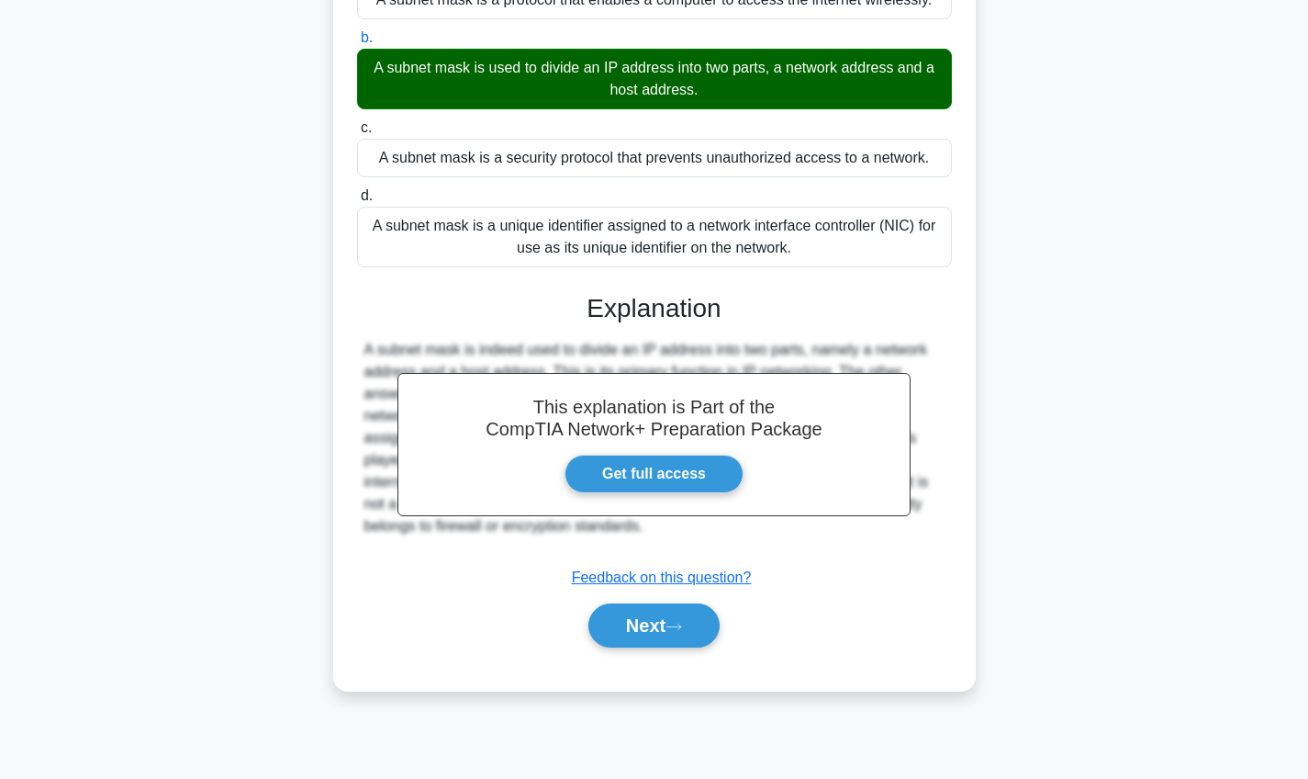
scroll to position [213, 0]
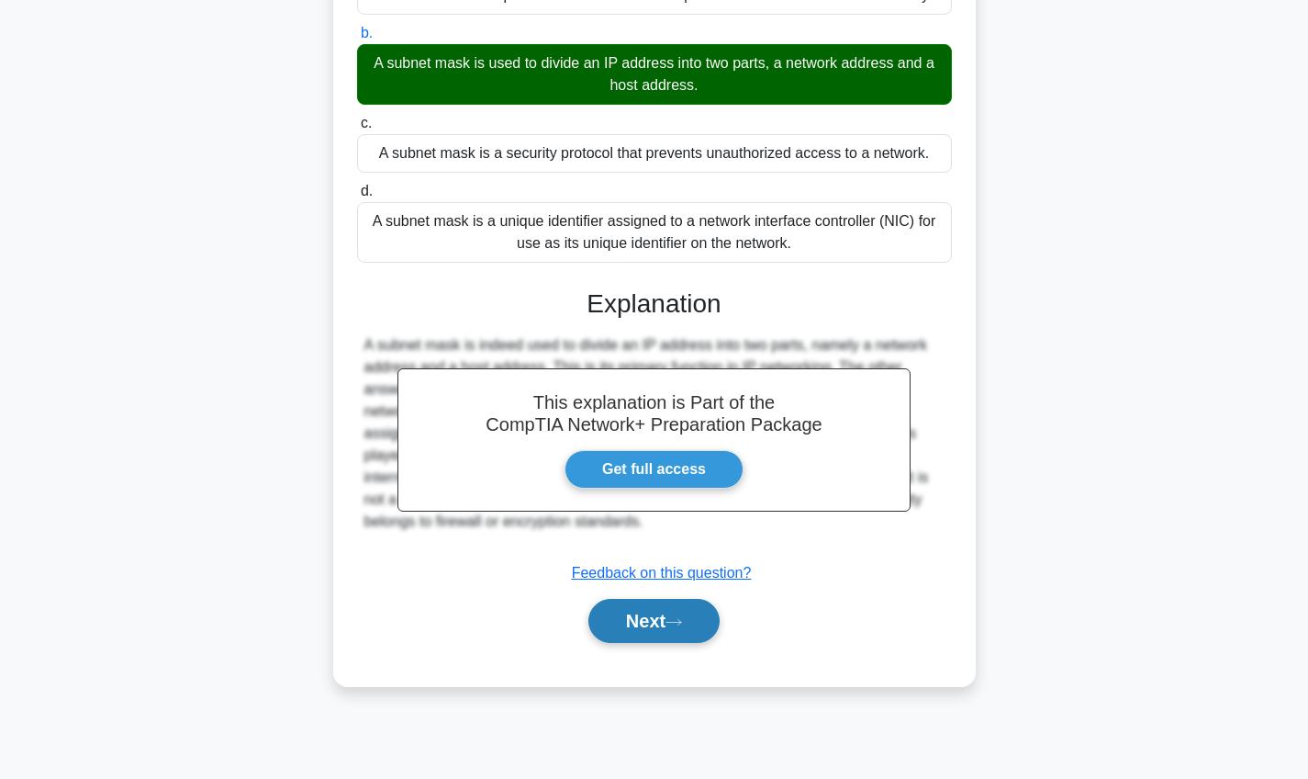
click at [627, 621] on button "Next" at bounding box center [654, 621] width 131 height 44
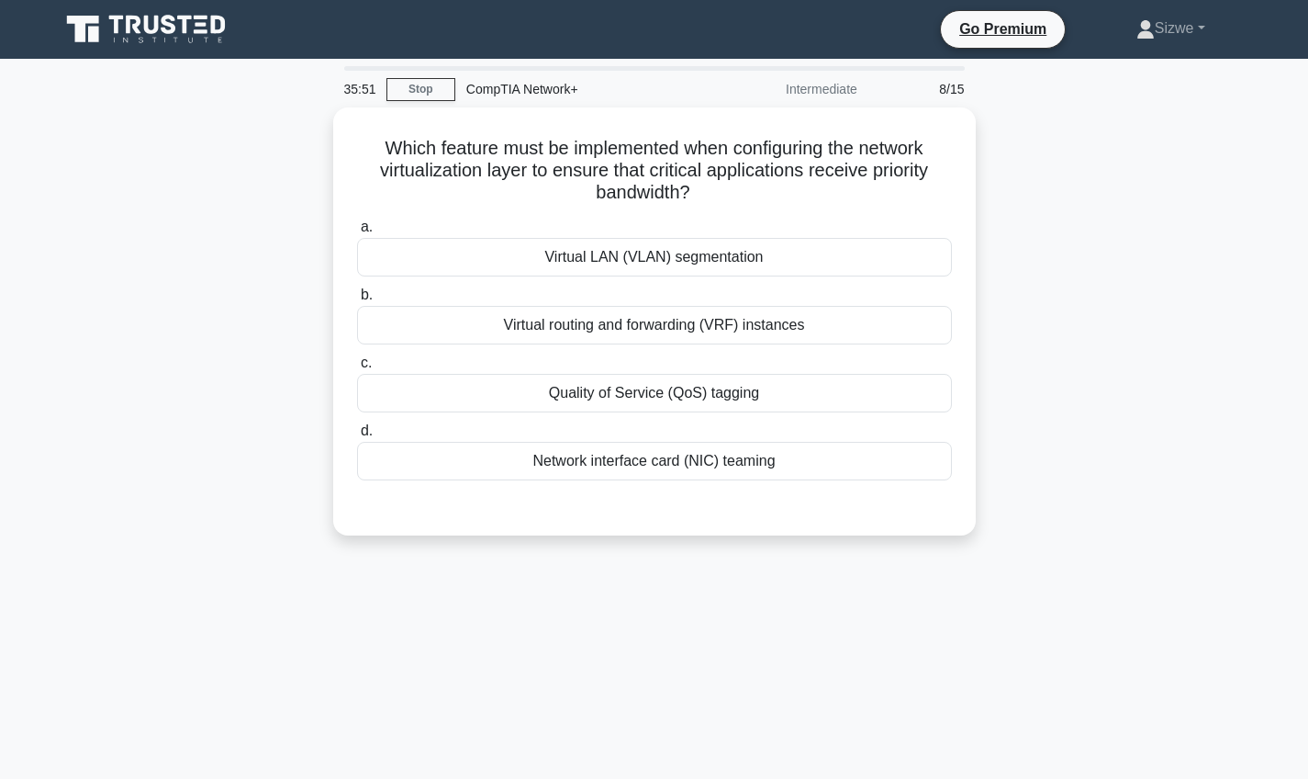
scroll to position [0, 0]
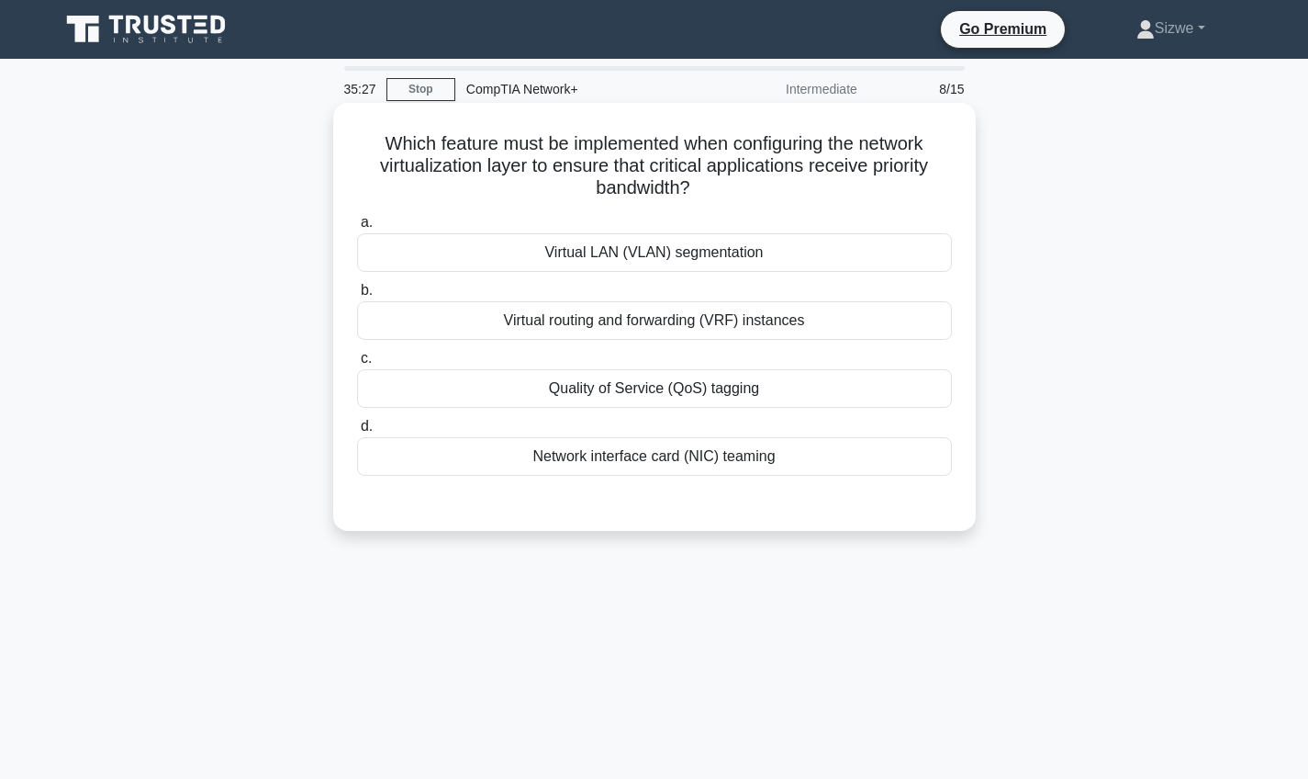
click at [691, 403] on div "Quality of Service (QoS) tagging" at bounding box center [654, 388] width 595 height 39
click at [357, 365] on input "c. Quality of Service (QoS) tagging" at bounding box center [357, 359] width 0 height 12
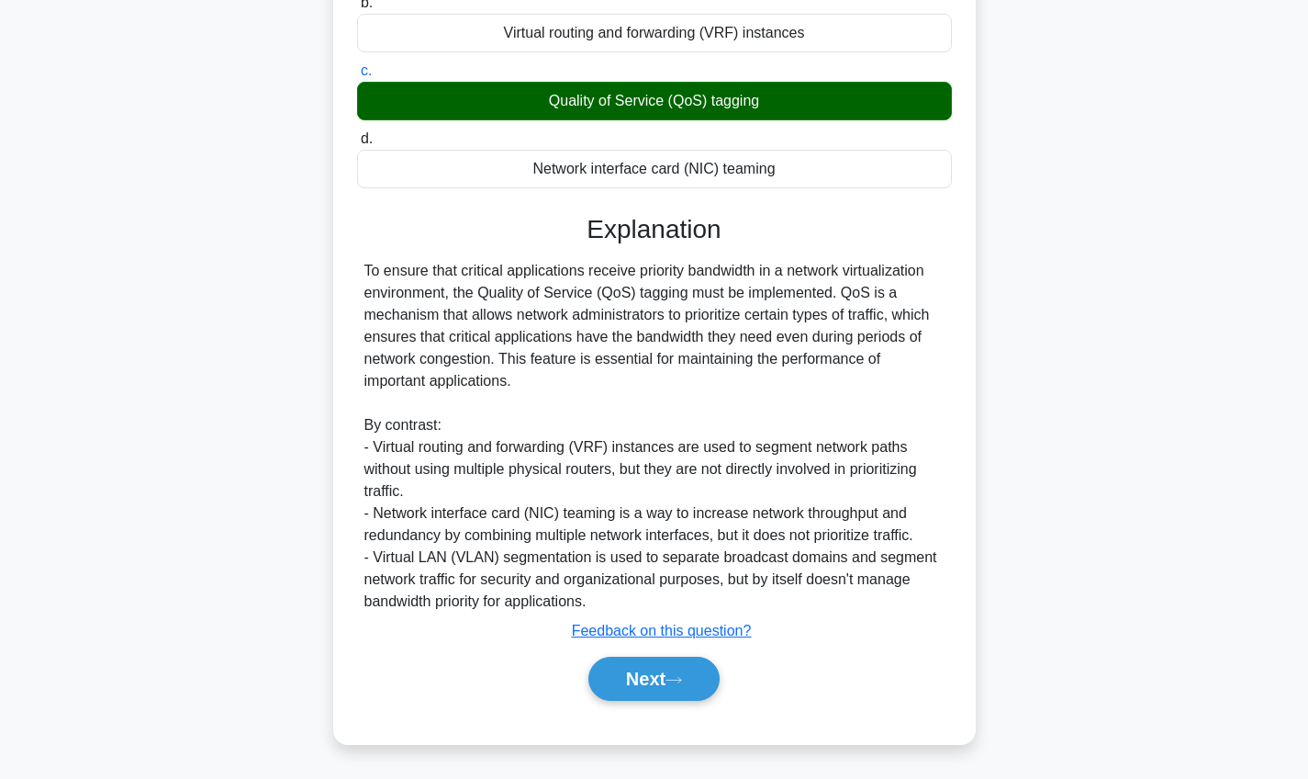
scroll to position [287, 0]
click at [635, 678] on button "Next" at bounding box center [654, 679] width 131 height 44
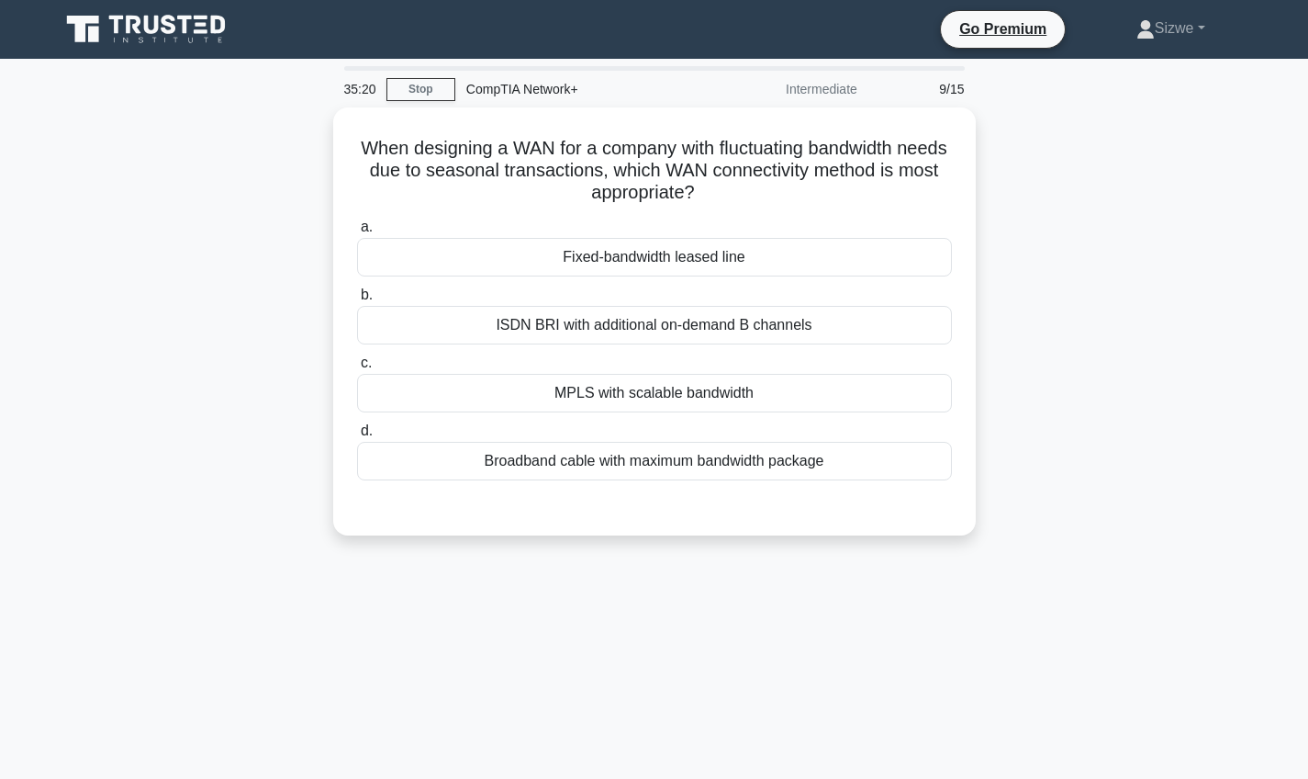
scroll to position [0, 0]
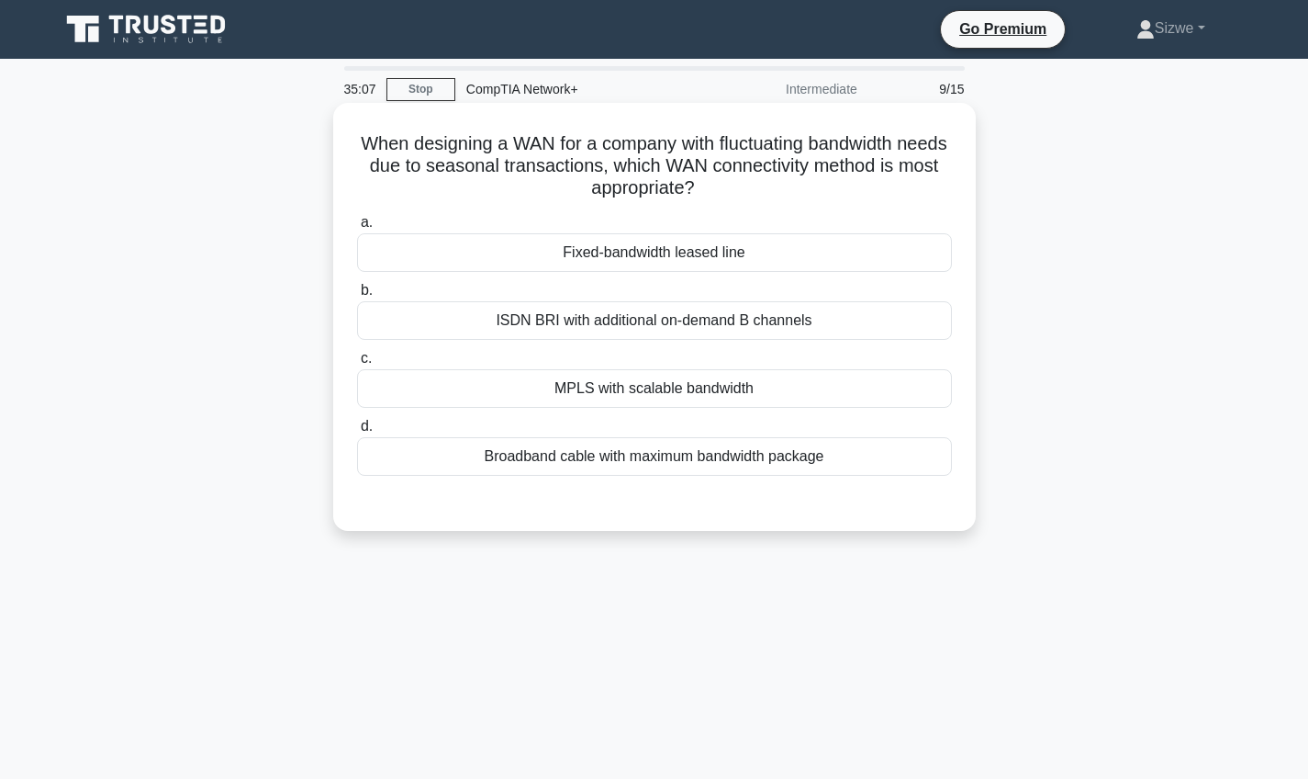
click at [697, 256] on div "Fixed-bandwidth leased line" at bounding box center [654, 252] width 595 height 39
click at [357, 229] on input "a. Fixed-bandwidth leased line" at bounding box center [357, 223] width 0 height 12
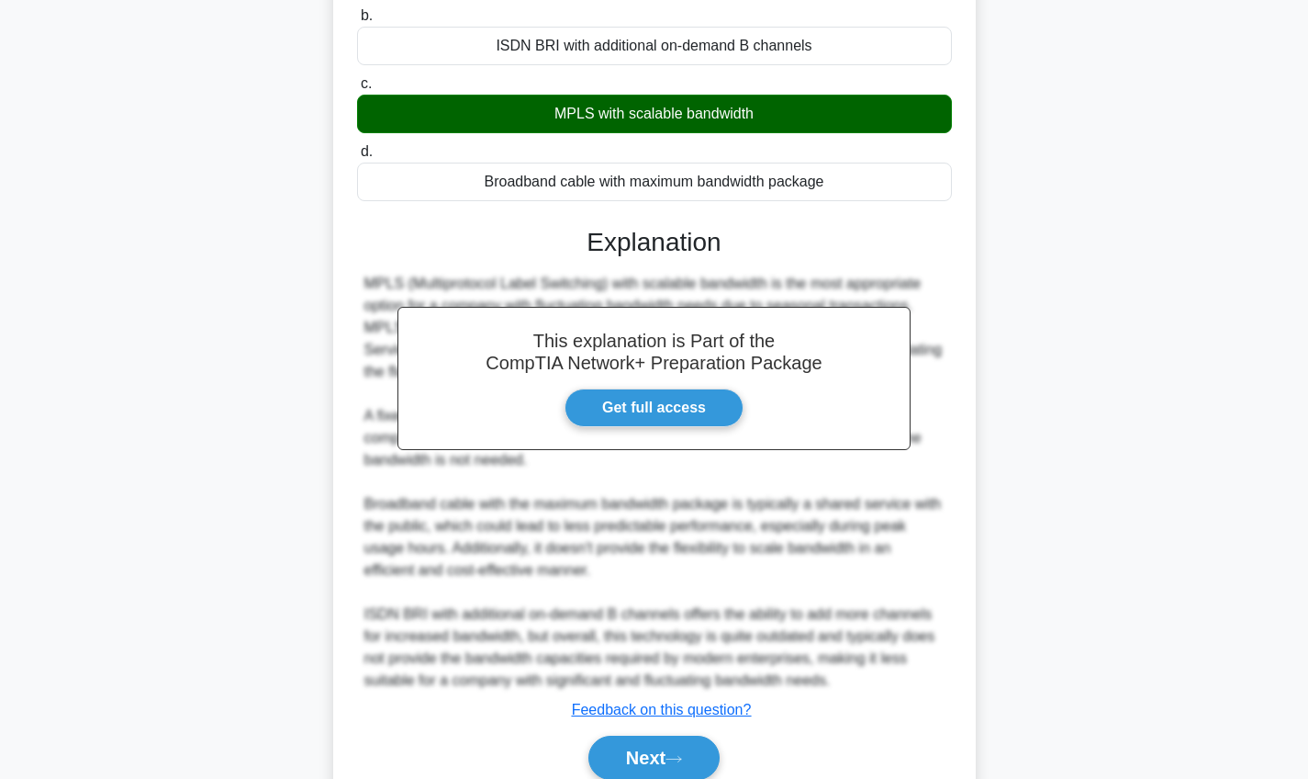
scroll to position [283, 0]
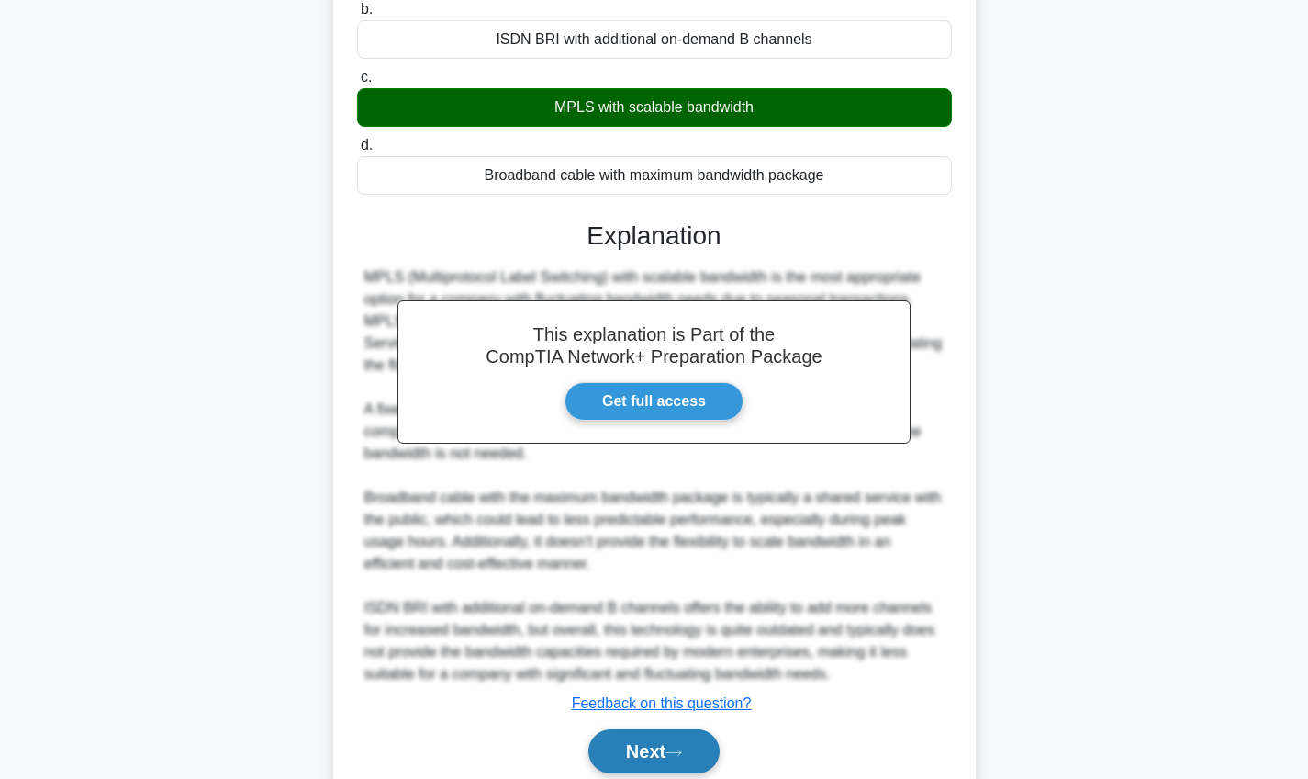
click at [624, 762] on button "Next" at bounding box center [654, 751] width 131 height 44
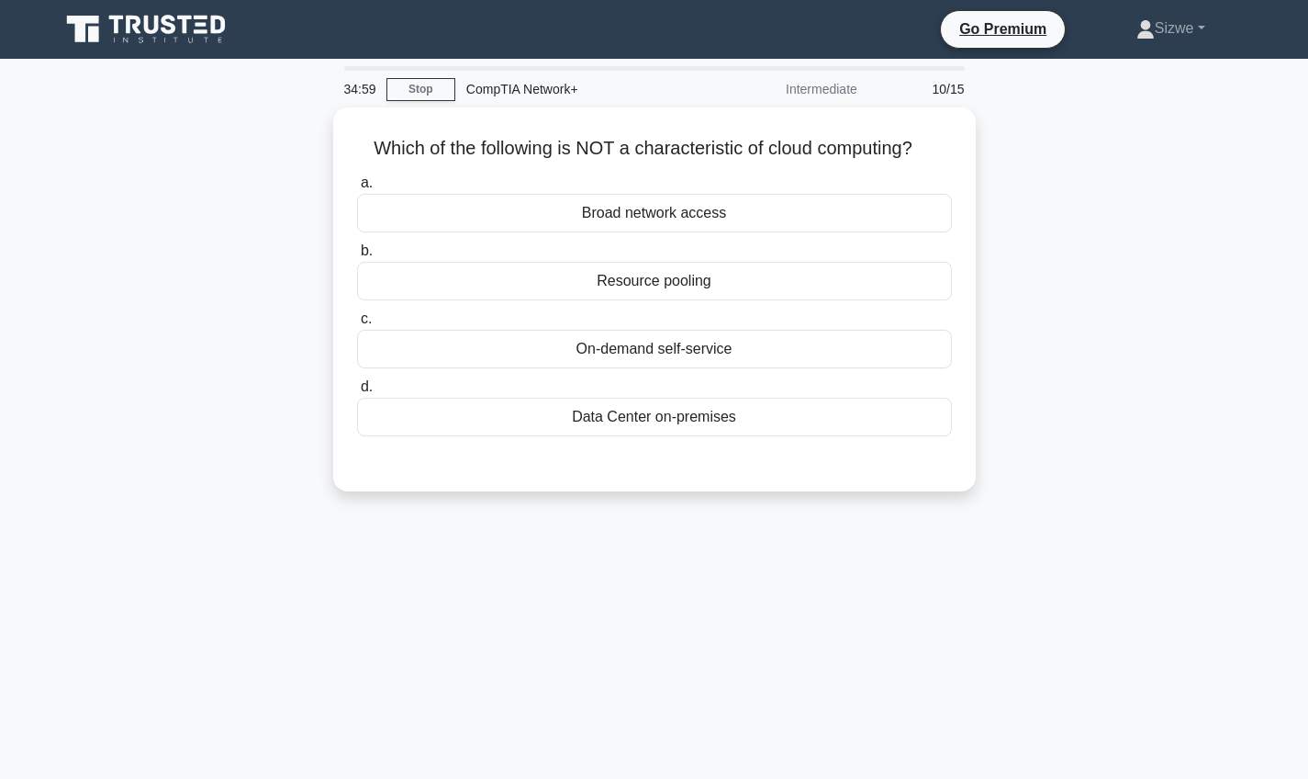
scroll to position [0, 0]
click at [686, 410] on div "Data Center on-premises" at bounding box center [654, 412] width 595 height 39
click at [357, 388] on input "d. Data Center on-premises" at bounding box center [357, 382] width 0 height 12
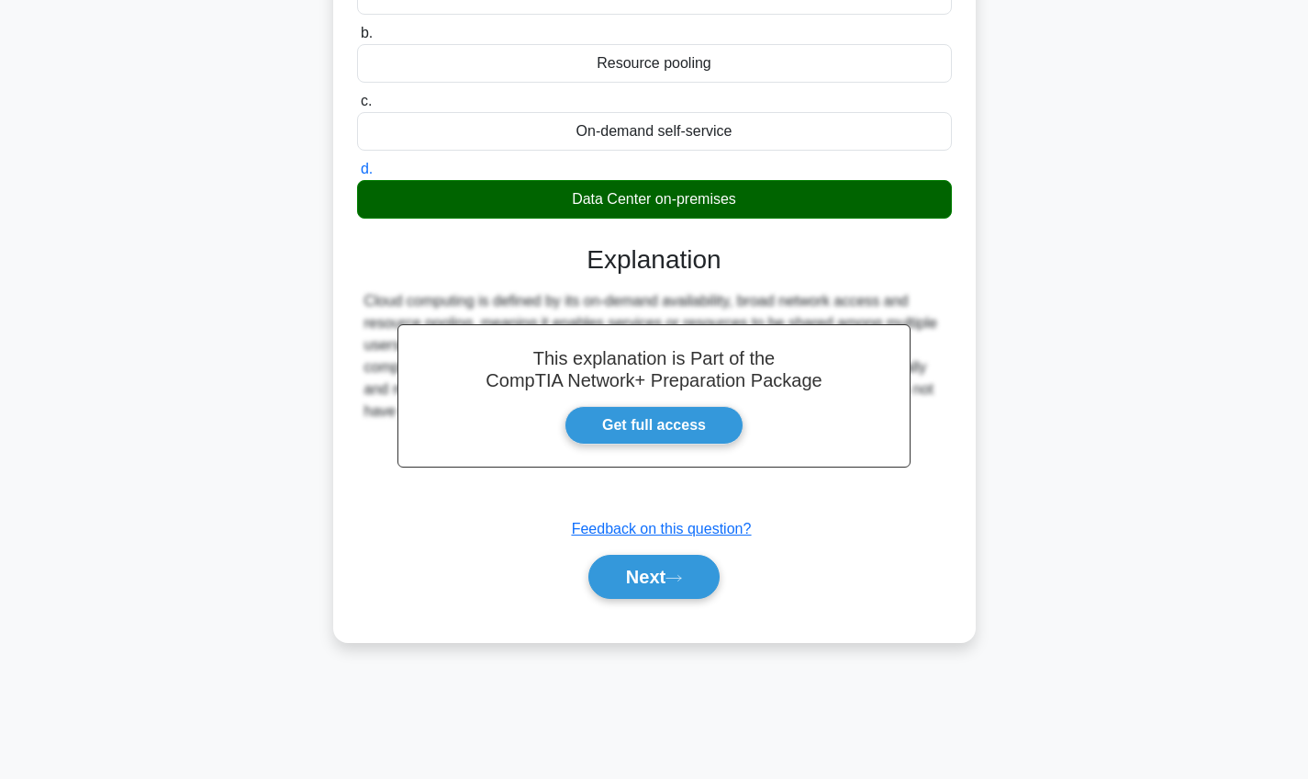
scroll to position [213, 0]
click at [665, 590] on button "Next" at bounding box center [654, 577] width 131 height 44
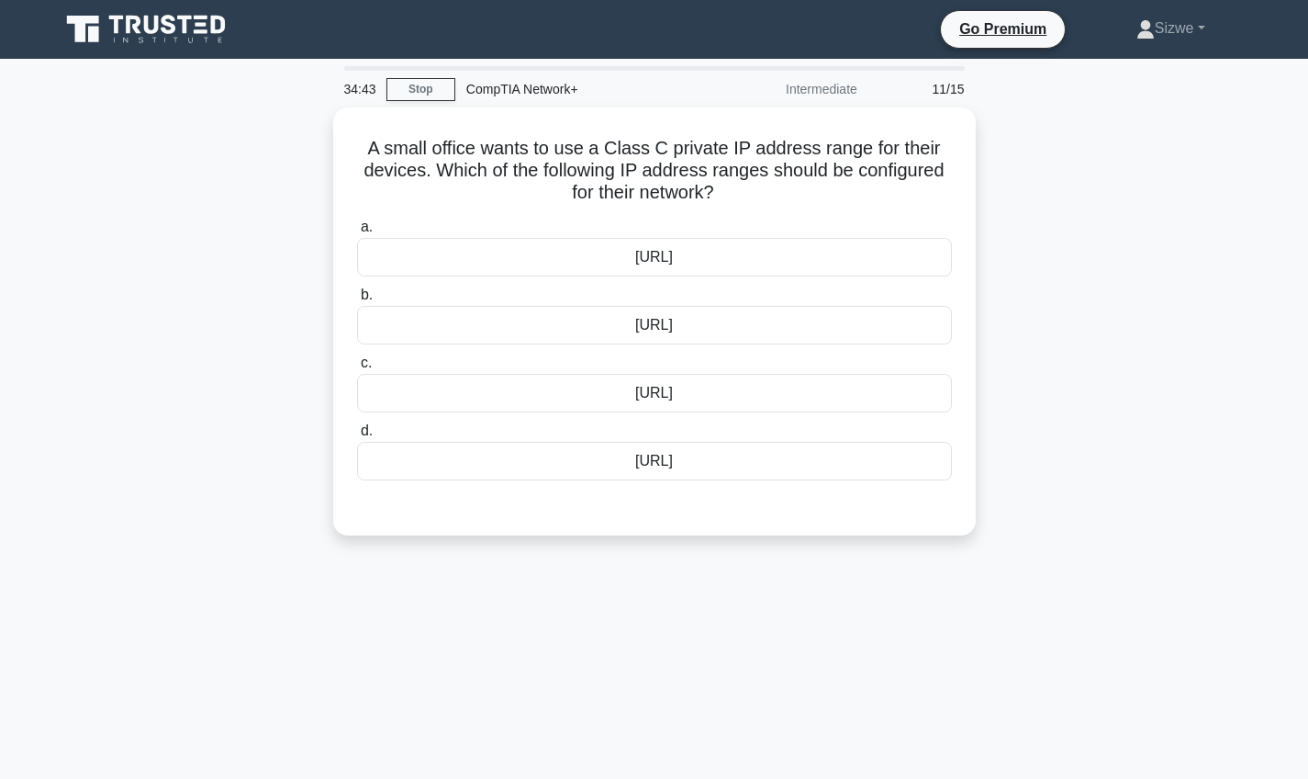
scroll to position [0, 0]
click at [665, 322] on div "192.168.0.0/16" at bounding box center [654, 320] width 595 height 39
click at [357, 297] on input "b. 192.168.0.0/16" at bounding box center [357, 291] width 0 height 12
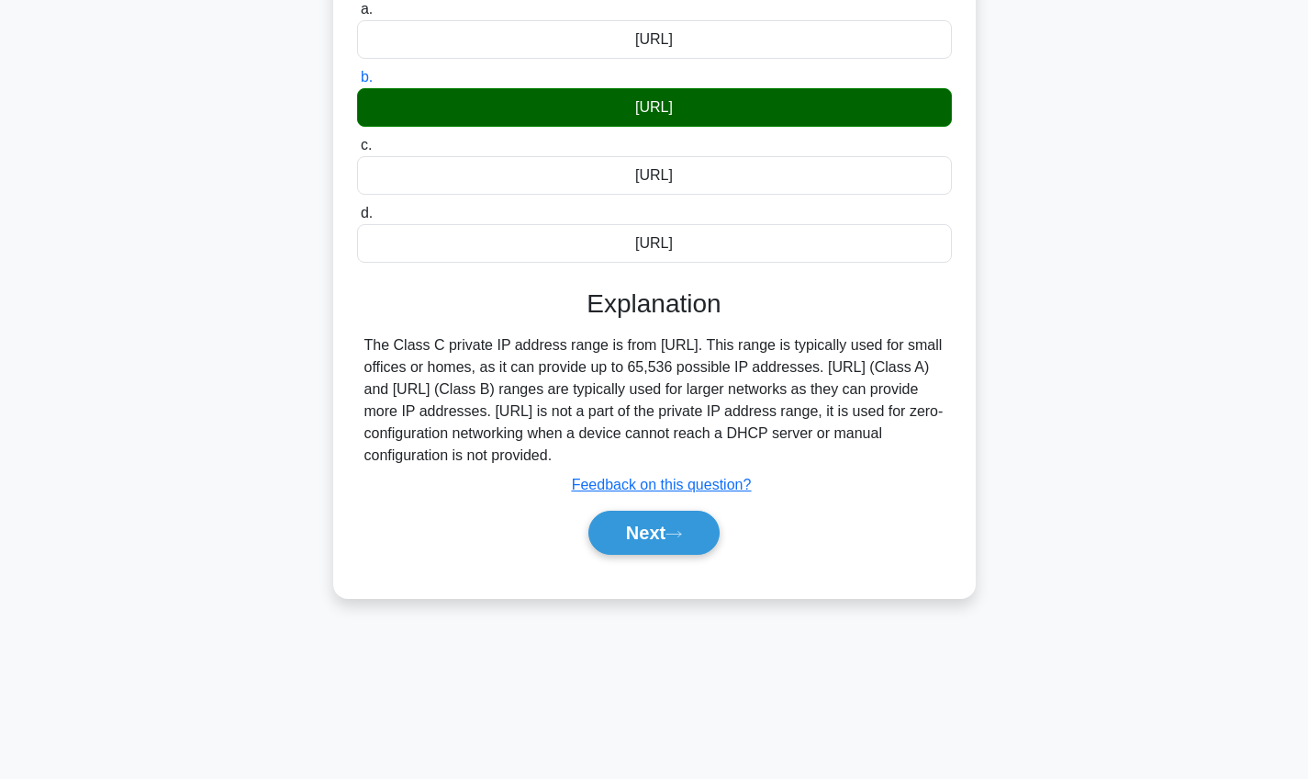
scroll to position [213, 0]
click at [661, 523] on button "Next" at bounding box center [654, 533] width 131 height 44
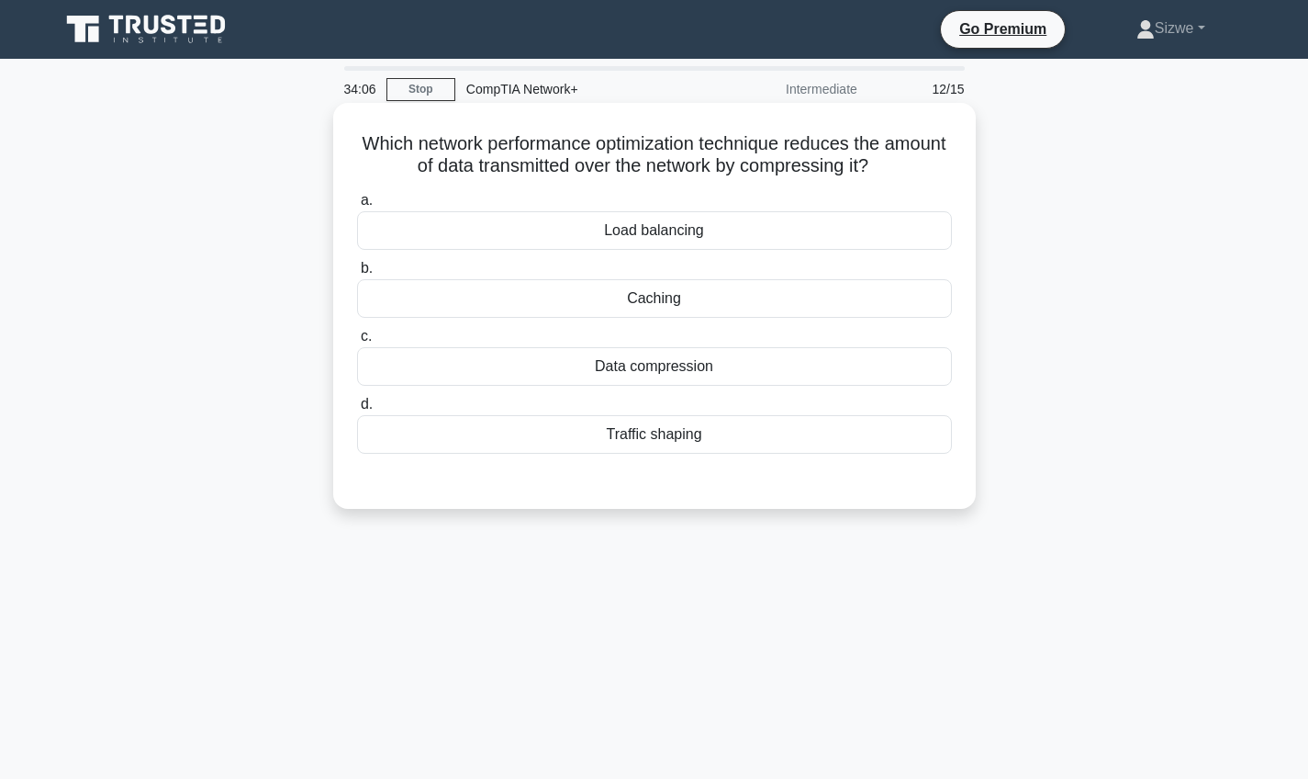
scroll to position [0, 0]
click at [657, 361] on div "Data compression" at bounding box center [654, 366] width 595 height 39
click at [357, 342] on input "c. Data compression" at bounding box center [357, 337] width 0 height 12
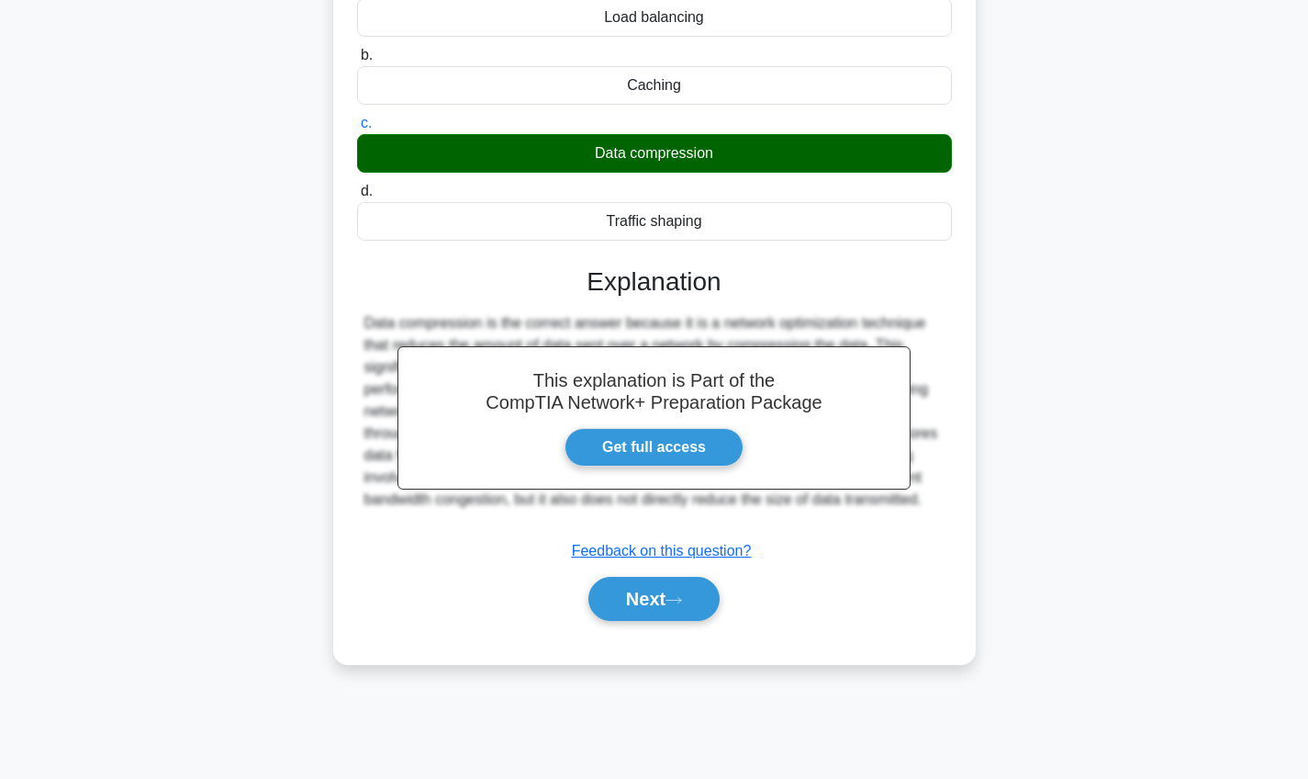
scroll to position [213, 0]
click at [634, 596] on button "Next" at bounding box center [654, 599] width 131 height 44
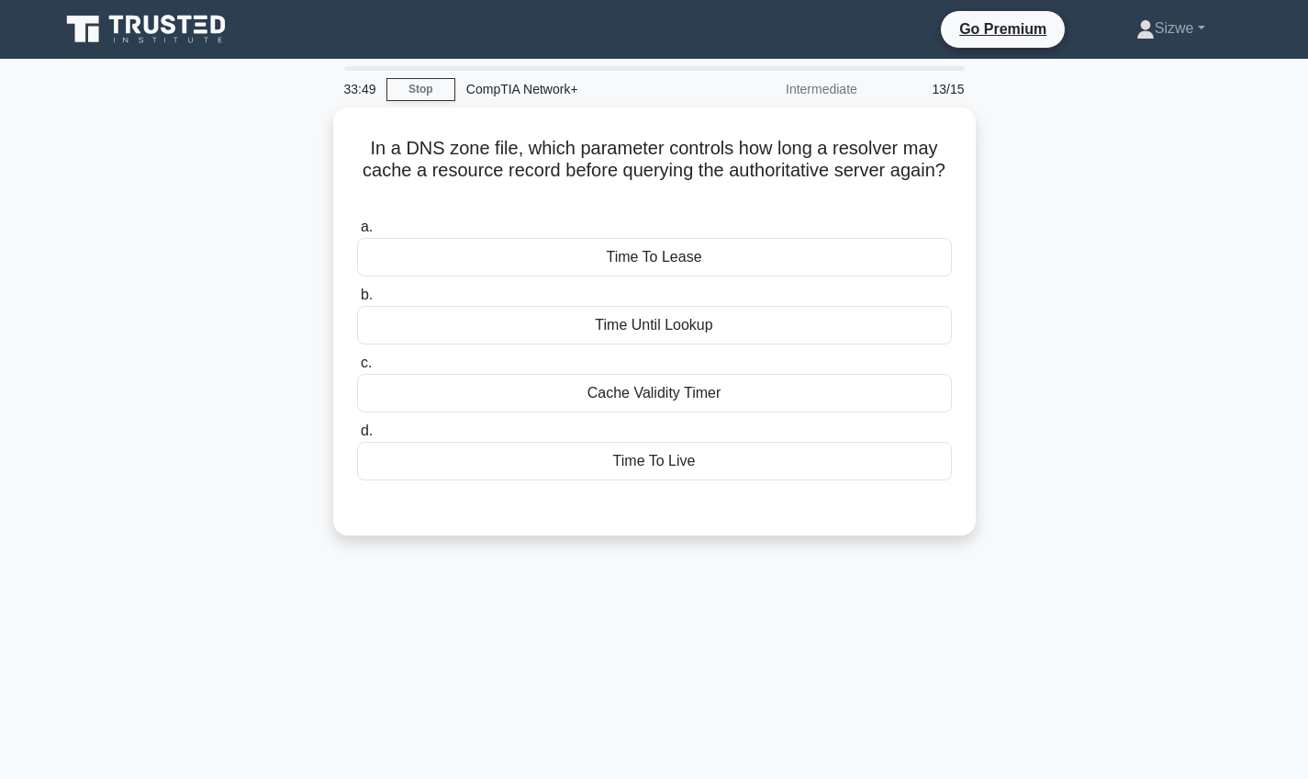
scroll to position [0, 0]
click at [655, 252] on div "Time To Lease" at bounding box center [654, 252] width 595 height 39
click at [357, 229] on input "a. Time To Lease" at bounding box center [357, 223] width 0 height 12
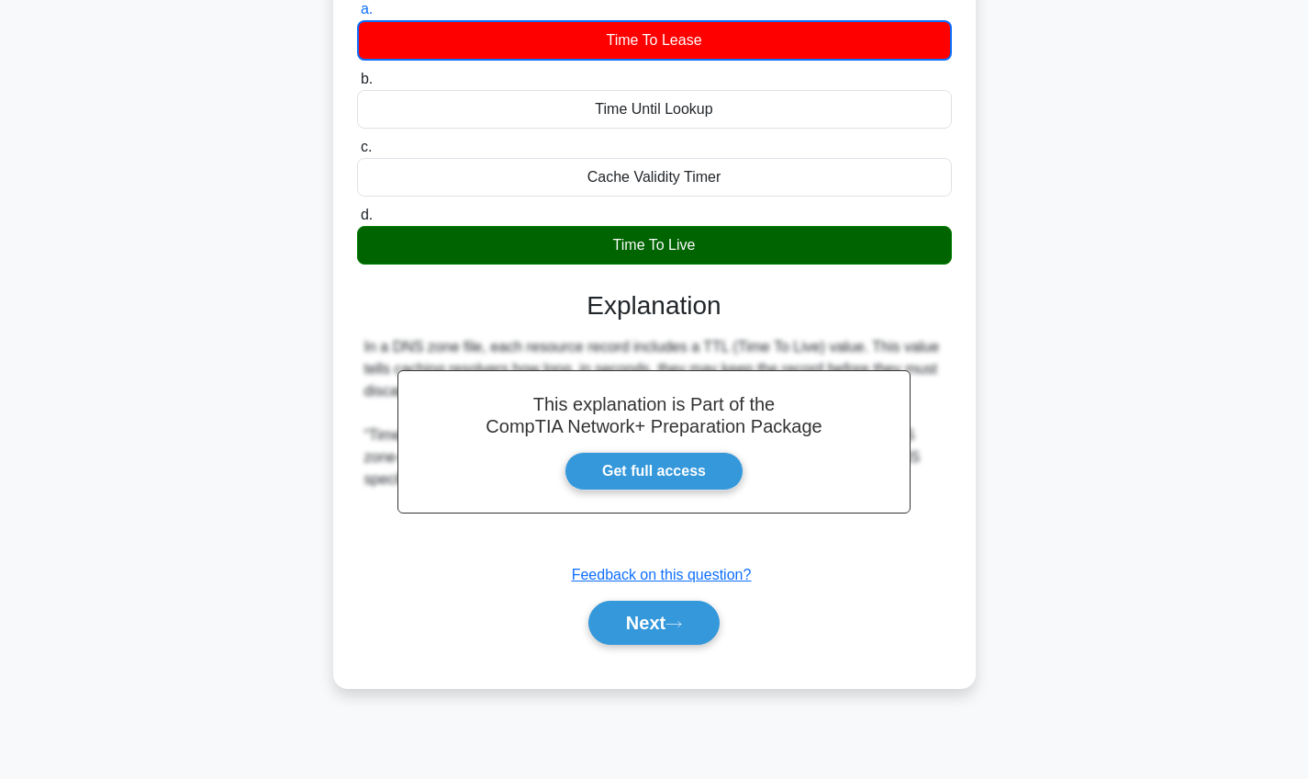
scroll to position [213, 0]
click at [621, 625] on button "Next" at bounding box center [654, 623] width 131 height 44
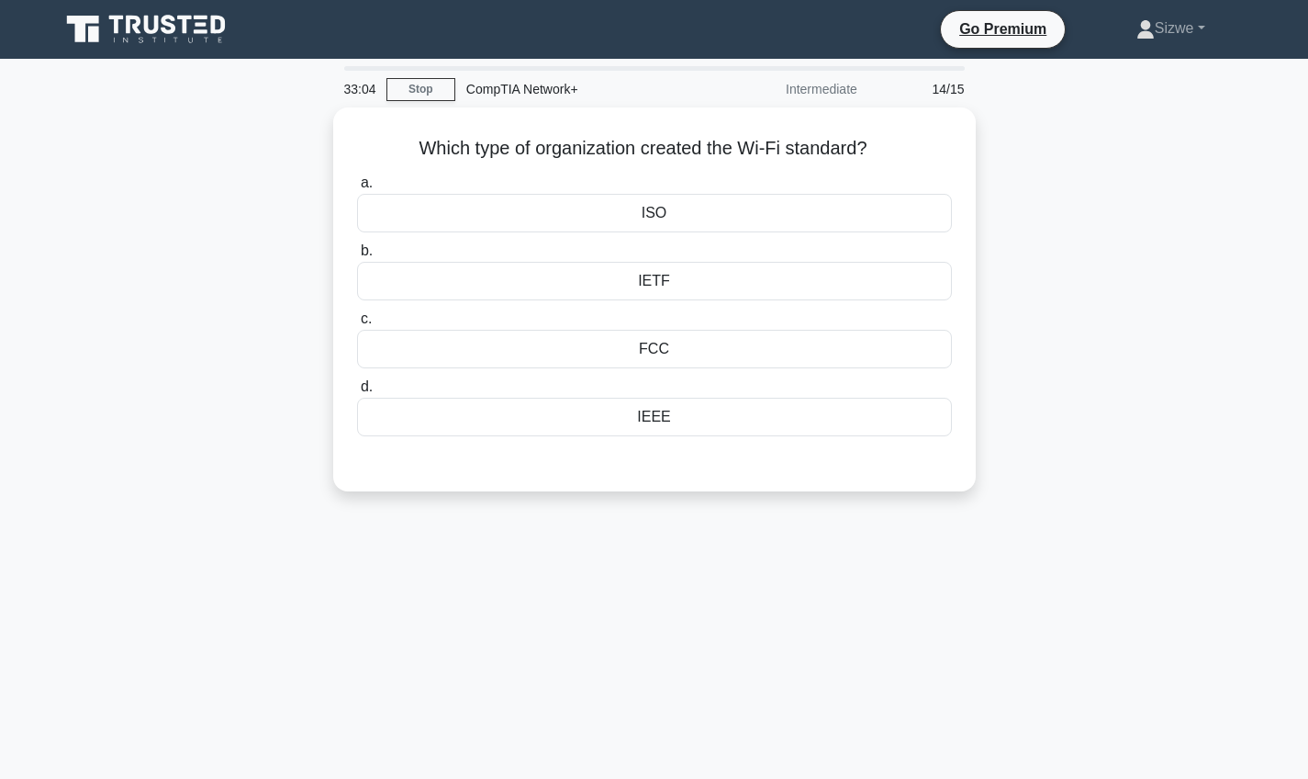
scroll to position [0, 0]
click at [696, 417] on div "IEEE" at bounding box center [654, 412] width 595 height 39
click at [357, 388] on input "d. IEEE" at bounding box center [357, 382] width 0 height 12
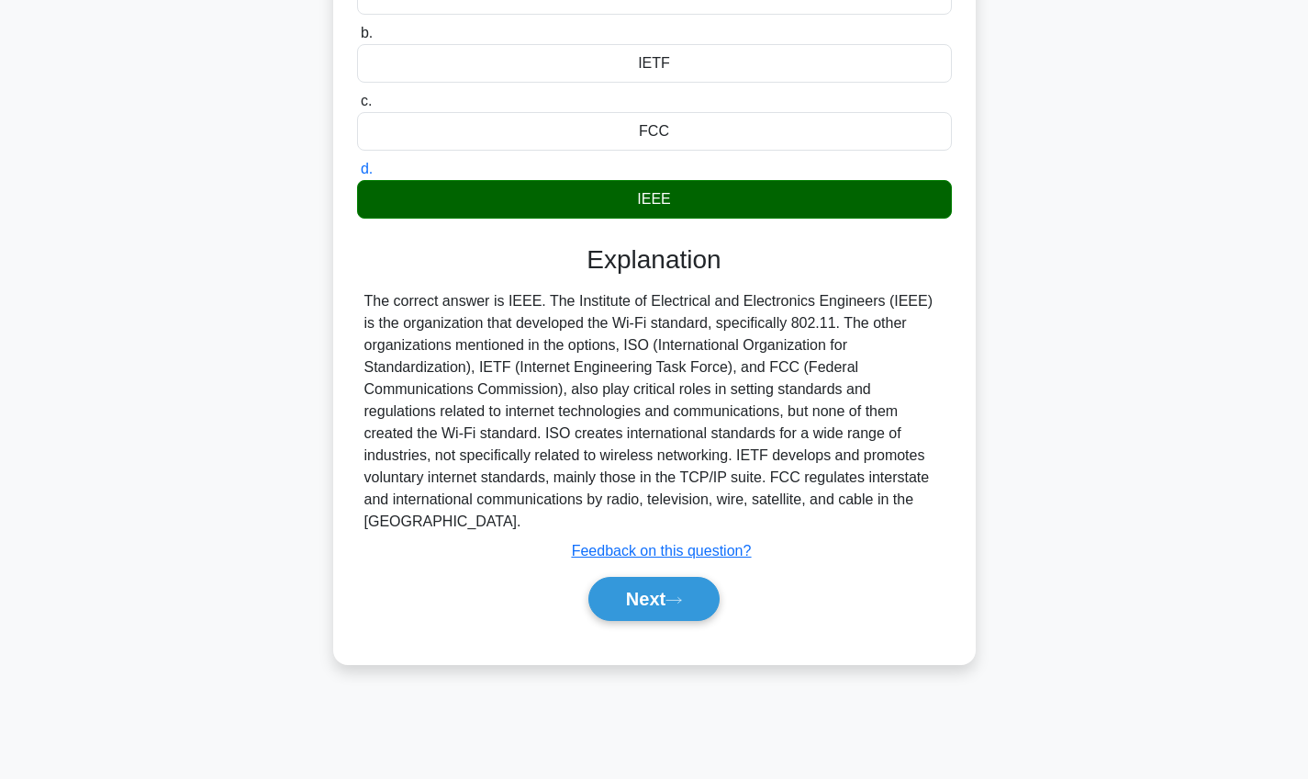
scroll to position [213, 0]
click at [682, 595] on icon at bounding box center [674, 600] width 17 height 10
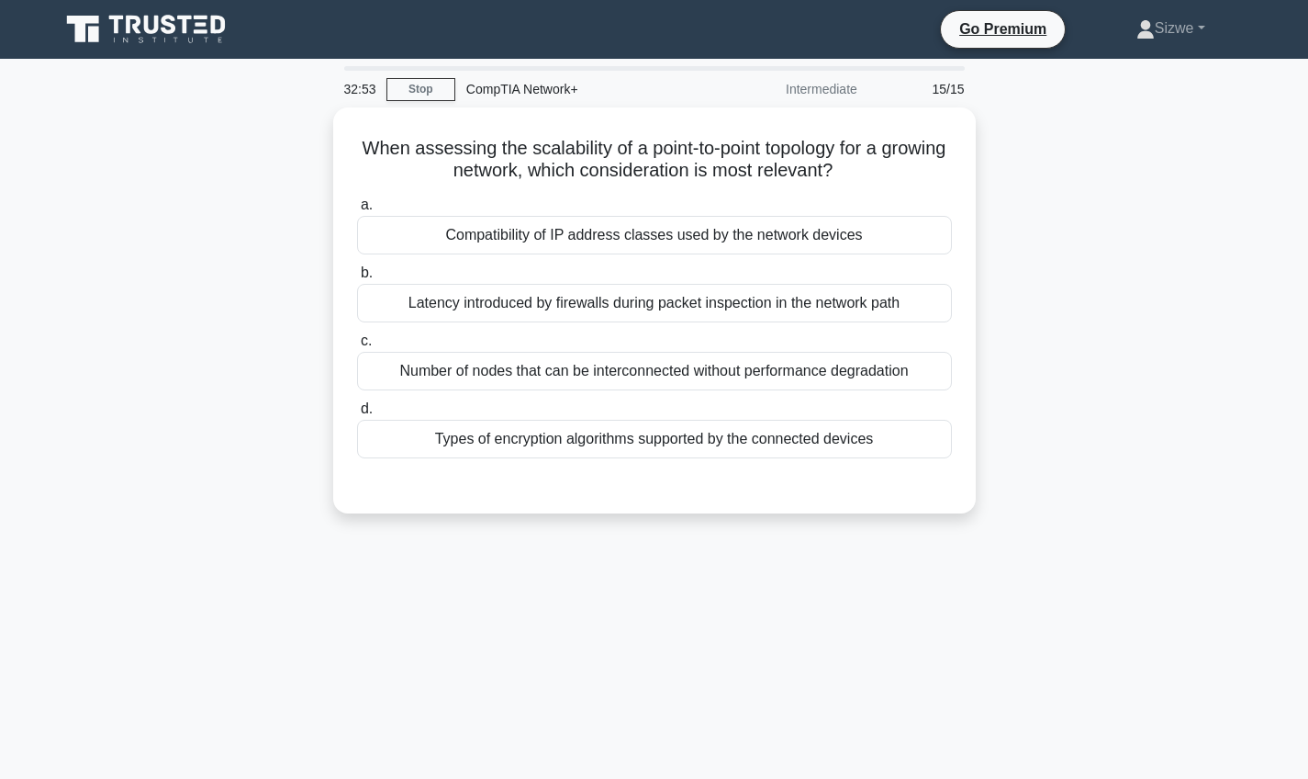
scroll to position [0, 0]
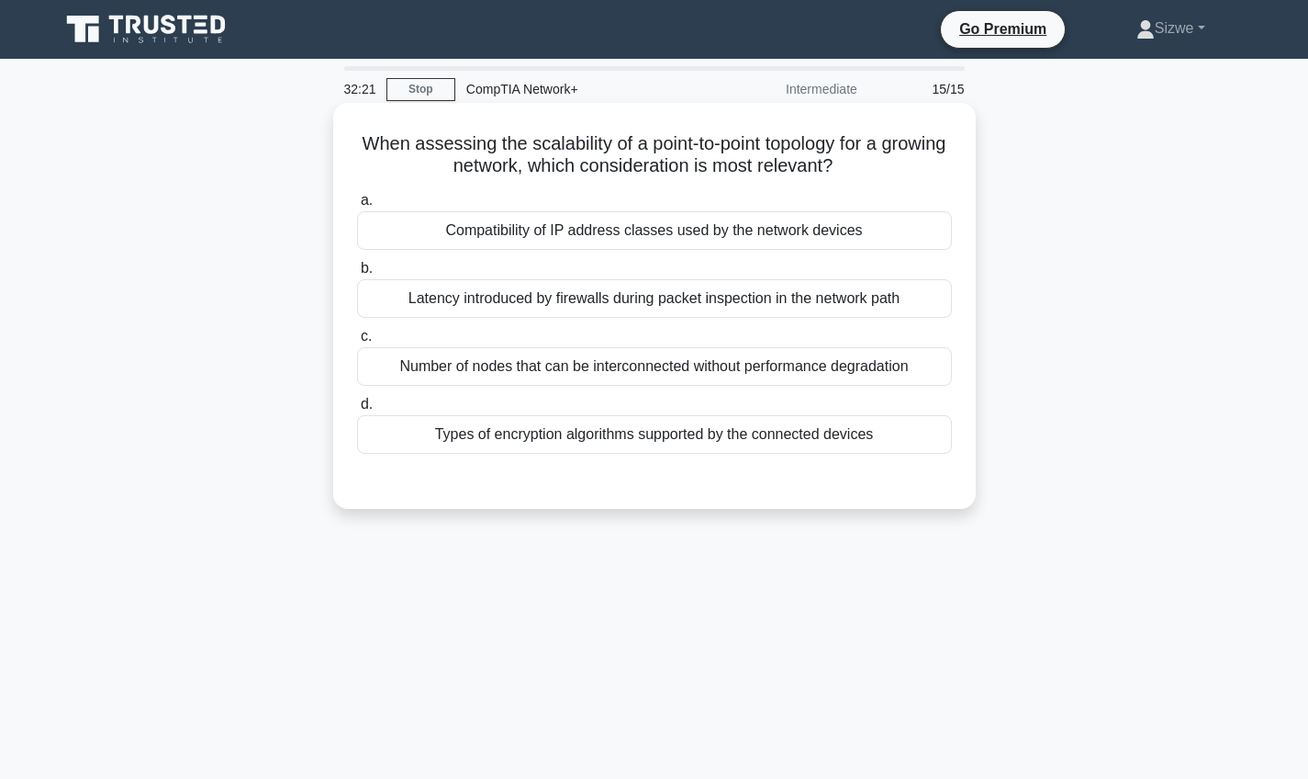
click at [735, 368] on div "Number of nodes that can be interconnected without performance degradation" at bounding box center [654, 366] width 595 height 39
click at [357, 342] on input "c. Number of nodes that can be interconnected without performance degradation" at bounding box center [357, 337] width 0 height 12
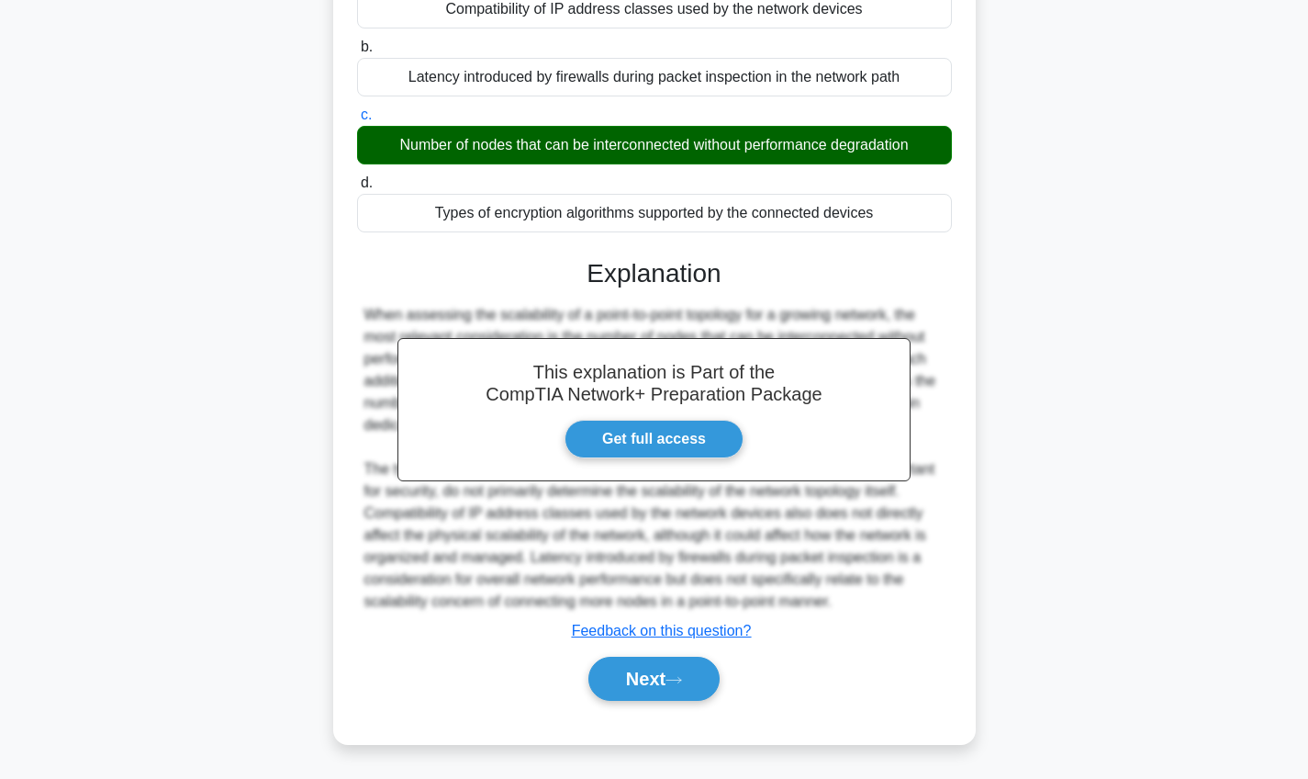
scroll to position [221, 0]
click at [647, 677] on button "Next" at bounding box center [654, 679] width 131 height 44
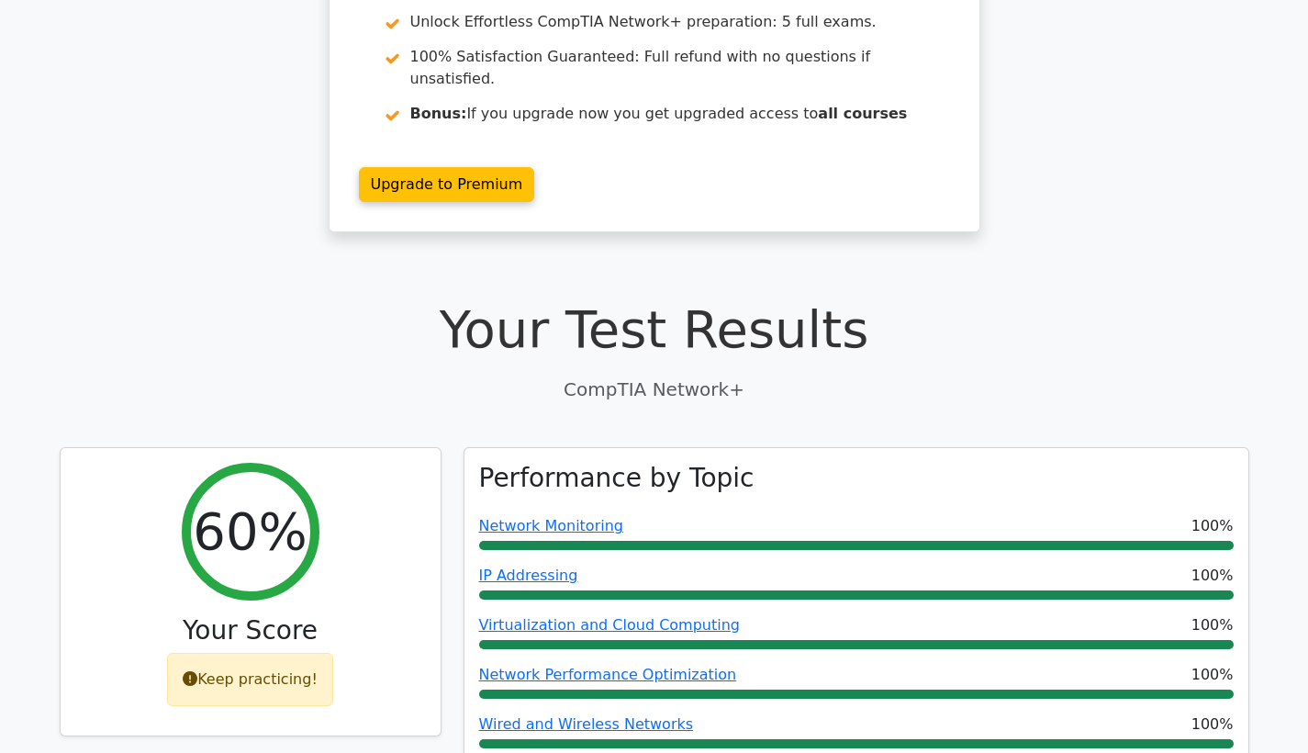
scroll to position [258, 0]
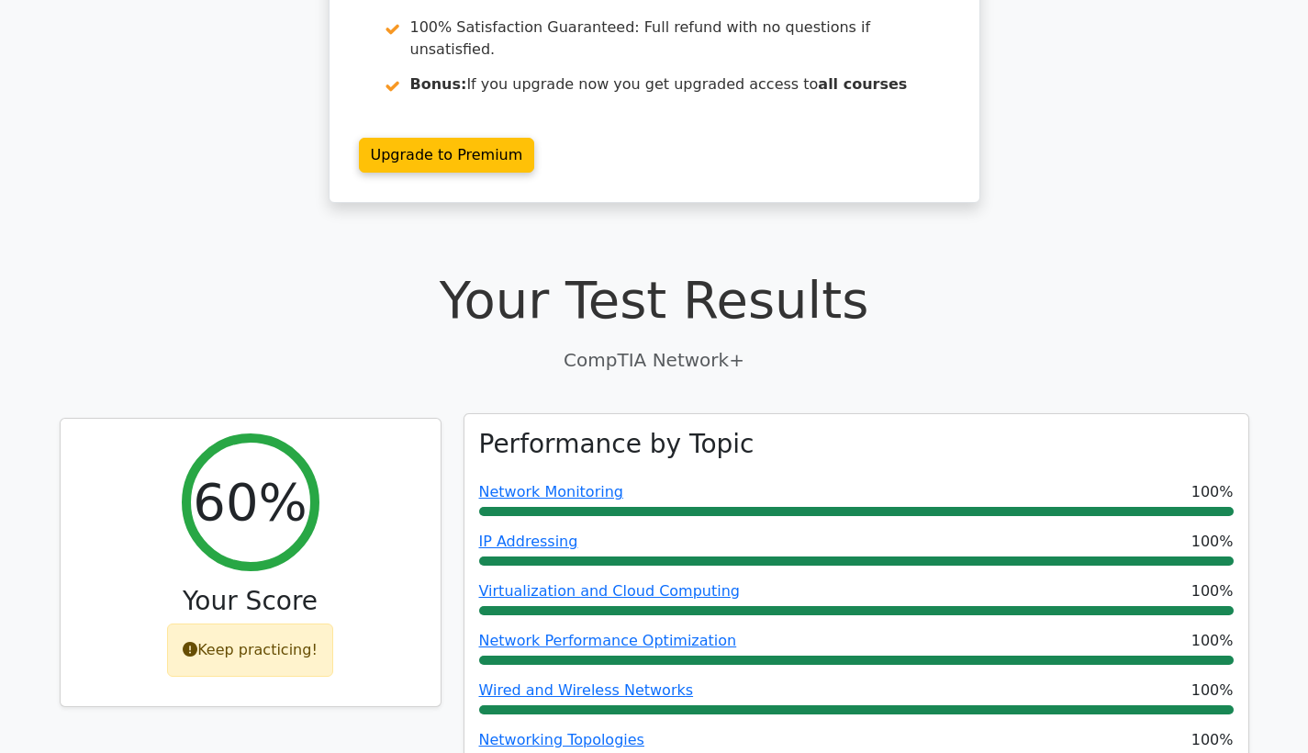
click at [495, 481] on span "Network Monitoring" at bounding box center [551, 492] width 144 height 22
click at [542, 483] on link "Network Monitoring" at bounding box center [551, 491] width 144 height 17
click at [526, 533] on link "IP Addressing" at bounding box center [528, 541] width 99 height 17
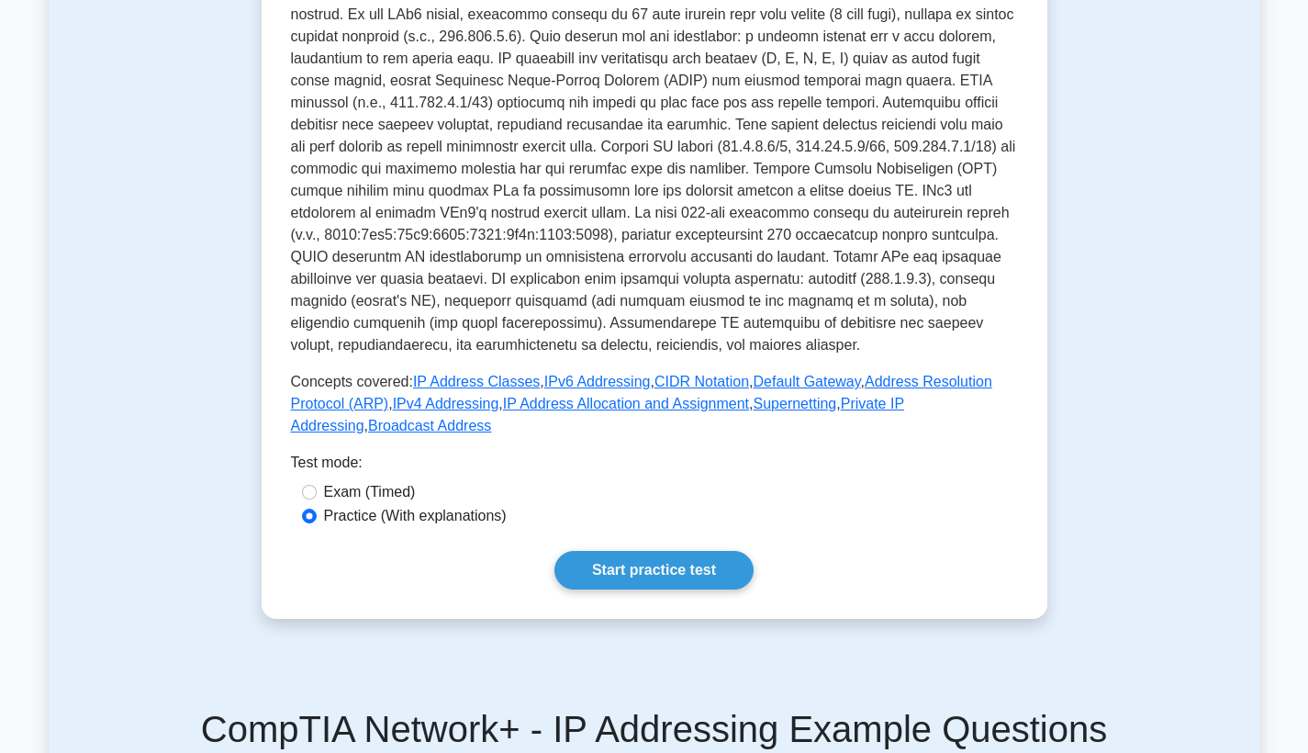
scroll to position [443, 0]
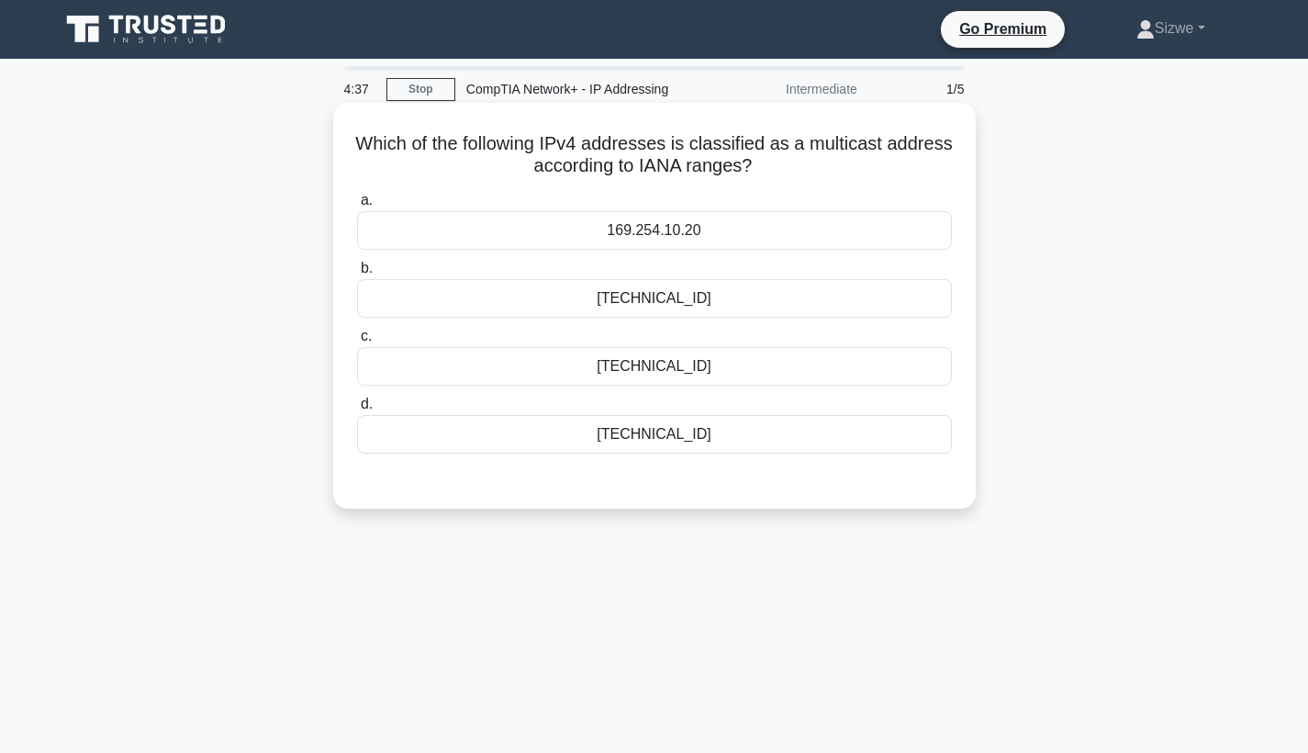
click at [651, 298] on div "[TECHNICAL_ID]" at bounding box center [654, 298] width 595 height 39
click at [357, 275] on input "b. [TECHNICAL_ID]" at bounding box center [357, 269] width 0 height 12
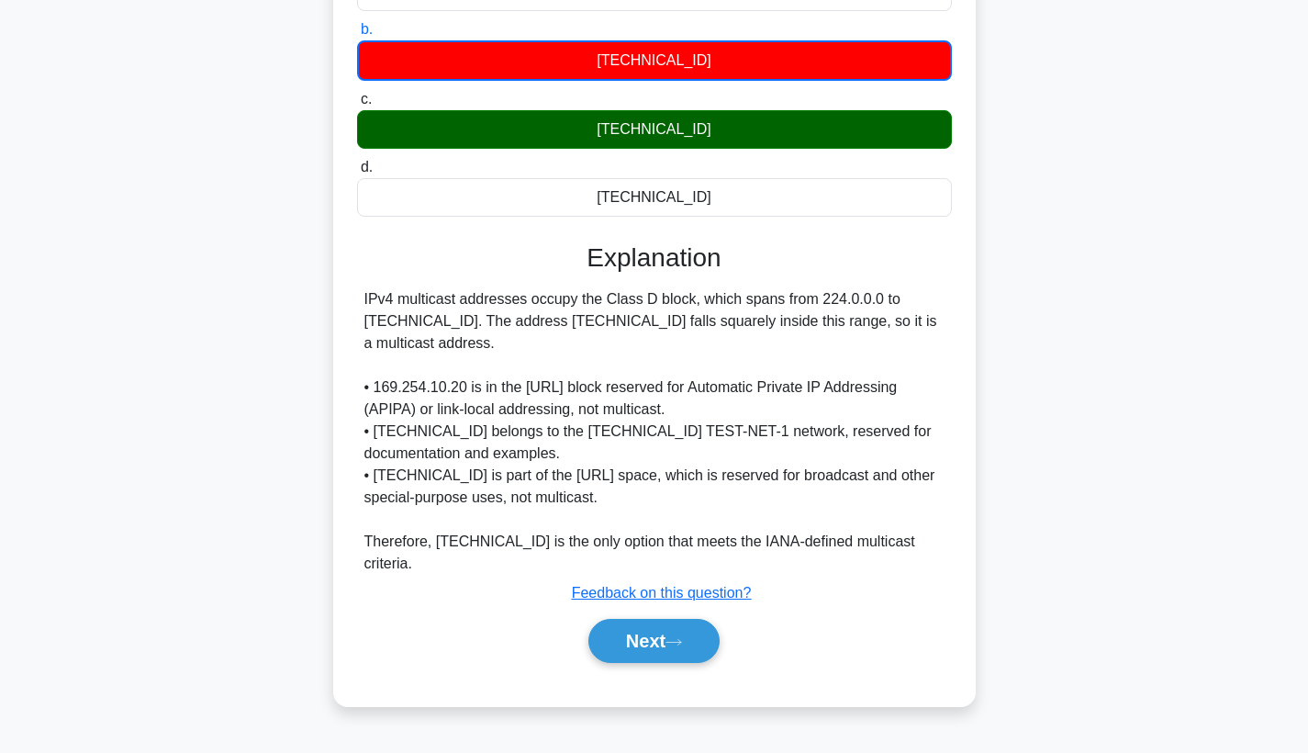
scroll to position [239, 0]
click at [645, 619] on button "Next" at bounding box center [654, 641] width 131 height 44
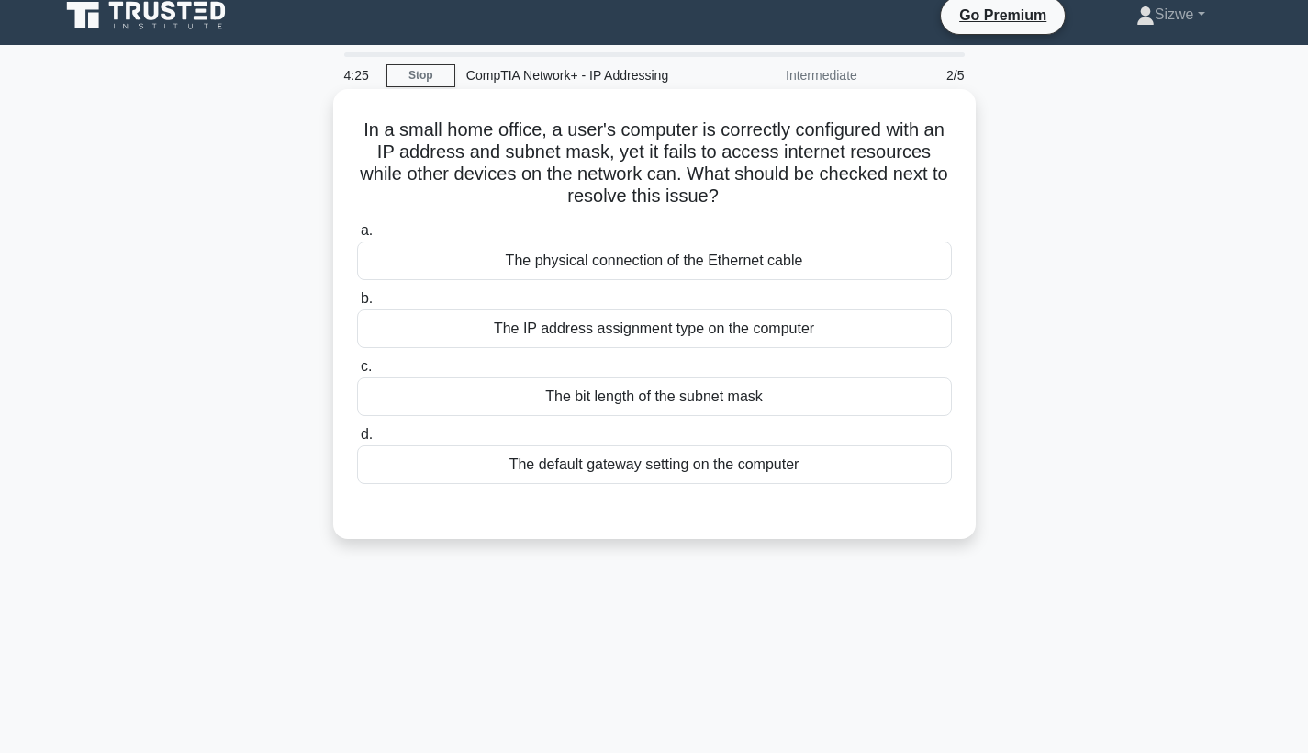
scroll to position [-1, 0]
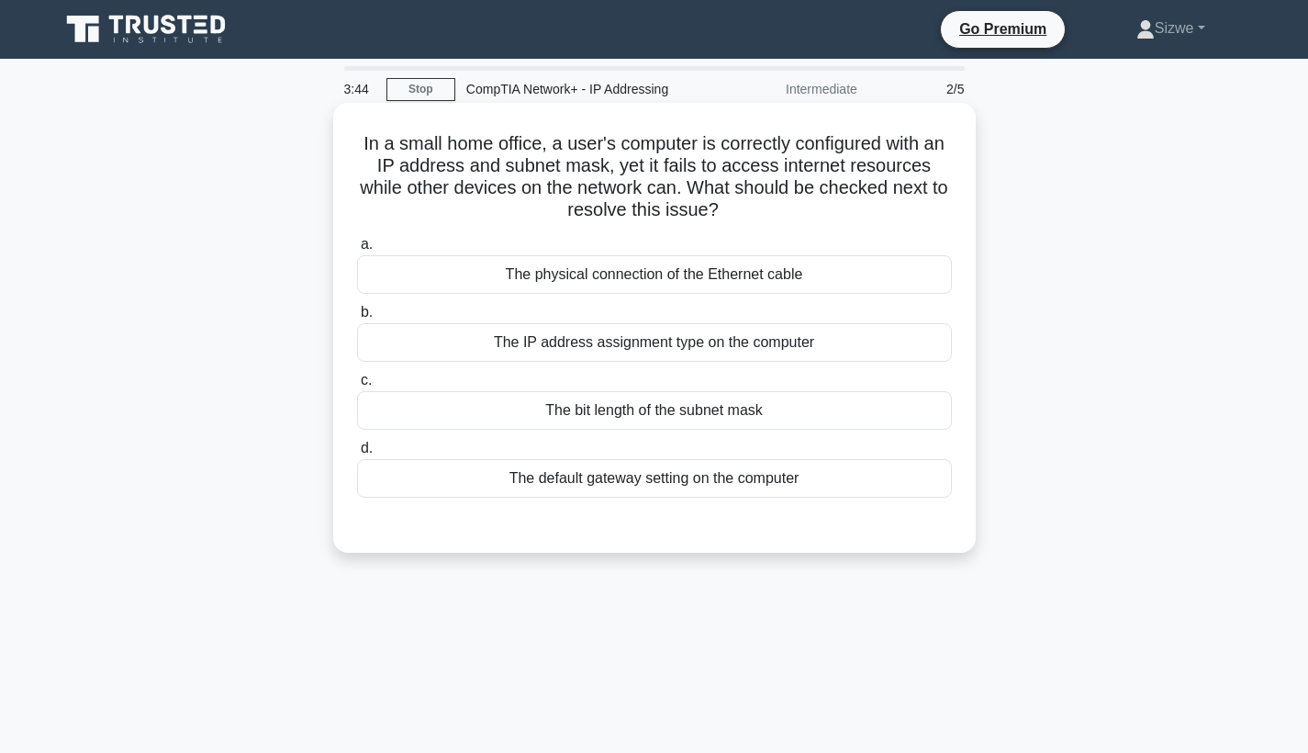
click at [688, 274] on div "The physical connection of the Ethernet cable" at bounding box center [654, 274] width 595 height 39
click at [357, 251] on input "a. The physical connection of the Ethernet cable" at bounding box center [357, 245] width 0 height 12
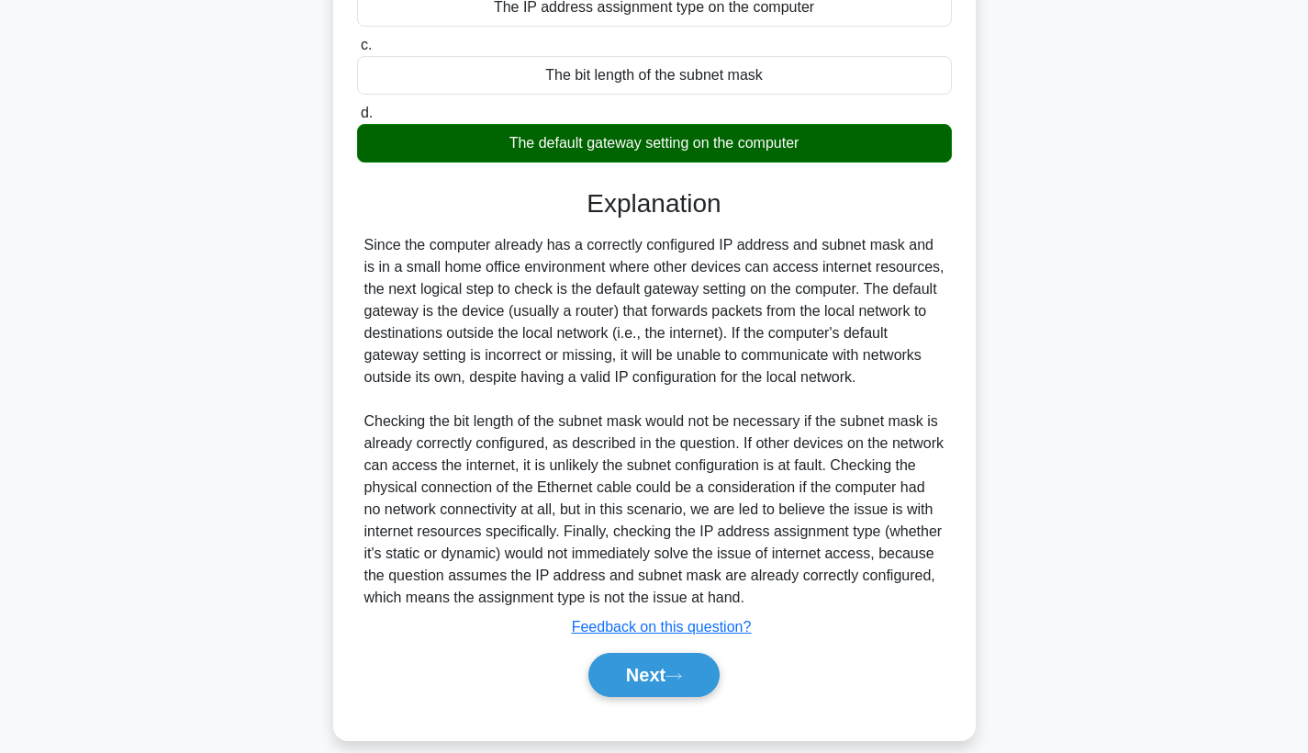
scroll to position [361, 0]
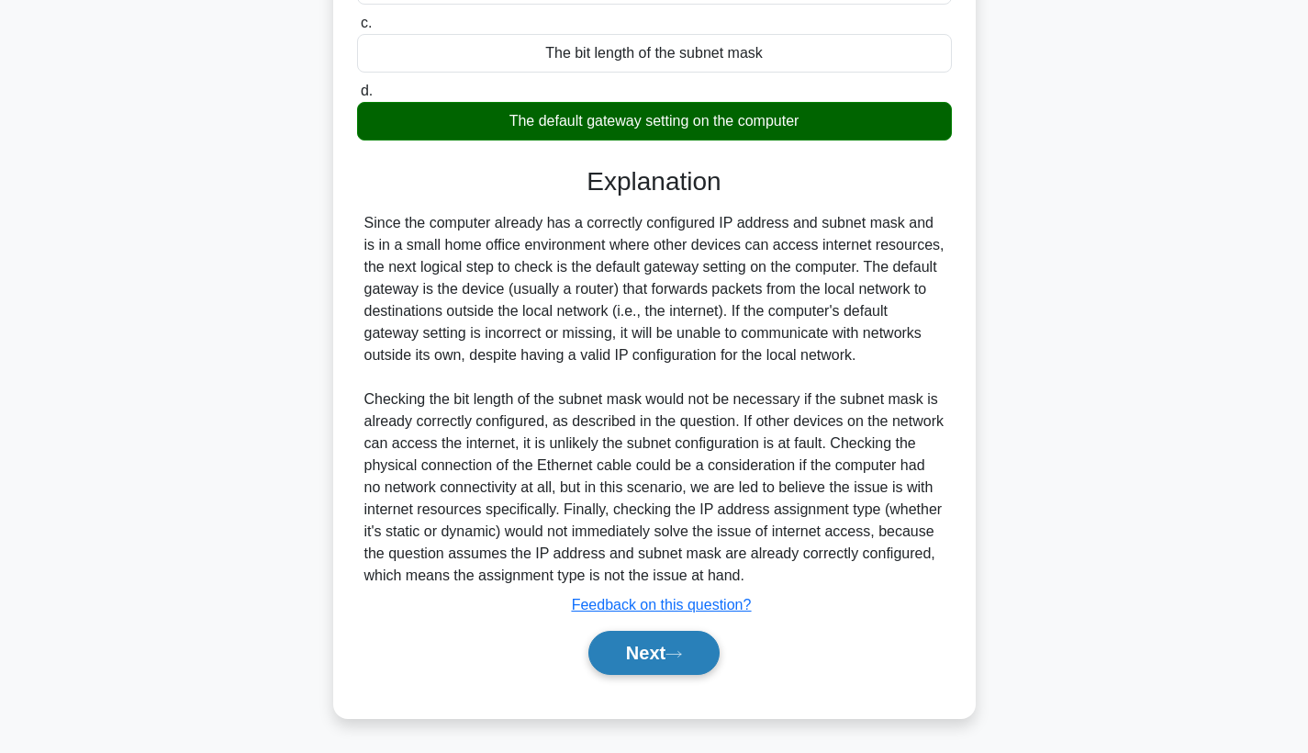
click at [647, 653] on button "Next" at bounding box center [654, 653] width 131 height 44
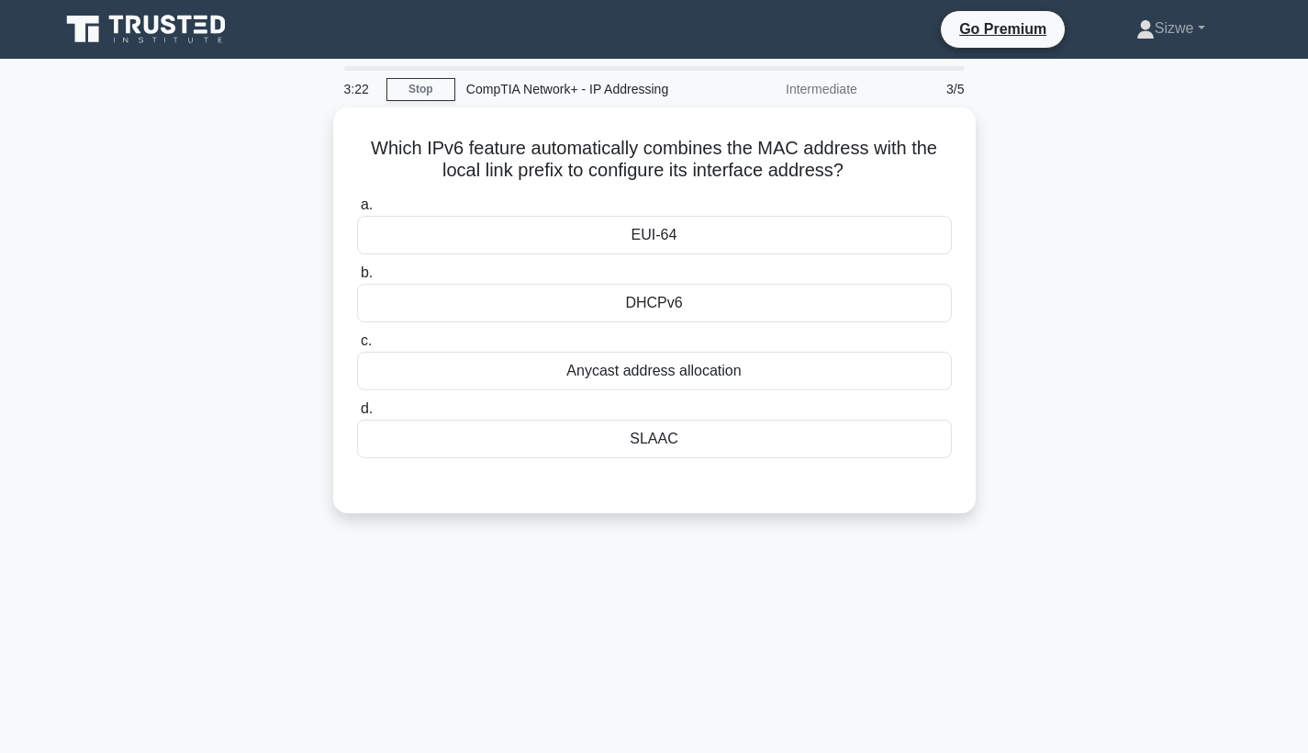
scroll to position [0, 0]
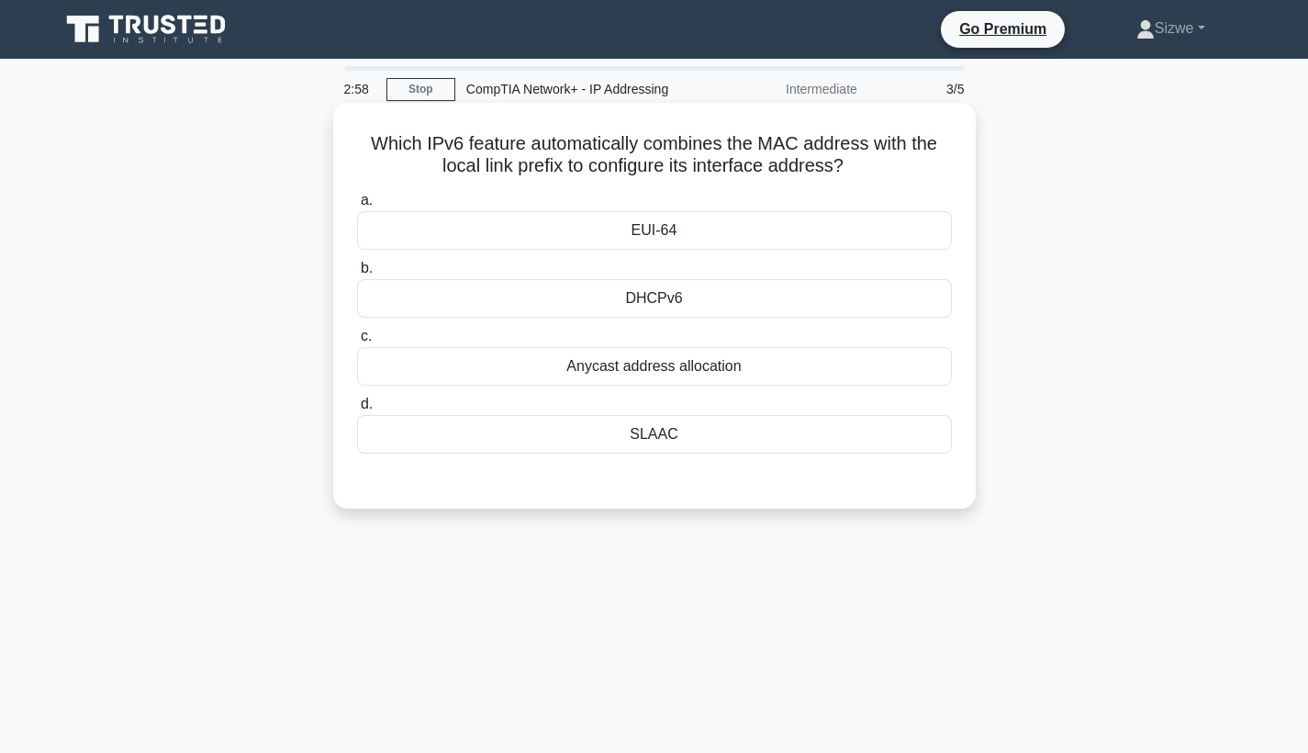
click at [657, 230] on div "EUI-64" at bounding box center [654, 230] width 595 height 39
click at [357, 207] on input "a. EUI-64" at bounding box center [357, 201] width 0 height 12
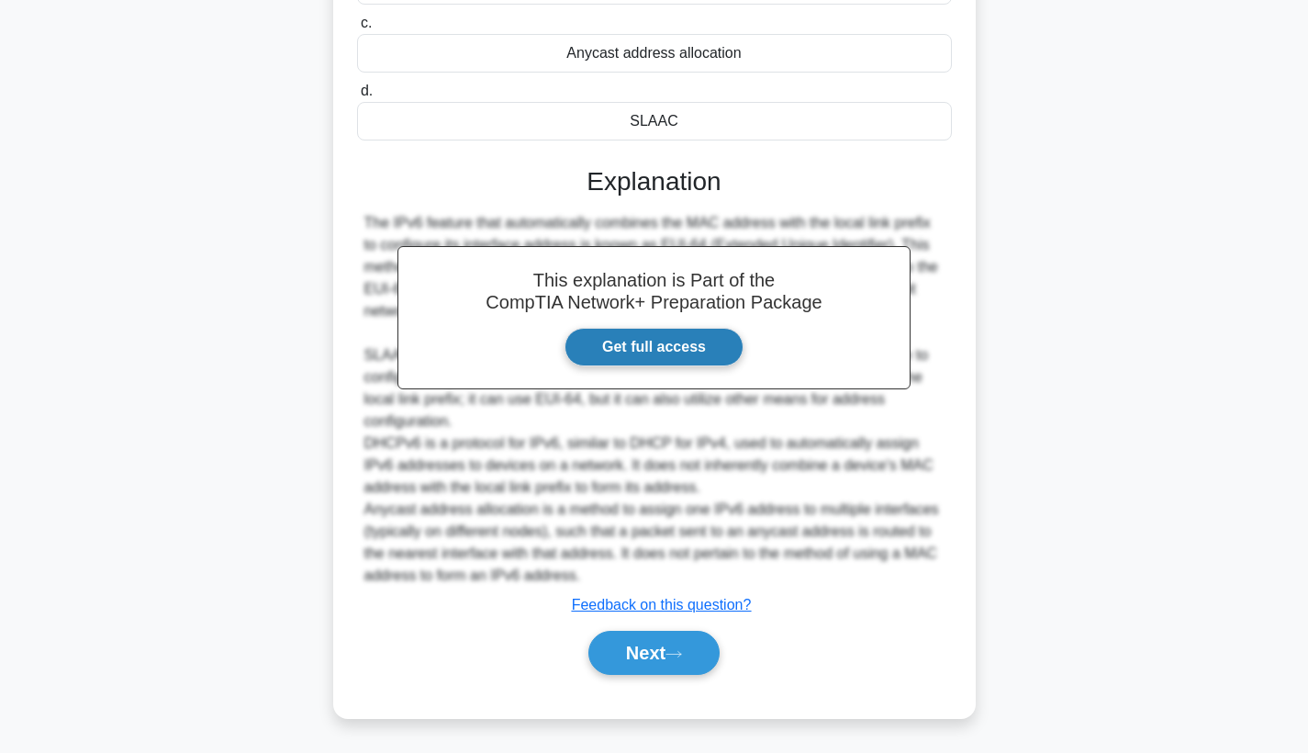
scroll to position [313, 0]
click at [657, 647] on button "Next" at bounding box center [654, 653] width 131 height 44
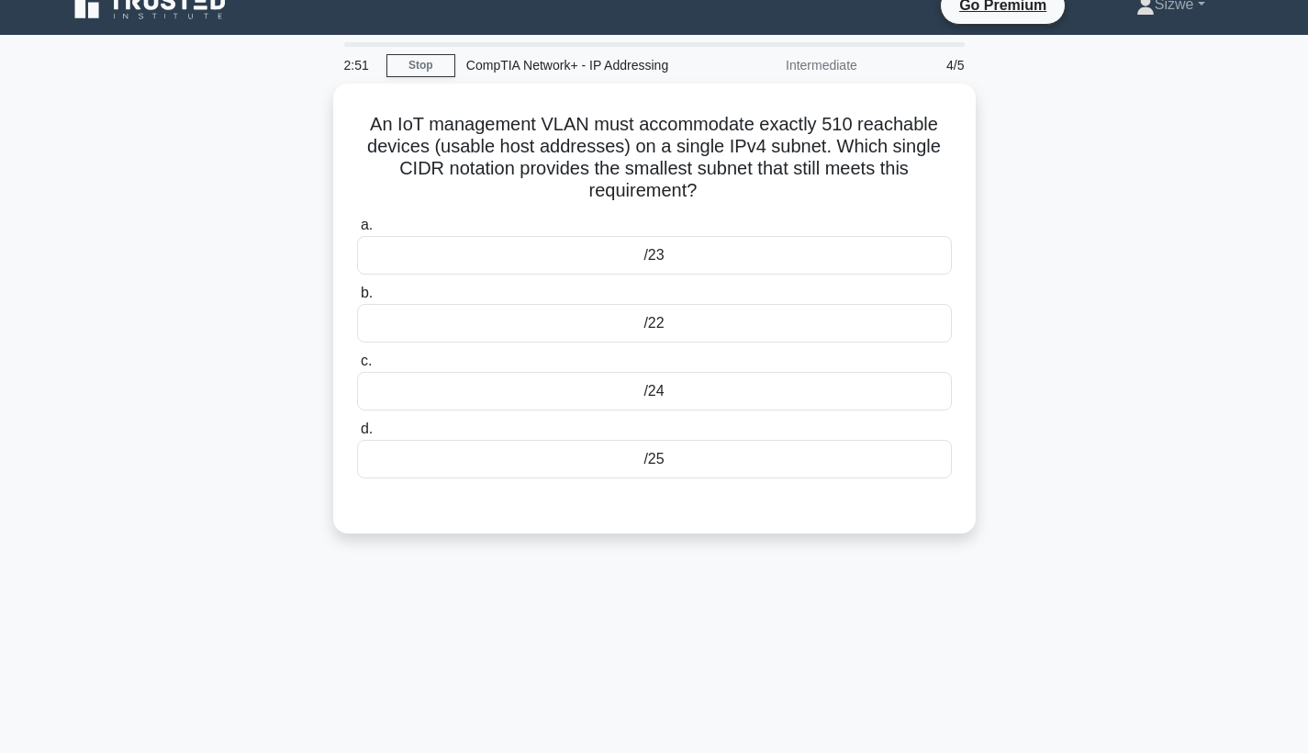
scroll to position [-2, 0]
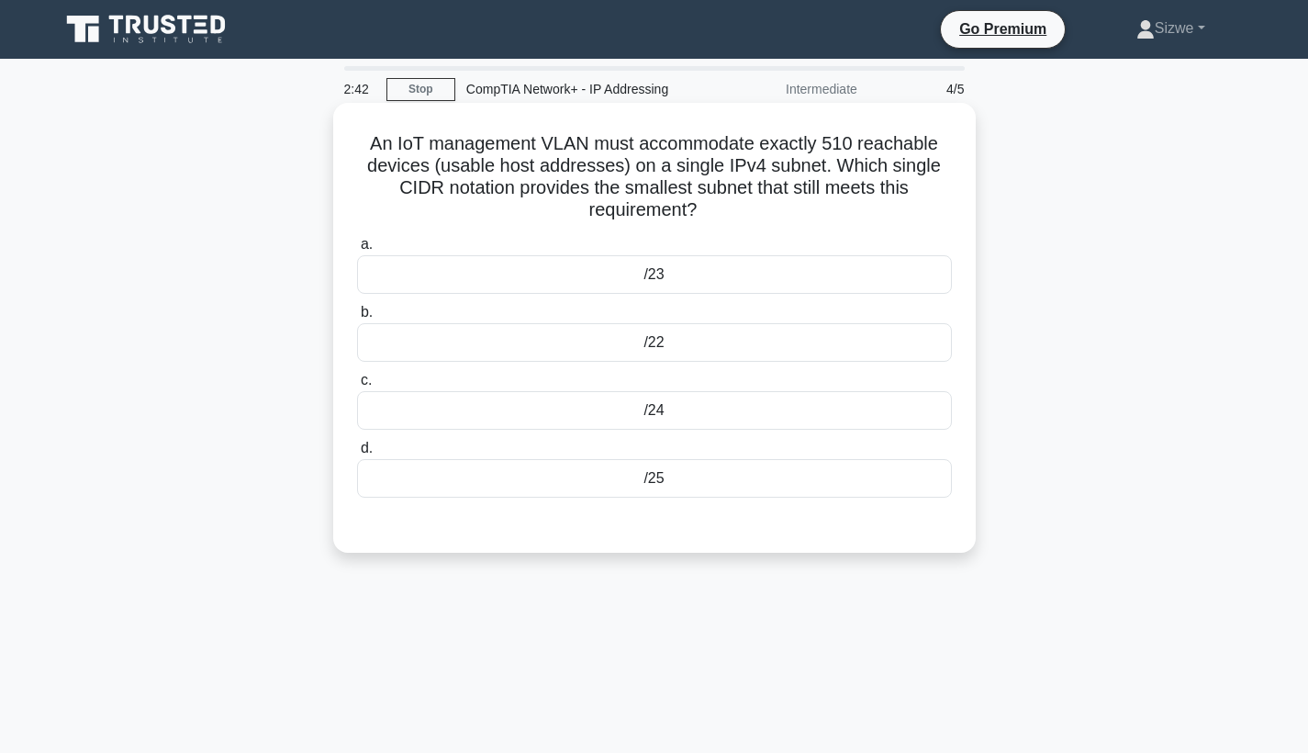
click at [653, 409] on div "/24" at bounding box center [654, 410] width 595 height 39
click at [357, 387] on input "c. /24" at bounding box center [357, 381] width 0 height 12
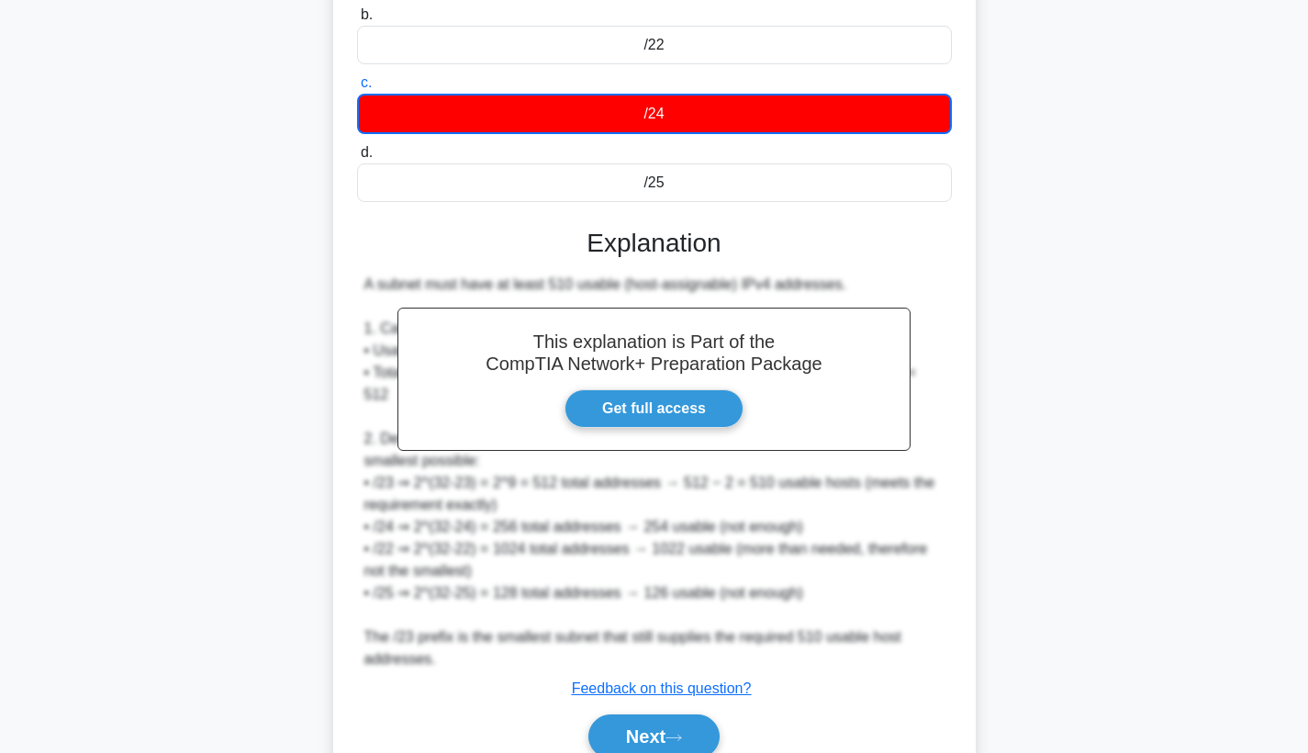
scroll to position [387, 0]
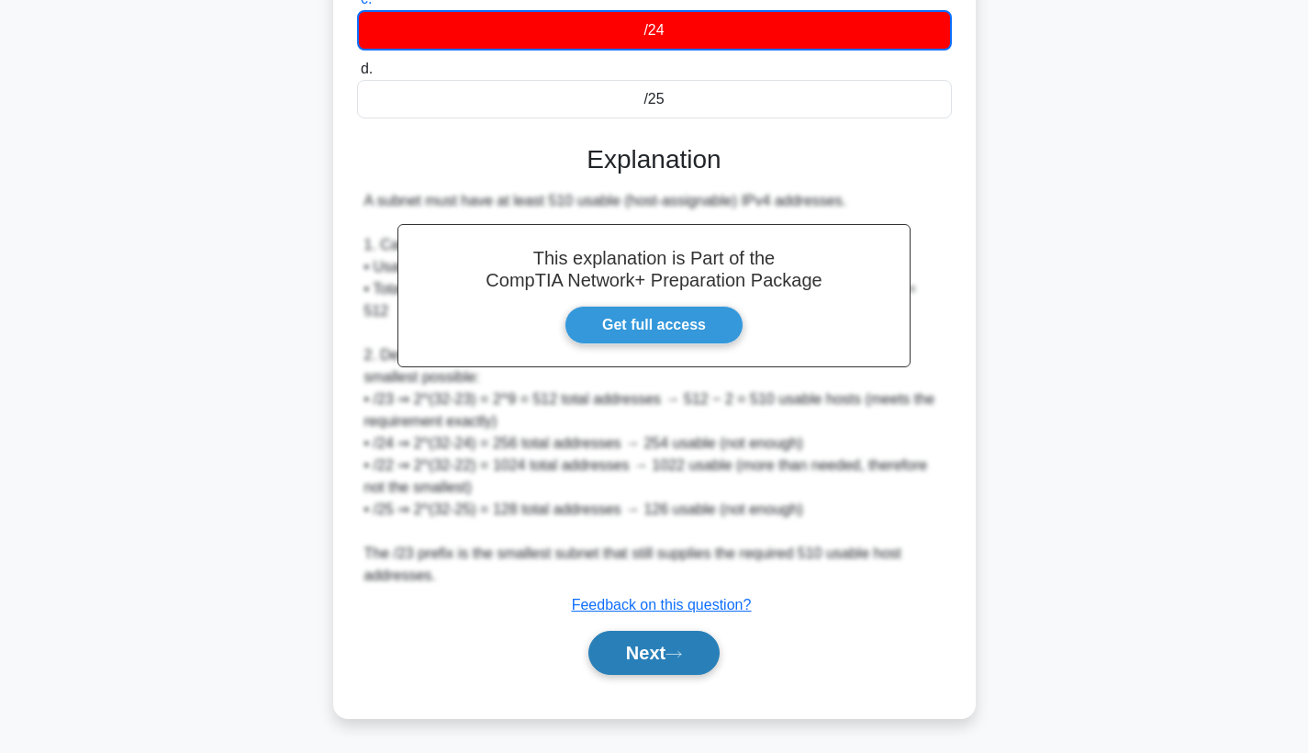
click at [622, 638] on button "Next" at bounding box center [654, 653] width 131 height 44
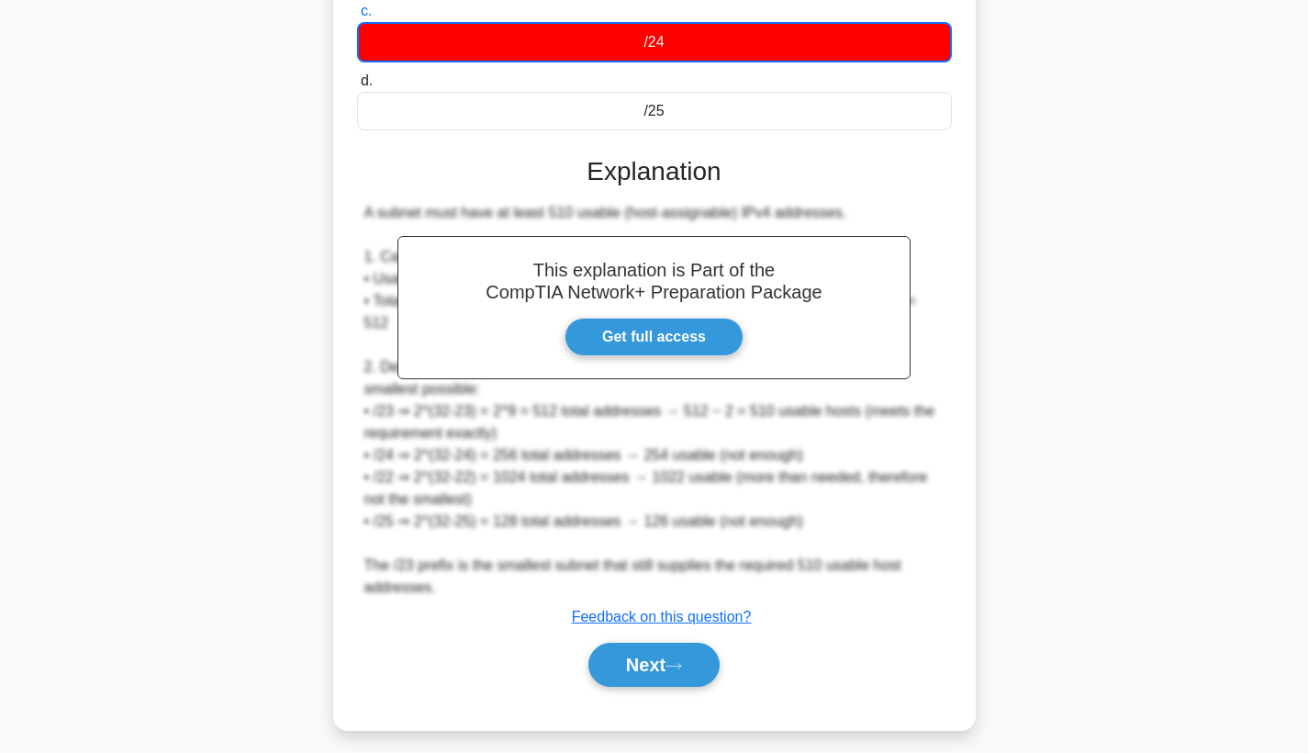
scroll to position [239, 0]
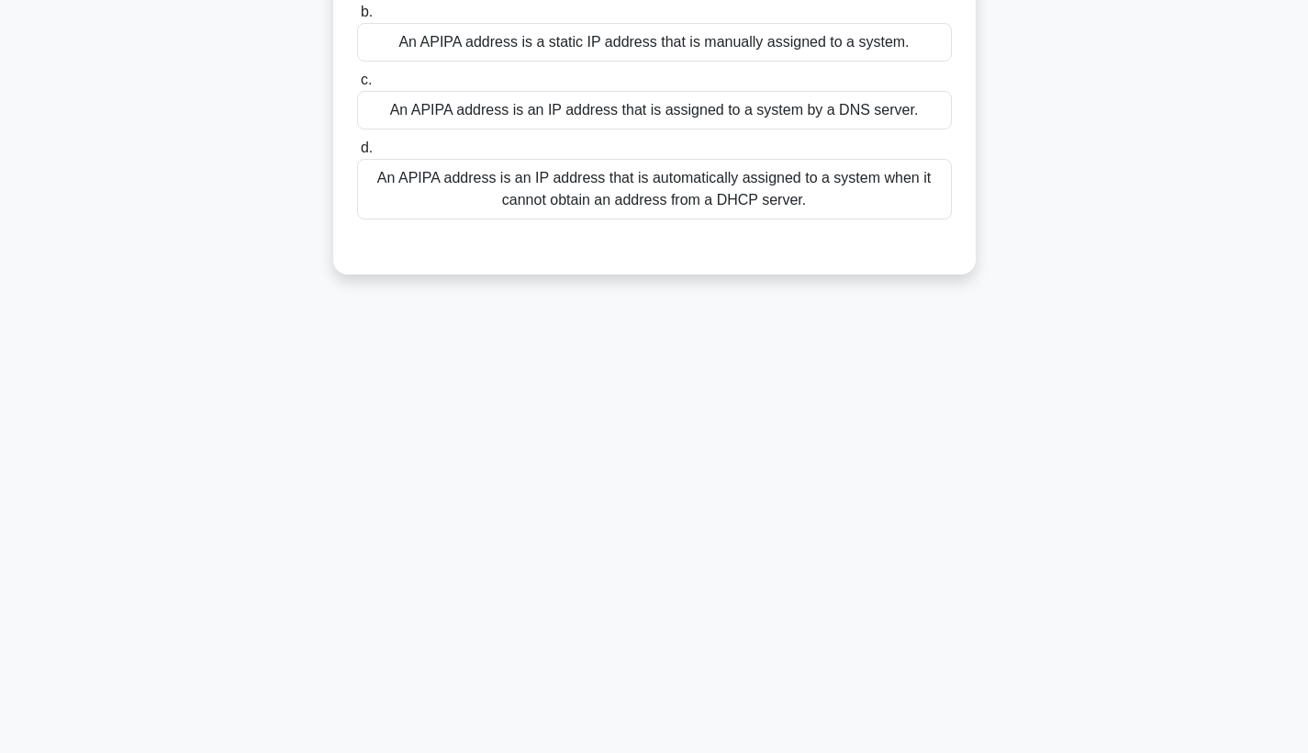
drag, startPoint x: 622, startPoint y: 638, endPoint x: 793, endPoint y: 416, distance: 280.8
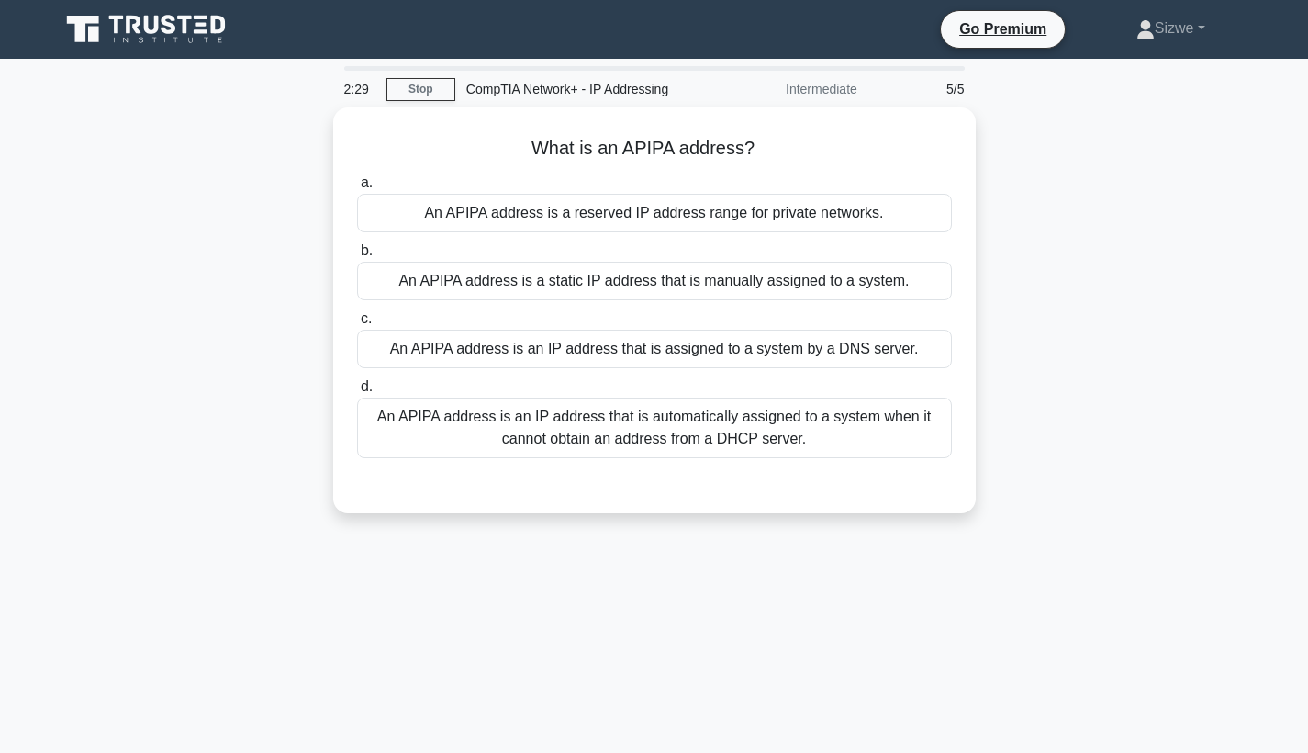
scroll to position [0, 0]
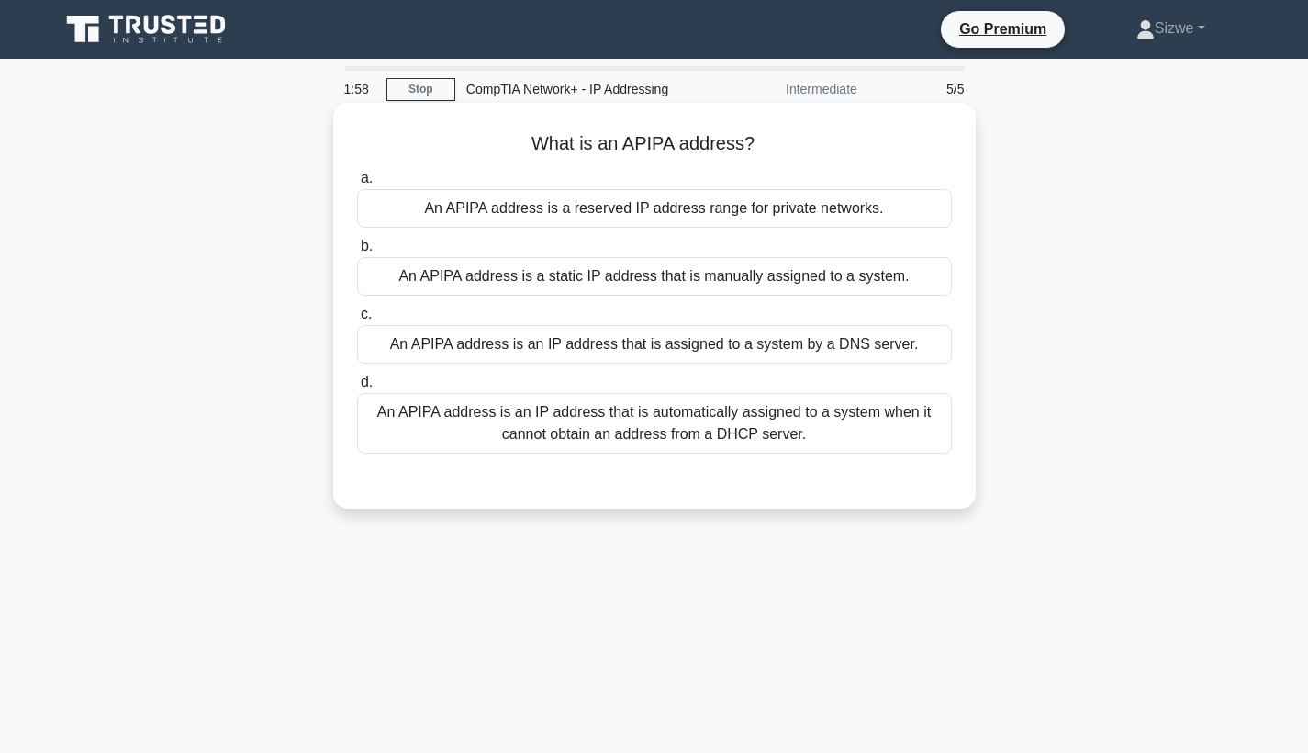
click at [785, 422] on div "An APIPA address is an IP address that is automatically assigned to a system wh…" at bounding box center [654, 423] width 595 height 61
click at [357, 388] on input "d. An APIPA address is an IP address that is automatically assigned to a system…" at bounding box center [357, 382] width 0 height 12
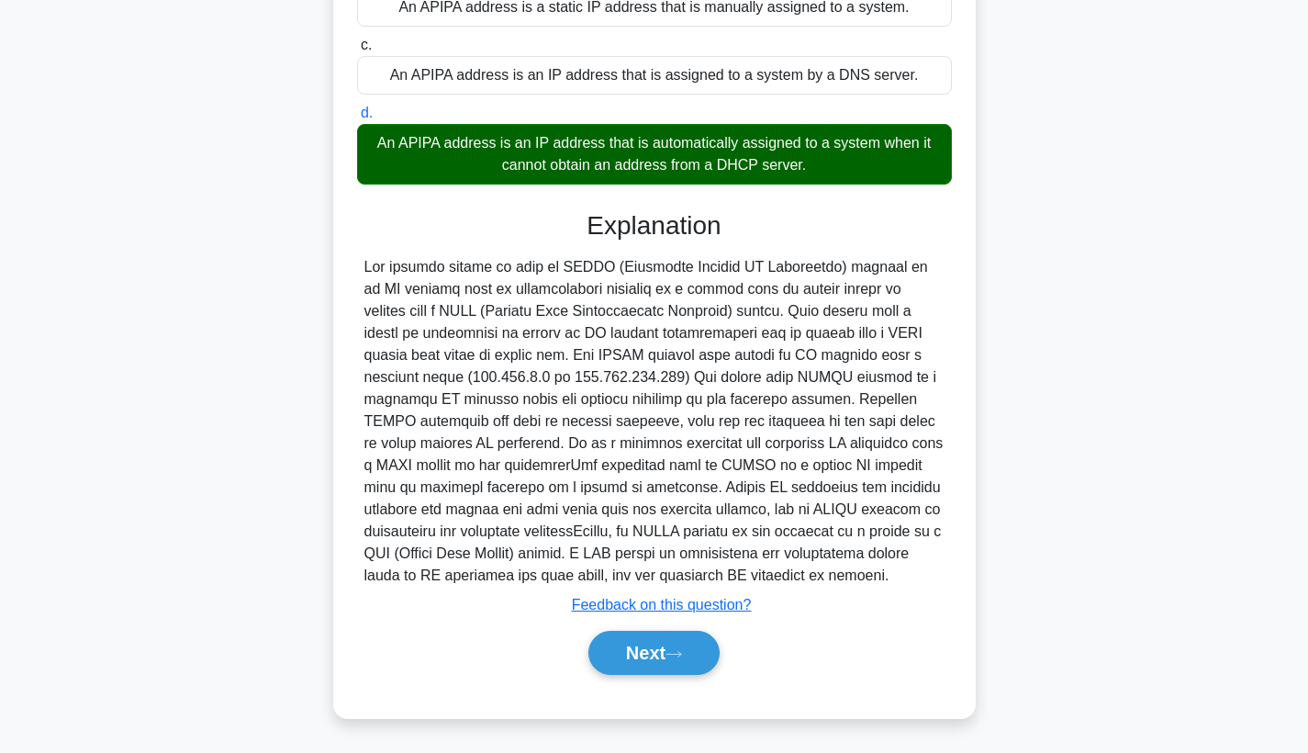
scroll to position [269, 0]
click at [632, 646] on button "Next" at bounding box center [654, 653] width 131 height 44
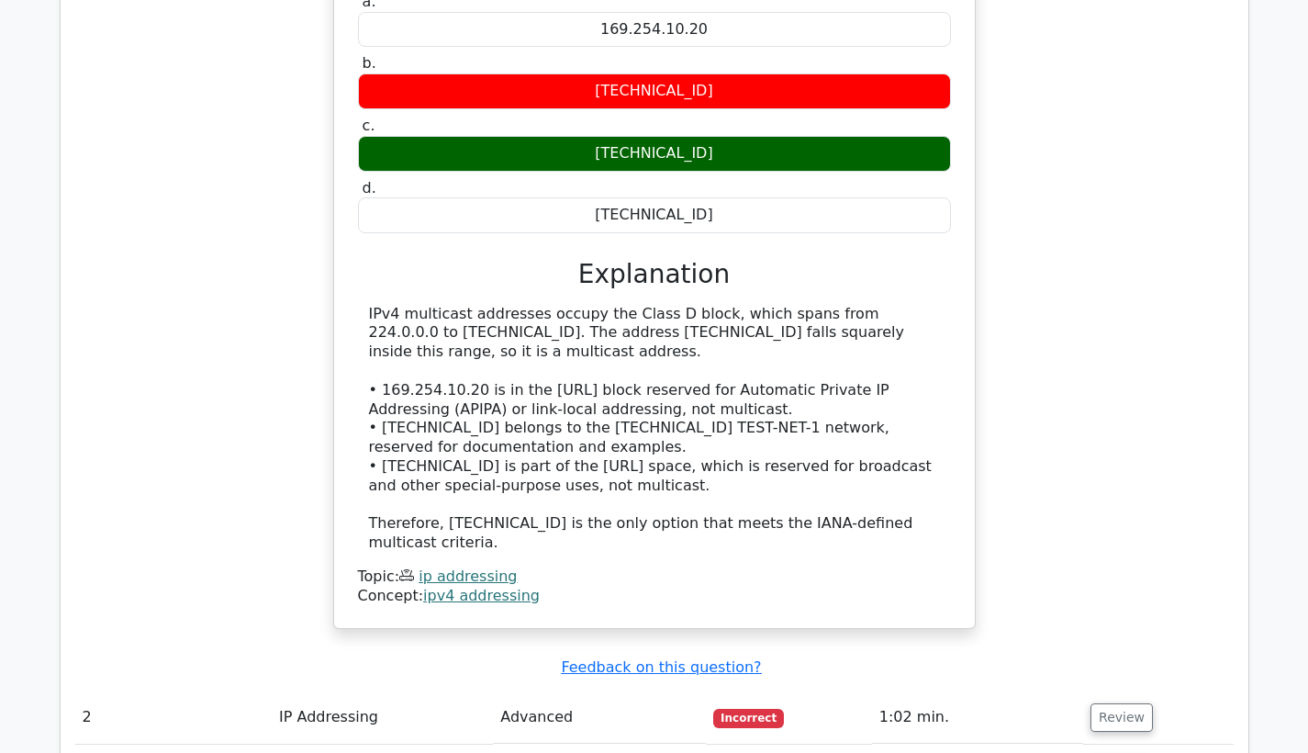
scroll to position [1511, 0]
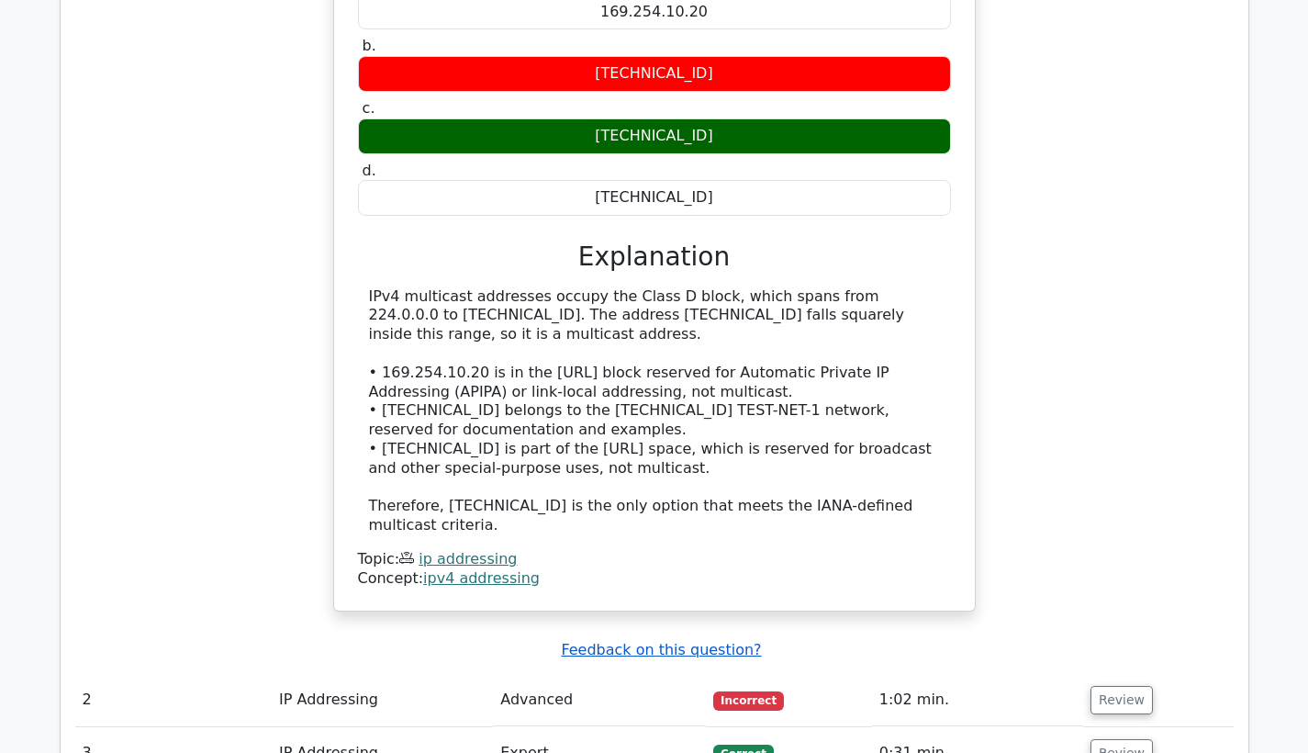
click at [597, 641] on u "Feedback on this question?" at bounding box center [661, 649] width 200 height 17
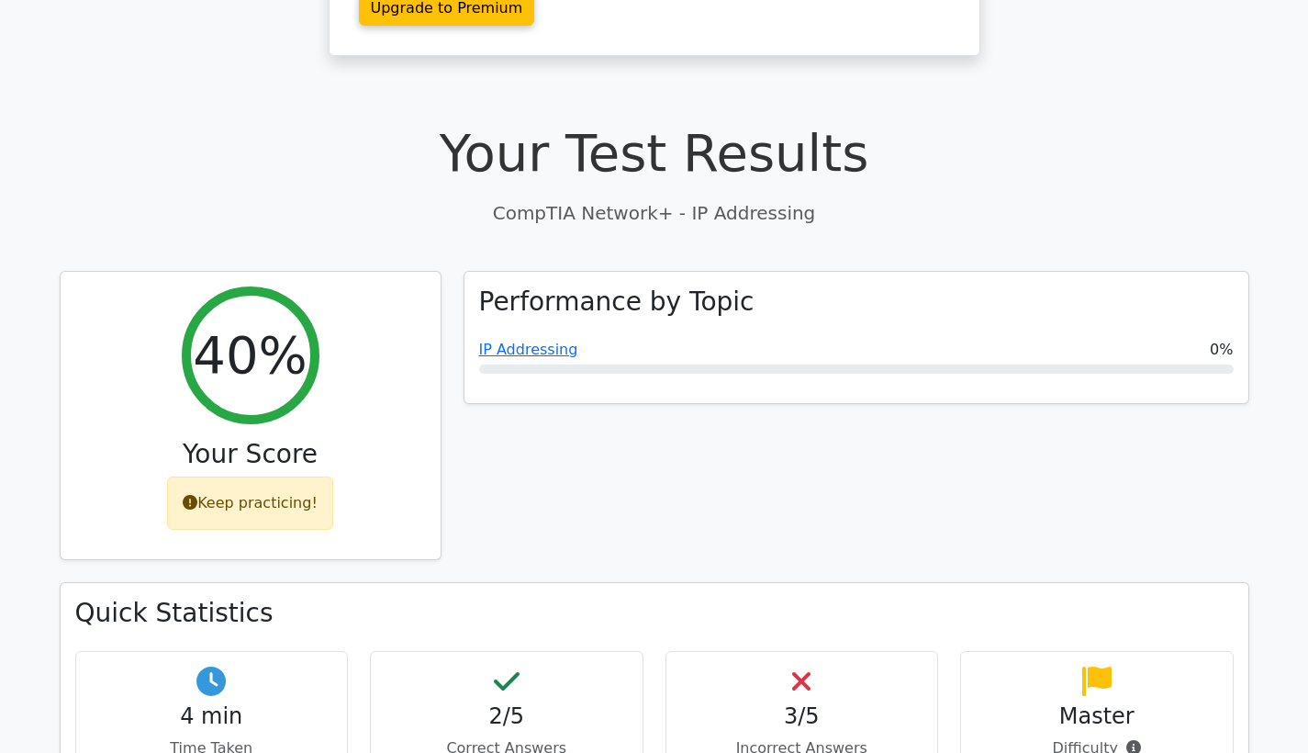
scroll to position [406, 0]
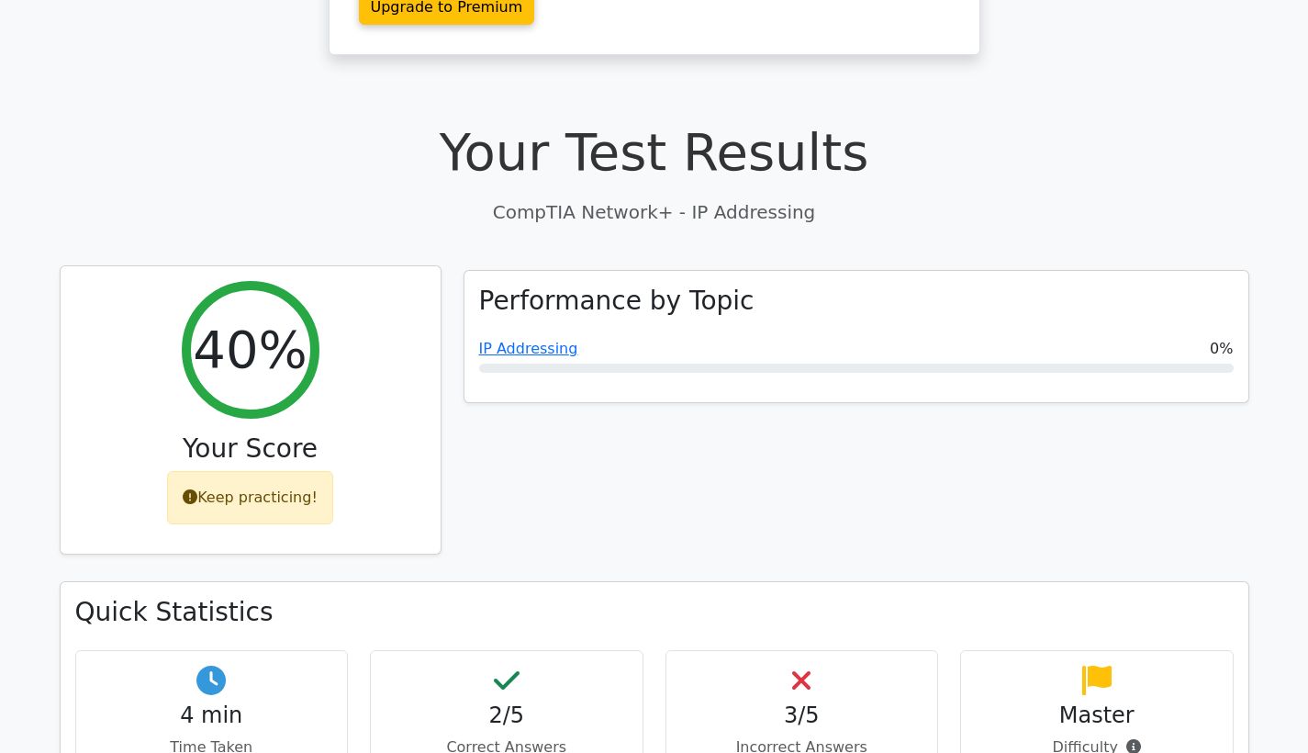
click at [252, 471] on div "Keep practicing!" at bounding box center [250, 497] width 166 height 53
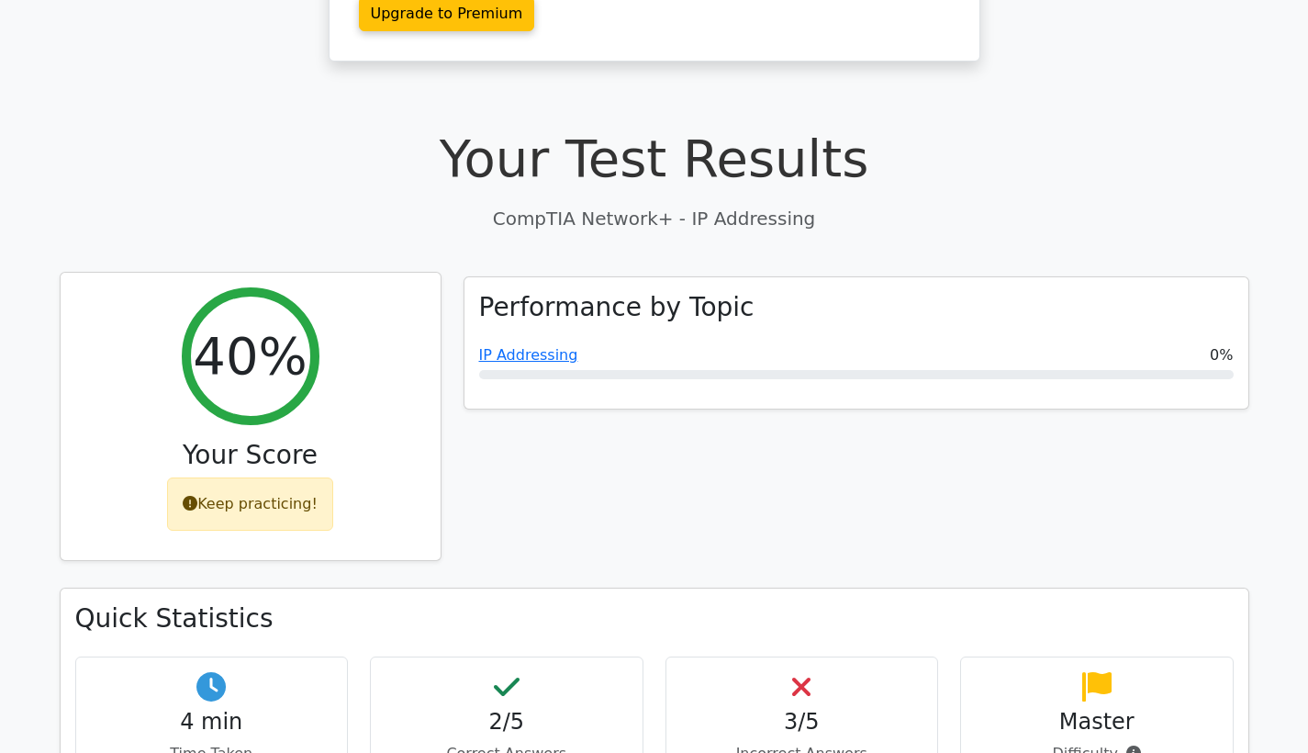
scroll to position [407, 0]
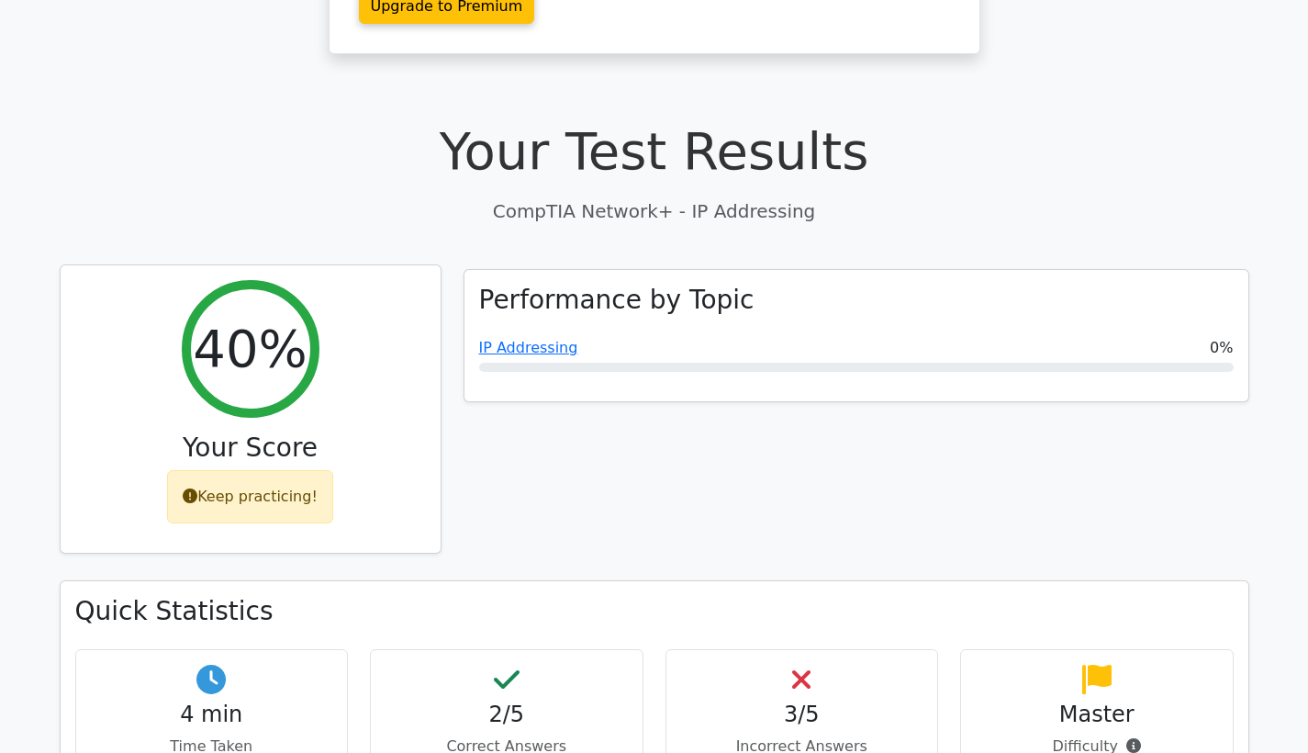
click at [251, 470] on div "Keep practicing!" at bounding box center [250, 496] width 166 height 53
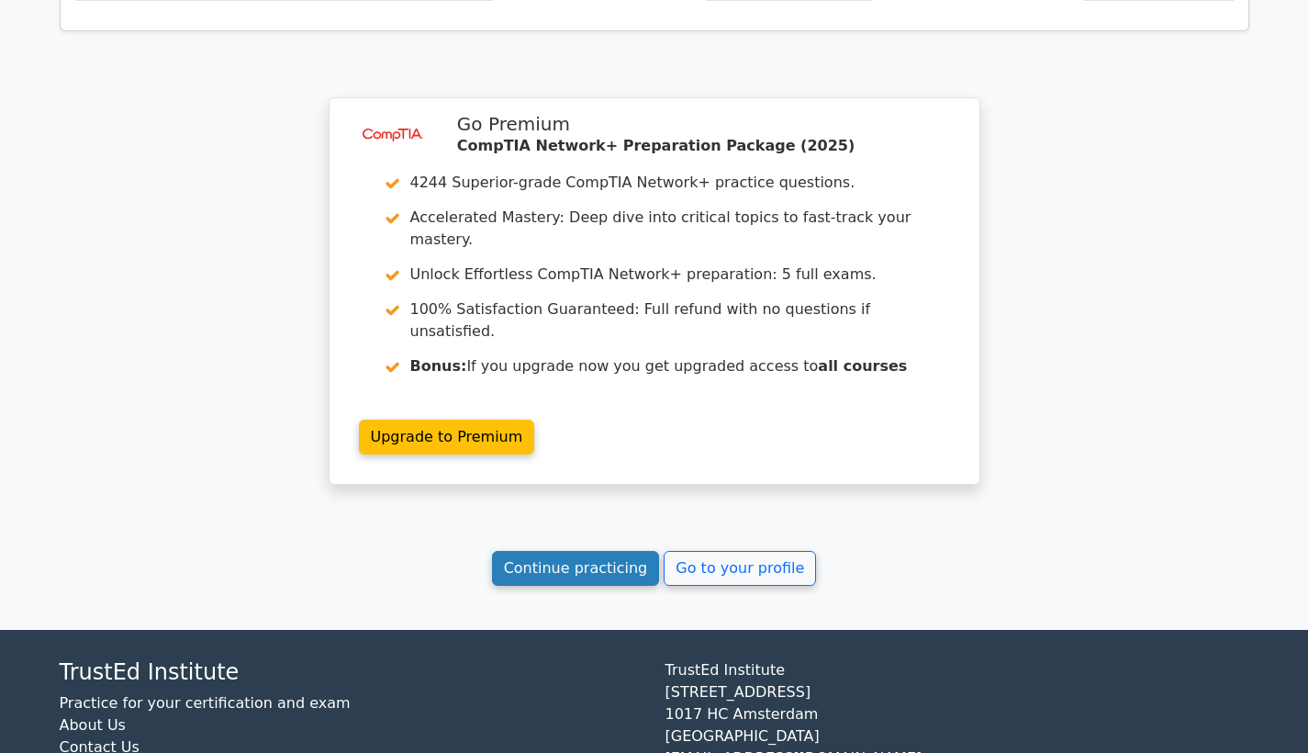
scroll to position [2561, 0]
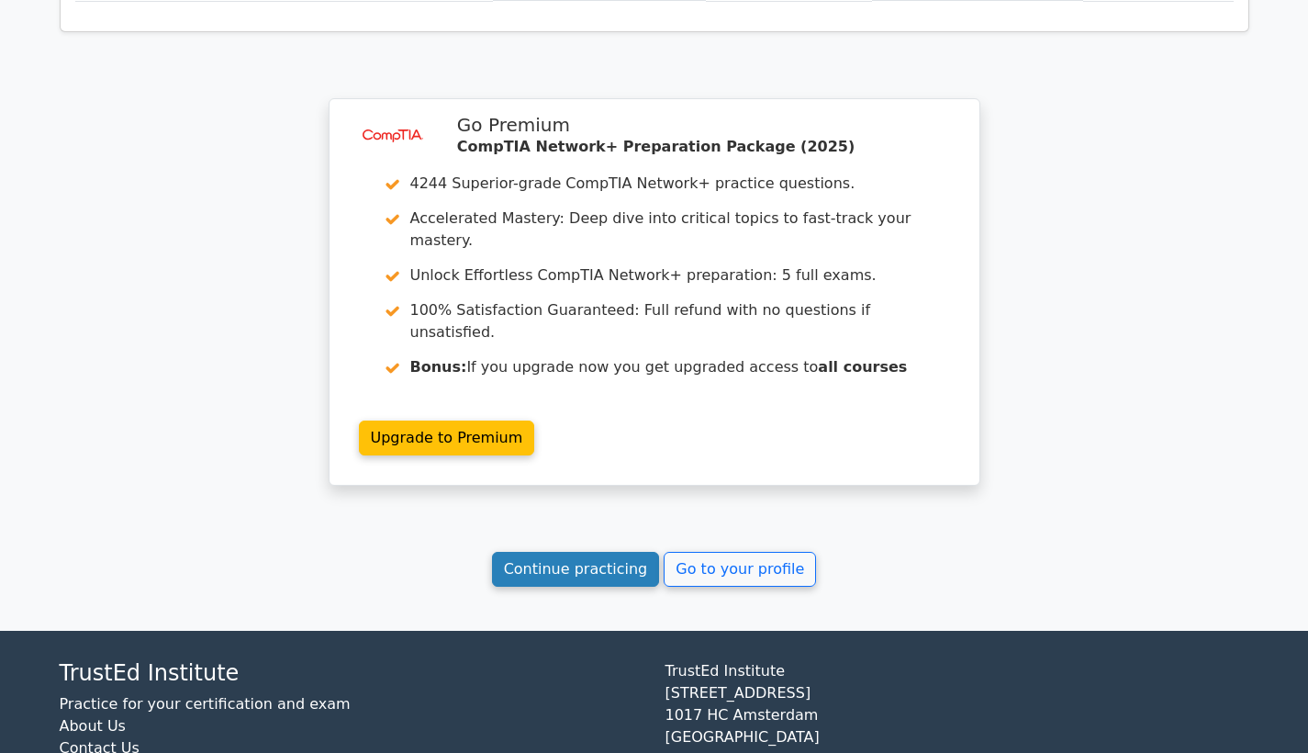
click at [611, 552] on link "Continue practicing" at bounding box center [576, 569] width 168 height 35
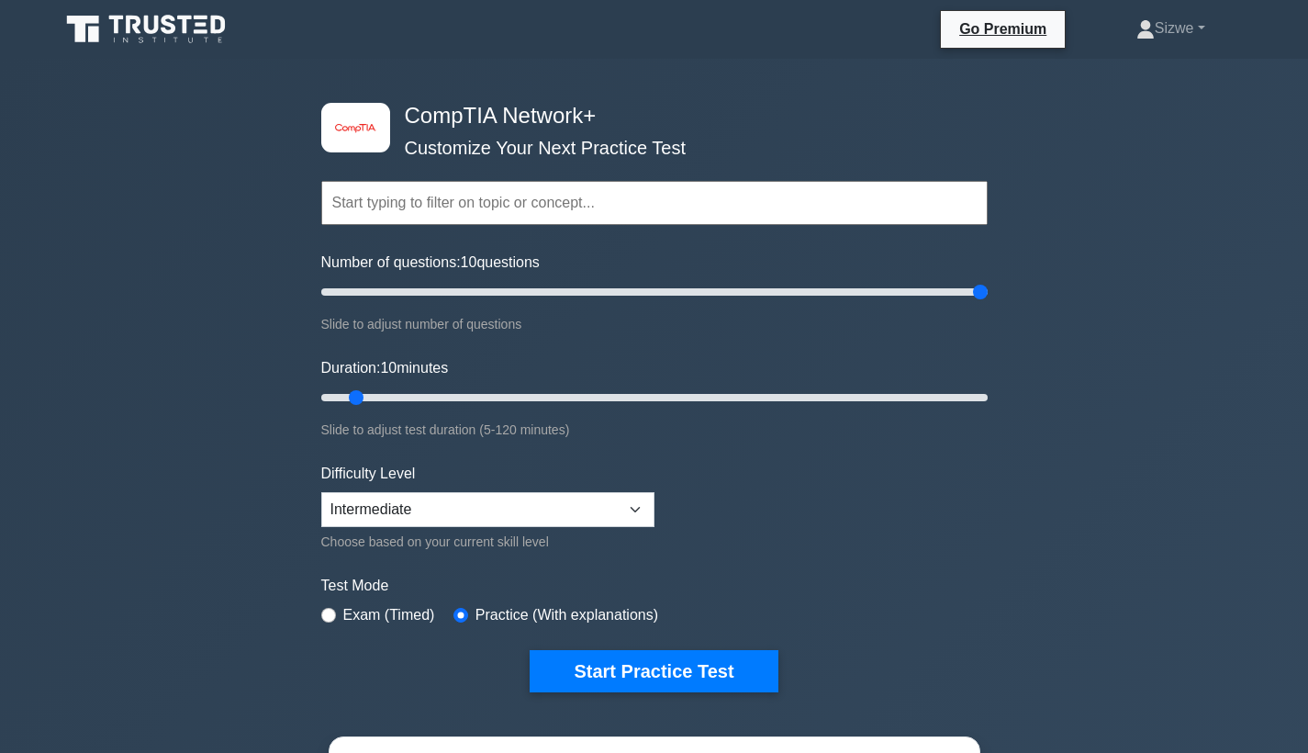
type input "200"
click at [980, 291] on input "Number of questions: 10 questions" at bounding box center [654, 292] width 667 height 22
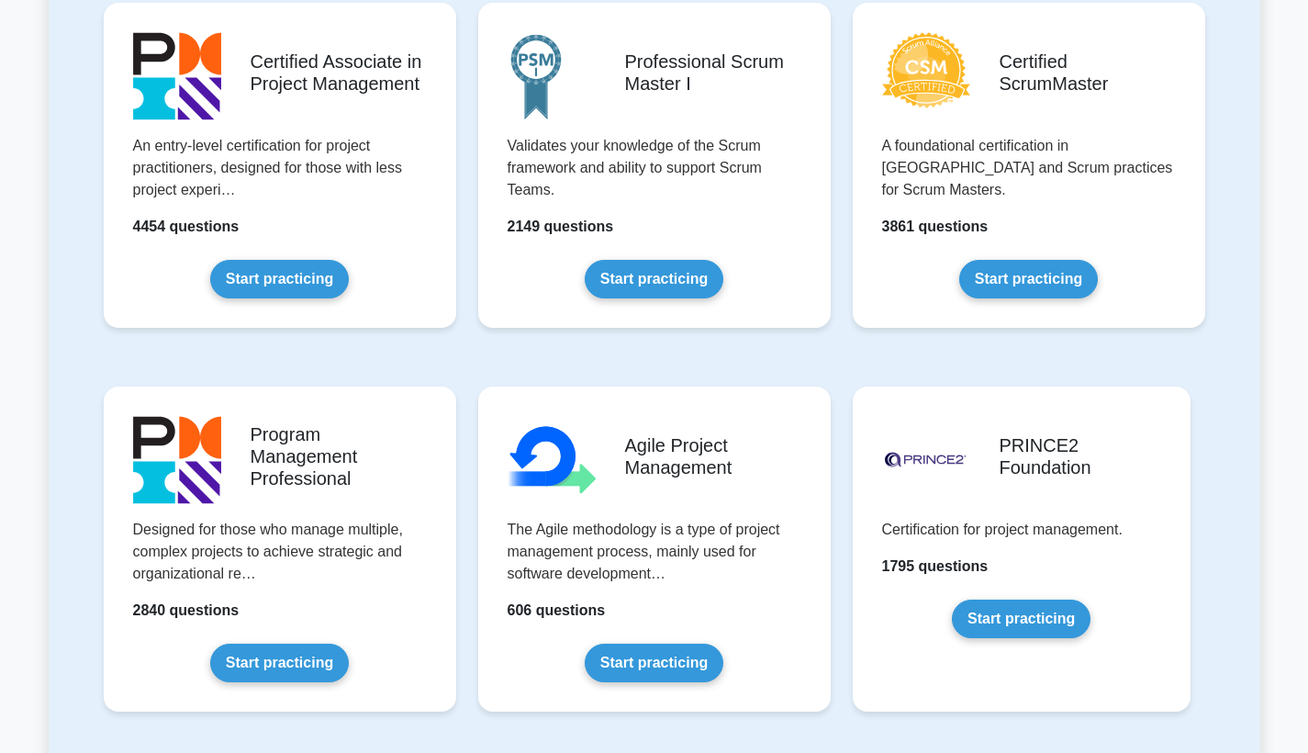
scroll to position [812, 0]
